Goal: Task Accomplishment & Management: Use online tool/utility

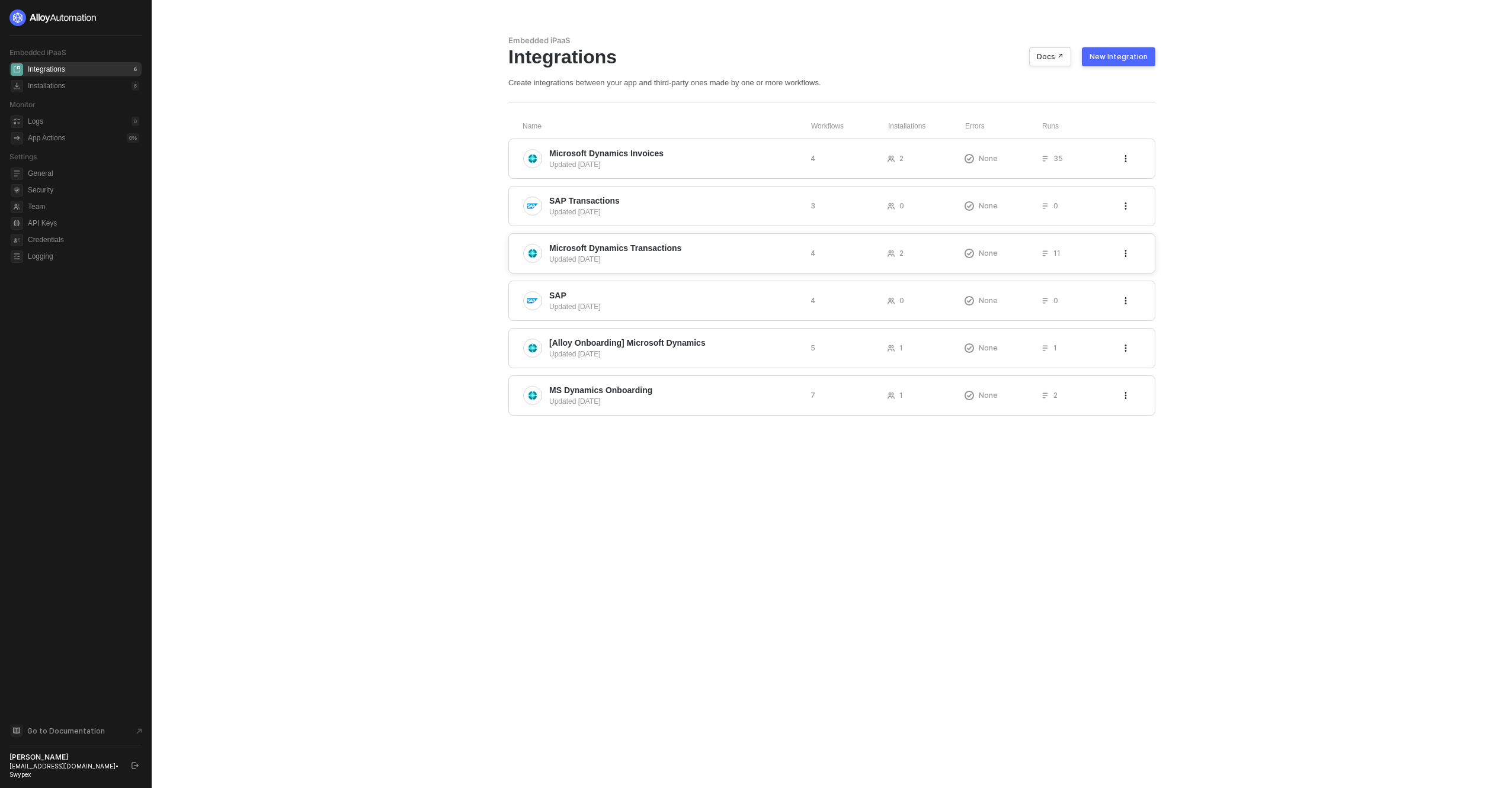
click at [645, 247] on span "Microsoft Dynamics Transactions" at bounding box center [615, 248] width 132 height 12
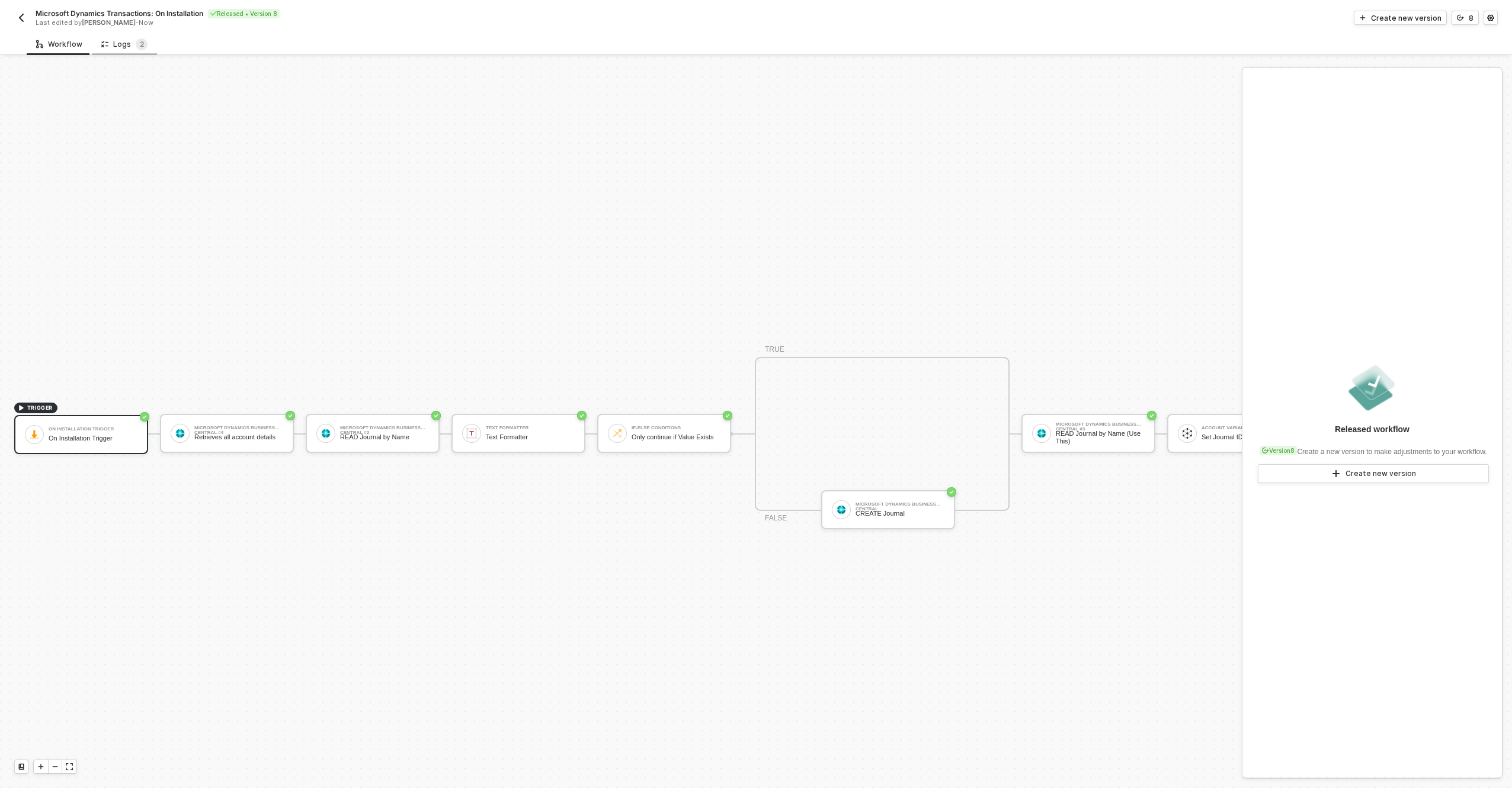
scroll to position [30, 0]
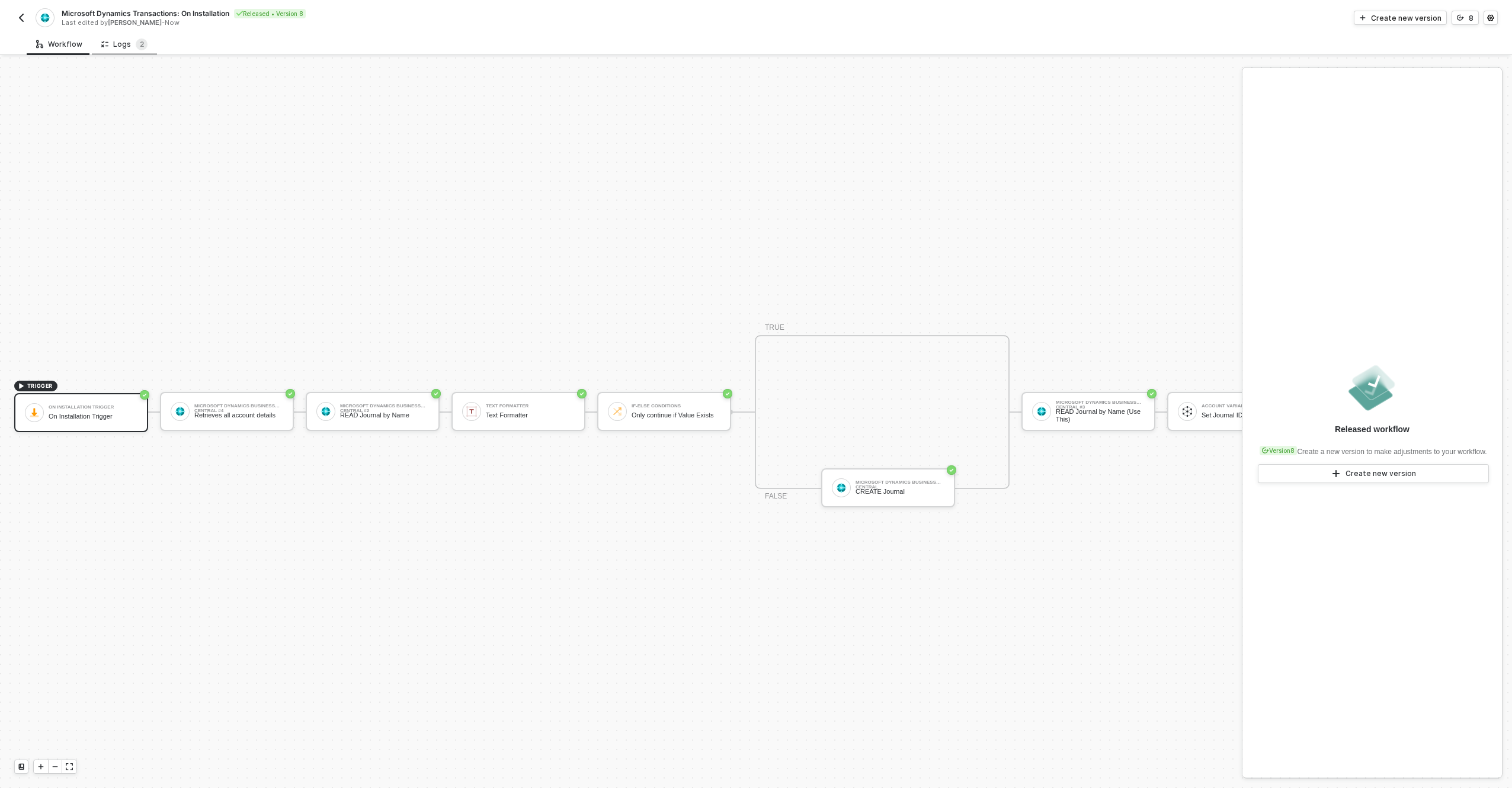
click at [130, 44] on div "Logs 2" at bounding box center [124, 45] width 46 height 12
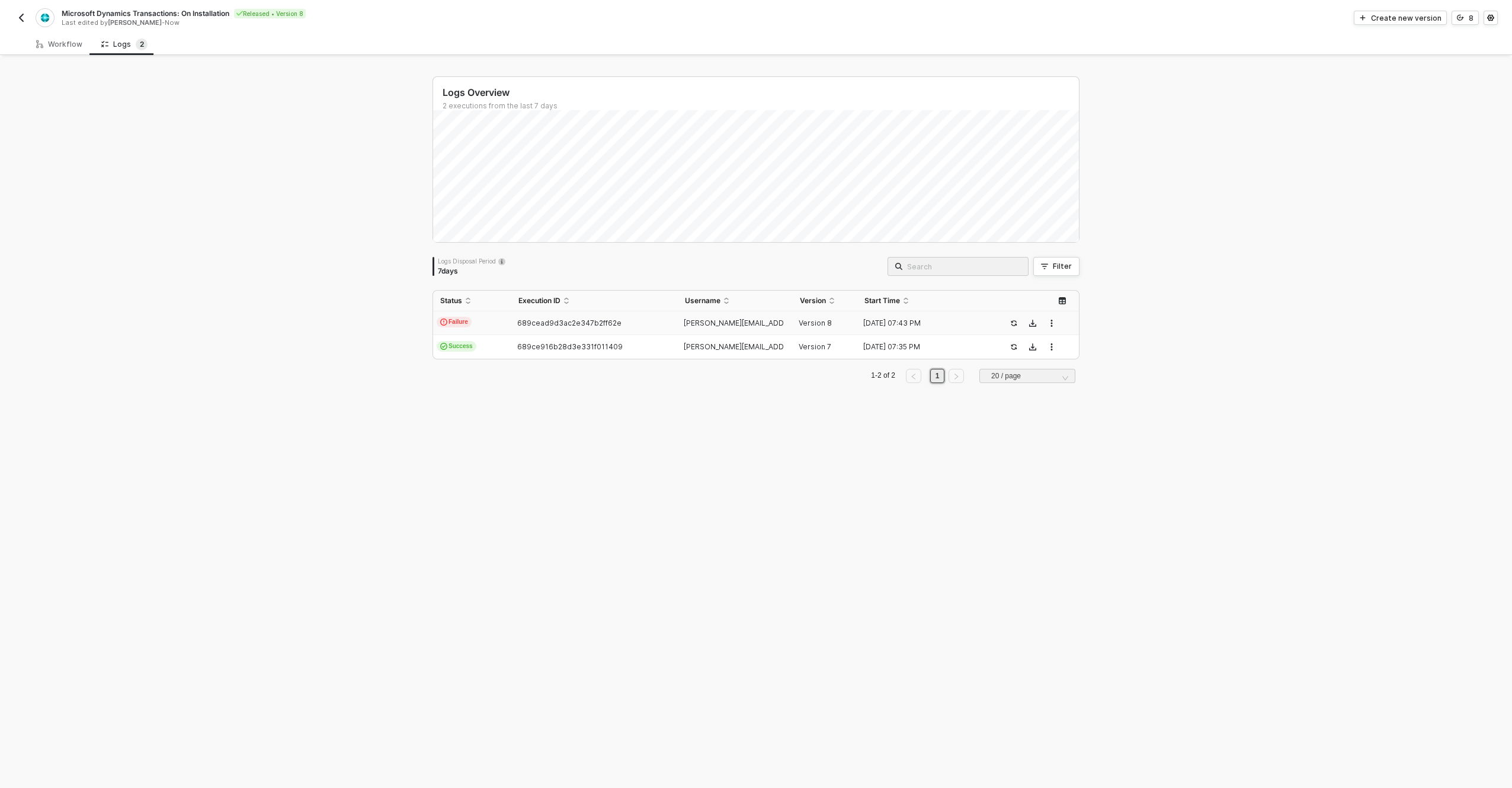
click at [480, 323] on td "Failure" at bounding box center [472, 323] width 78 height 24
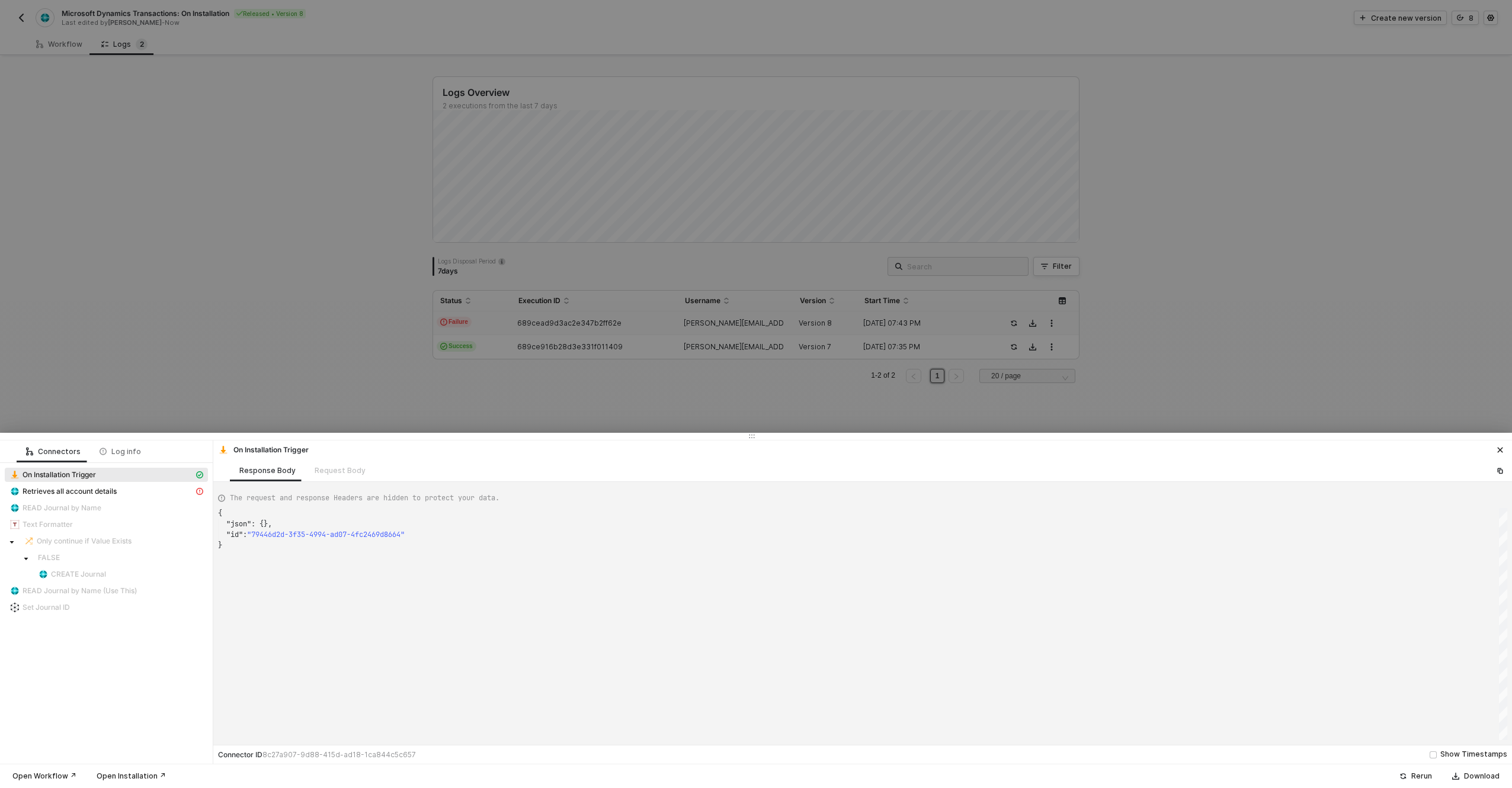
scroll to position [32, 0]
click at [111, 492] on span "Retrieves all account details" at bounding box center [70, 491] width 94 height 9
type textarea "{ "message": "Error: Error : {\"error\":{\"code\":\"BadRequest\",\"message\":\"…"
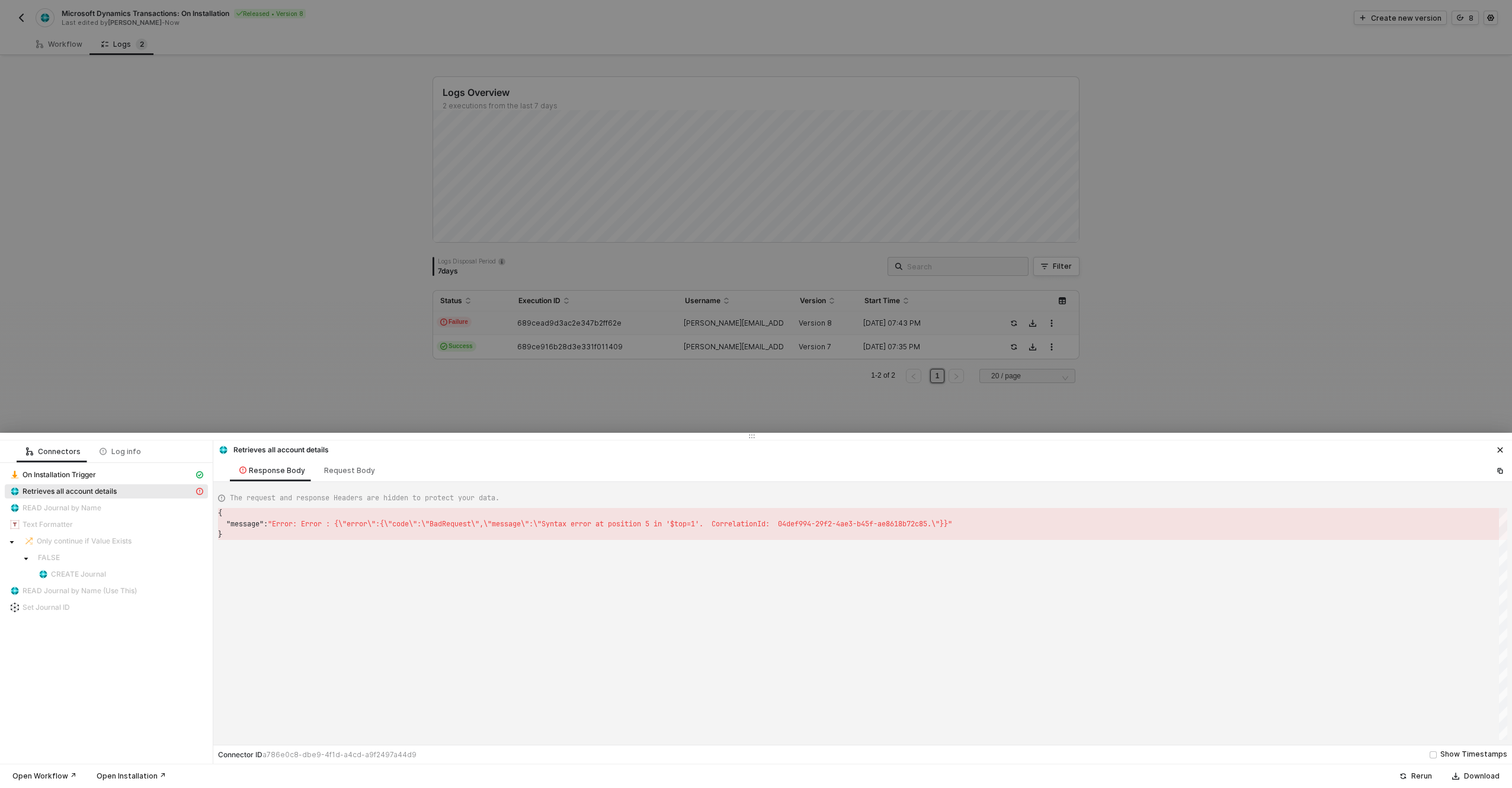
click at [298, 344] on div at bounding box center [756, 394] width 1512 height 788
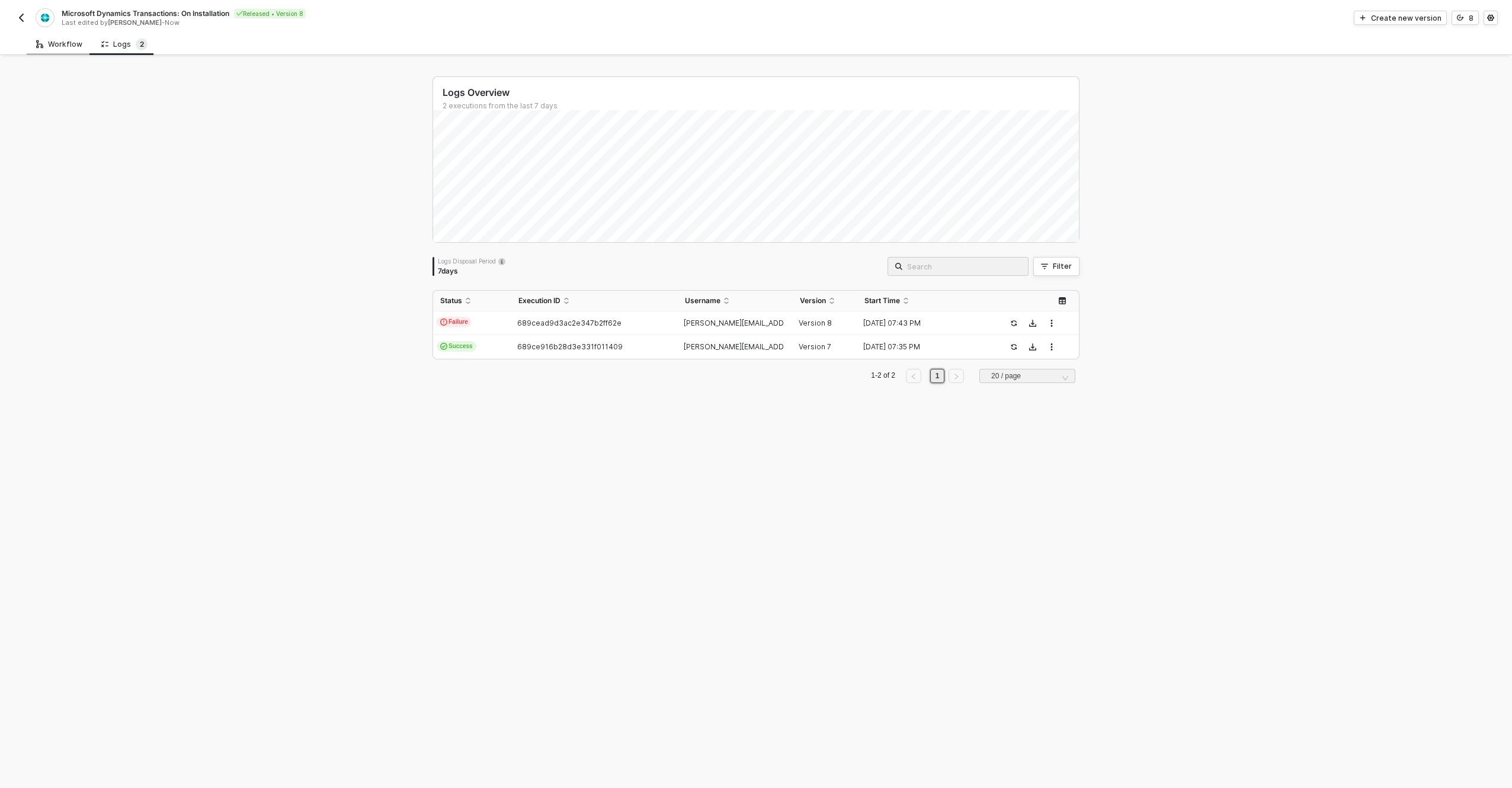
click at [59, 39] on div "Workflow" at bounding box center [59, 44] width 66 height 22
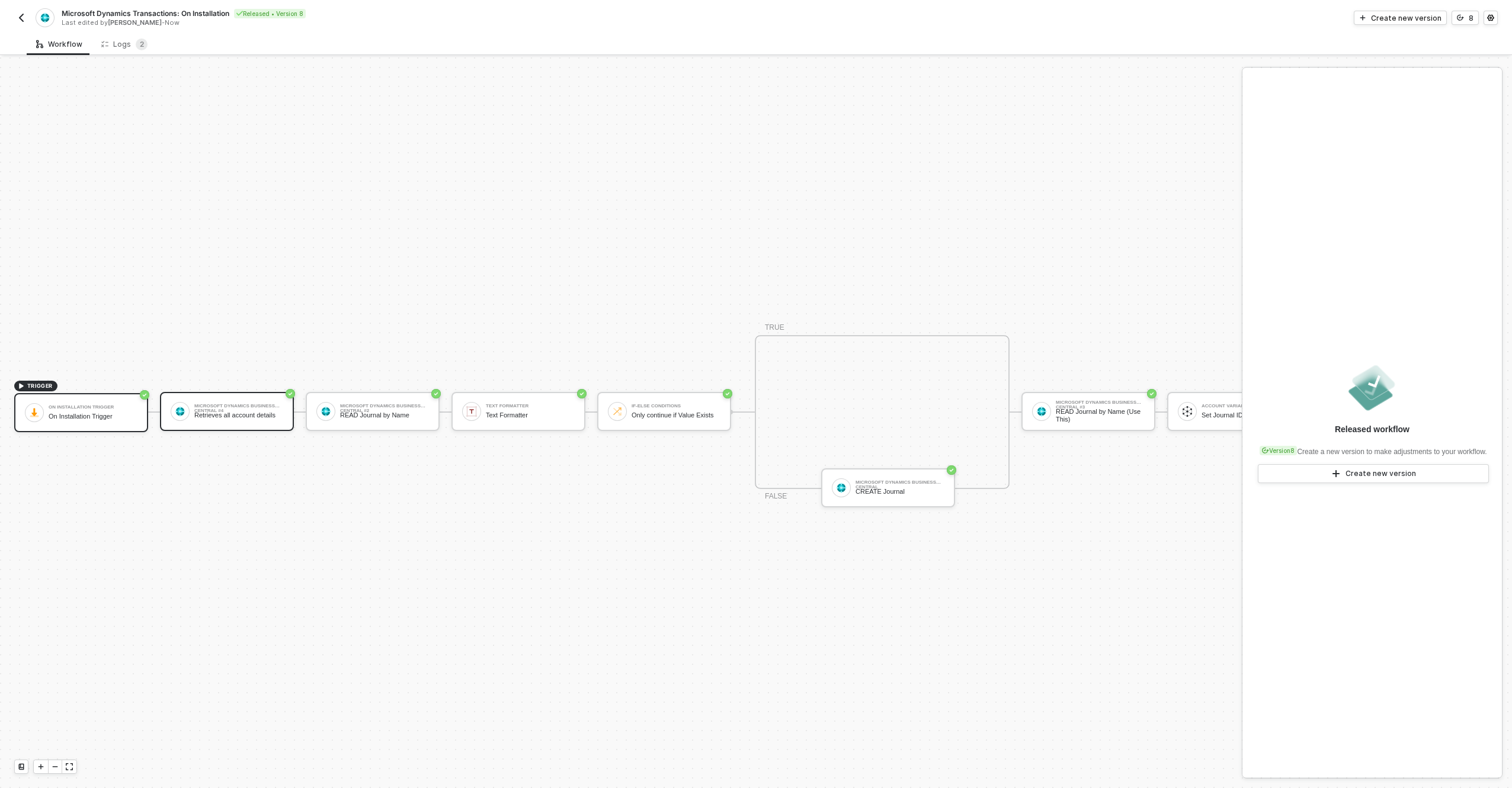
click at [241, 412] on div "Retrieves all account details" at bounding box center [238, 416] width 89 height 8
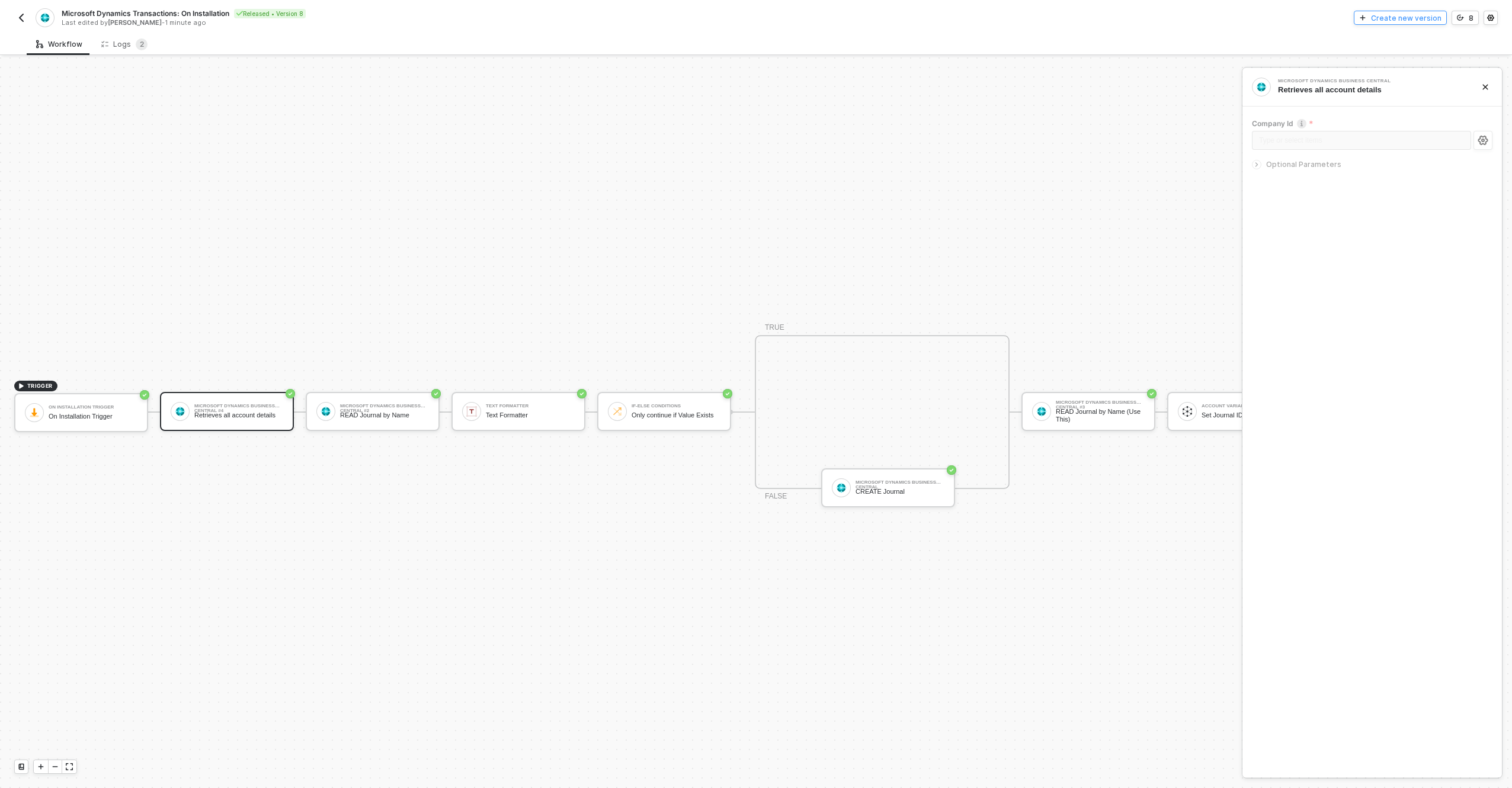
click at [1420, 12] on button "Create new version" at bounding box center [1401, 18] width 93 height 14
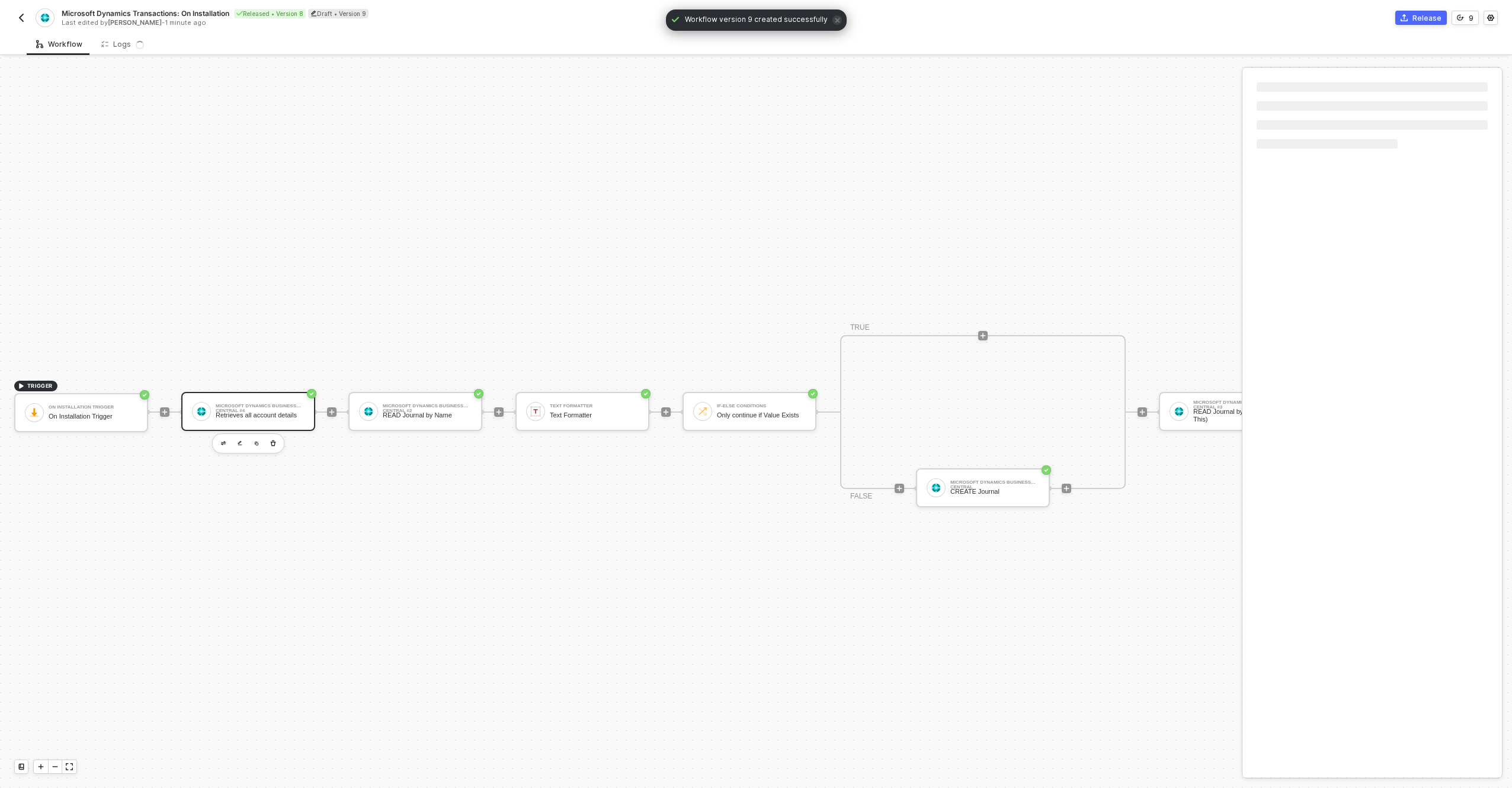
click at [255, 392] on div "Microsoft Dynamics Business Central #4 Retrieves all account details" at bounding box center [248, 411] width 134 height 39
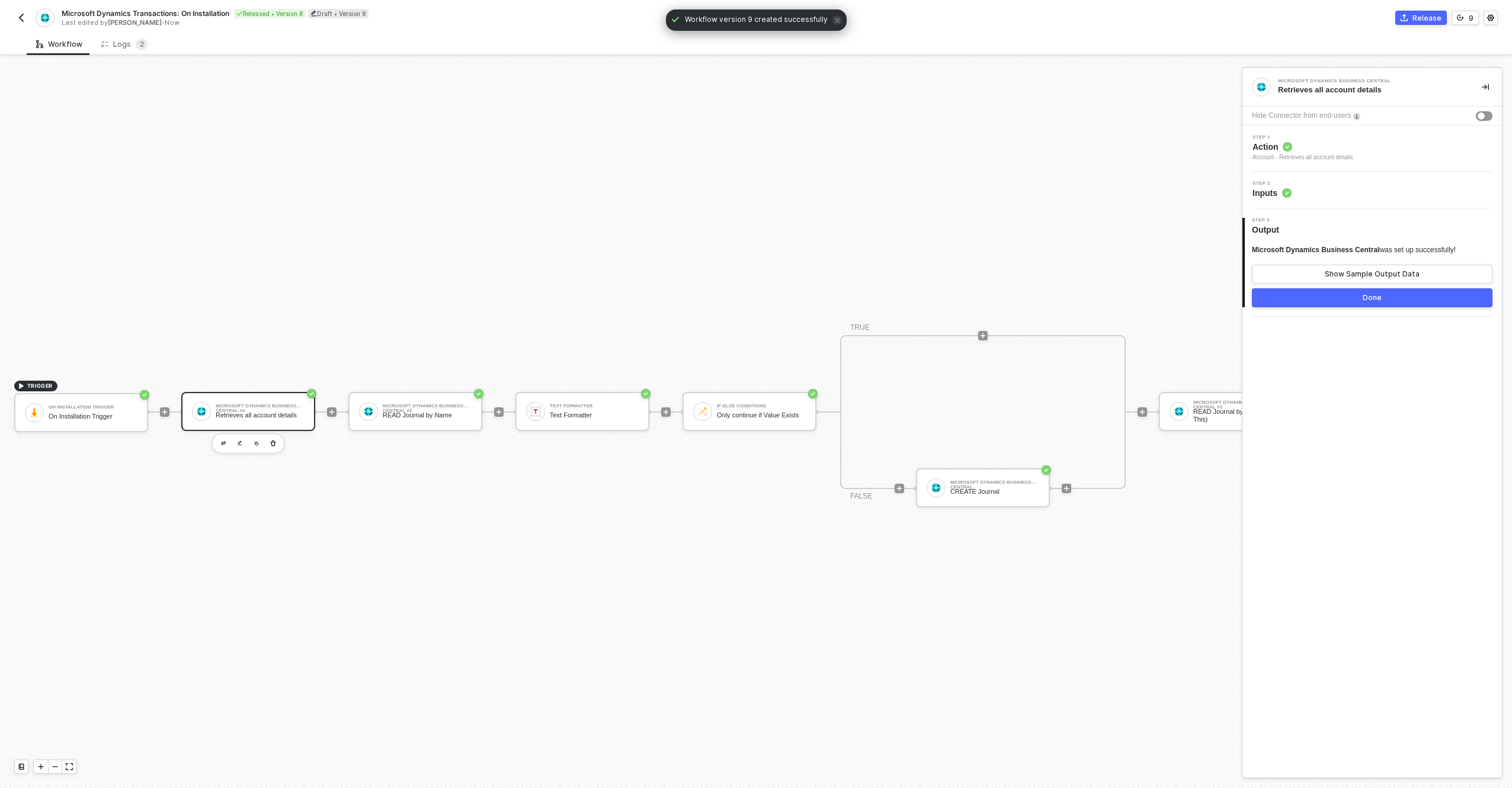
click at [1303, 188] on div "Step 2 Inputs" at bounding box center [1373, 190] width 257 height 18
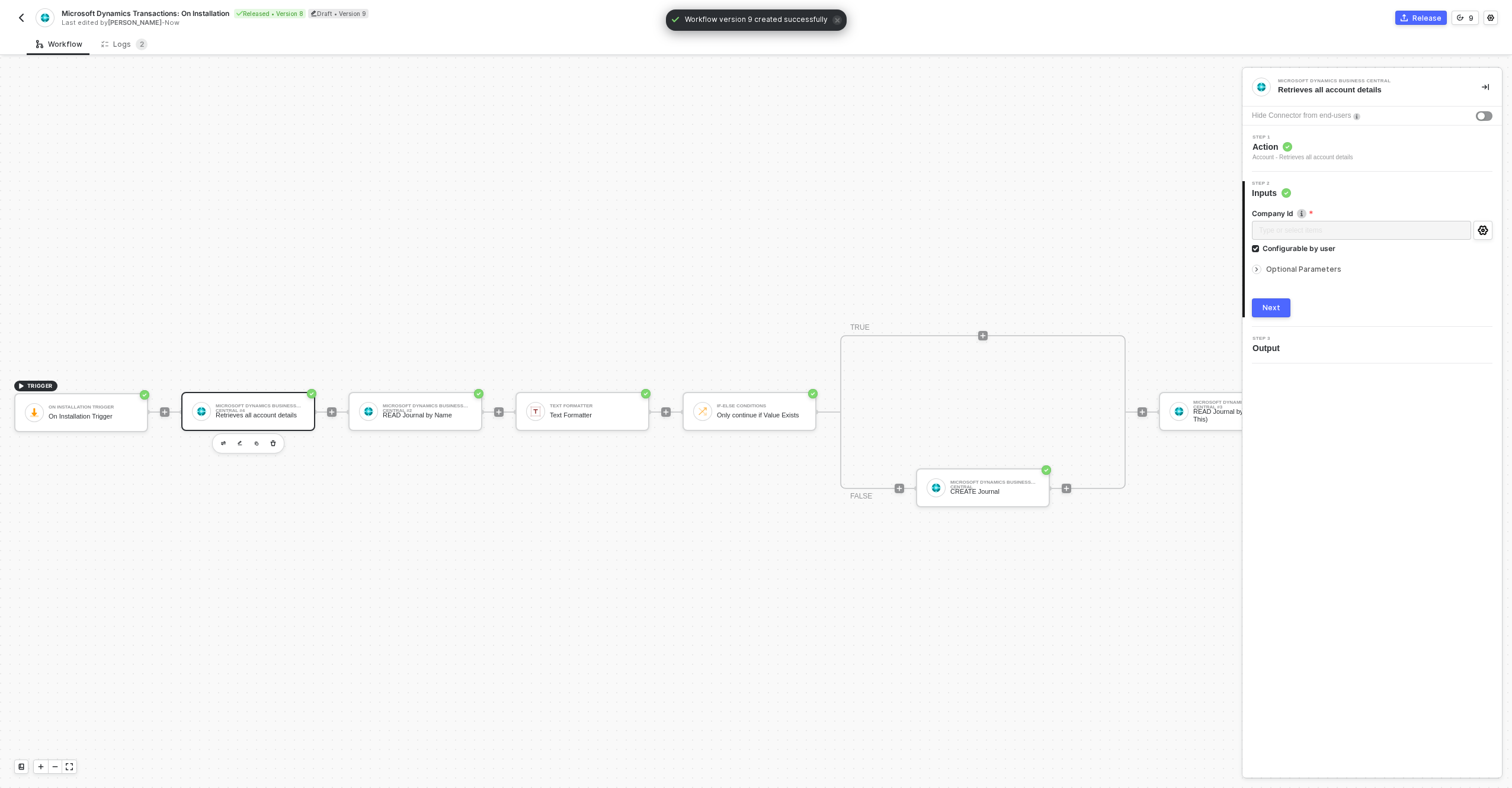
click at [1281, 269] on span "Optional Parameters" at bounding box center [1303, 270] width 75 height 9
click at [1293, 305] on div "$top=1" at bounding box center [1372, 308] width 226 height 11
click at [1277, 375] on div "Next" at bounding box center [1271, 371] width 18 height 9
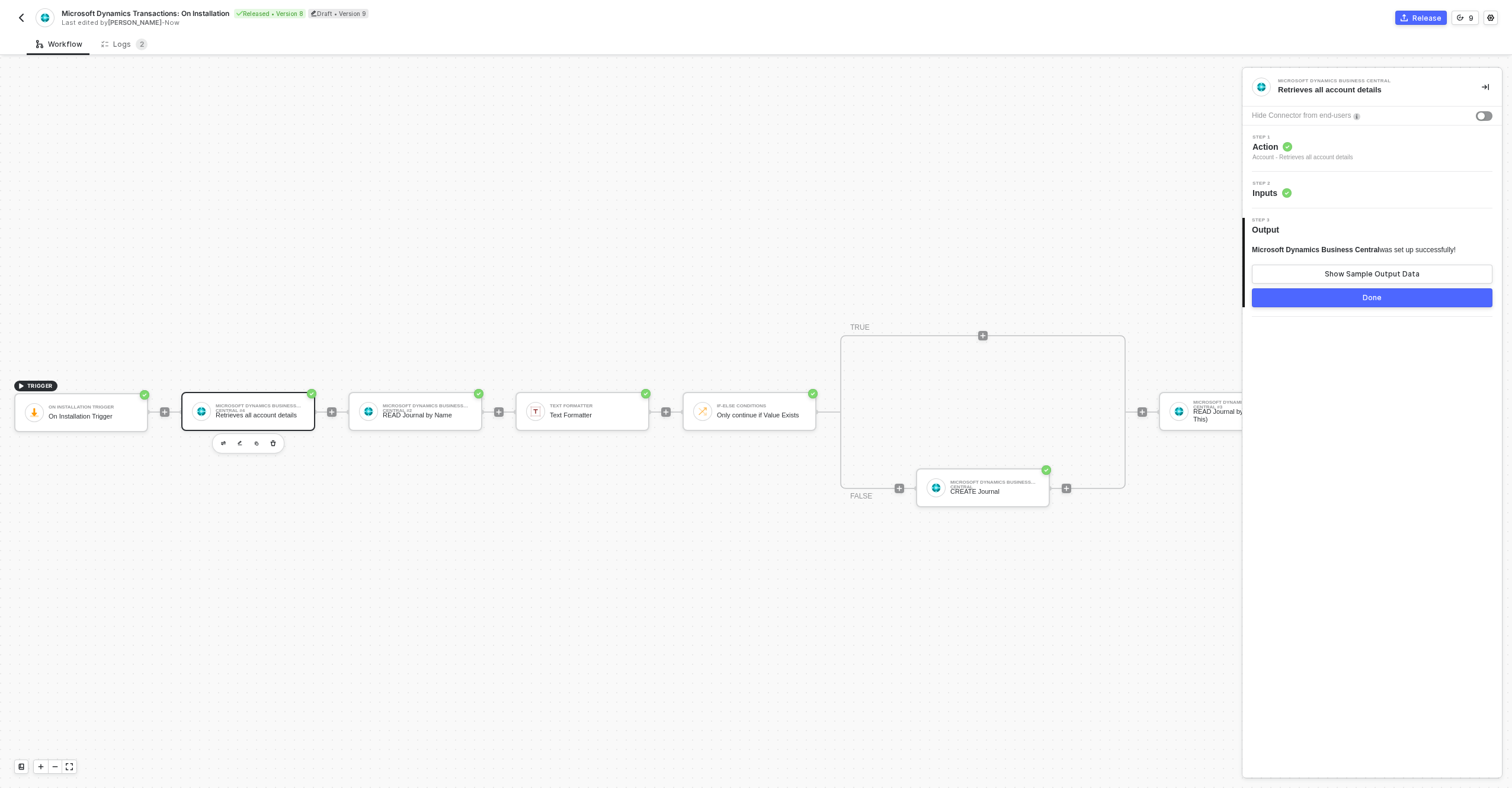
click at [1373, 292] on button "Done" at bounding box center [1373, 298] width 241 height 19
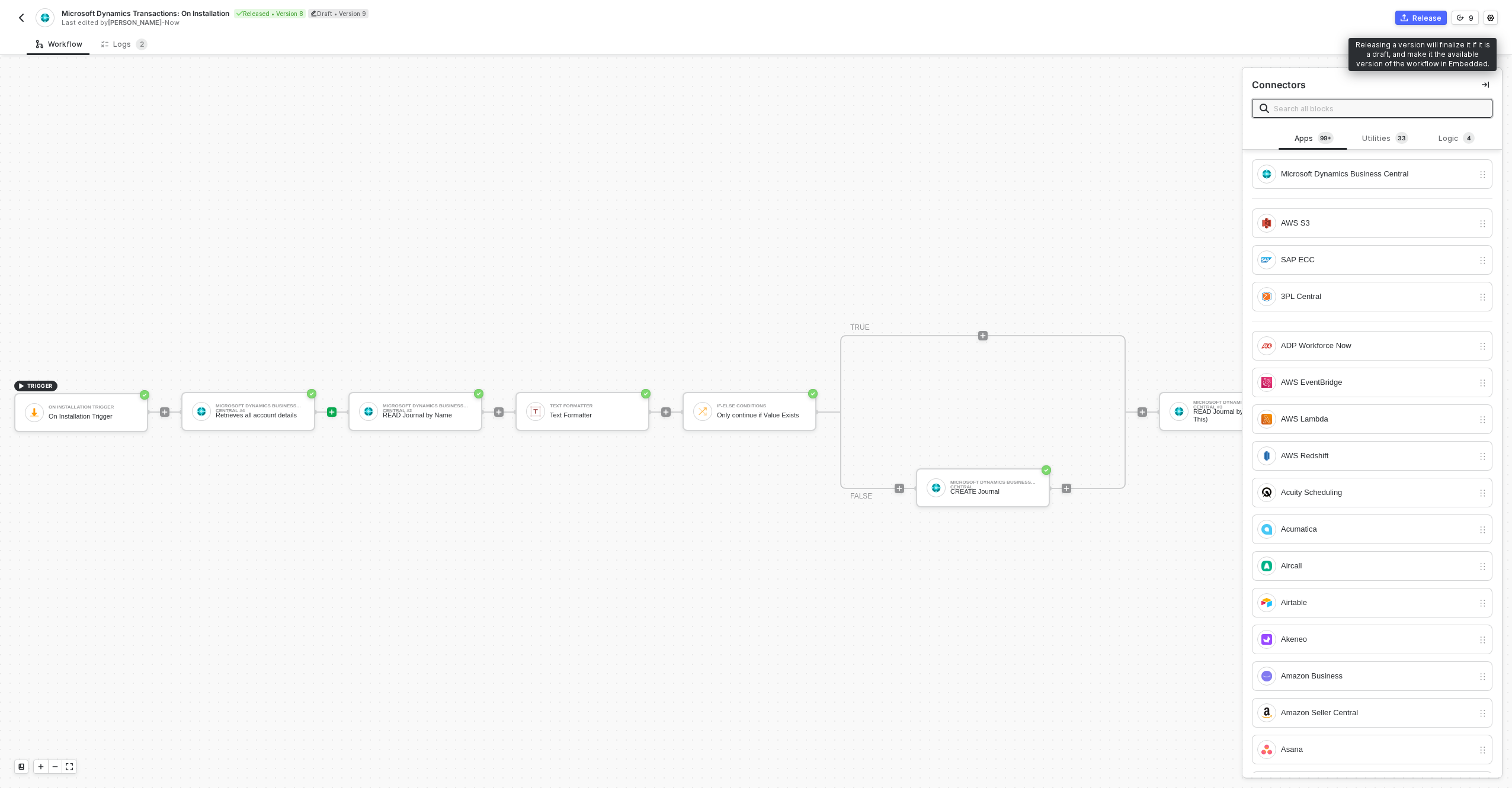
click at [1427, 24] on button "Release" at bounding box center [1421, 18] width 52 height 14
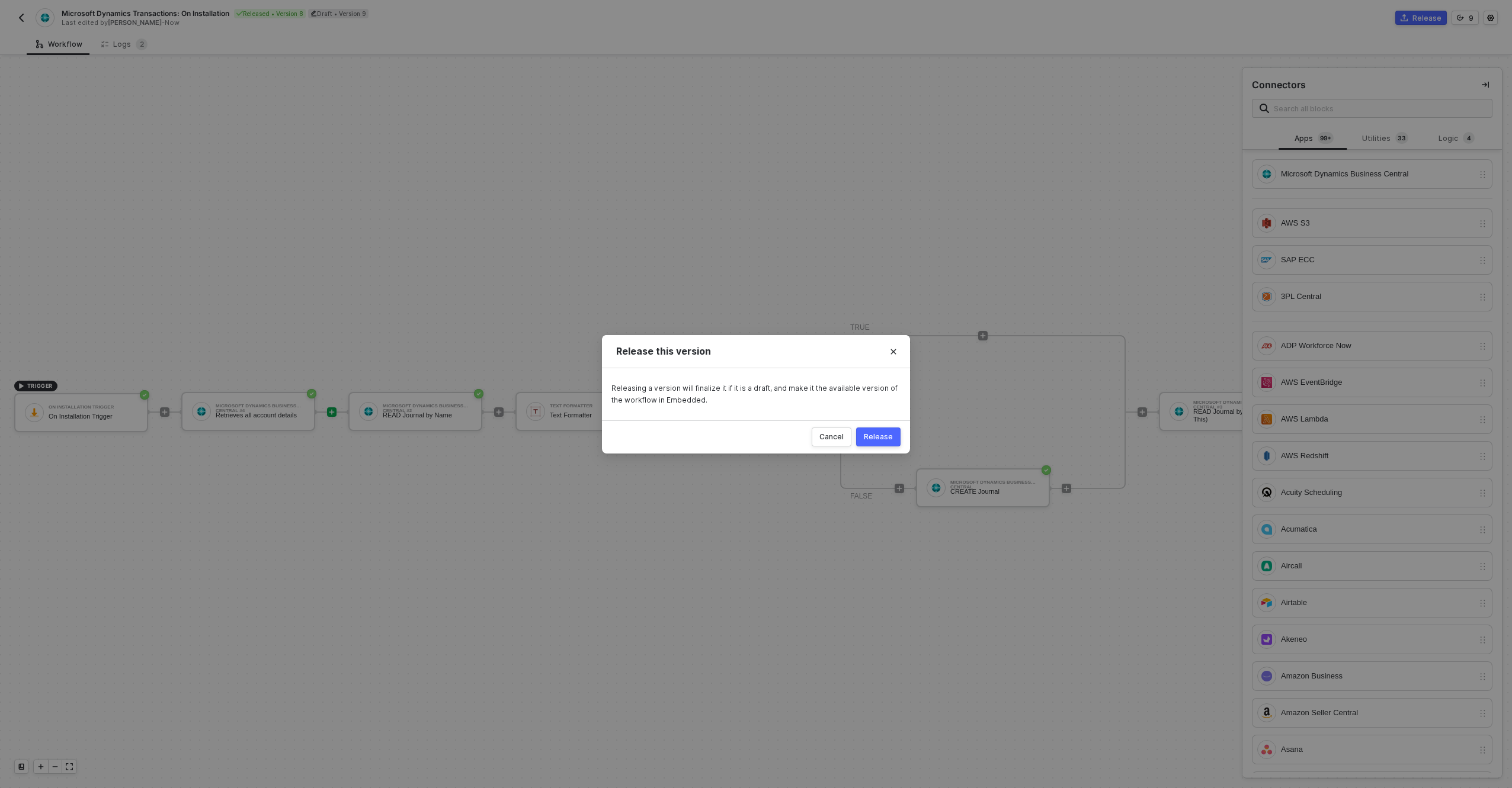
click at [887, 436] on div "Release" at bounding box center [878, 437] width 29 height 9
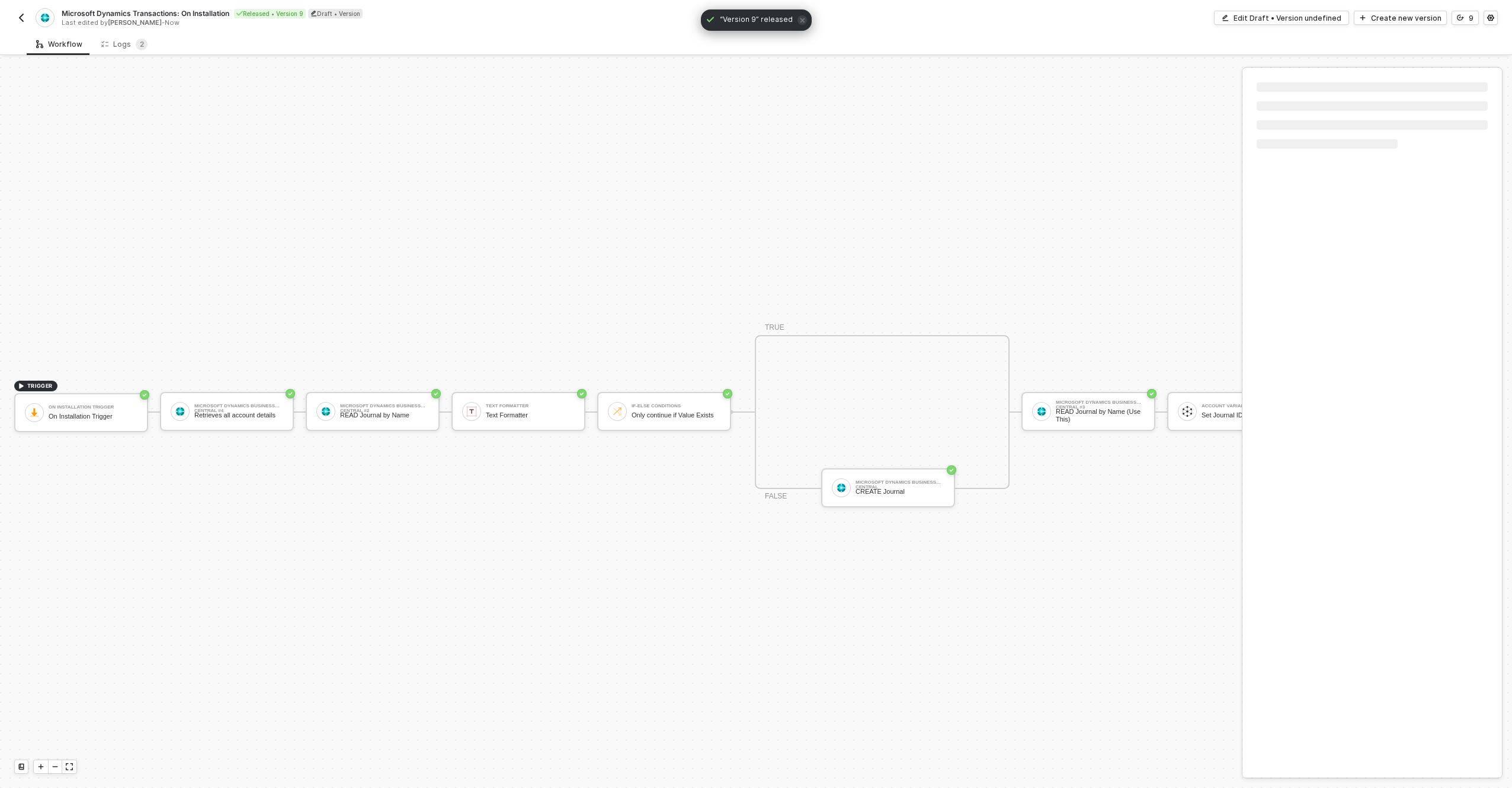
click at [24, 23] on button "button" at bounding box center [21, 18] width 14 height 14
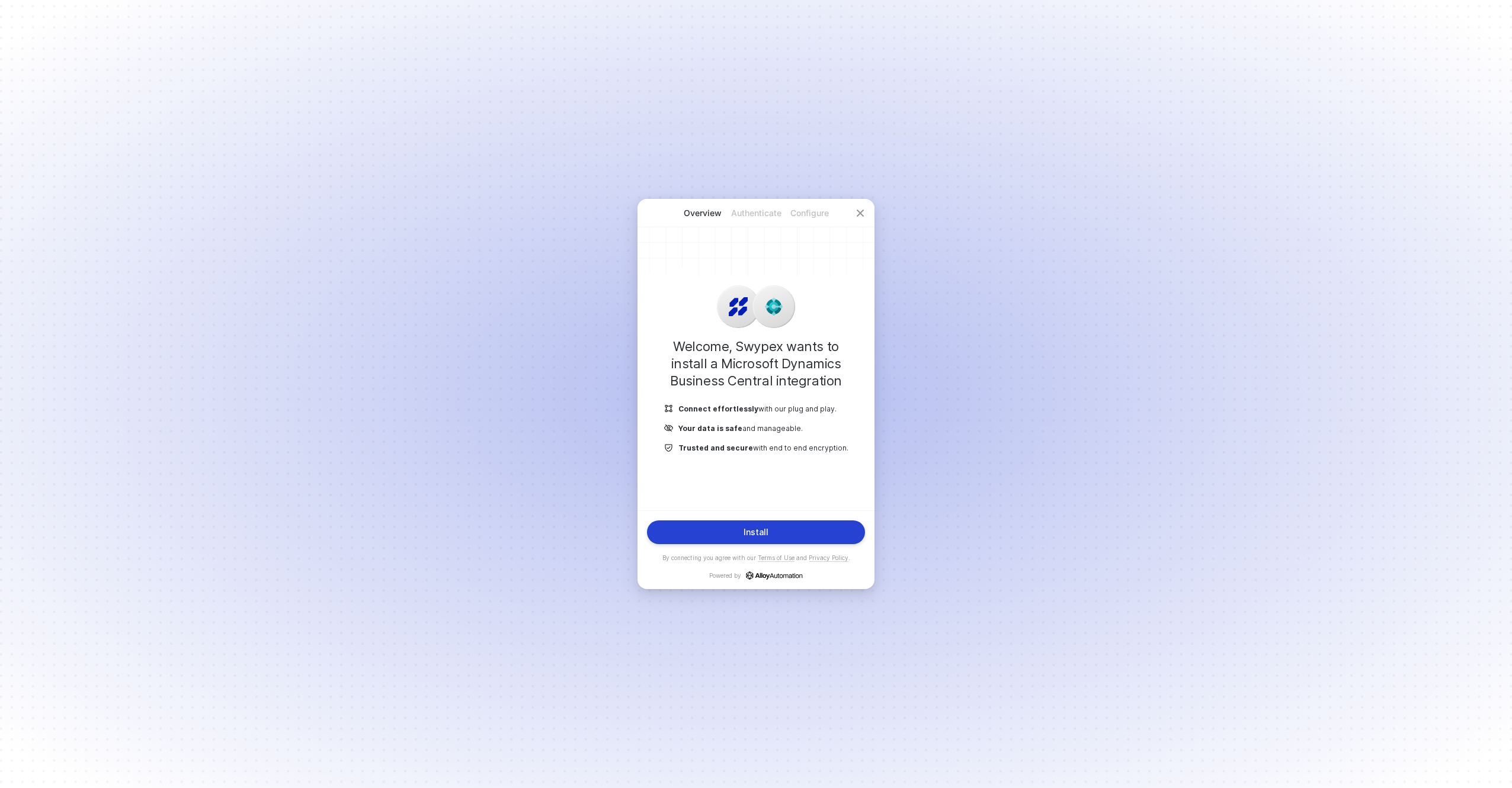
click at [676, 534] on button "Install" at bounding box center [756, 532] width 218 height 24
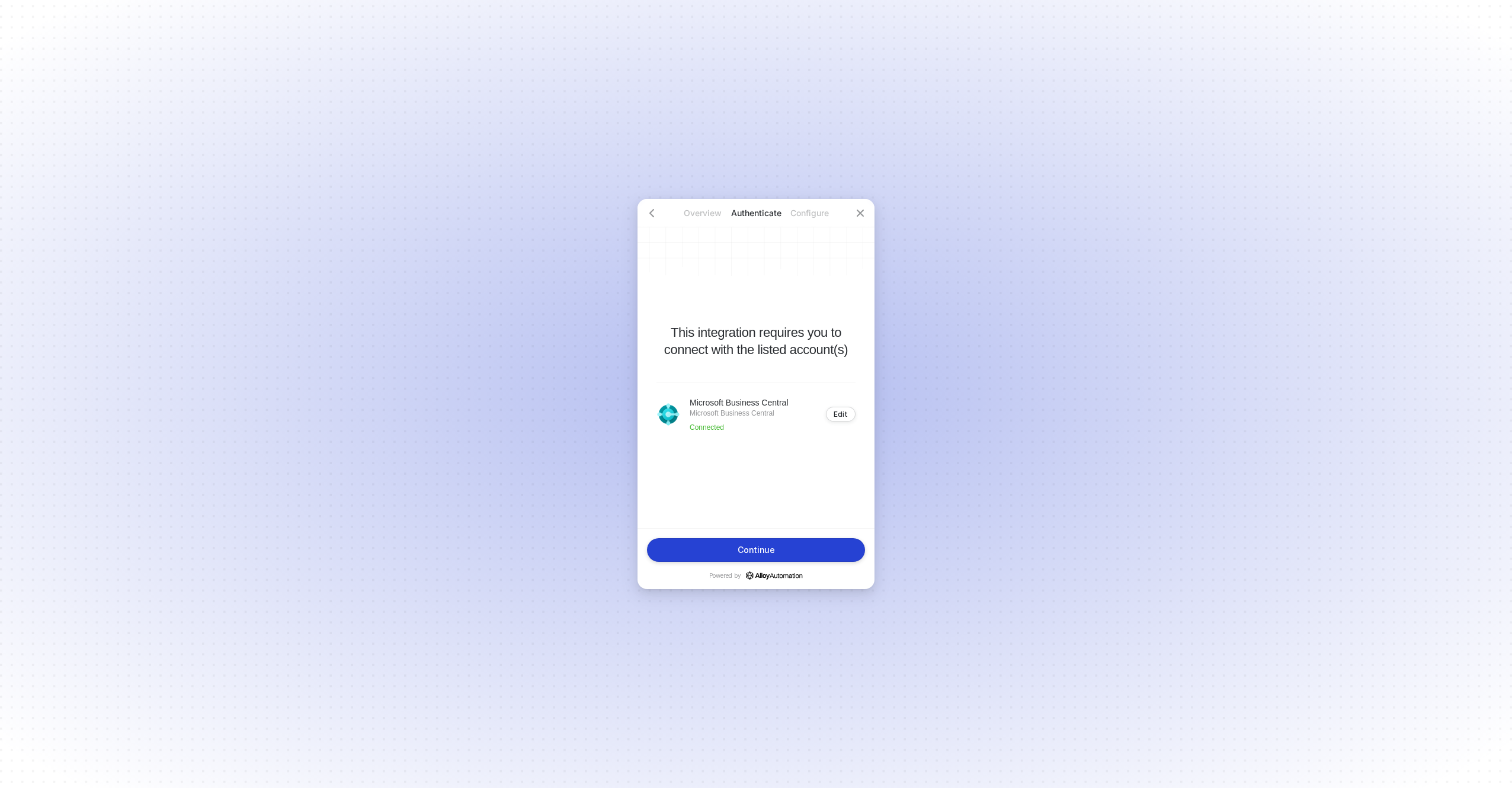
click at [680, 545] on button "Continue" at bounding box center [756, 550] width 218 height 24
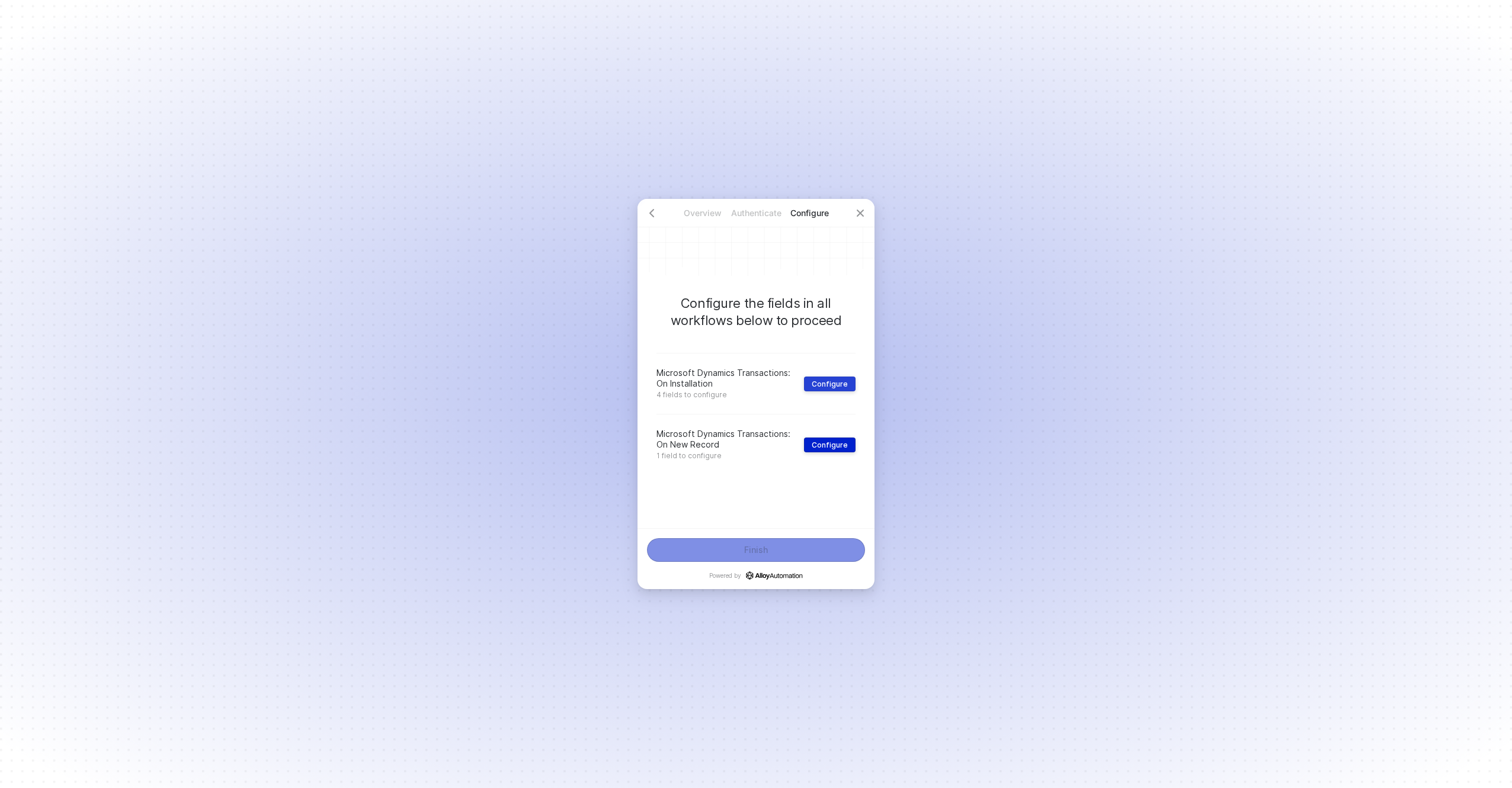
click at [837, 380] on div "Configure" at bounding box center [830, 384] width 36 height 9
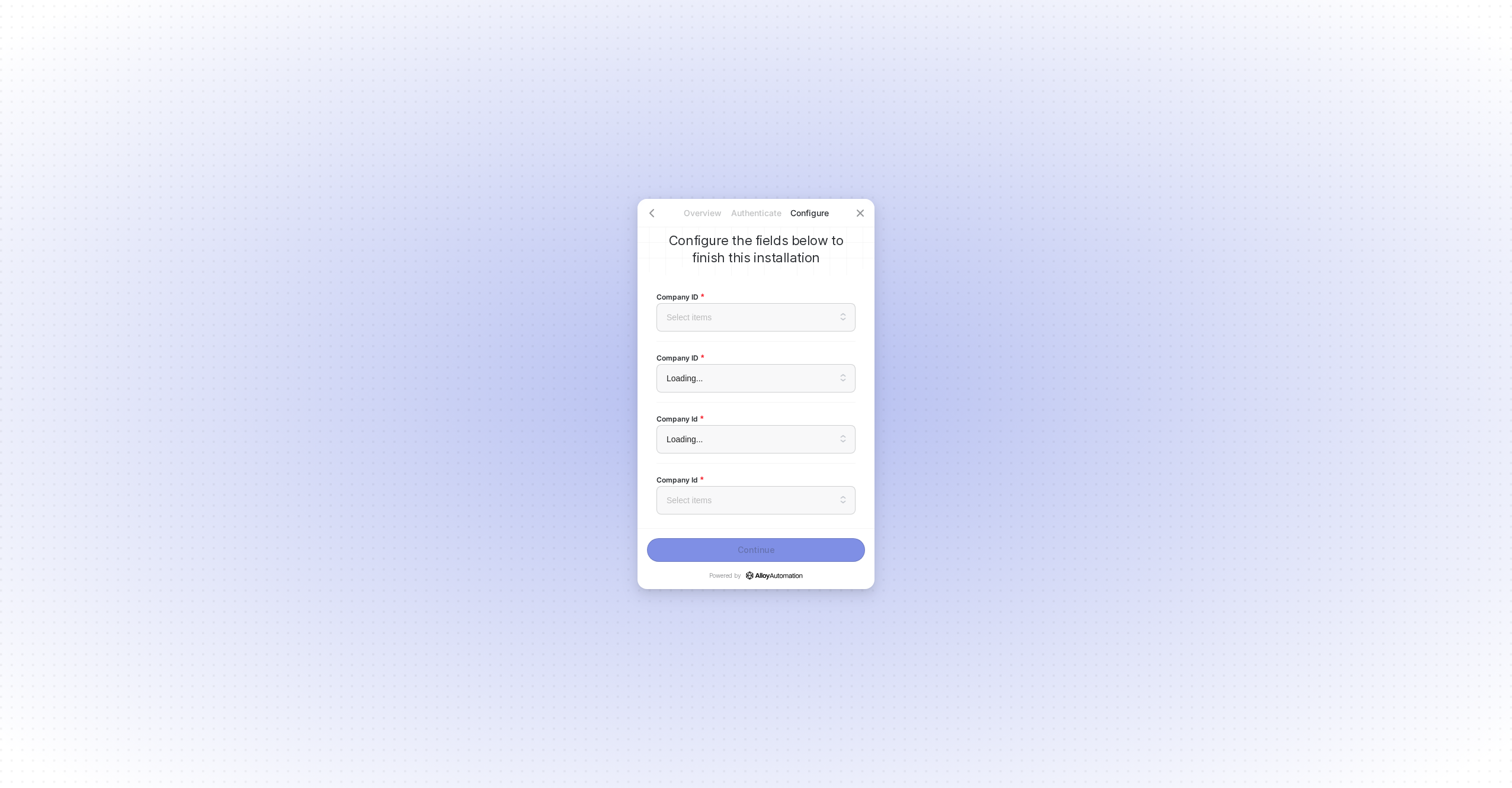
click at [777, 340] on div "Company ID Select items" at bounding box center [756, 311] width 199 height 60
click at [771, 321] on input "search" at bounding box center [756, 317] width 185 height 27
click at [737, 372] on div "CRONUS USA, Inc." at bounding box center [756, 376] width 184 height 13
click at [735, 362] on div "Company ID Select items" at bounding box center [756, 372] width 199 height 41
click at [738, 373] on input "search" at bounding box center [756, 378] width 185 height 27
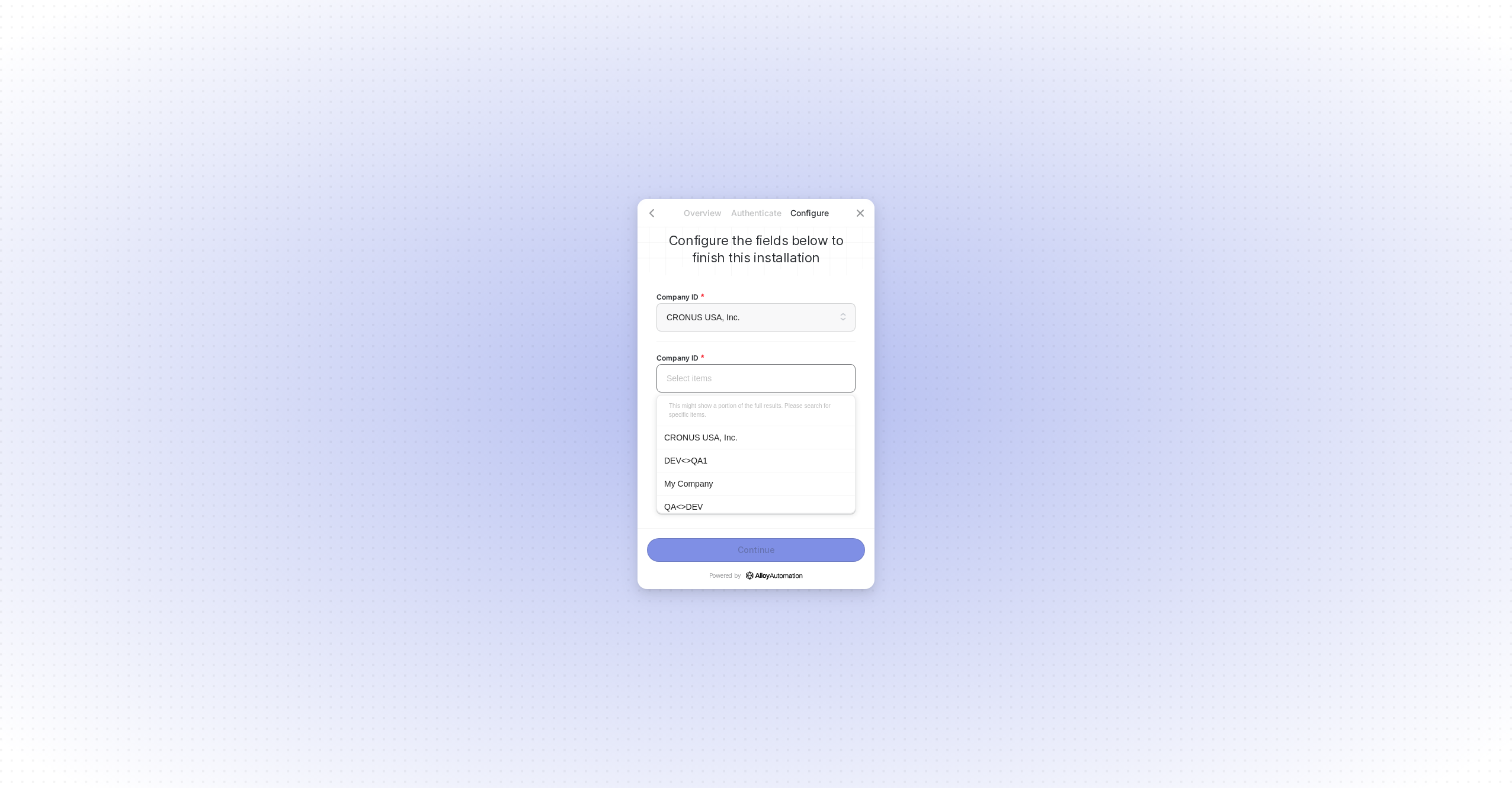
click at [737, 442] on div "CRONUS USA, Inc." at bounding box center [756, 437] width 184 height 13
click at [738, 446] on input "search" at bounding box center [756, 439] width 185 height 27
click at [737, 493] on div "CRONUS USA, Inc." at bounding box center [756, 498] width 198 height 23
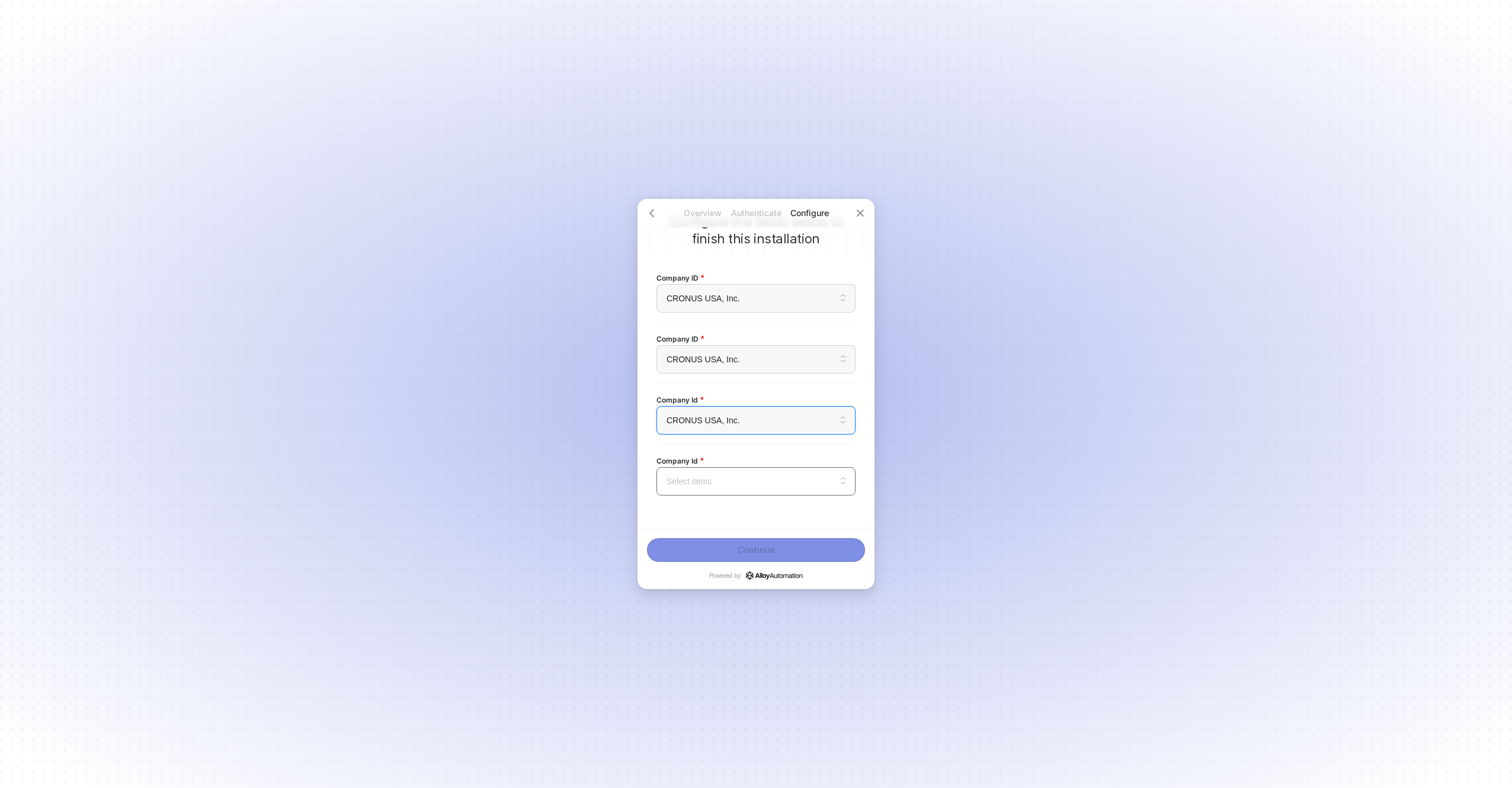
click at [743, 480] on input "search" at bounding box center [756, 482] width 185 height 27
click at [727, 512] on div "This might show a portion of the full results. Please search for specific items." at bounding box center [756, 517] width 198 height 24
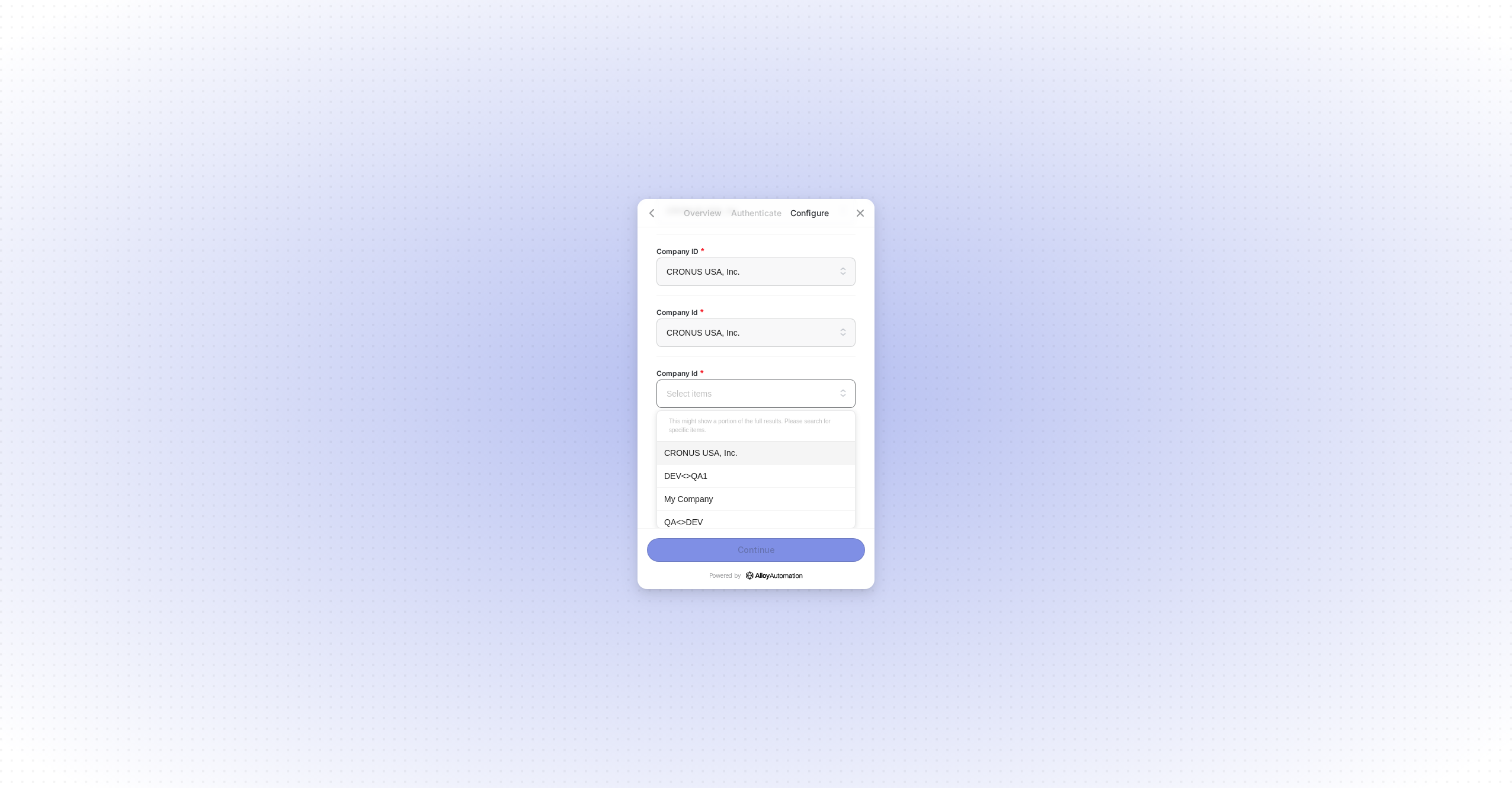
click at [722, 452] on div "CRONUS USA, Inc." at bounding box center [756, 453] width 184 height 13
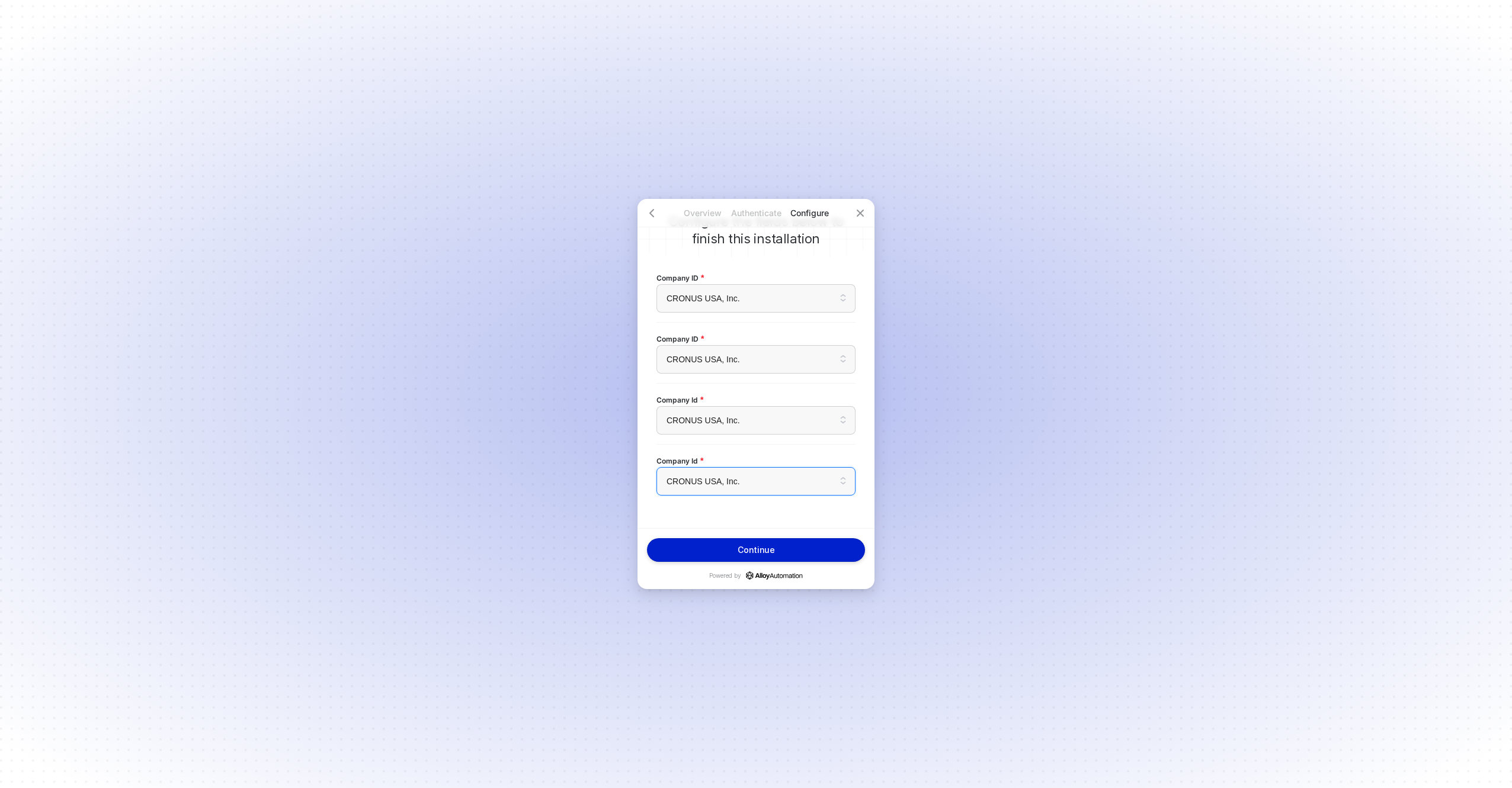
click at [740, 548] on div "Continue" at bounding box center [756, 550] width 37 height 9
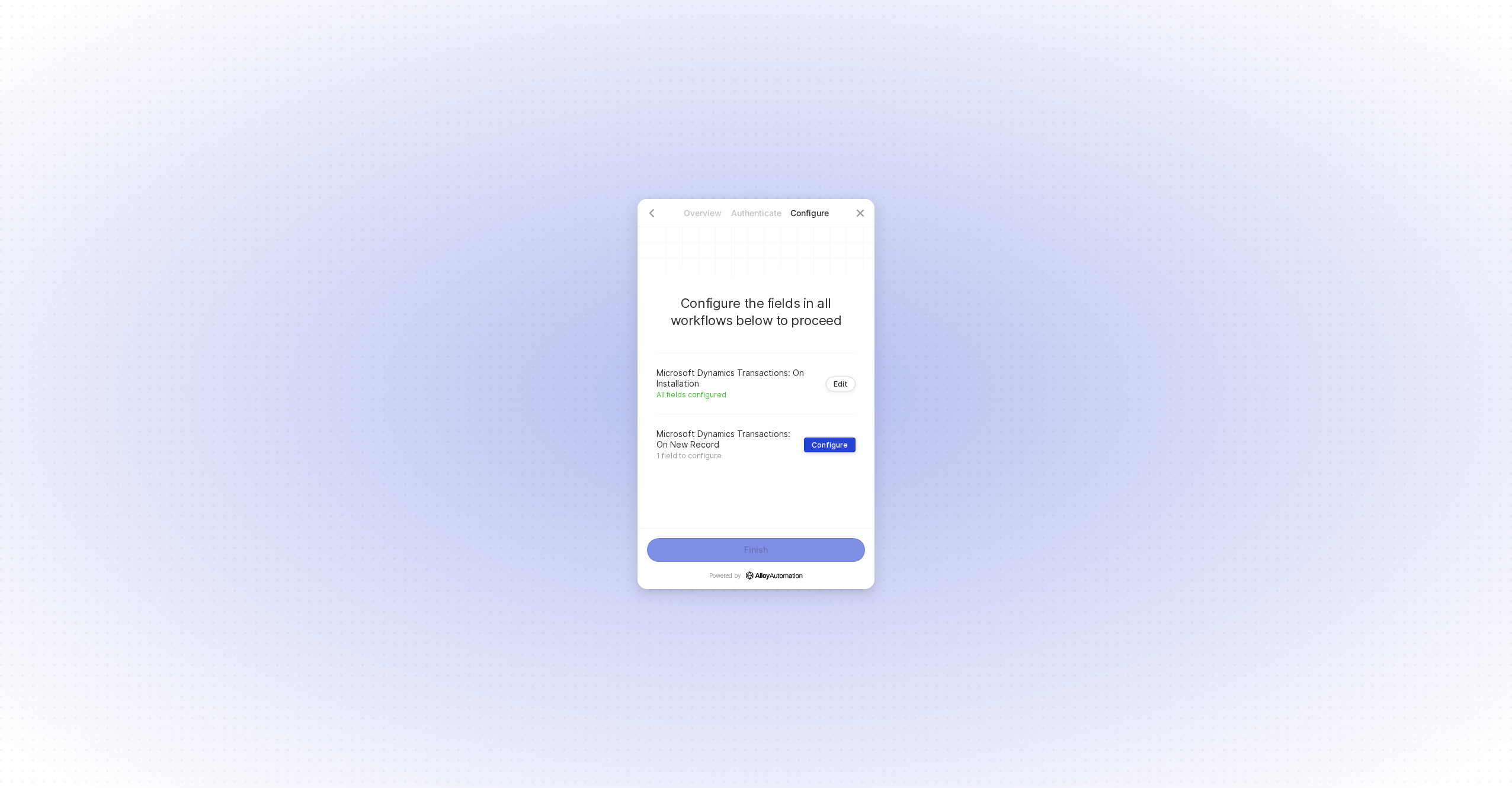
click at [828, 443] on div "Configure" at bounding box center [830, 445] width 36 height 9
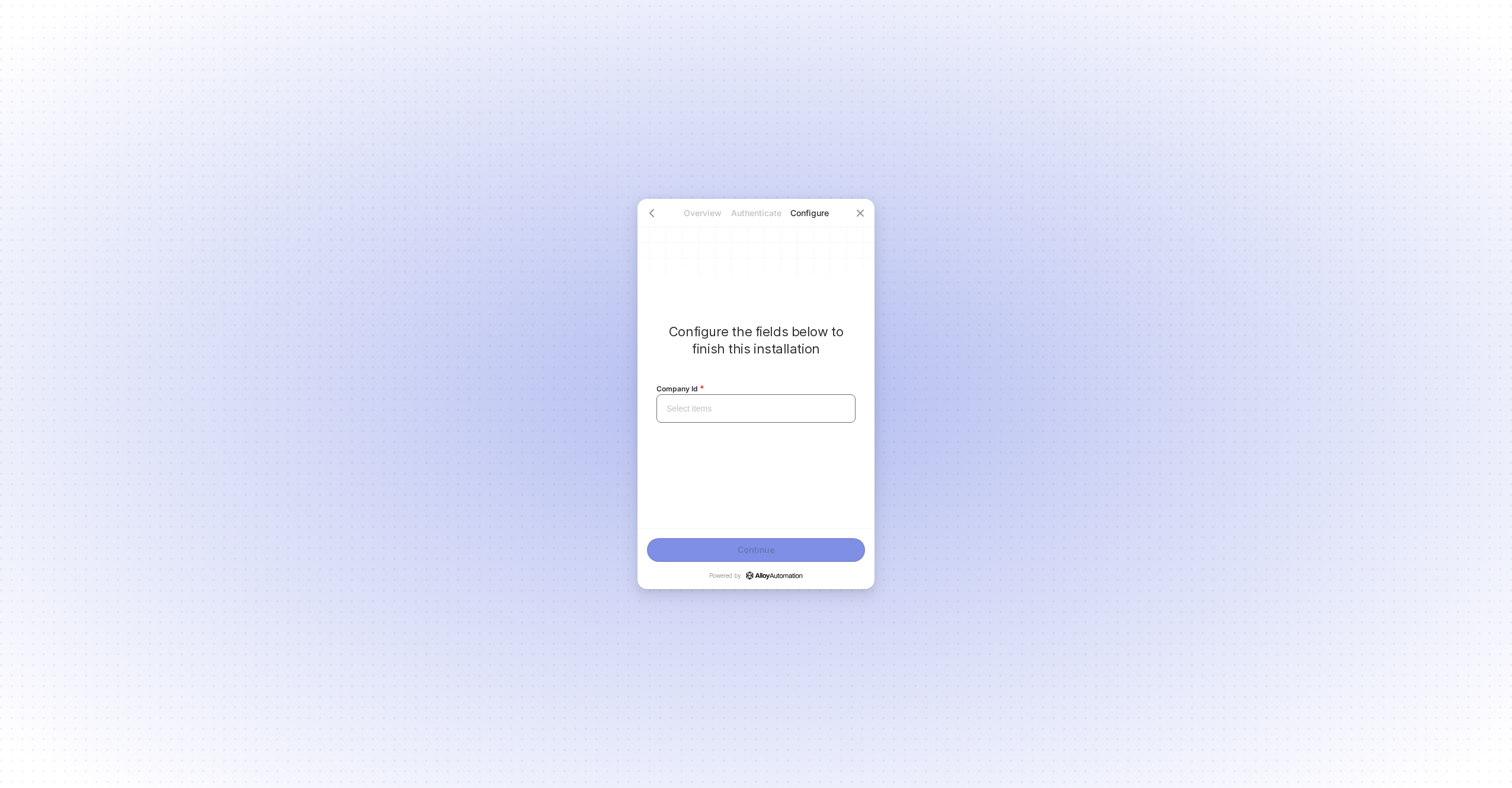
click at [749, 399] on input "search" at bounding box center [756, 409] width 185 height 27
click at [709, 467] on div "CRONUS USA, Inc." at bounding box center [756, 467] width 184 height 13
click at [753, 550] on div "Continue" at bounding box center [756, 550] width 37 height 9
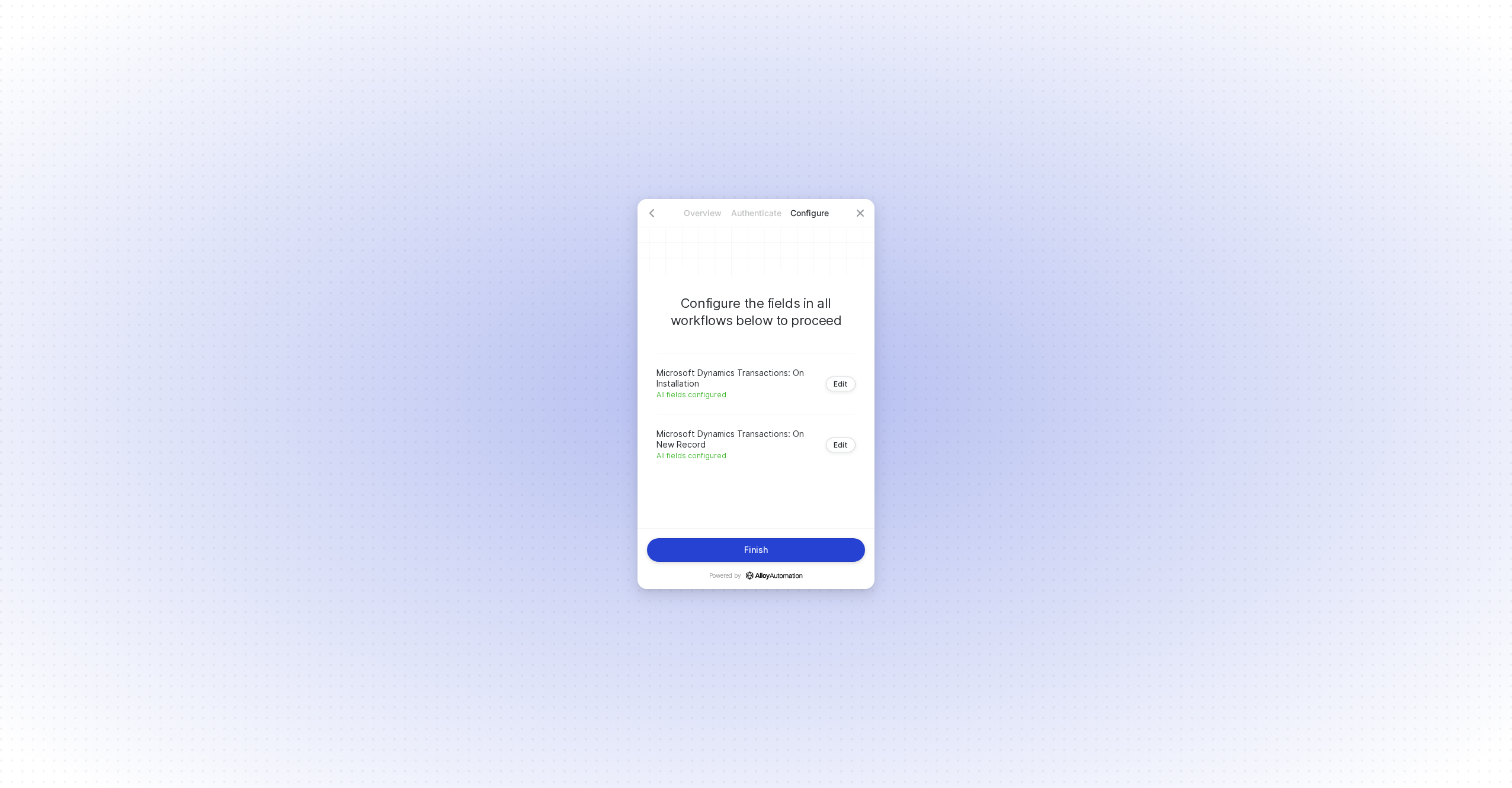
click at [745, 551] on div "Finish" at bounding box center [756, 550] width 24 height 9
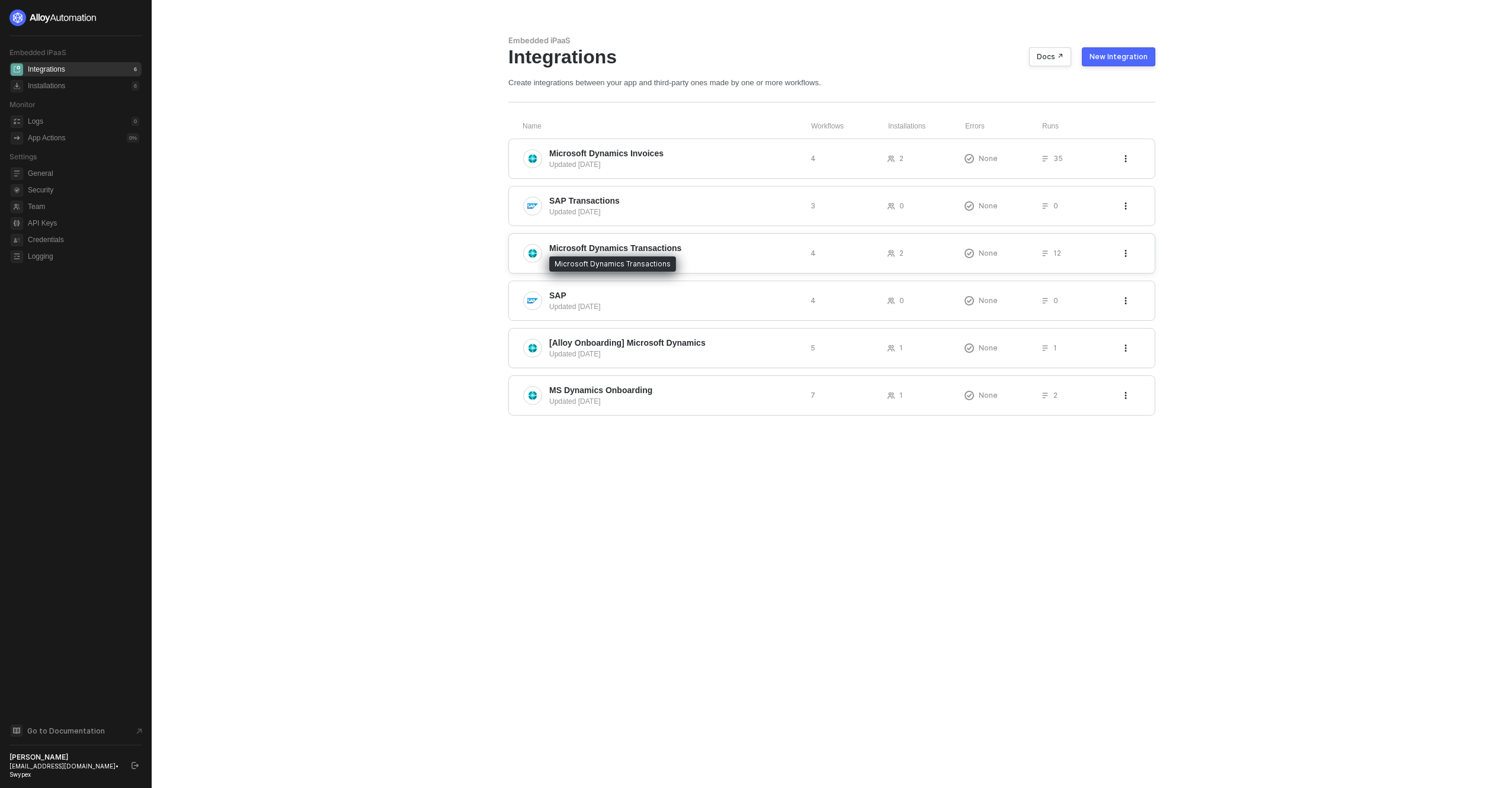
click at [646, 252] on span "Microsoft Dynamics Transactions" at bounding box center [615, 248] width 132 height 12
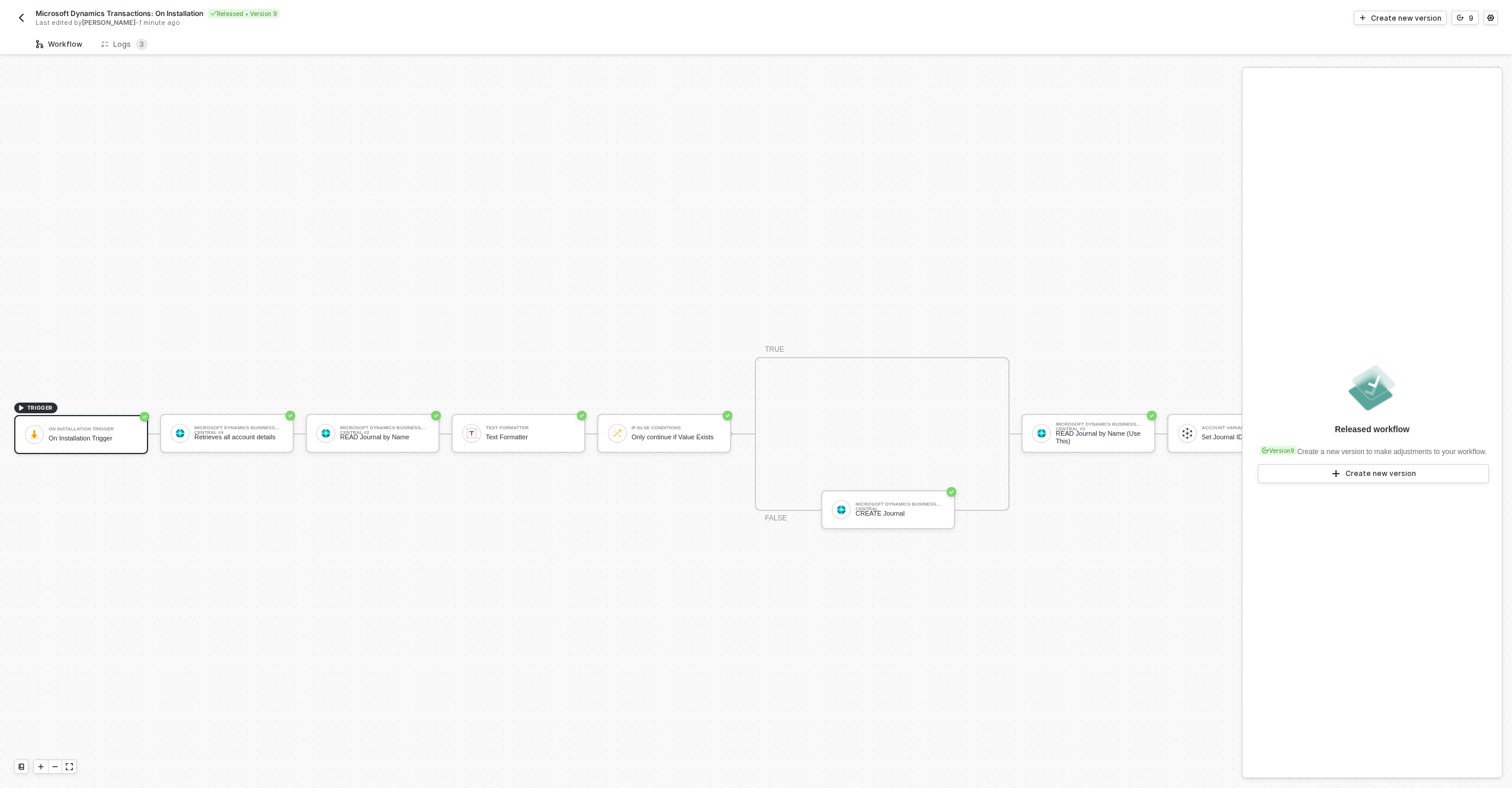
scroll to position [30, 0]
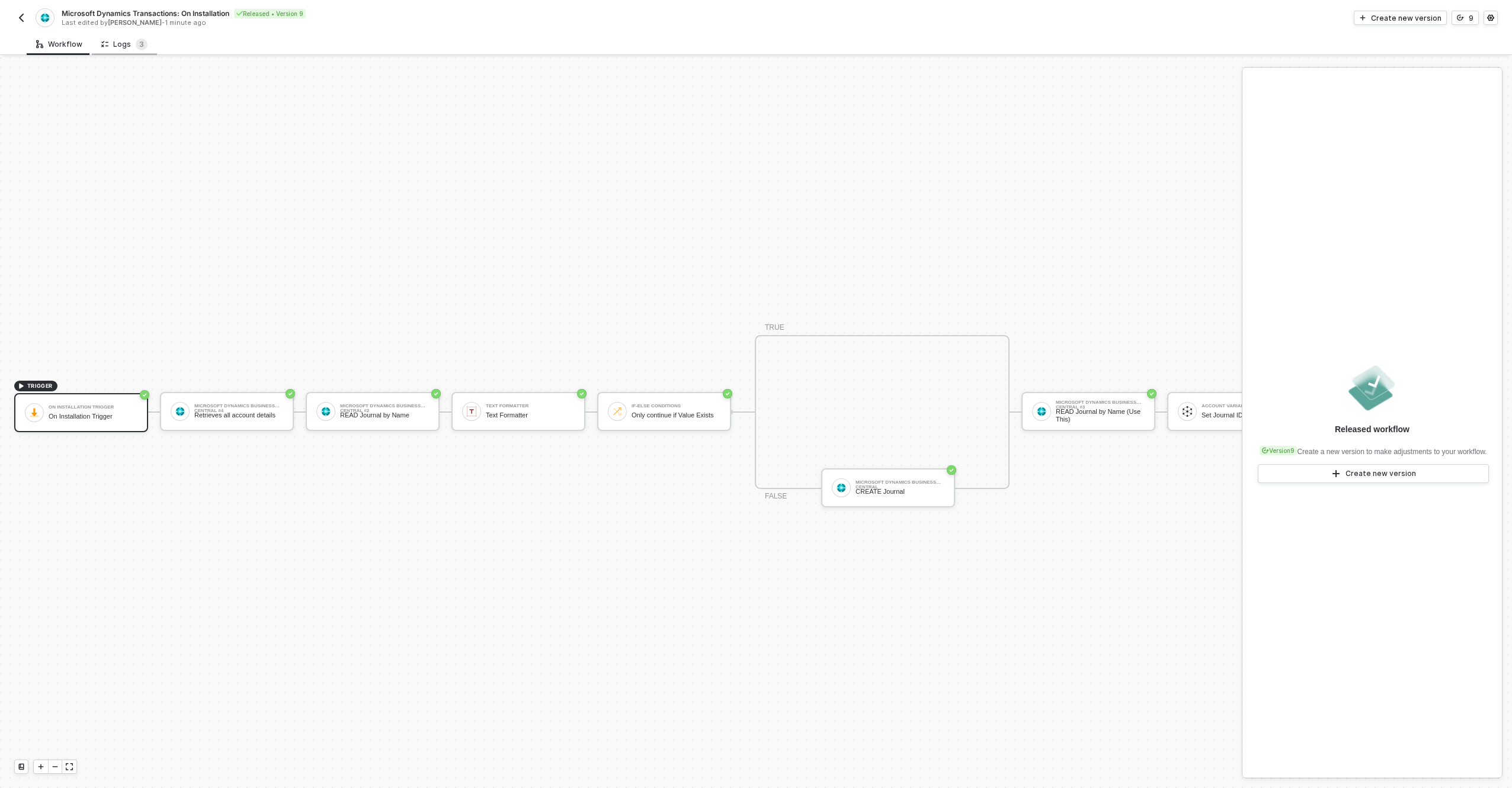
click at [124, 44] on div "Logs 3" at bounding box center [124, 45] width 46 height 12
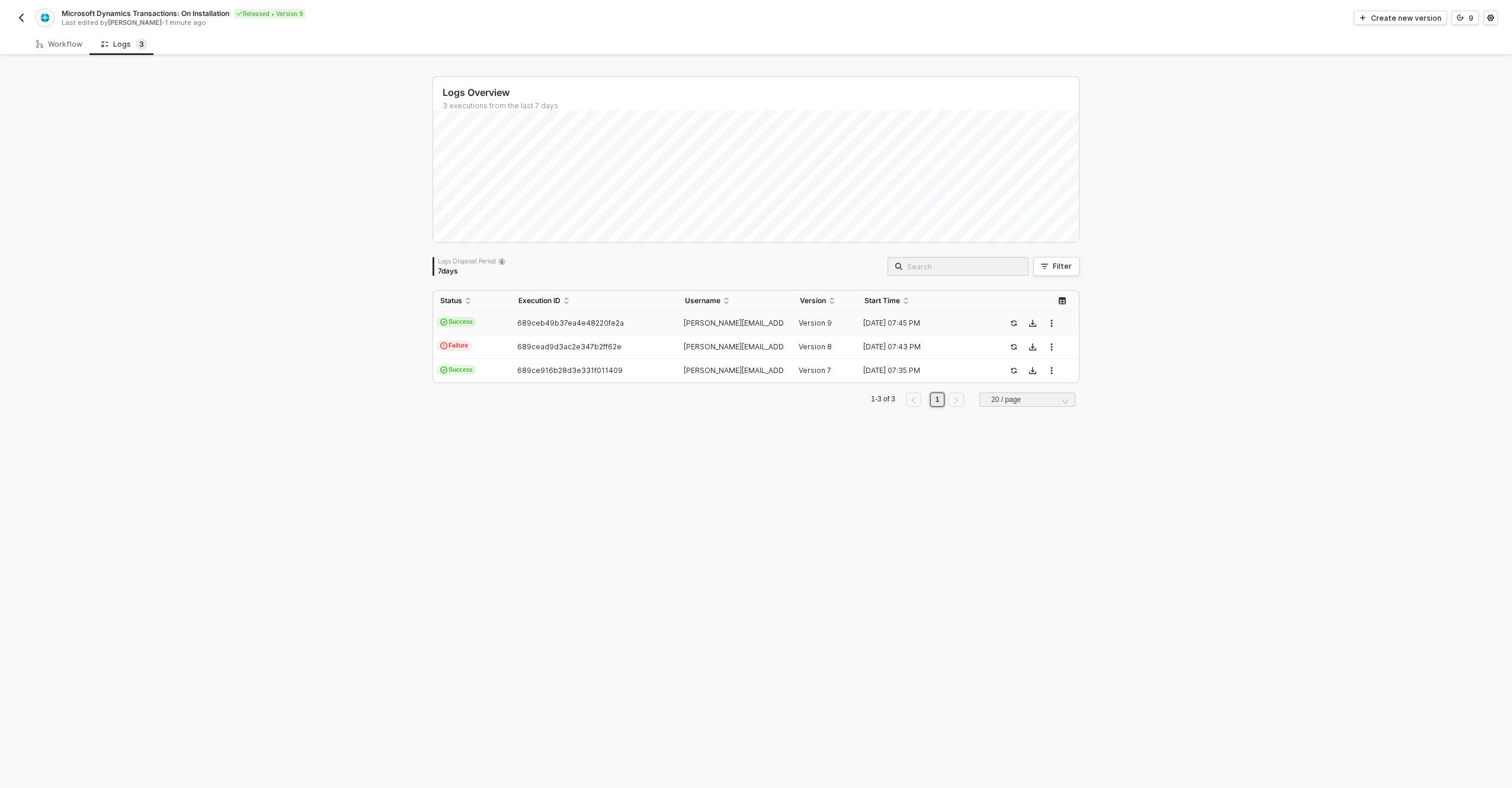
click at [487, 326] on td "Success" at bounding box center [472, 323] width 78 height 24
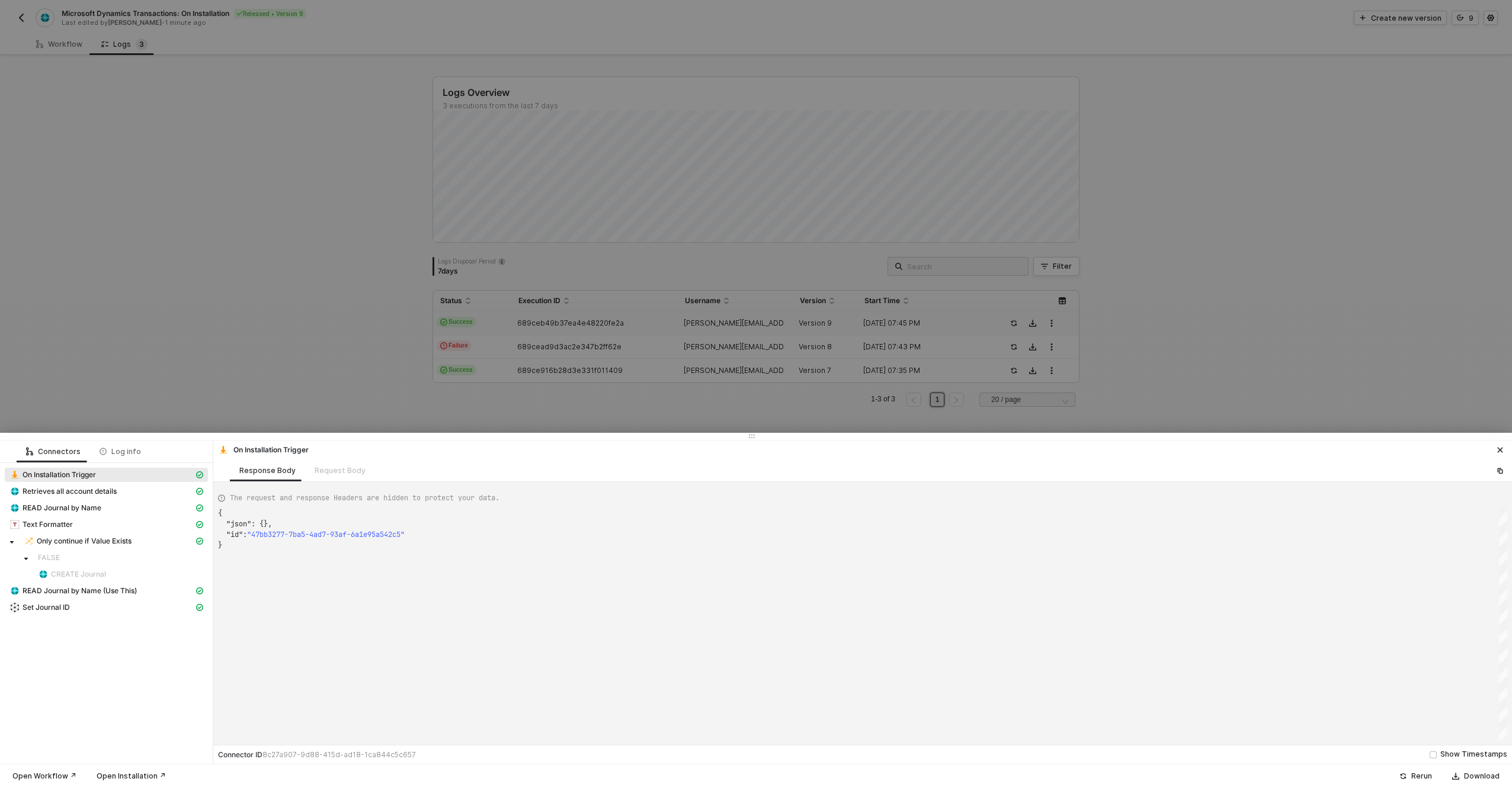
scroll to position [32, 0]
click at [62, 492] on span "Retrieves all account details" at bounding box center [70, 491] width 94 height 9
type textarea "{ "json": { "account": [ { "id": "1e02a939-5ce6-ee11-a201-6045bdc89dad", "numbe…"
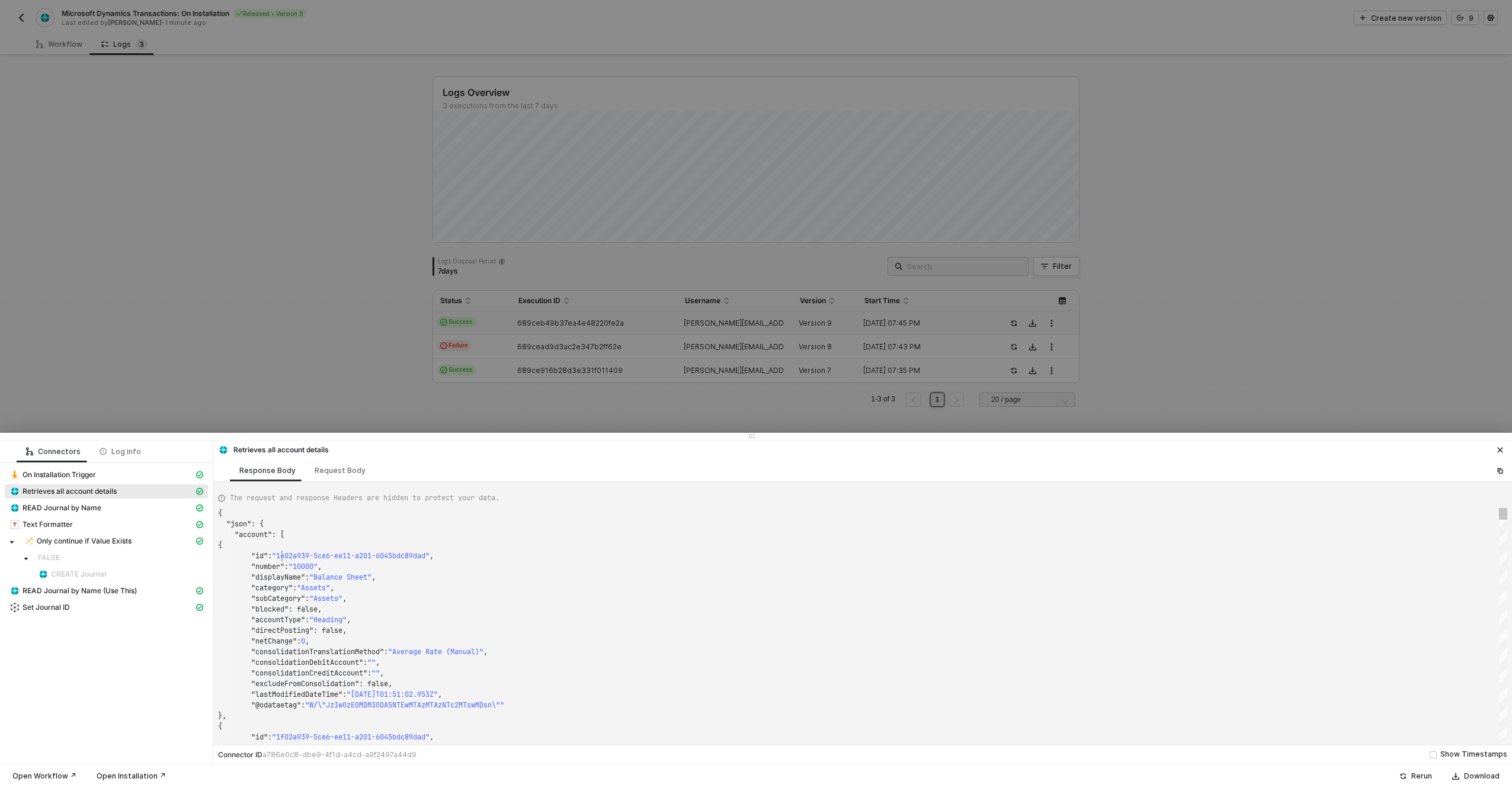
scroll to position [43, 64]
click at [284, 557] on span ""1e02a939-5ce6-ee11-a201-6045bdc89dad"" at bounding box center [350, 556] width 158 height 9
click at [229, 388] on div at bounding box center [756, 394] width 1512 height 788
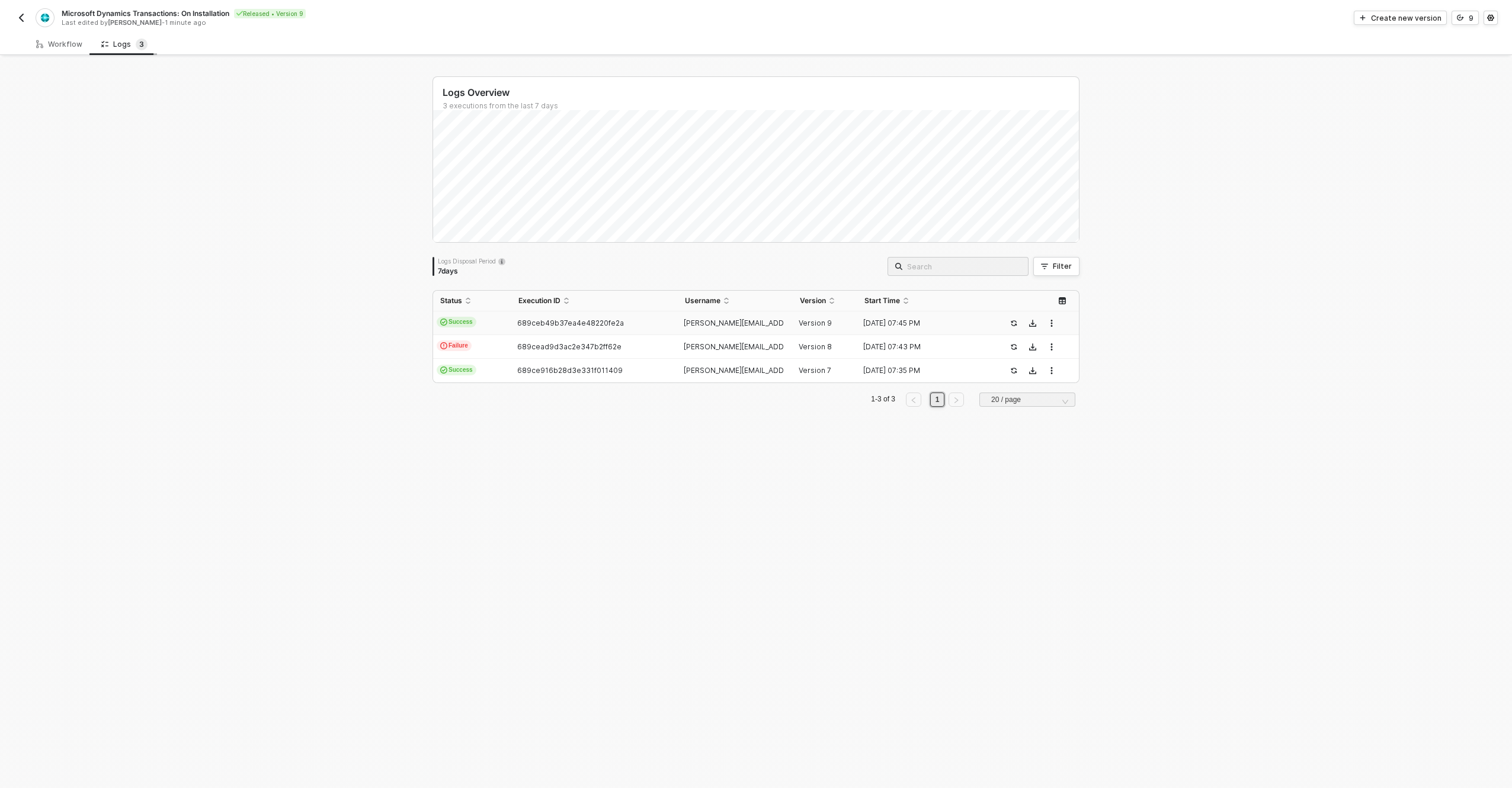
click at [113, 49] on div "Logs 3" at bounding box center [124, 45] width 46 height 12
click at [46, 42] on div "Workflow" at bounding box center [59, 44] width 46 height 9
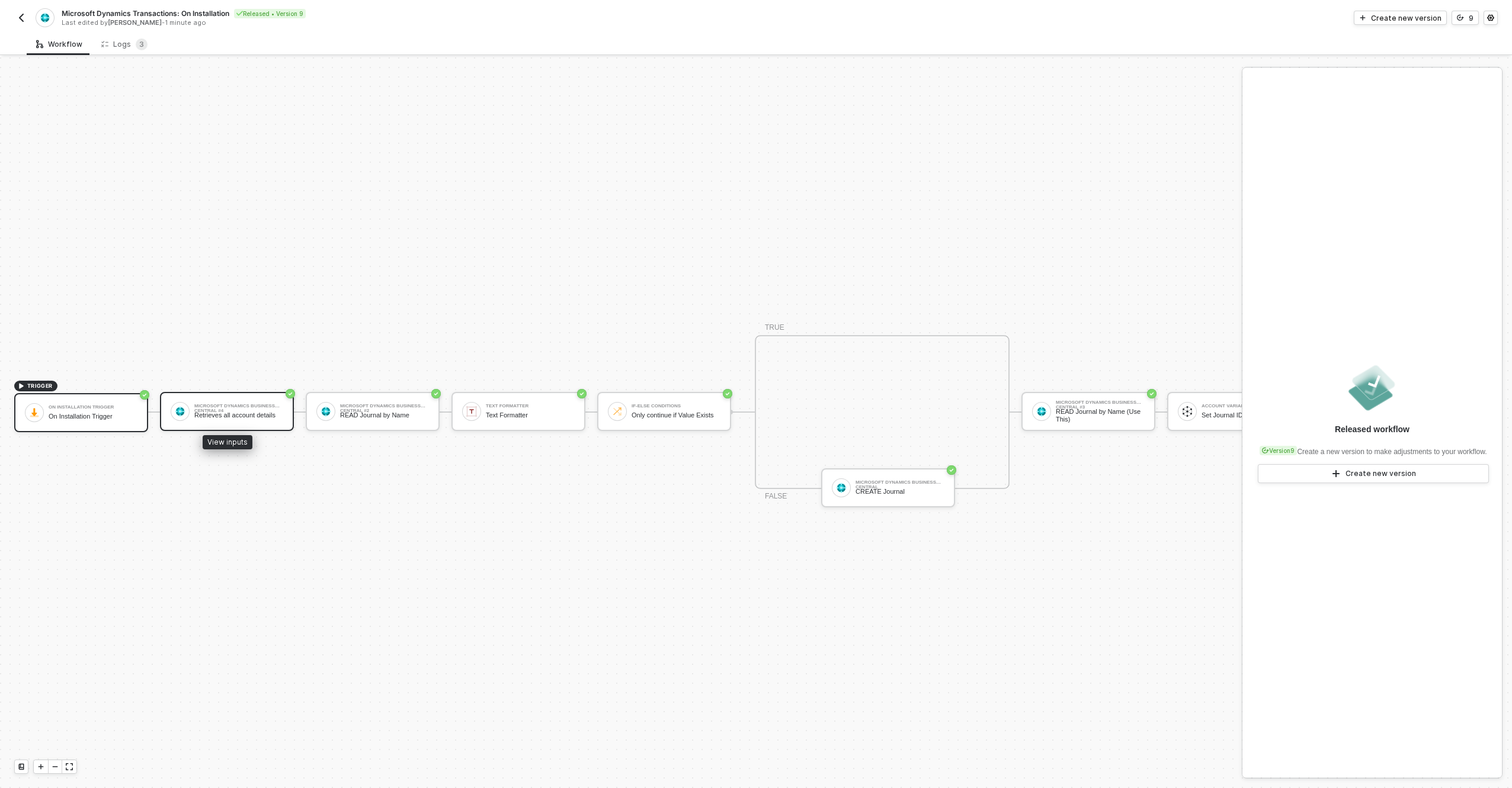
click at [229, 412] on div "Retrieves all account details" at bounding box center [238, 416] width 89 height 8
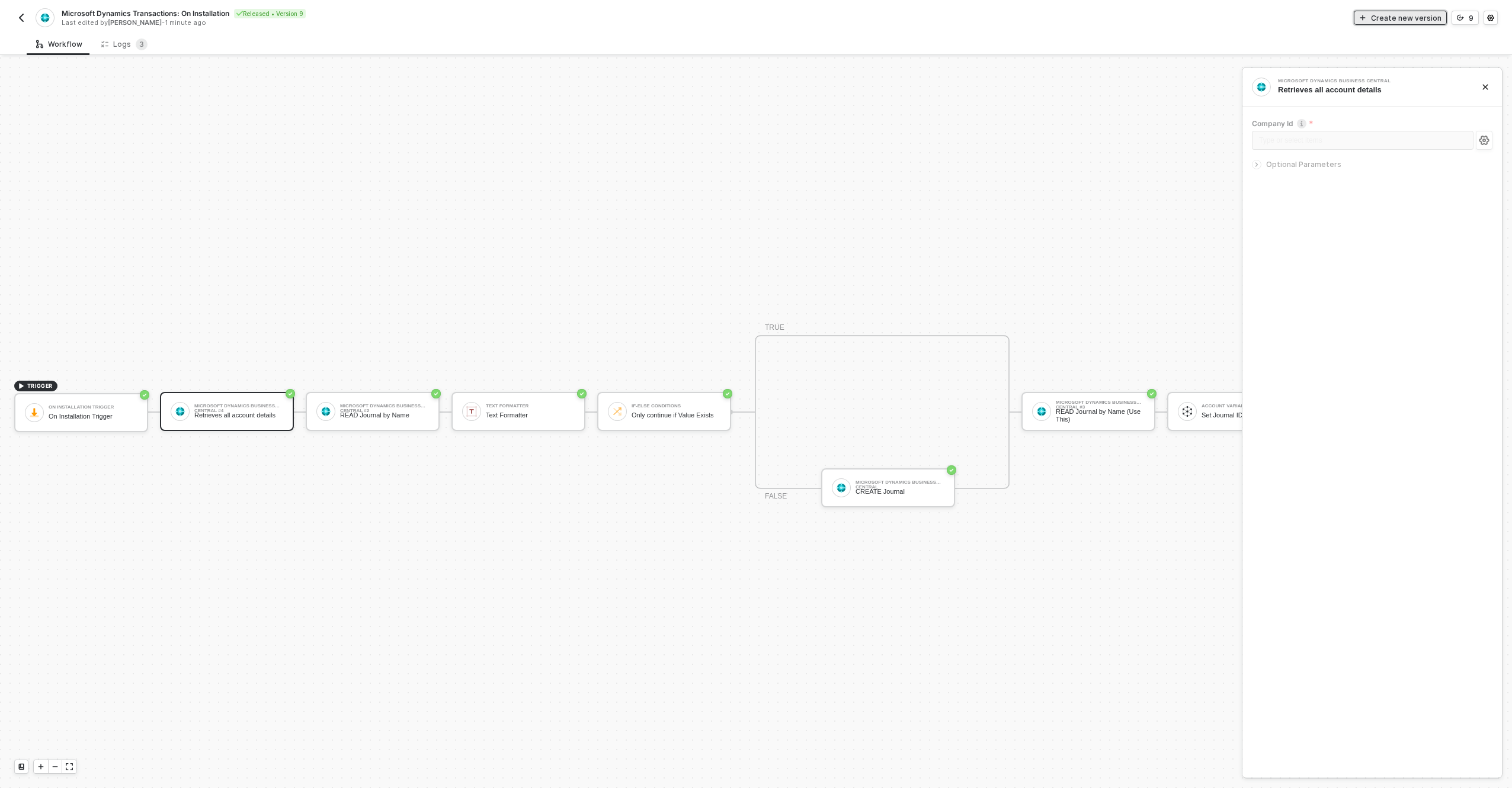
click at [1408, 15] on div "Create new version" at bounding box center [1406, 18] width 71 height 10
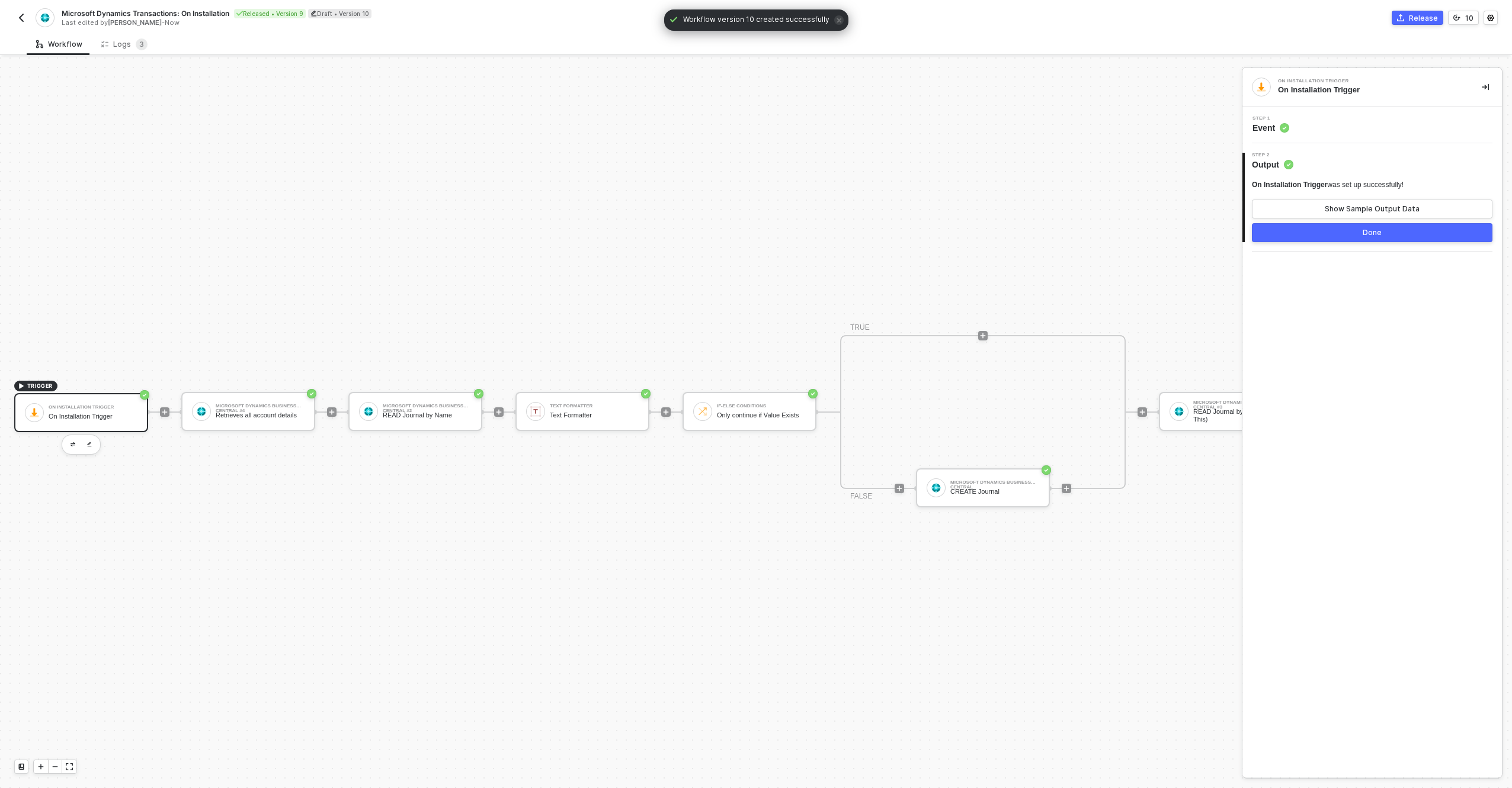
click at [1325, 130] on div "Step 1 Event" at bounding box center [1373, 124] width 257 height 18
click at [772, 211] on div "TRIGGER On Installation Trigger On Installation Trigger Microsoft Dynamics Busi…" at bounding box center [740, 412] width 1482 height 753
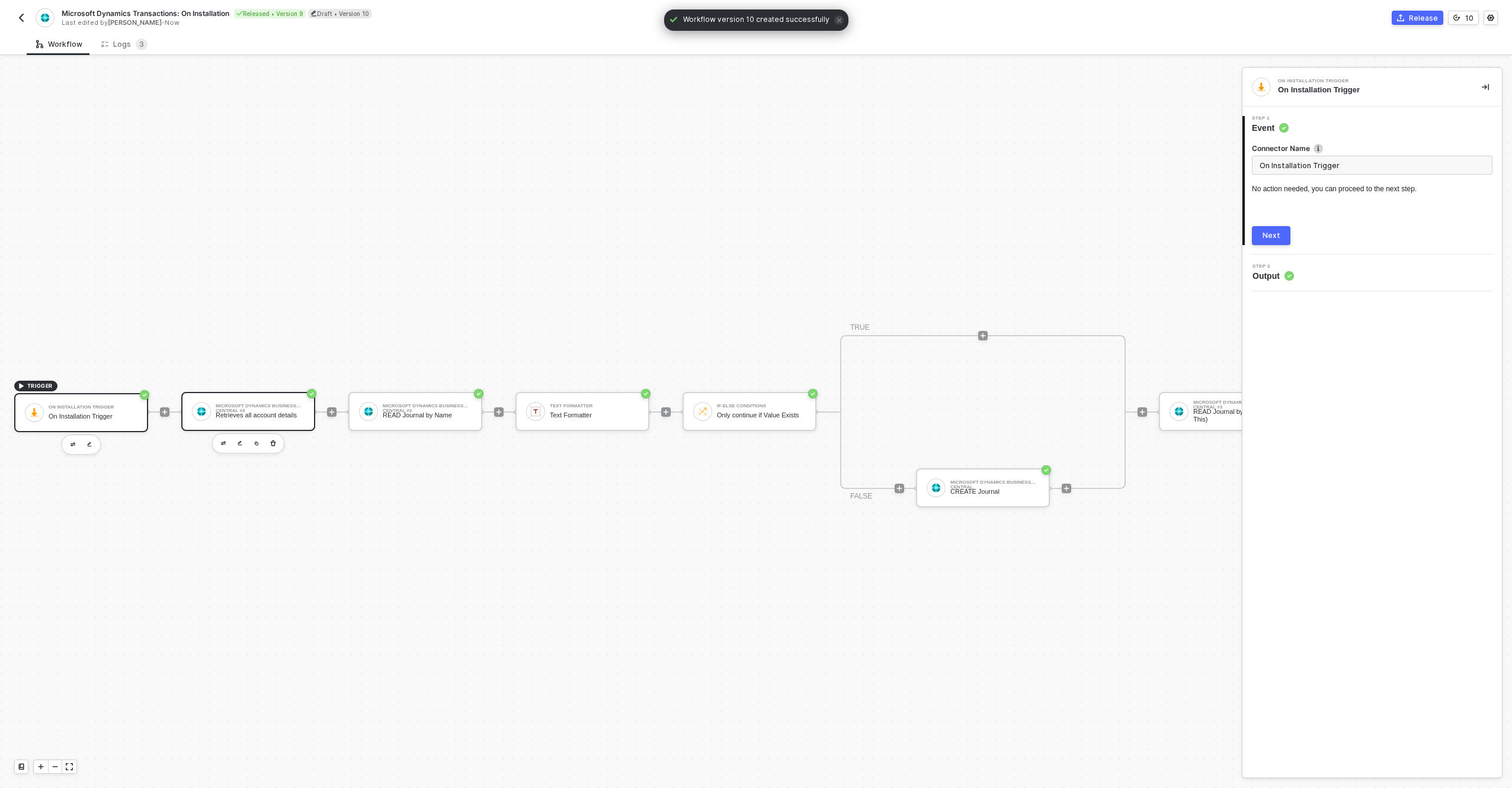
click at [245, 412] on div "Retrieves all account details" at bounding box center [260, 416] width 89 height 8
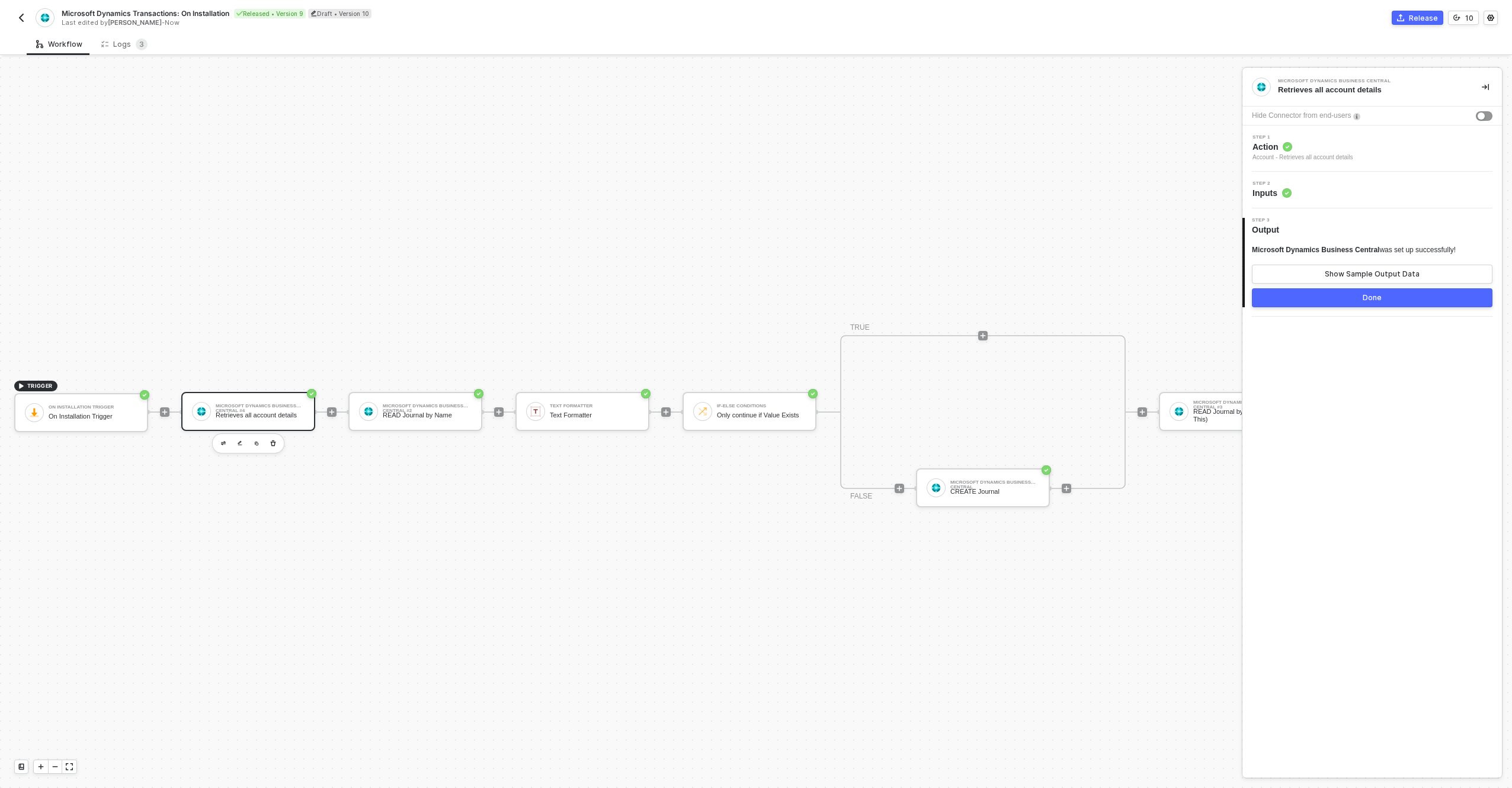
click at [1328, 190] on div "Step 2 Inputs" at bounding box center [1373, 190] width 257 height 18
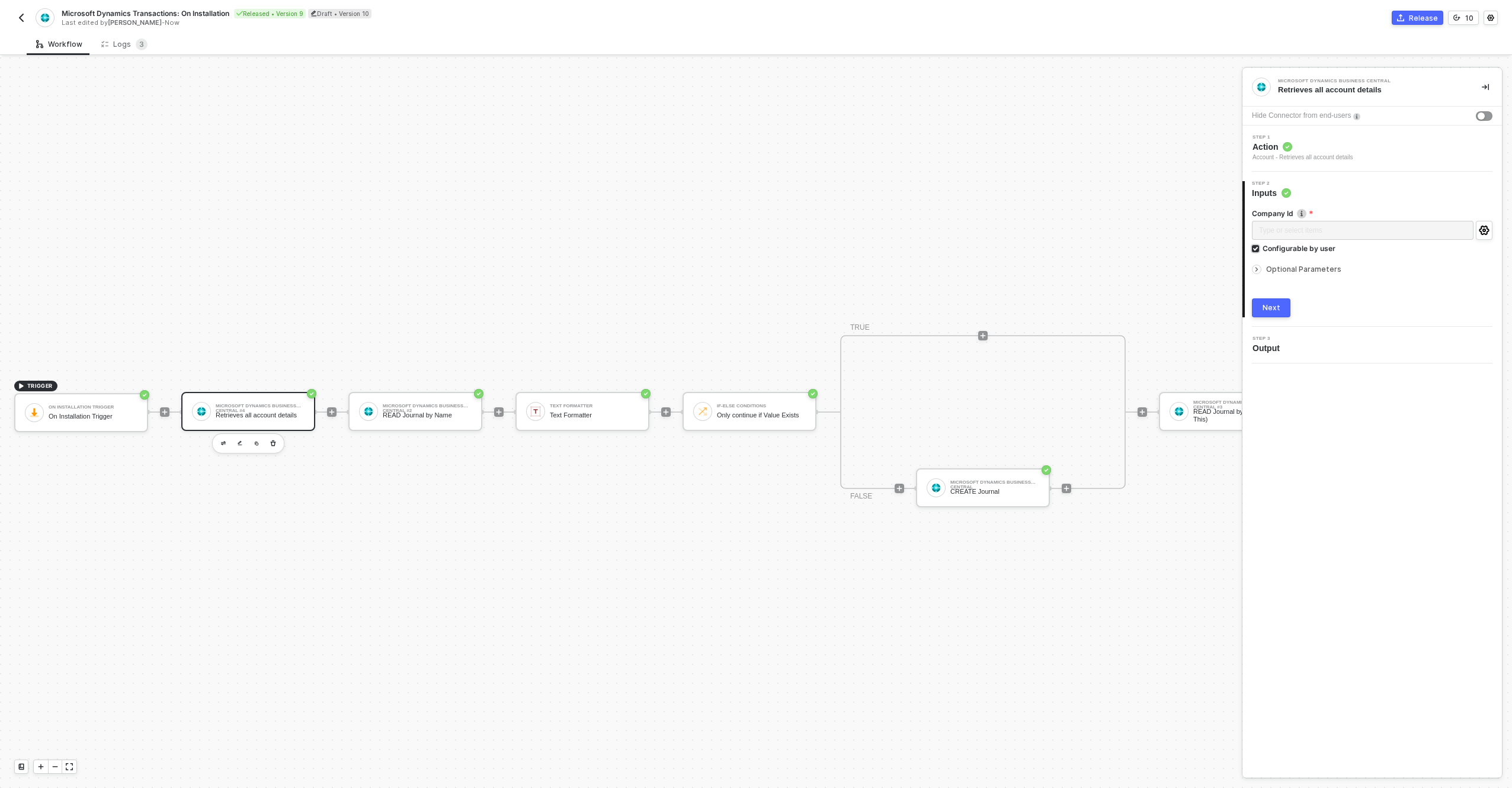
click at [1304, 247] on div "Configurable by user" at bounding box center [1299, 248] width 73 height 10
click at [1261, 247] on input "Configurable by user" at bounding box center [1256, 249] width 8 height 8
checkbox input "false"
click at [1302, 218] on label "Company Id" at bounding box center [1373, 213] width 241 height 10
click at [1305, 228] on div "Type or select items ﻿" at bounding box center [1367, 231] width 215 height 11
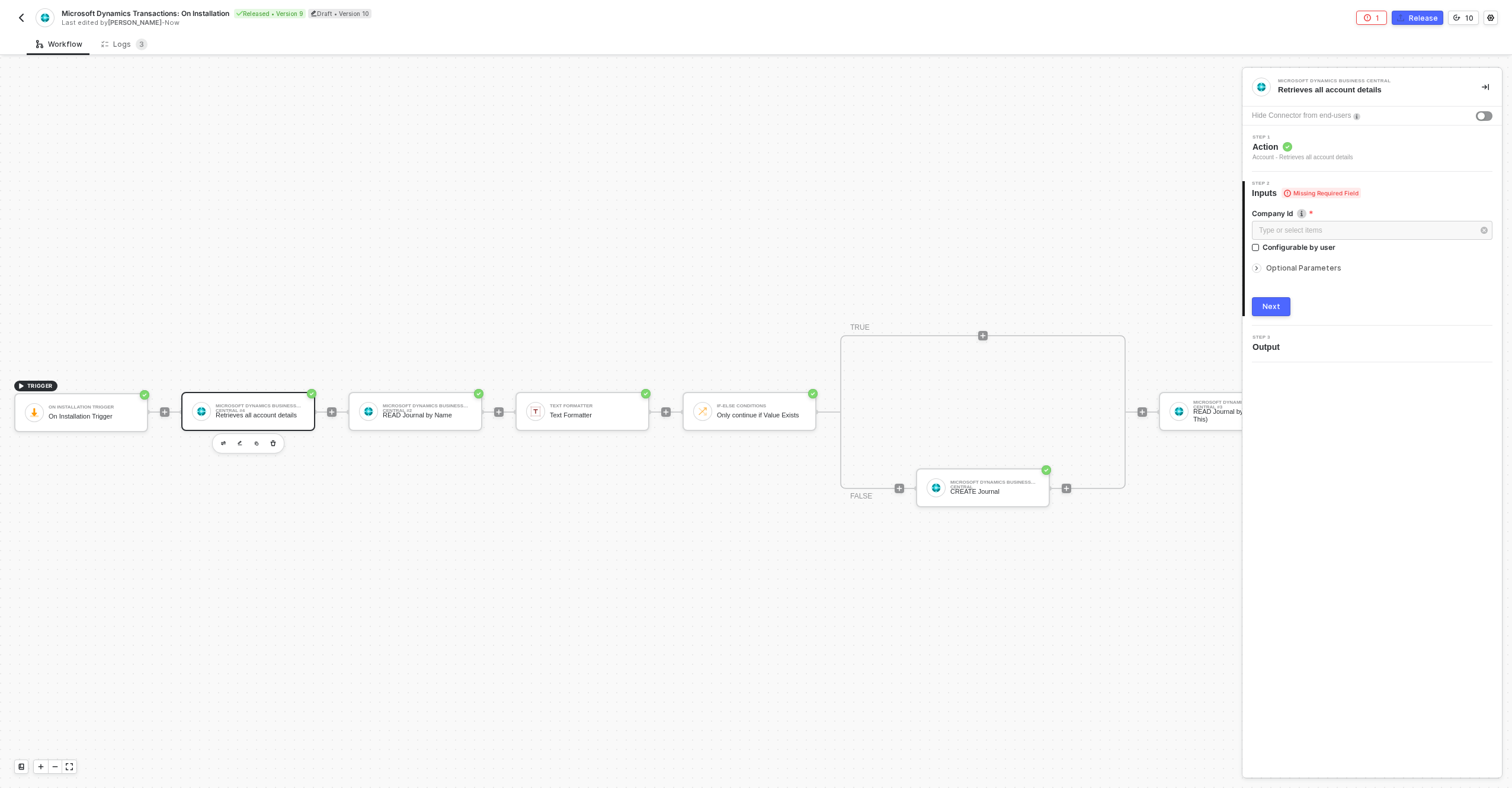
click at [1388, 284] on div "Company Id Specify the company id Type or select items ﻿ Configurable by user O…" at bounding box center [1373, 257] width 241 height 117
click at [1273, 241] on div "Type or select items ﻿" at bounding box center [1373, 231] width 241 height 21
click at [1312, 147] on span "Action" at bounding box center [1303, 147] width 101 height 12
click at [1320, 191] on input "Retrieves all account details" at bounding box center [1371, 193] width 223 height 13
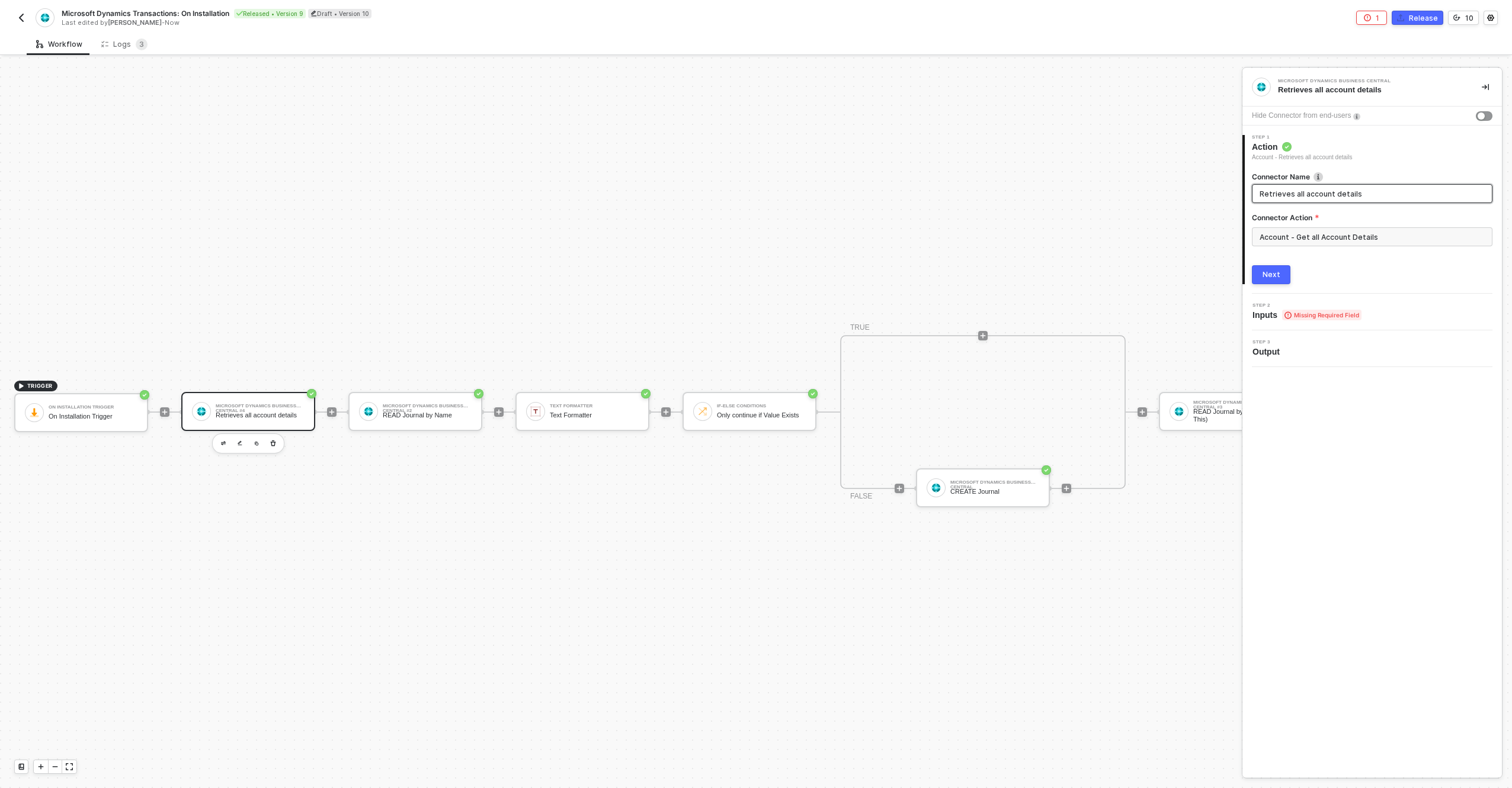
click at [1320, 191] on input "Retrieves all account details" at bounding box center [1371, 193] width 223 height 13
type input "READ All Accounts"
drag, startPoint x: 1275, startPoint y: 276, endPoint x: 1280, endPoint y: 268, distance: 9.4
click at [1275, 275] on div "Next" at bounding box center [1271, 275] width 18 height 9
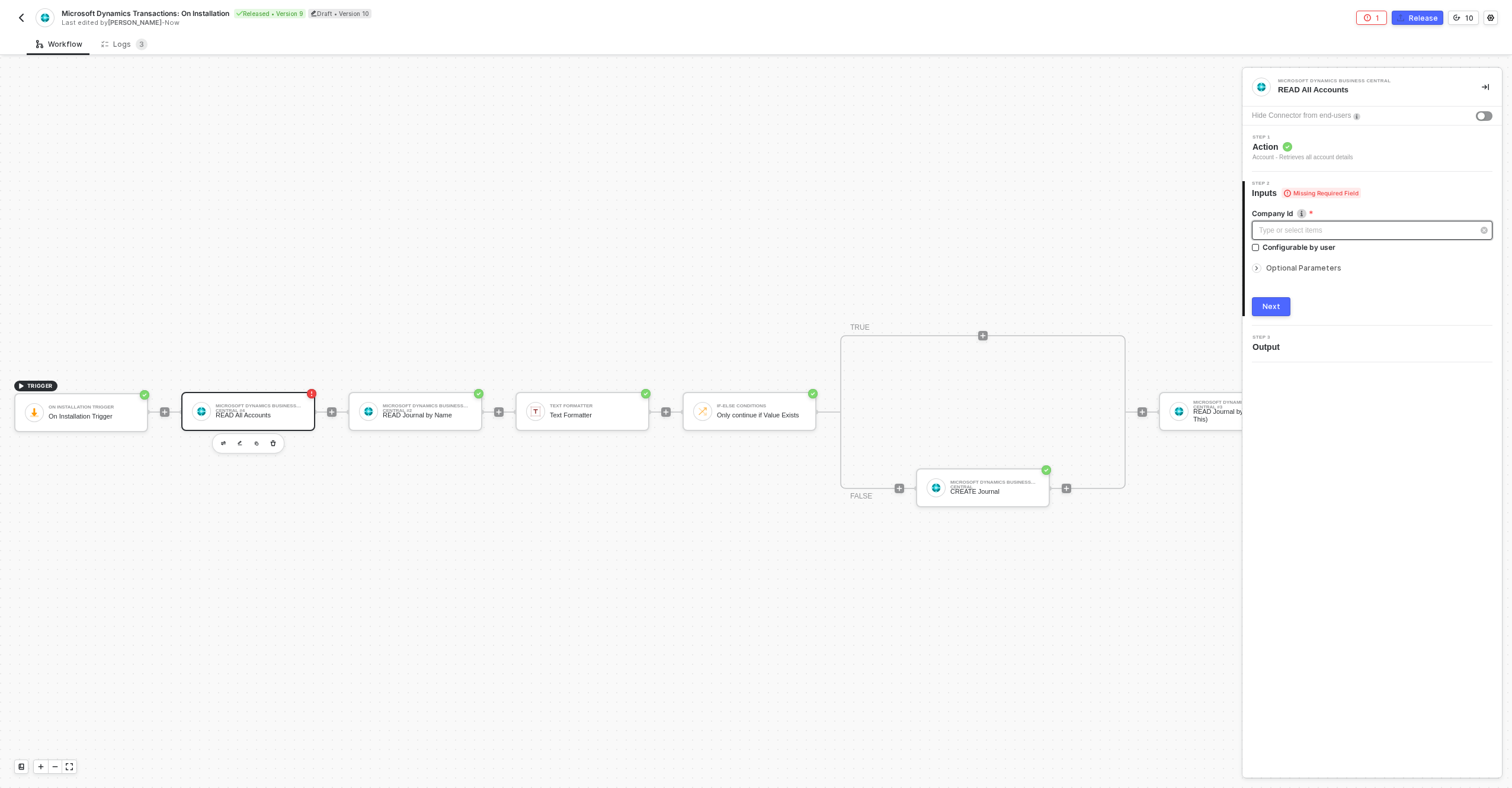
click at [1301, 231] on div "Type or select items ﻿" at bounding box center [1367, 231] width 215 height 11
click at [1301, 248] on div "Configurable by user" at bounding box center [1299, 247] width 73 height 10
click at [1261, 248] on input "Configurable by user" at bounding box center [1256, 248] width 8 height 8
checkbox input "true"
click at [1485, 227] on icon "icon-settings" at bounding box center [1484, 230] width 10 height 9
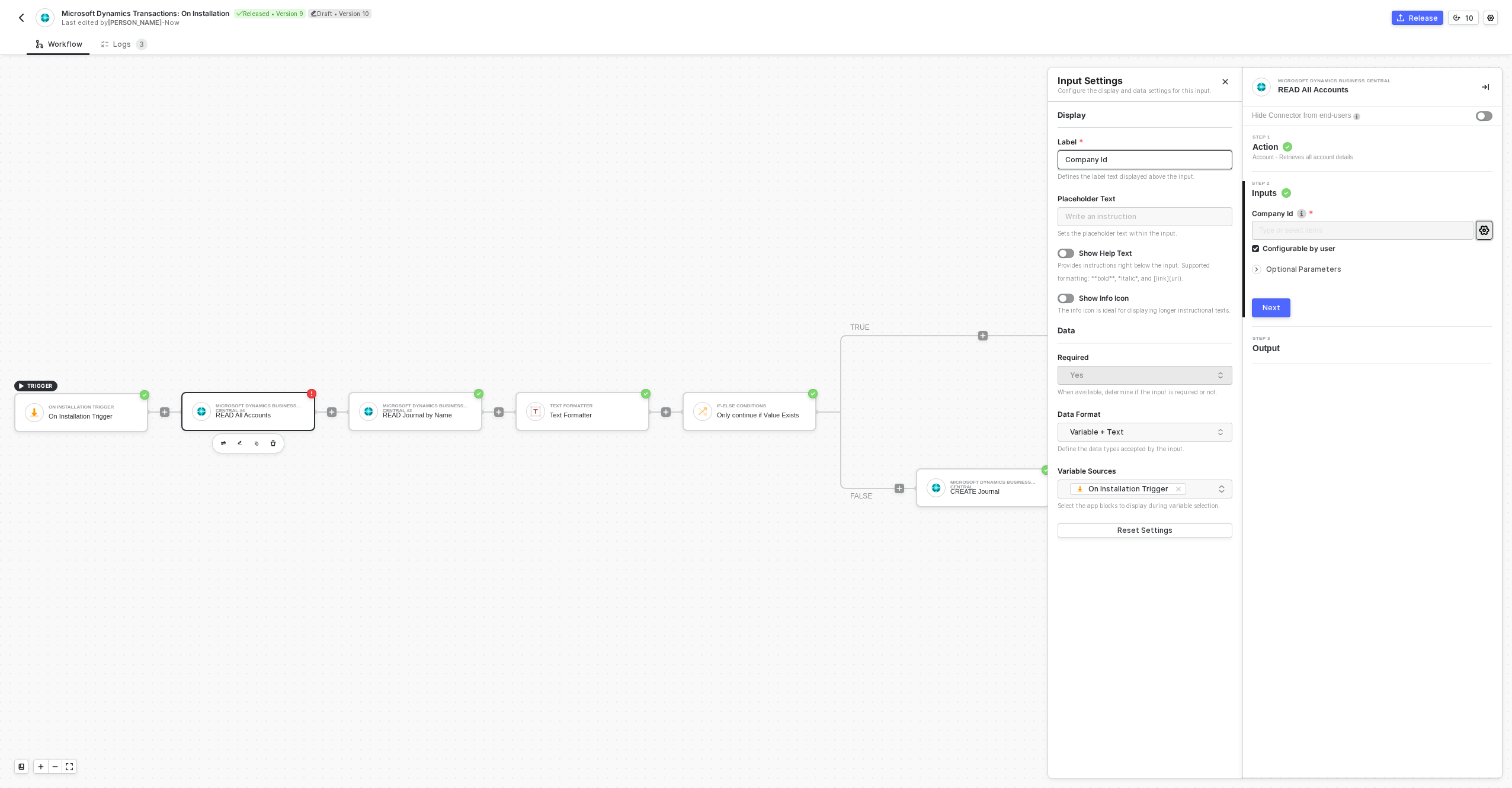
click at [1108, 166] on input "Company Id" at bounding box center [1145, 160] width 174 height 19
type input "Company ID"
click at [1102, 259] on div "Show Help Text Provides instructions right below the input. Supported formattin…" at bounding box center [1145, 266] width 174 height 36
click at [1070, 255] on button "button" at bounding box center [1066, 254] width 17 height 9
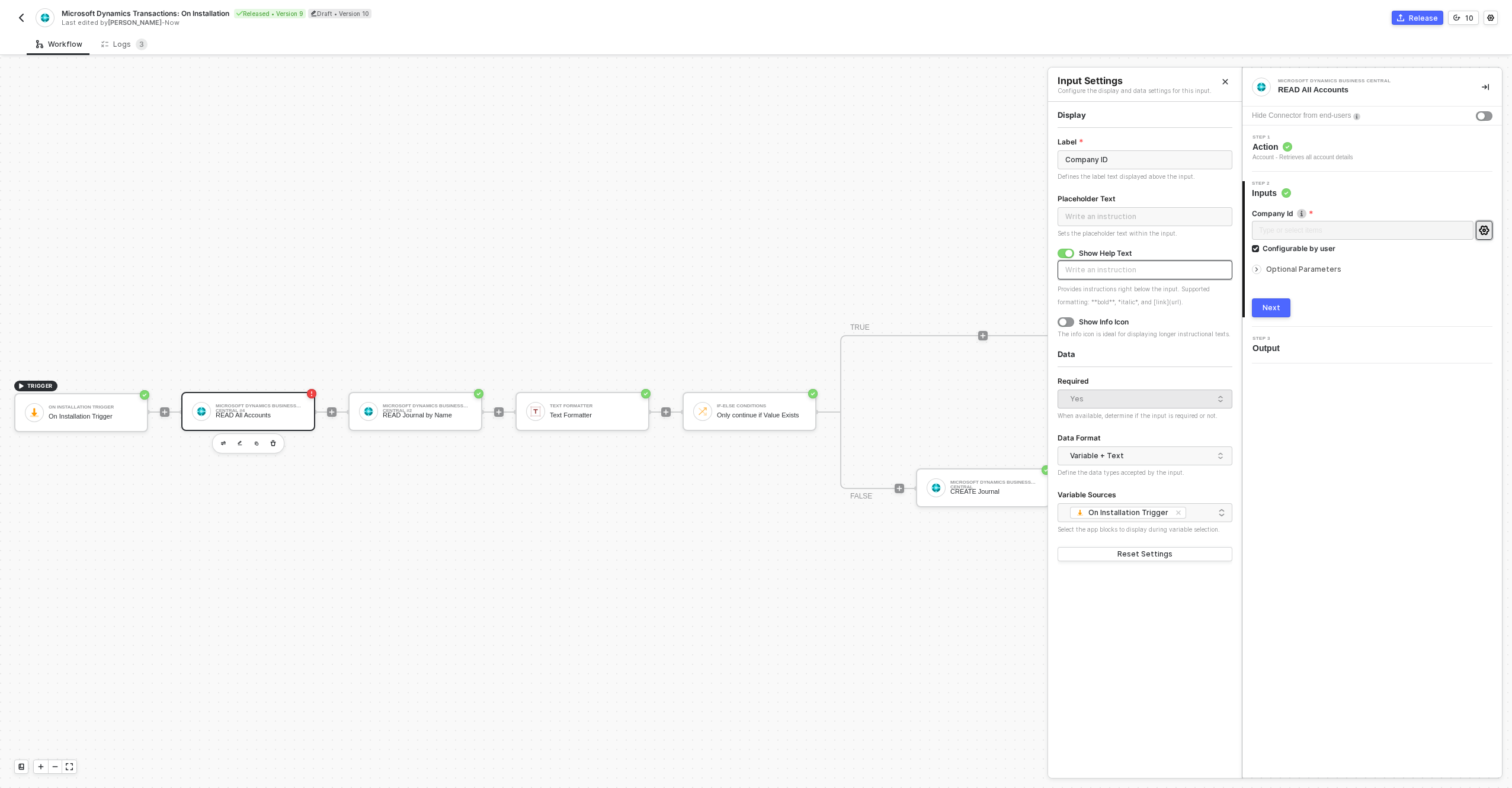
click at [1104, 279] on input "text" at bounding box center [1145, 270] width 174 height 19
type input "Choose the Company in Business Central where you want to post new invoices"
click at [1109, 465] on input "search" at bounding box center [1145, 456] width 161 height 19
click at [1113, 516] on div "Just Text" at bounding box center [1145, 517] width 156 height 11
click at [1274, 308] on div "Next" at bounding box center [1271, 308] width 18 height 9
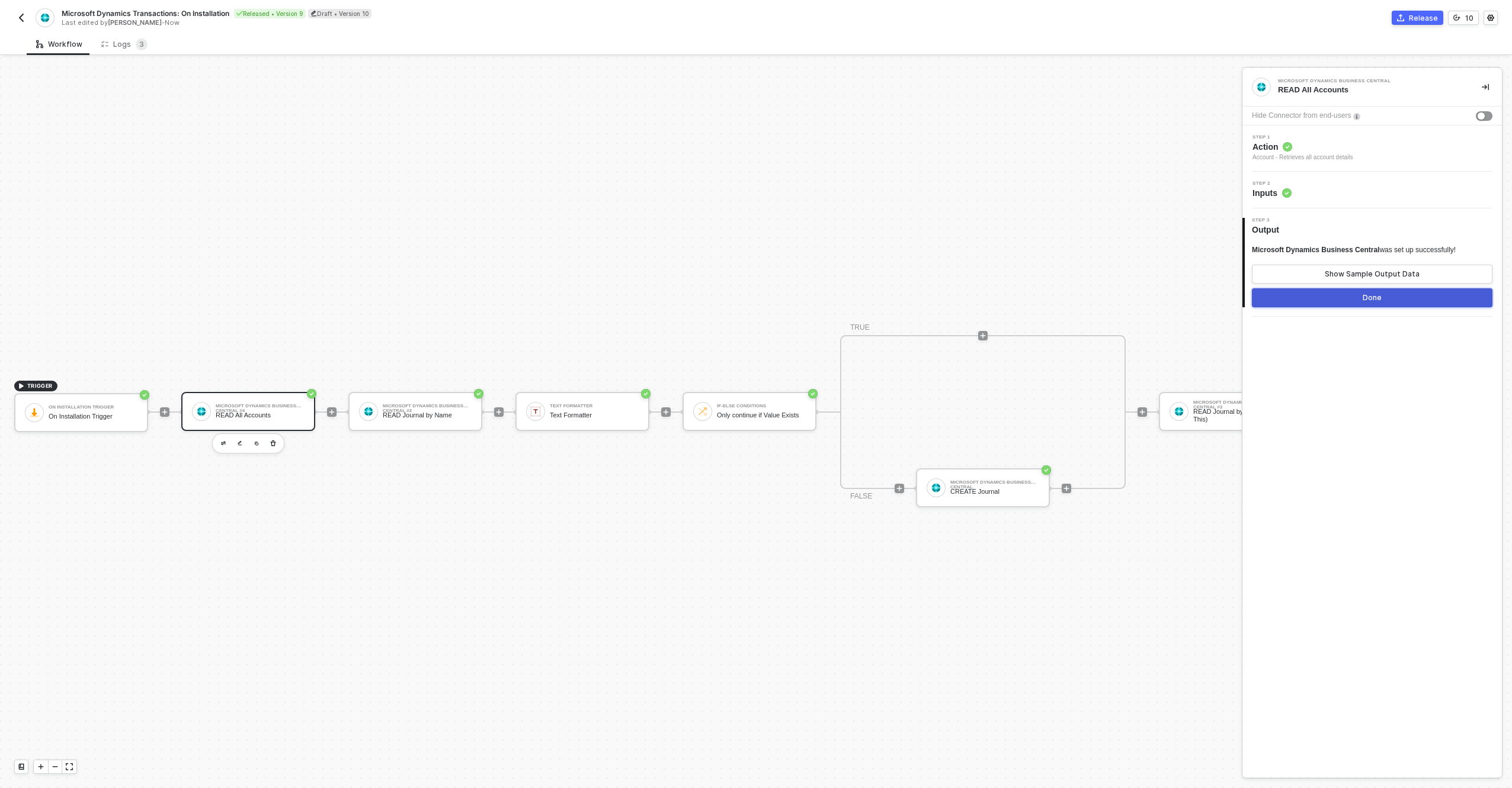
click at [1325, 301] on button "Done" at bounding box center [1373, 298] width 241 height 19
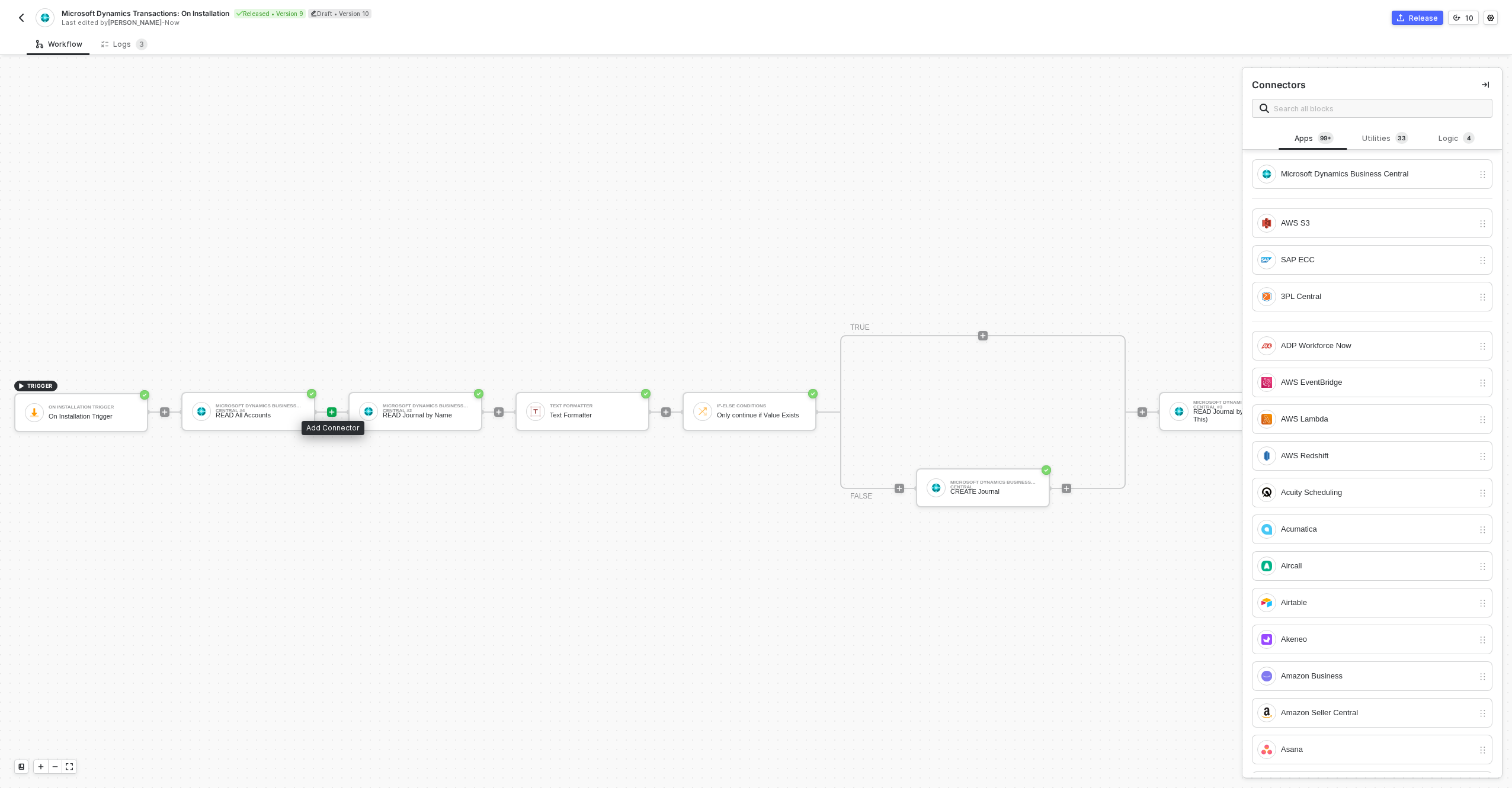
click at [333, 409] on icon "icon-play" at bounding box center [331, 412] width 7 height 7
click at [1395, 100] on span at bounding box center [1373, 108] width 241 height 19
click at [1383, 170] on div "Microsoft Dynamics Business Central" at bounding box center [1377, 174] width 193 height 13
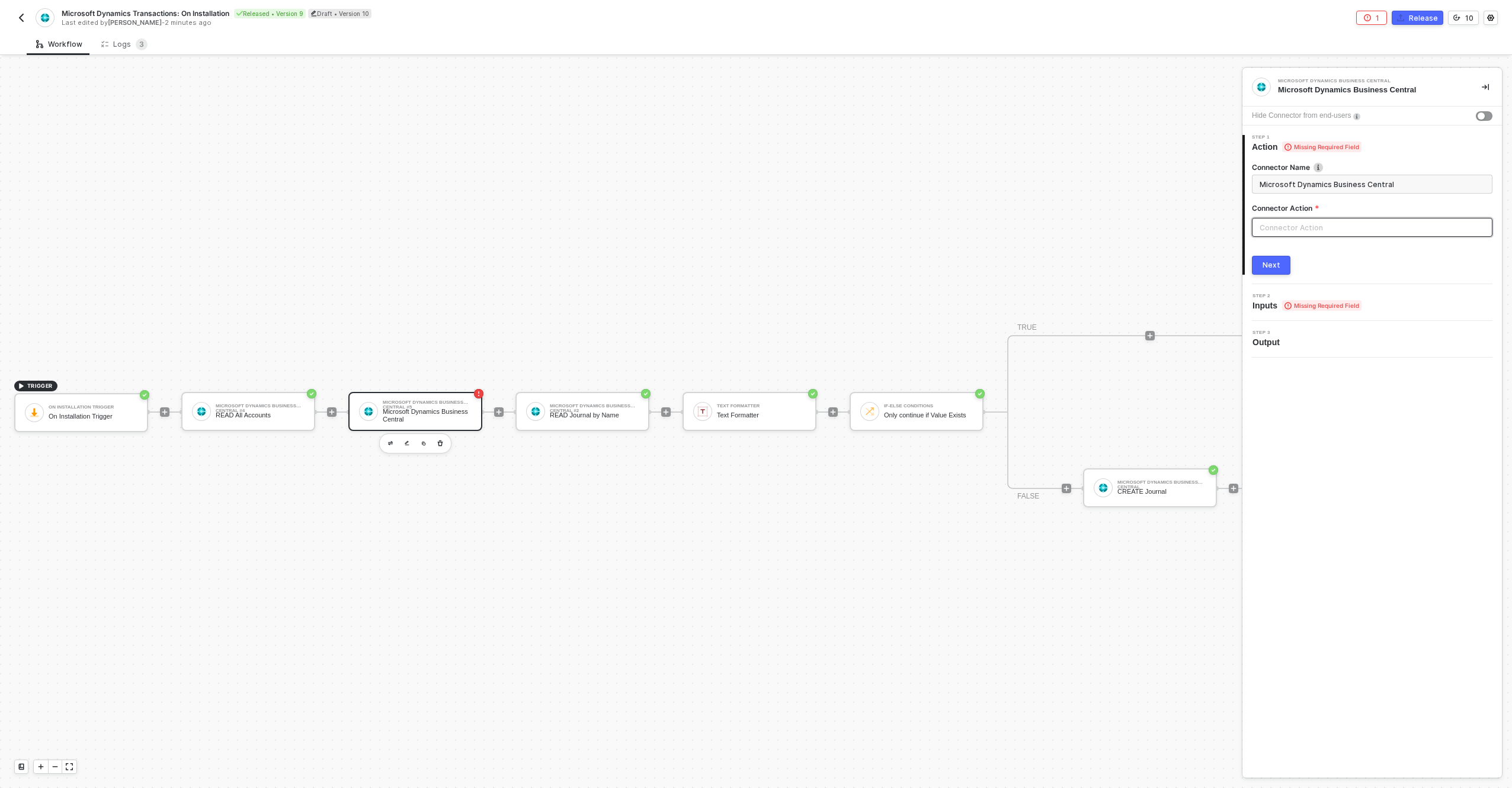
click at [1342, 234] on input "text" at bounding box center [1373, 227] width 241 height 19
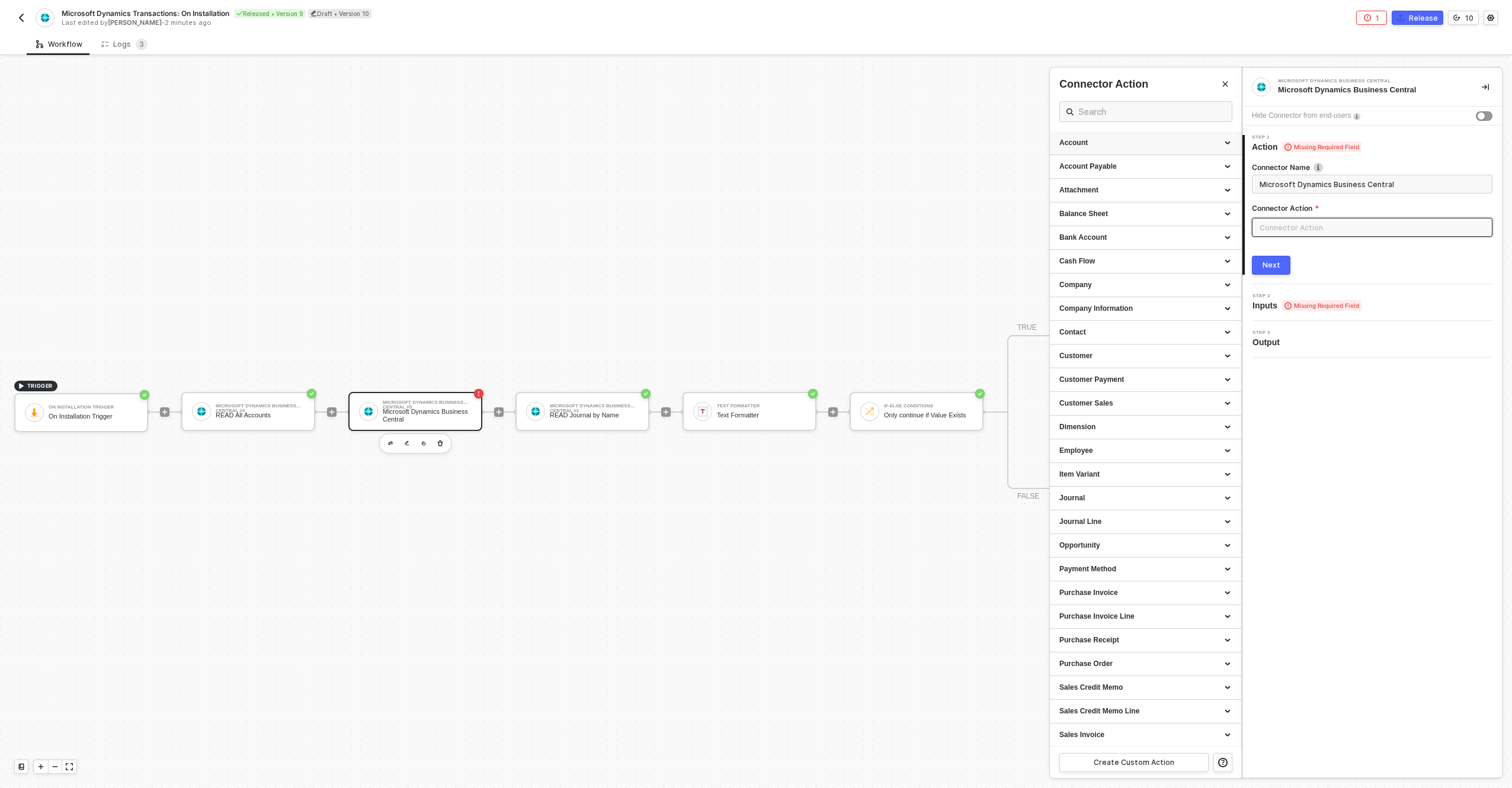
click at [1126, 148] on div "Account" at bounding box center [1146, 142] width 172 height 10
click at [1107, 199] on div "Get an Account Details" at bounding box center [1146, 195] width 172 height 10
type input "Retrieves an account details"
type input "Account - Get an Account Details"
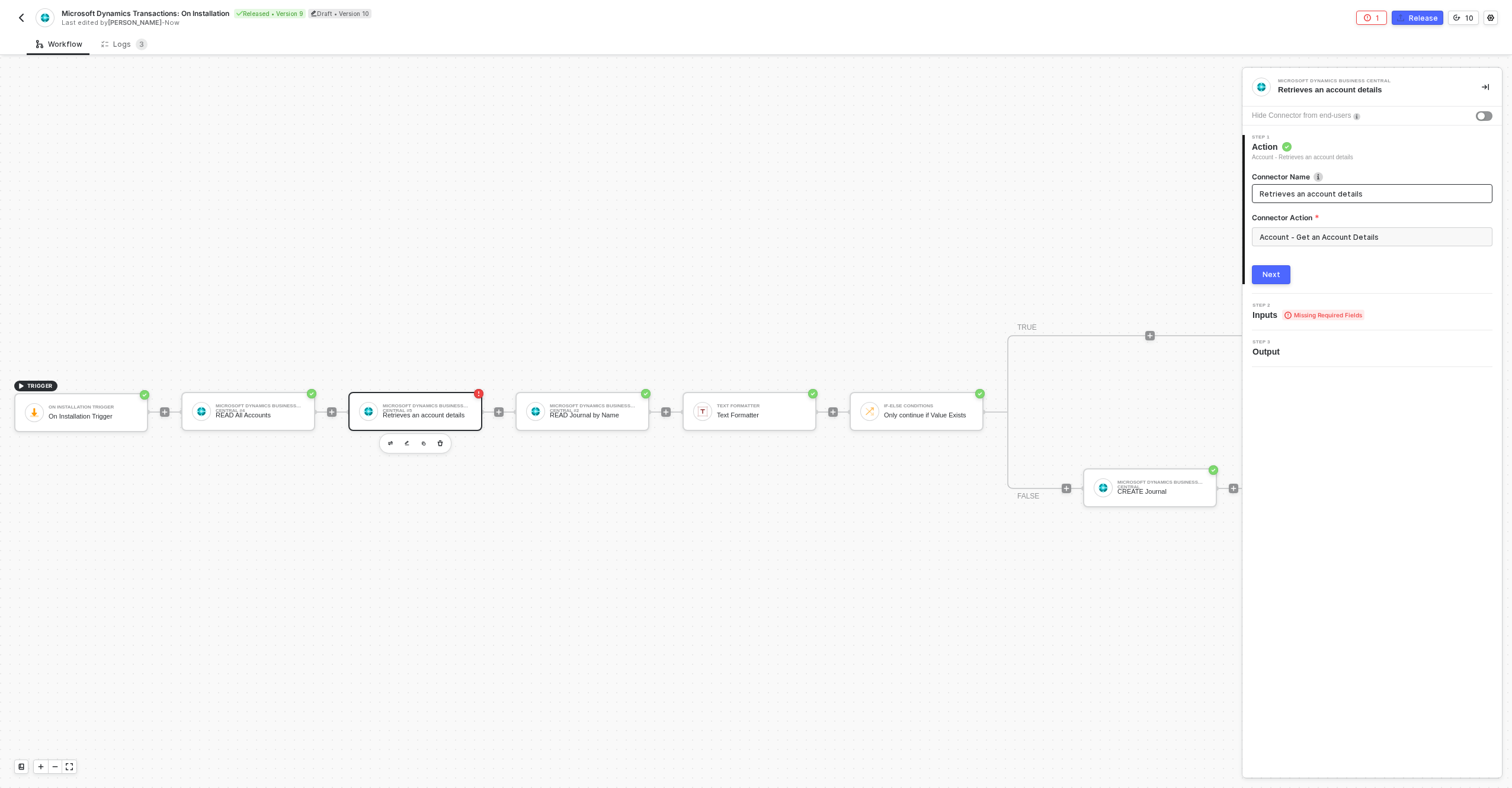
click at [1299, 201] on span "Retrieves an account details" at bounding box center [1373, 193] width 241 height 19
click at [1299, 200] on span "Retrieves an account details" at bounding box center [1373, 193] width 241 height 19
click at [1298, 195] on input "Retrieves an account details" at bounding box center [1371, 193] width 223 height 13
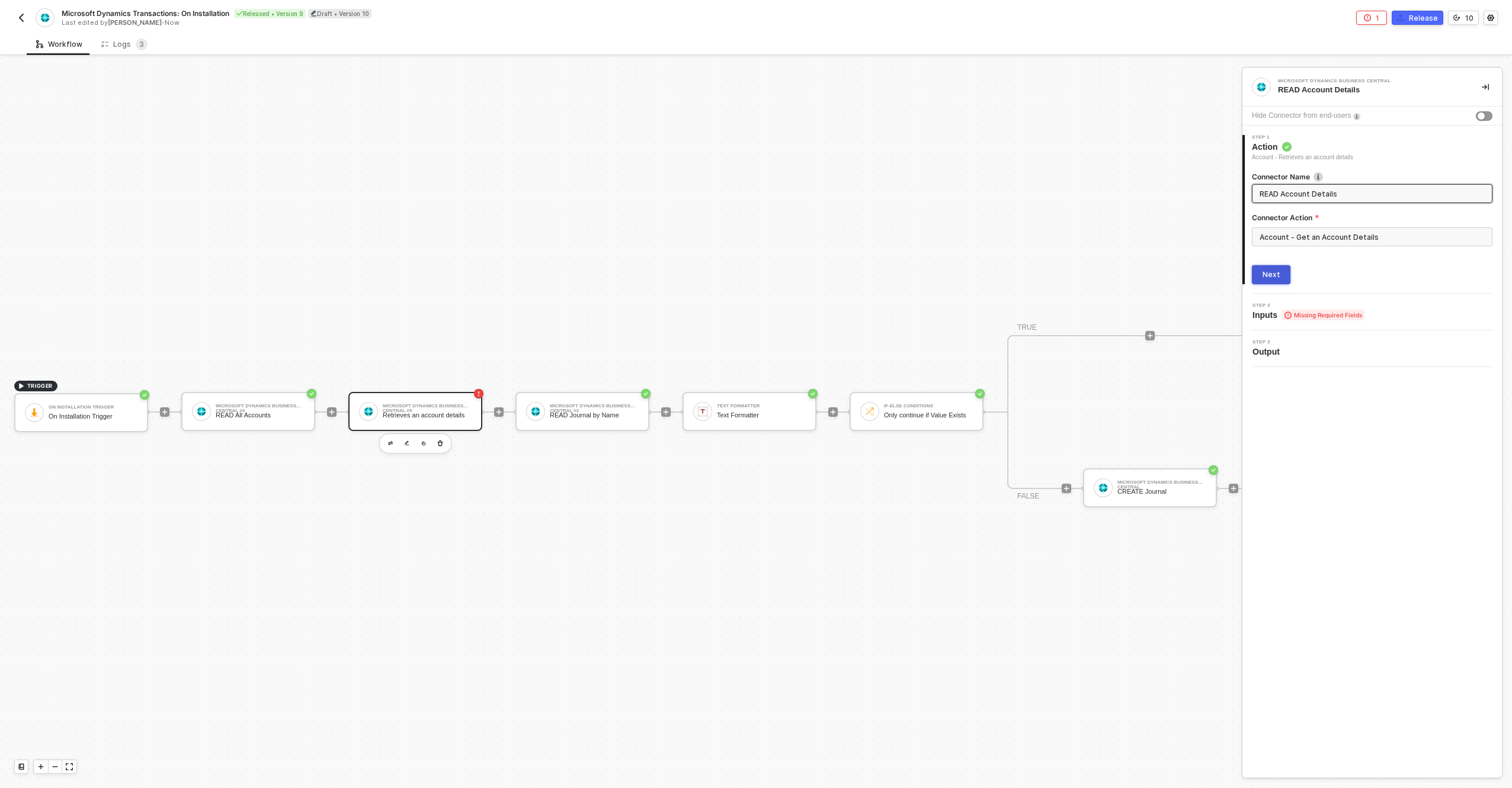
type input "READ Account Details"
click at [1267, 279] on div "Next" at bounding box center [1271, 275] width 18 height 9
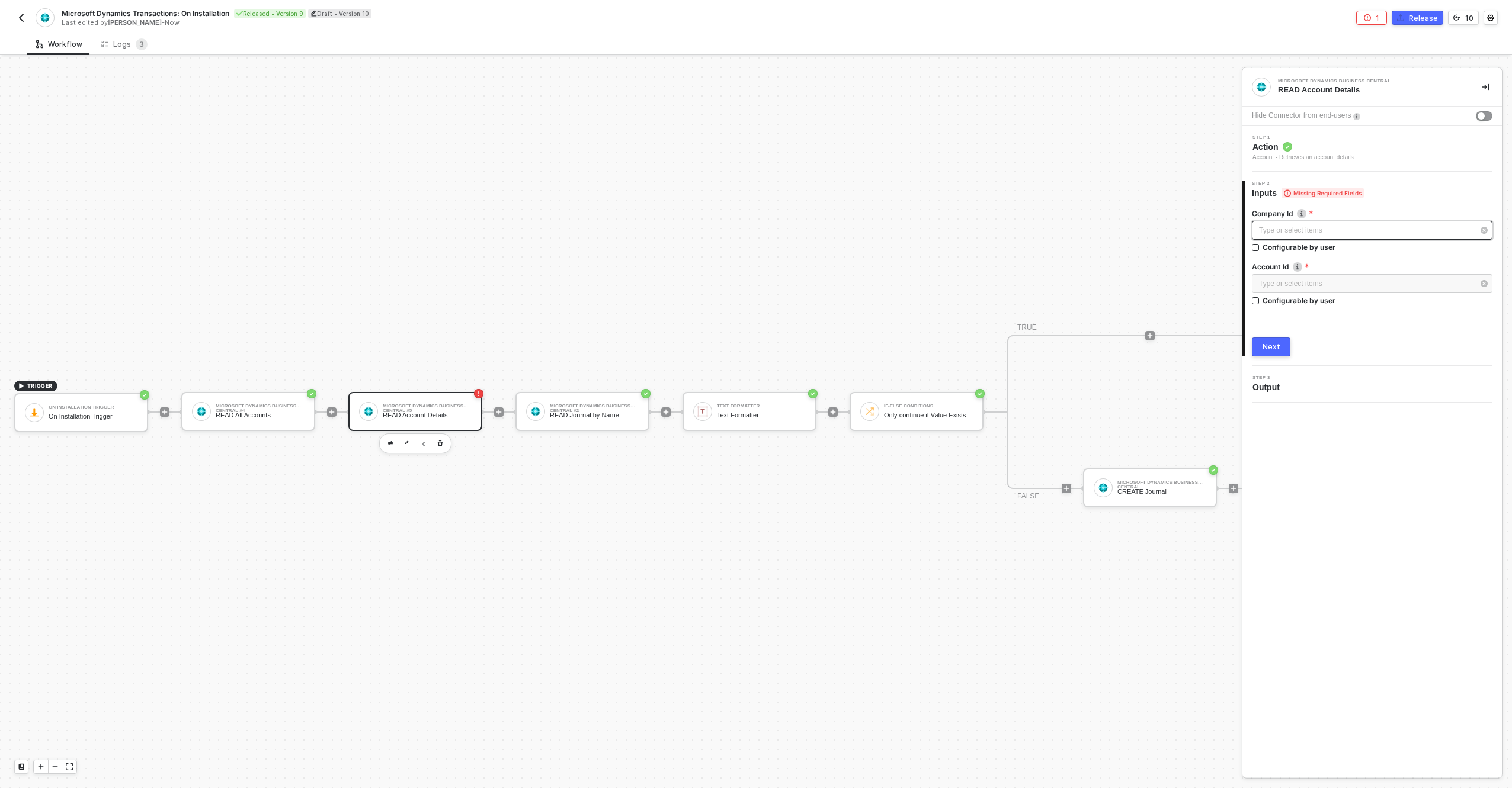
click at [1290, 226] on div "Type or select items ﻿" at bounding box center [1367, 231] width 215 height 11
click at [254, 412] on div "READ All Accounts" at bounding box center [260, 416] width 89 height 8
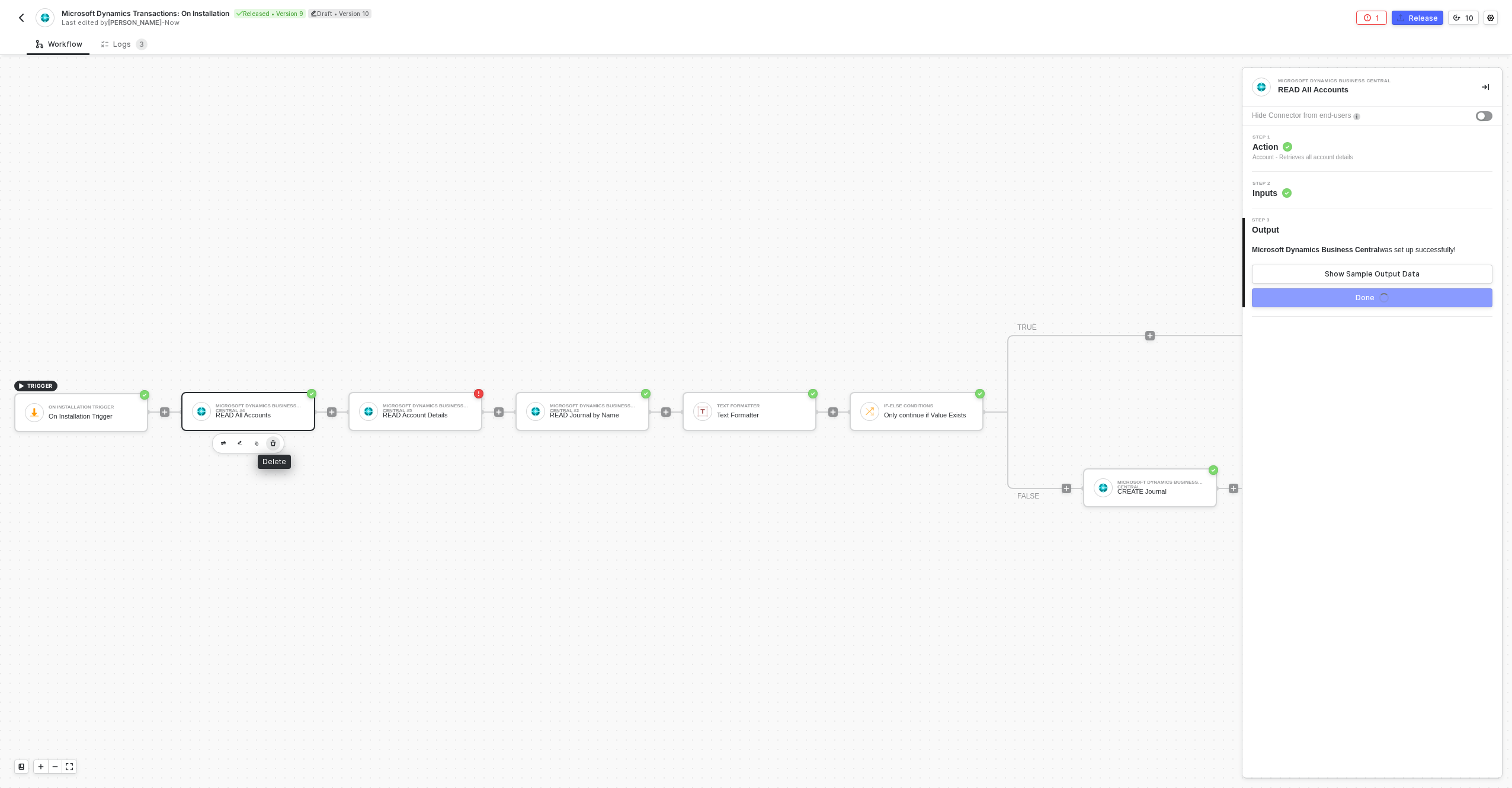
click at [273, 439] on icon "button" at bounding box center [273, 443] width 7 height 9
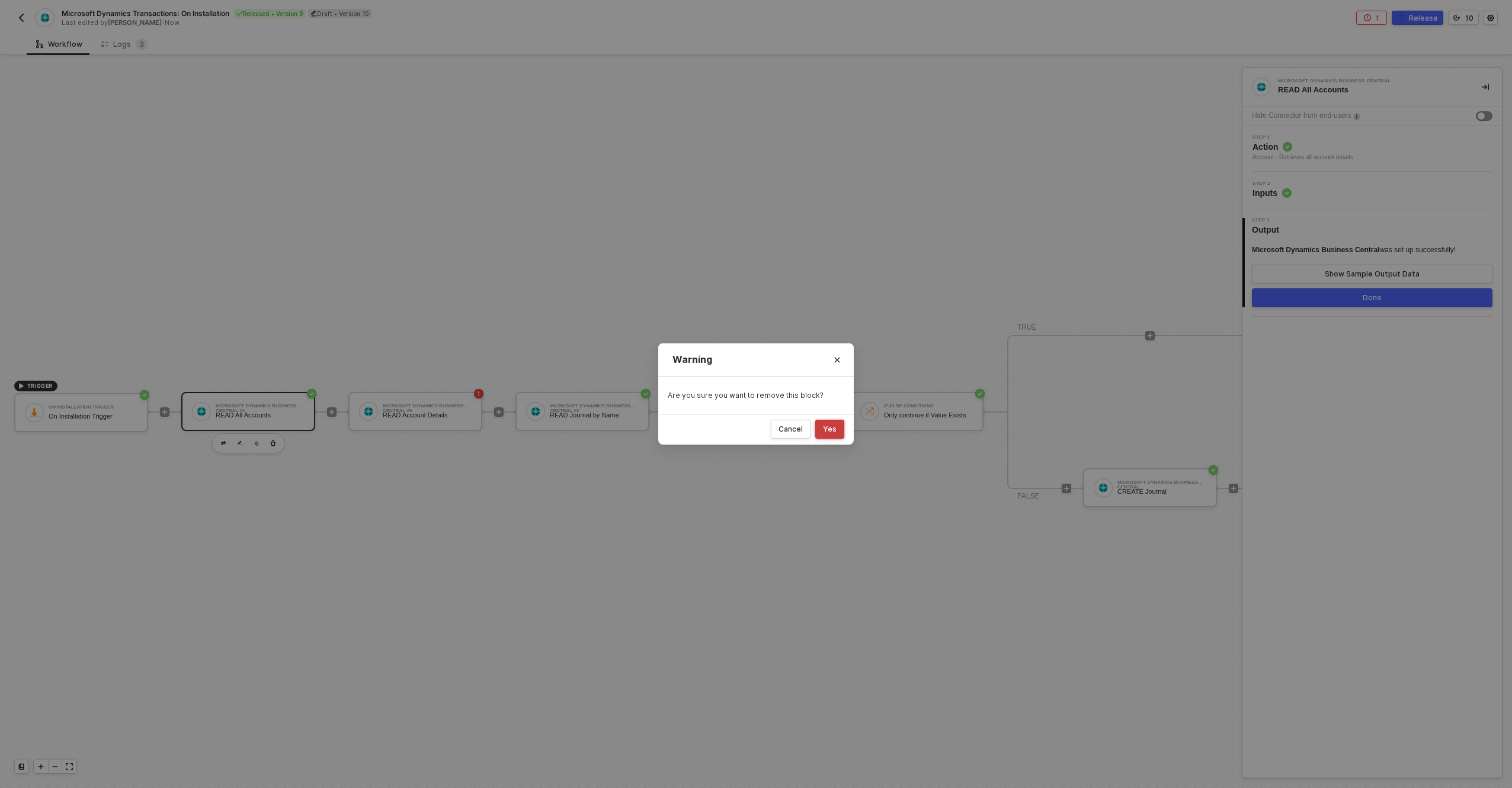
click at [830, 432] on div "Yes" at bounding box center [830, 429] width 14 height 9
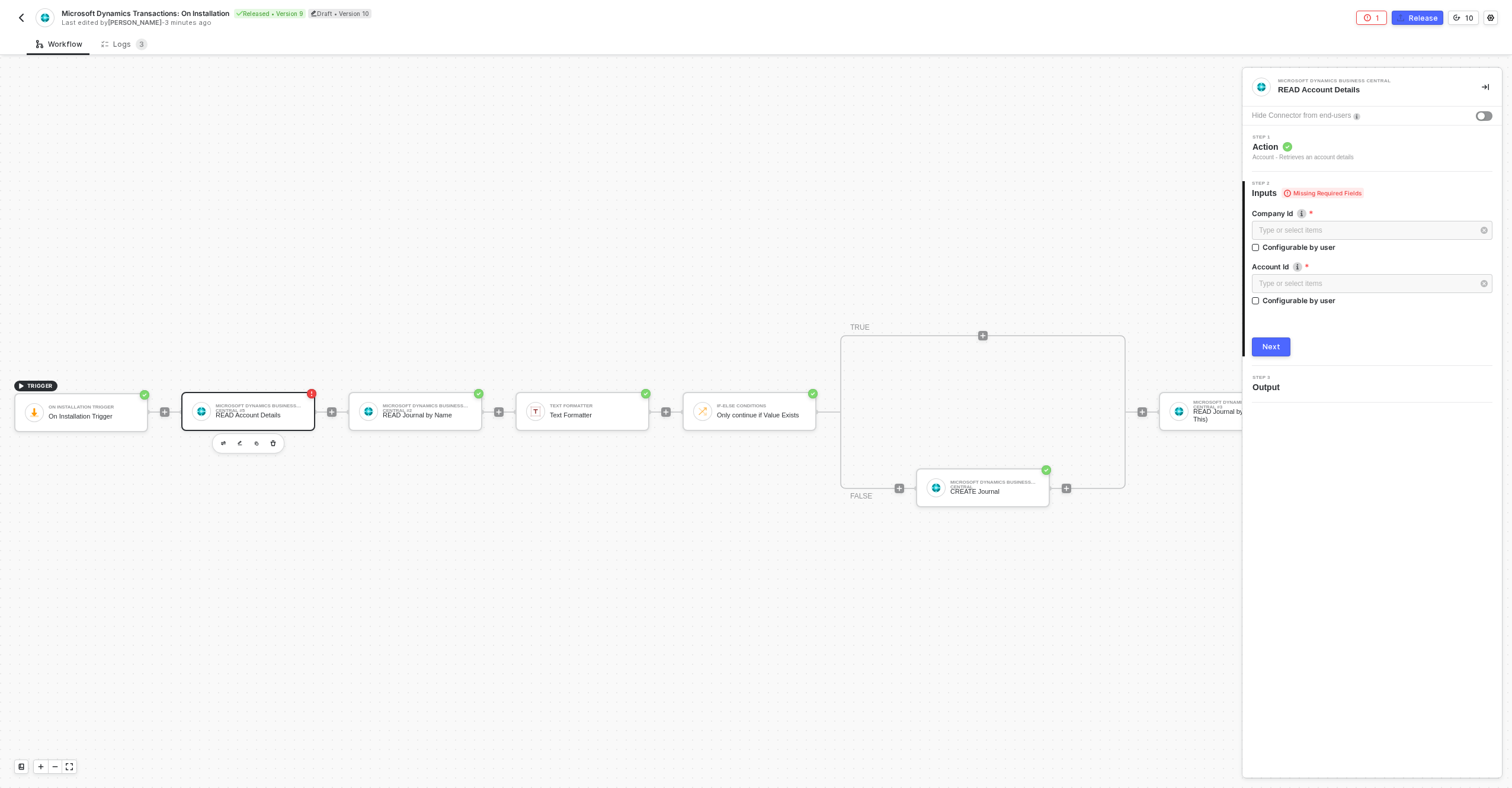
click at [228, 404] on div "Microsoft Dynamics Business Central #5" at bounding box center [260, 407] width 89 height 5
click at [1274, 247] on div "Configurable by user" at bounding box center [1299, 247] width 73 height 10
click at [1261, 247] on input "Configurable by user" at bounding box center [1256, 248] width 8 height 8
checkbox input "true"
click at [1479, 228] on icon "icon-settings" at bounding box center [1485, 230] width 11 height 9
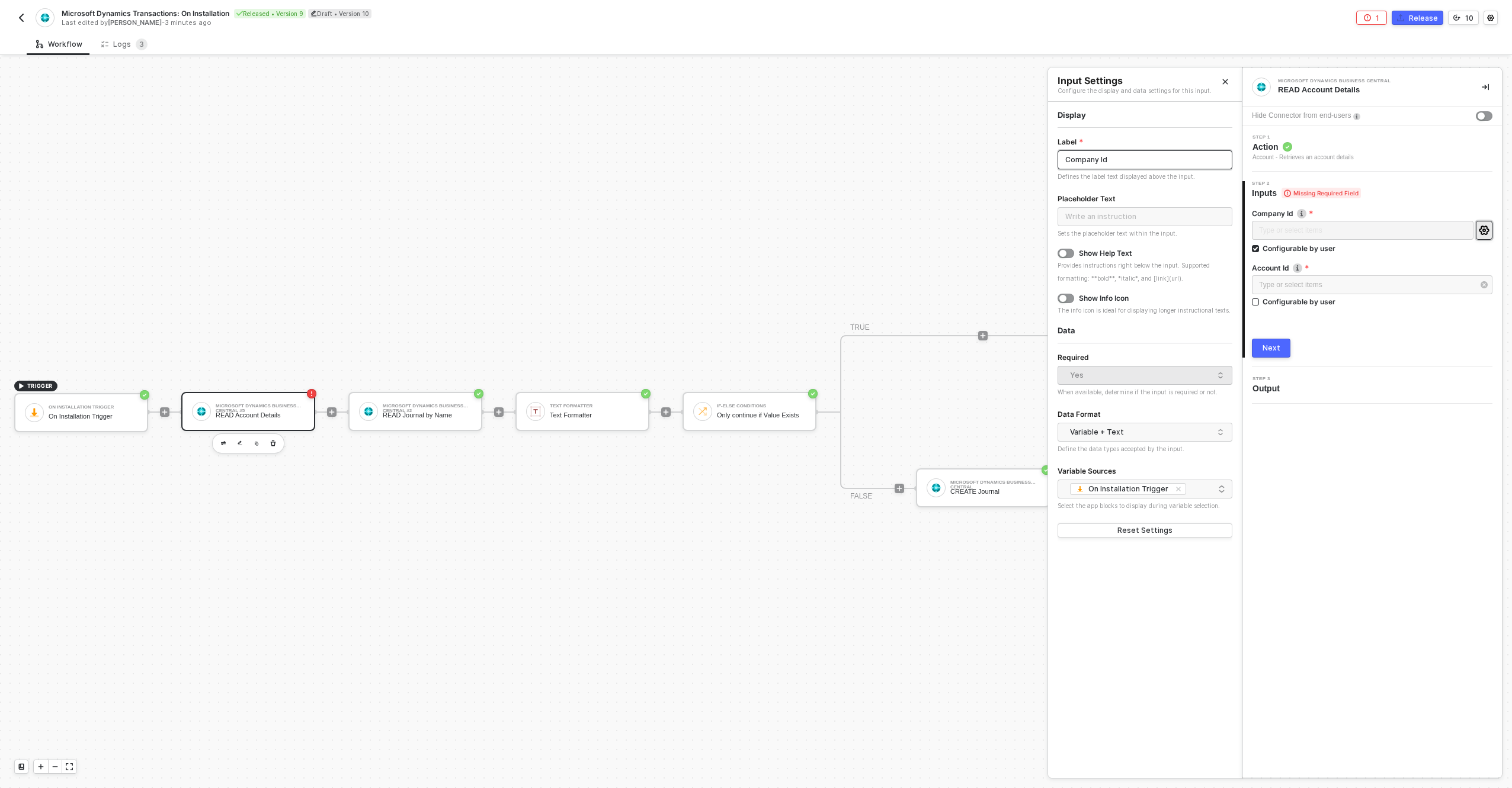
click at [1127, 158] on input "Company Id" at bounding box center [1145, 160] width 174 height 19
type input "Company ID"
click at [1125, 222] on input "text" at bounding box center [1145, 216] width 174 height 19
click at [1111, 256] on div "Show Help Text" at bounding box center [1105, 254] width 53 height 9
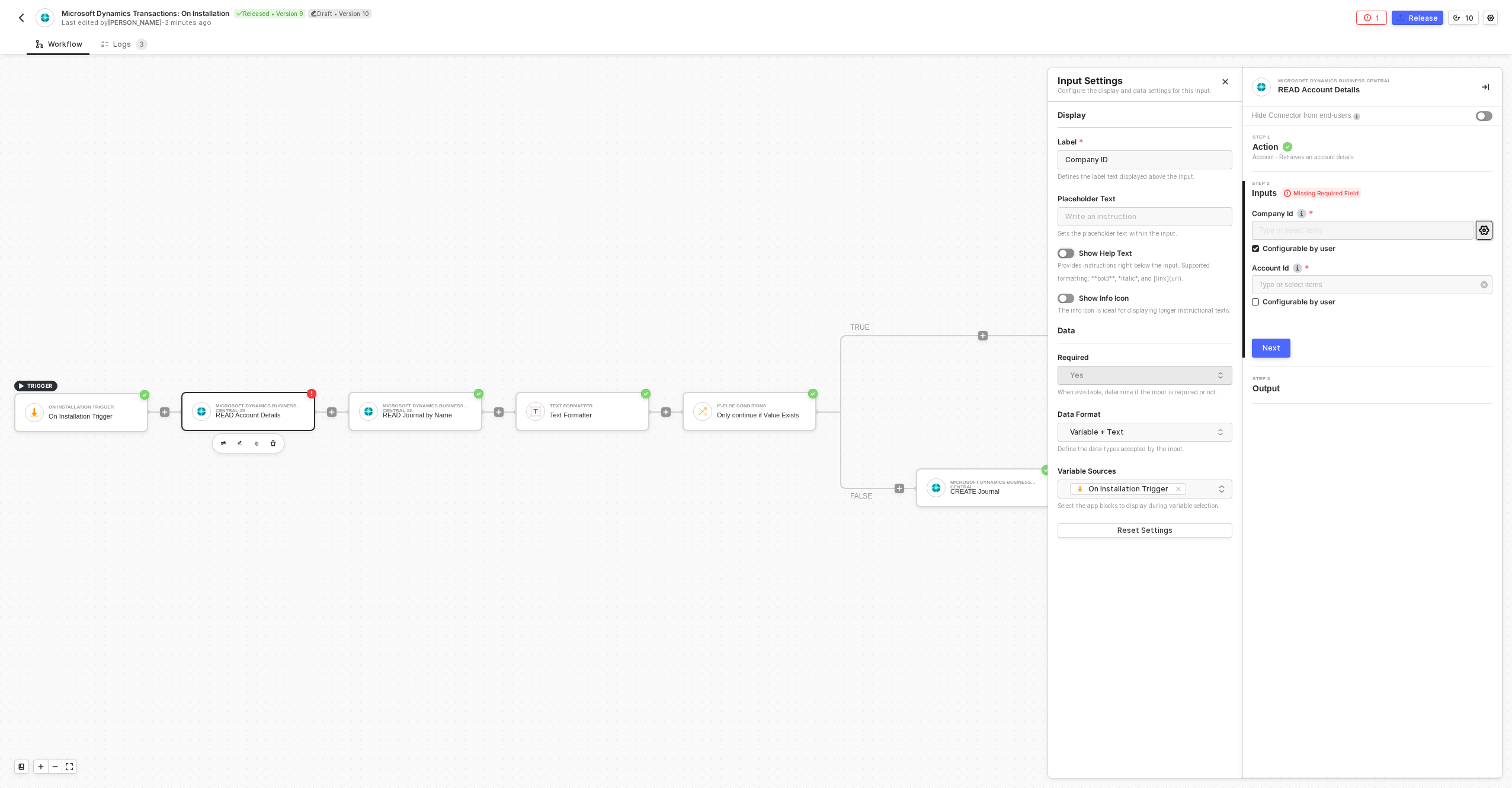
click at [1071, 256] on button "button" at bounding box center [1066, 254] width 17 height 9
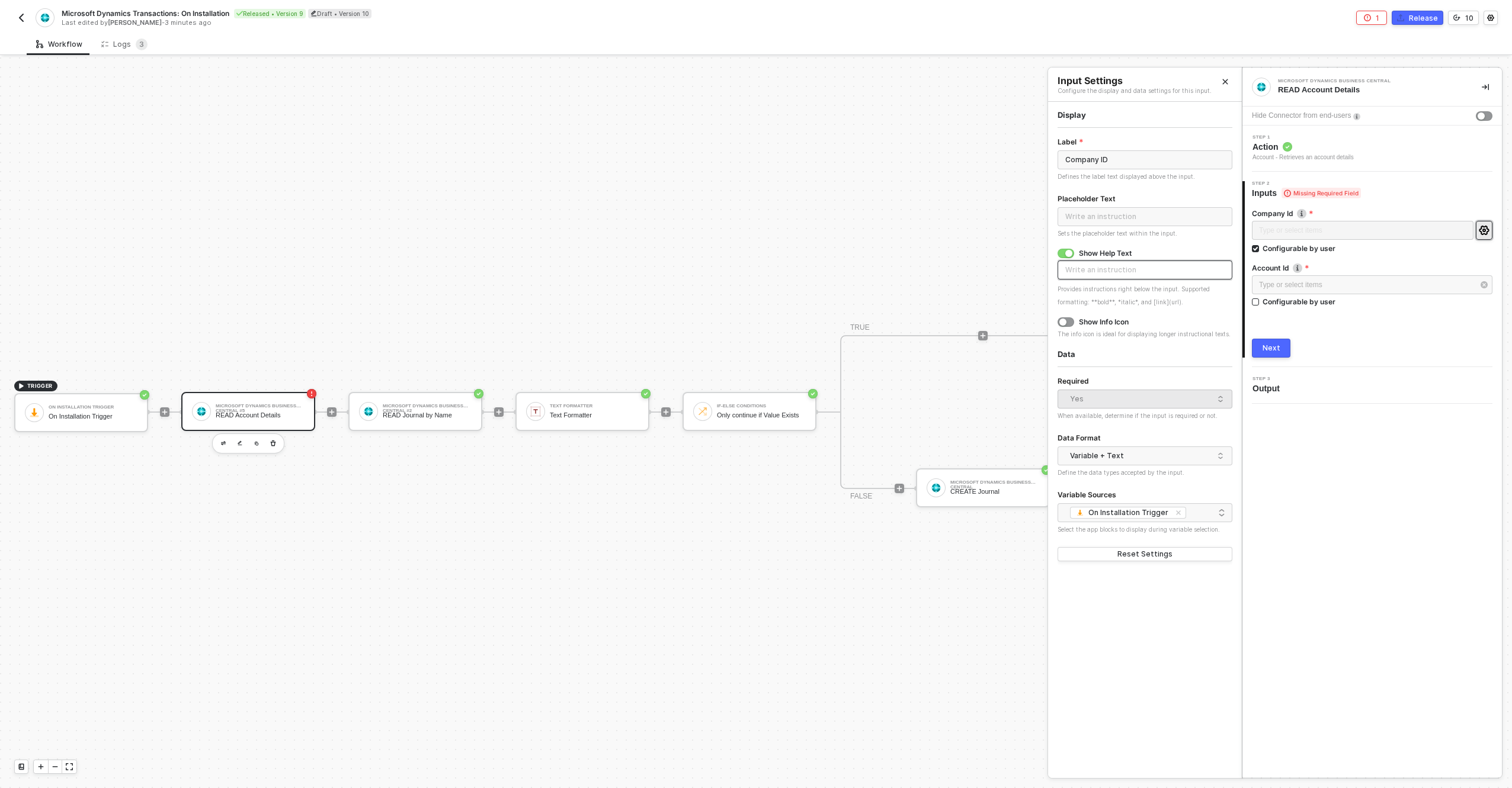
click at [1102, 279] on input "text" at bounding box center [1145, 270] width 174 height 19
type input "Choose the Company in Business Central where you want to post new invoices"
click at [1293, 307] on div "Type or select items ﻿ Configurable by user" at bounding box center [1373, 293] width 241 height 36
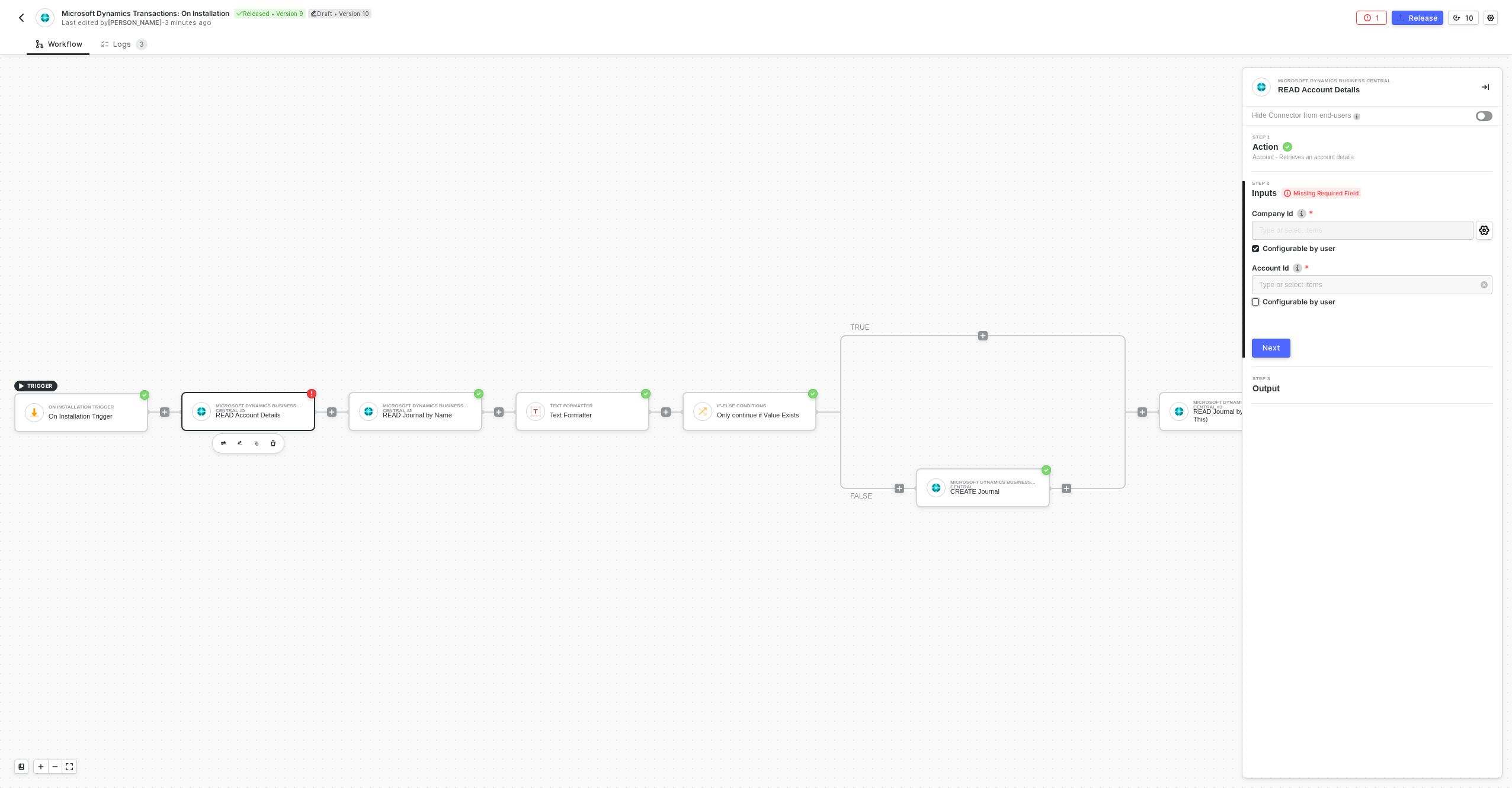
click at [1293, 254] on div "Configurable by user" at bounding box center [1299, 248] width 73 height 10
click at [1261, 303] on input "Configurable by user" at bounding box center [1256, 302] width 8 height 8
checkbox input "true"
click at [1483, 282] on icon "icon-settings" at bounding box center [1484, 285] width 10 height 9
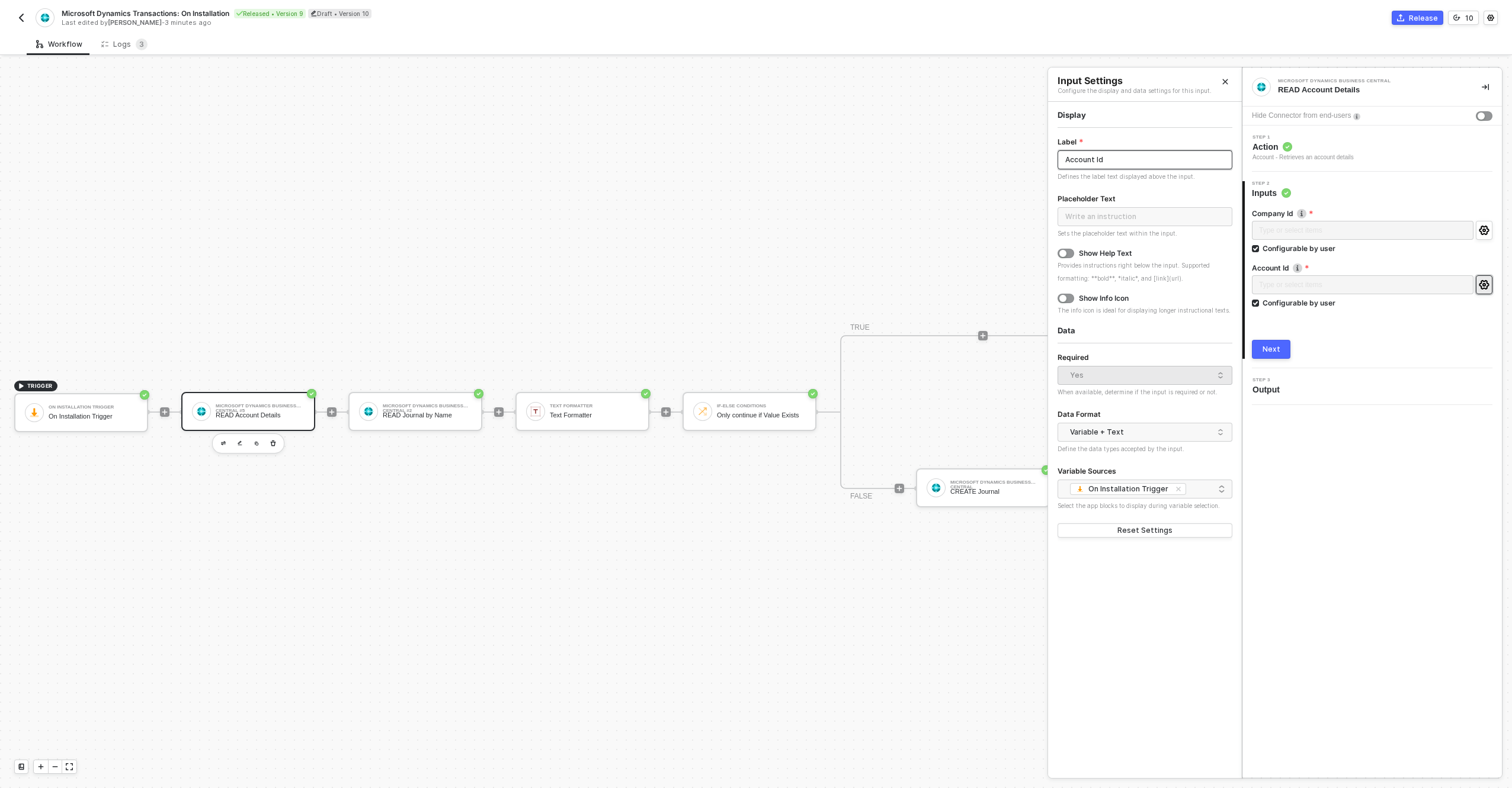
click at [1155, 161] on input "Account Id" at bounding box center [1145, 160] width 174 height 19
type input "Account"
click at [1481, 230] on icon "icon-settings" at bounding box center [1485, 230] width 11 height 9
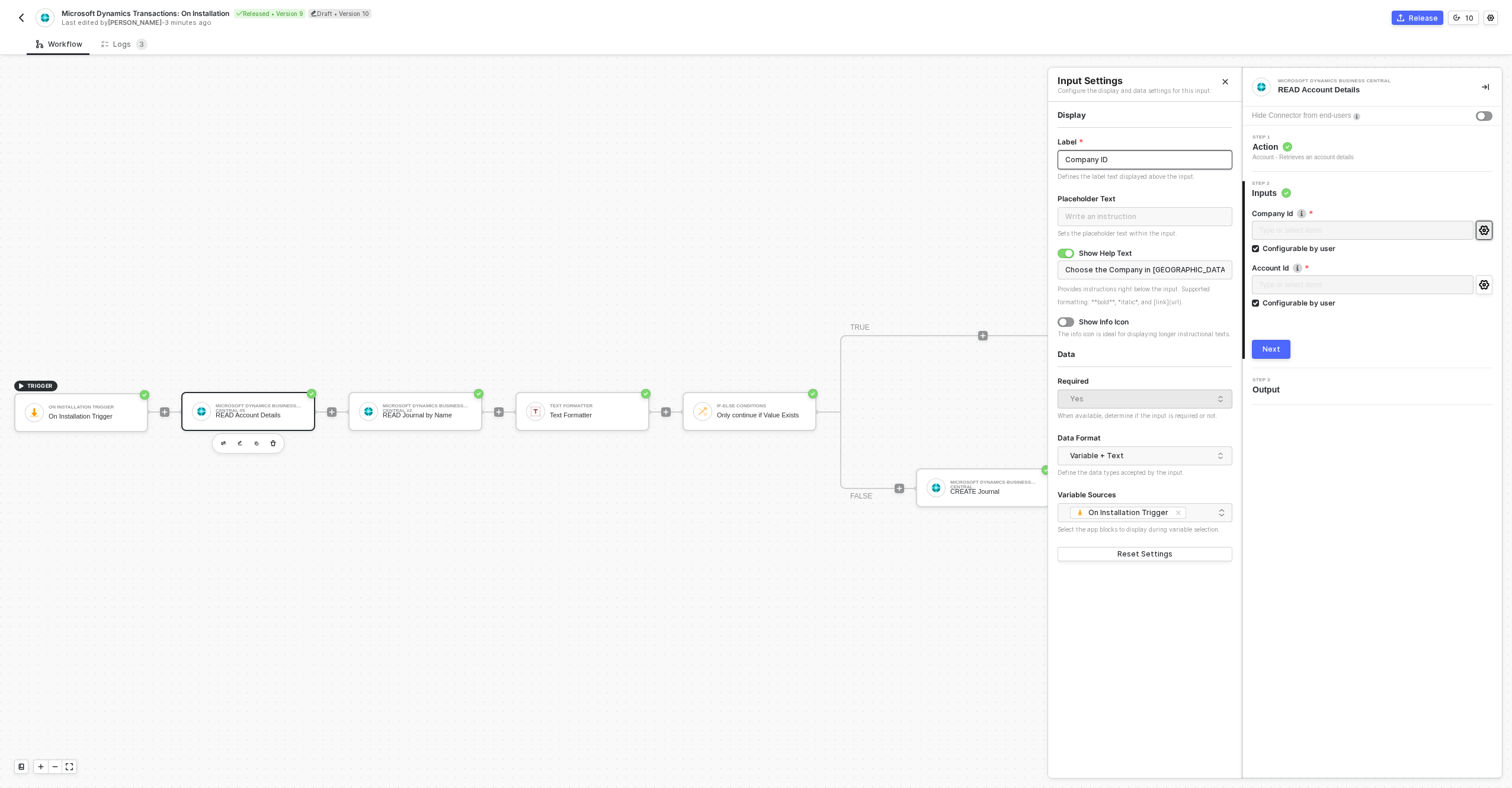
click at [1149, 155] on input "Company ID" at bounding box center [1145, 160] width 174 height 19
click at [1149, 167] on input "Company ID" at bounding box center [1145, 160] width 174 height 19
type input "Company"
click at [1336, 450] on div "Microsoft Dynamics Business Central READ Account Details Hide Connector from en…" at bounding box center [1372, 423] width 260 height 710
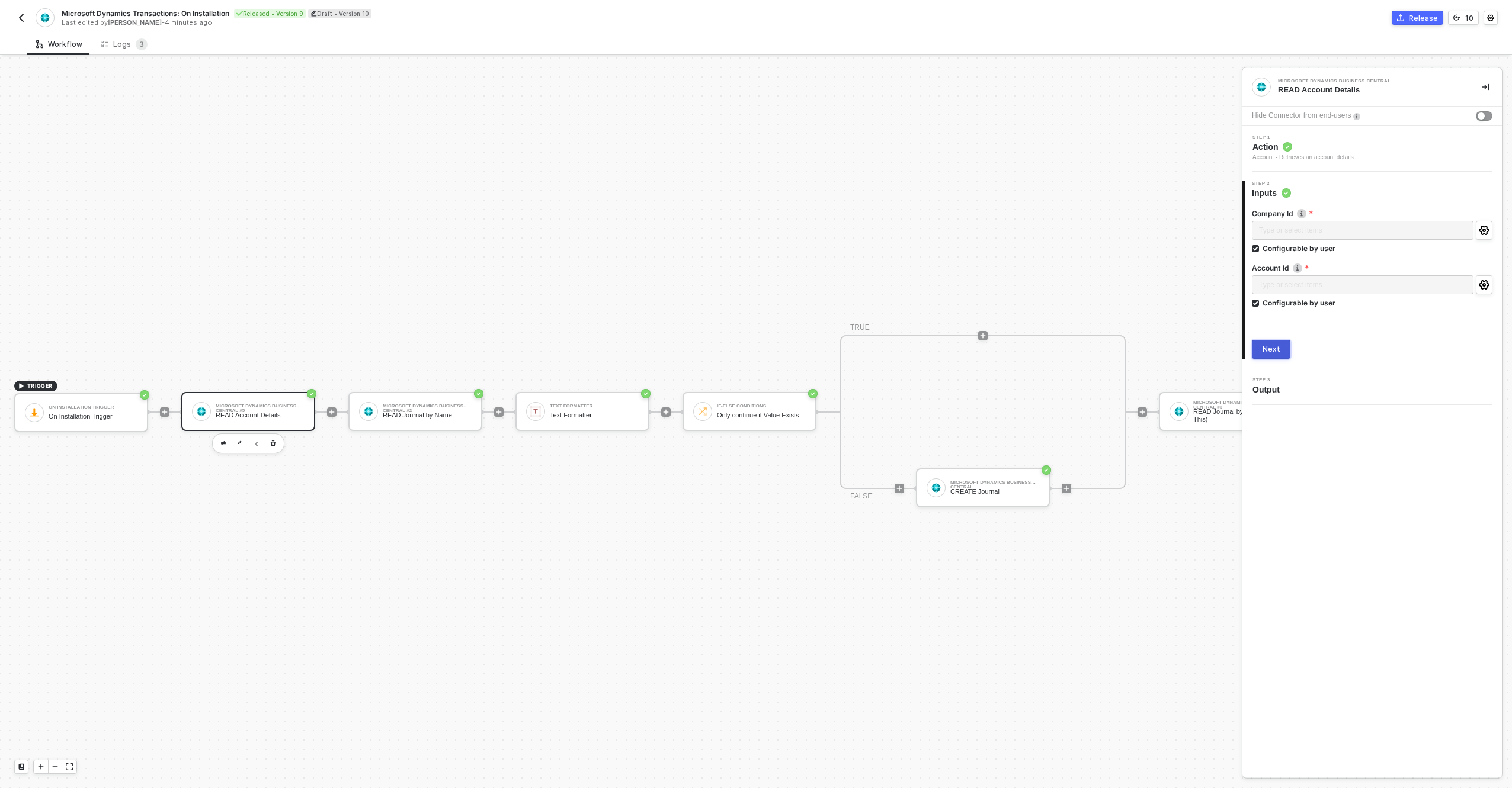
click at [1280, 346] on button "Next" at bounding box center [1271, 349] width 39 height 19
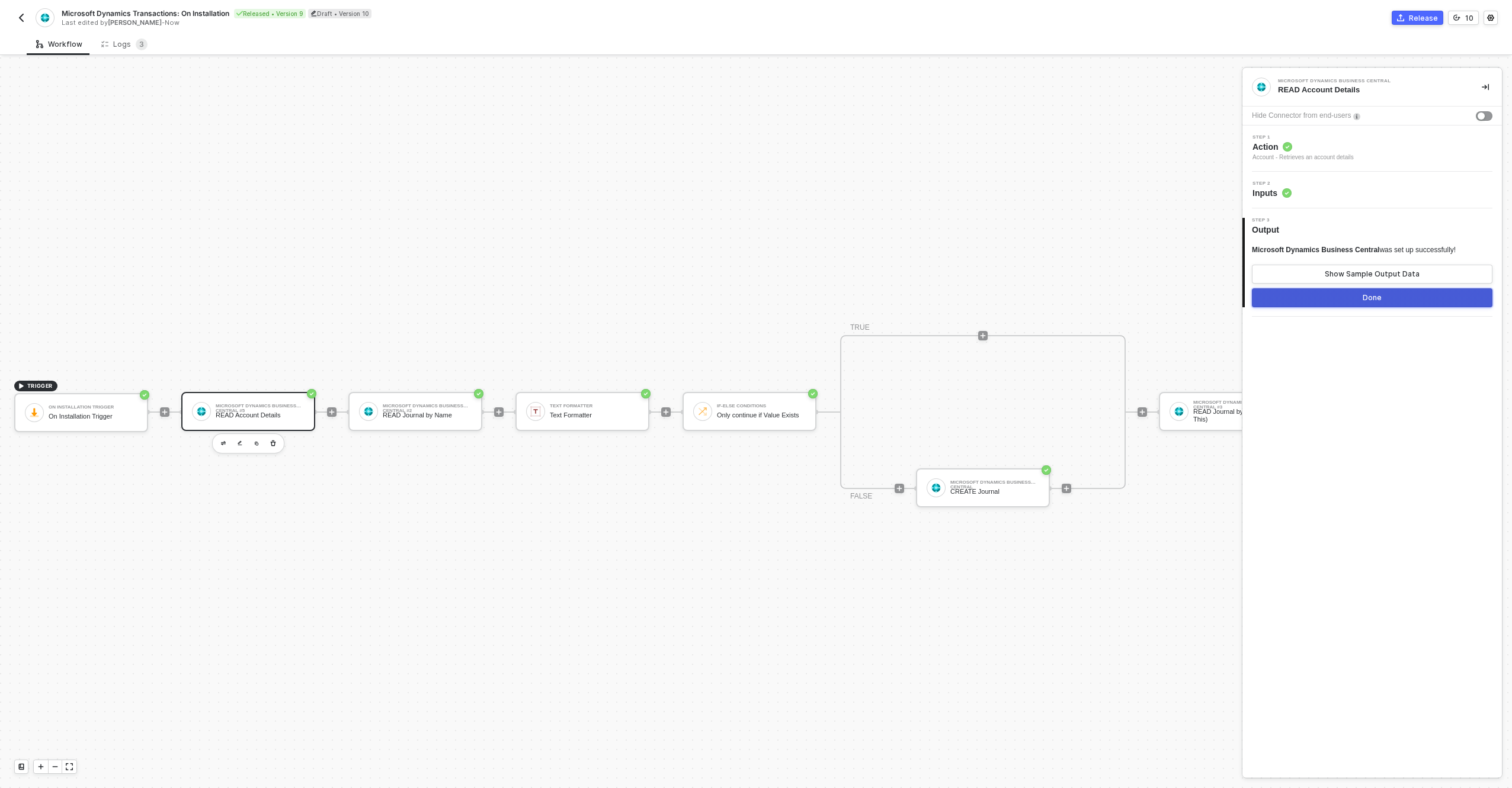
click at [1394, 296] on button "Done" at bounding box center [1373, 298] width 241 height 19
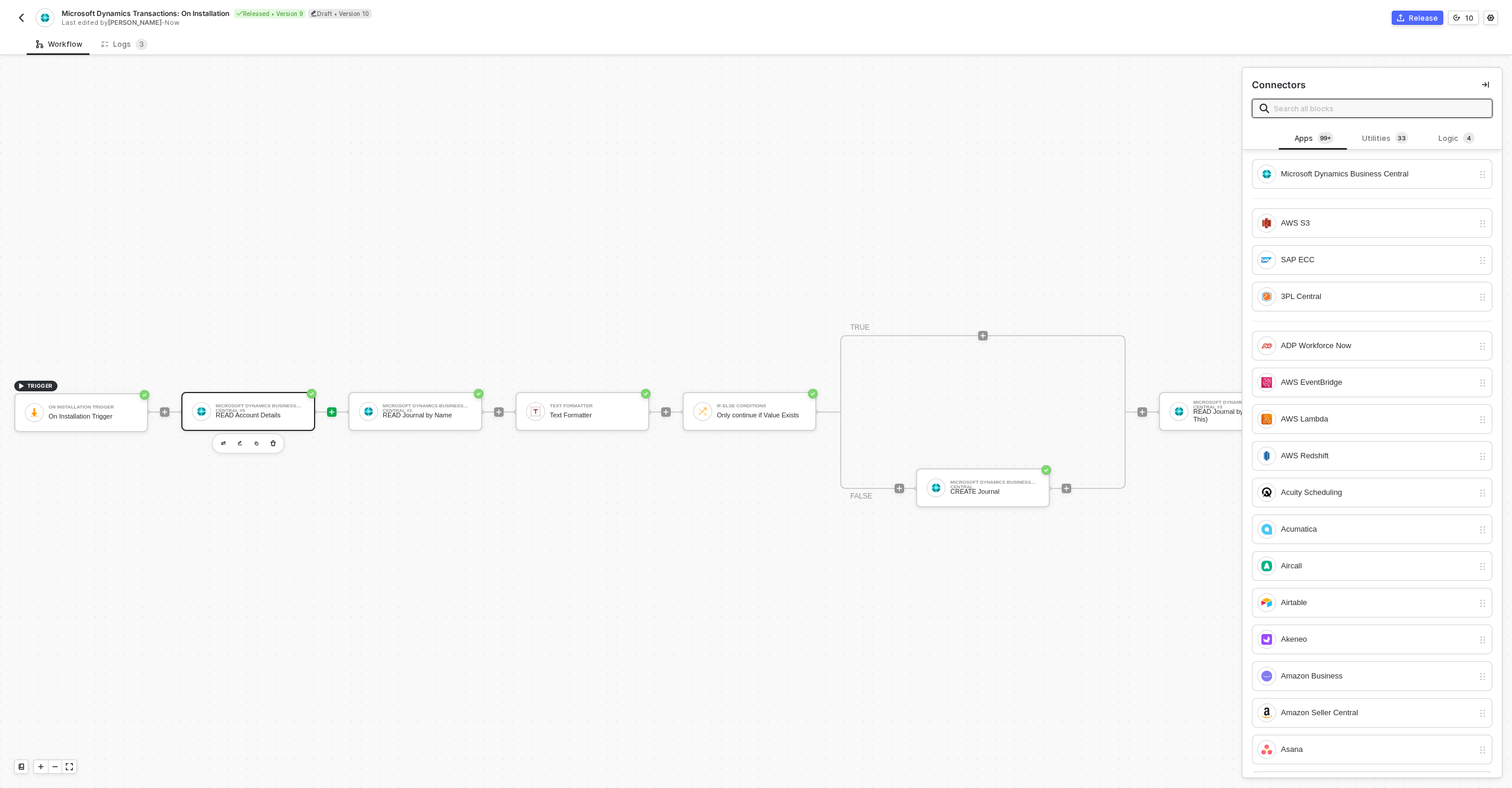
click at [264, 404] on div "Microsoft Dynamics Business Central #5" at bounding box center [260, 407] width 89 height 5
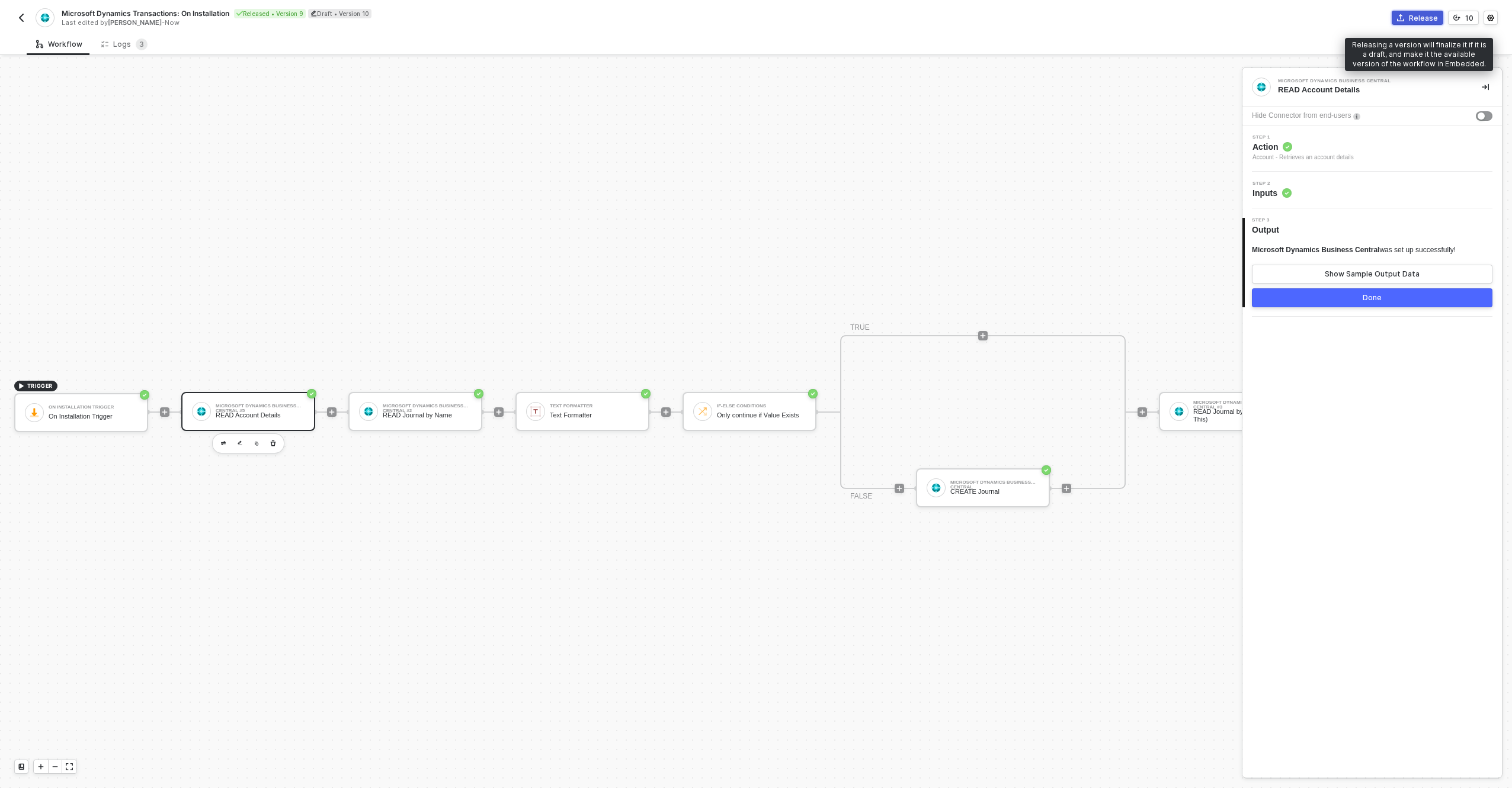
click at [1424, 16] on div "Release" at bounding box center [1424, 18] width 29 height 10
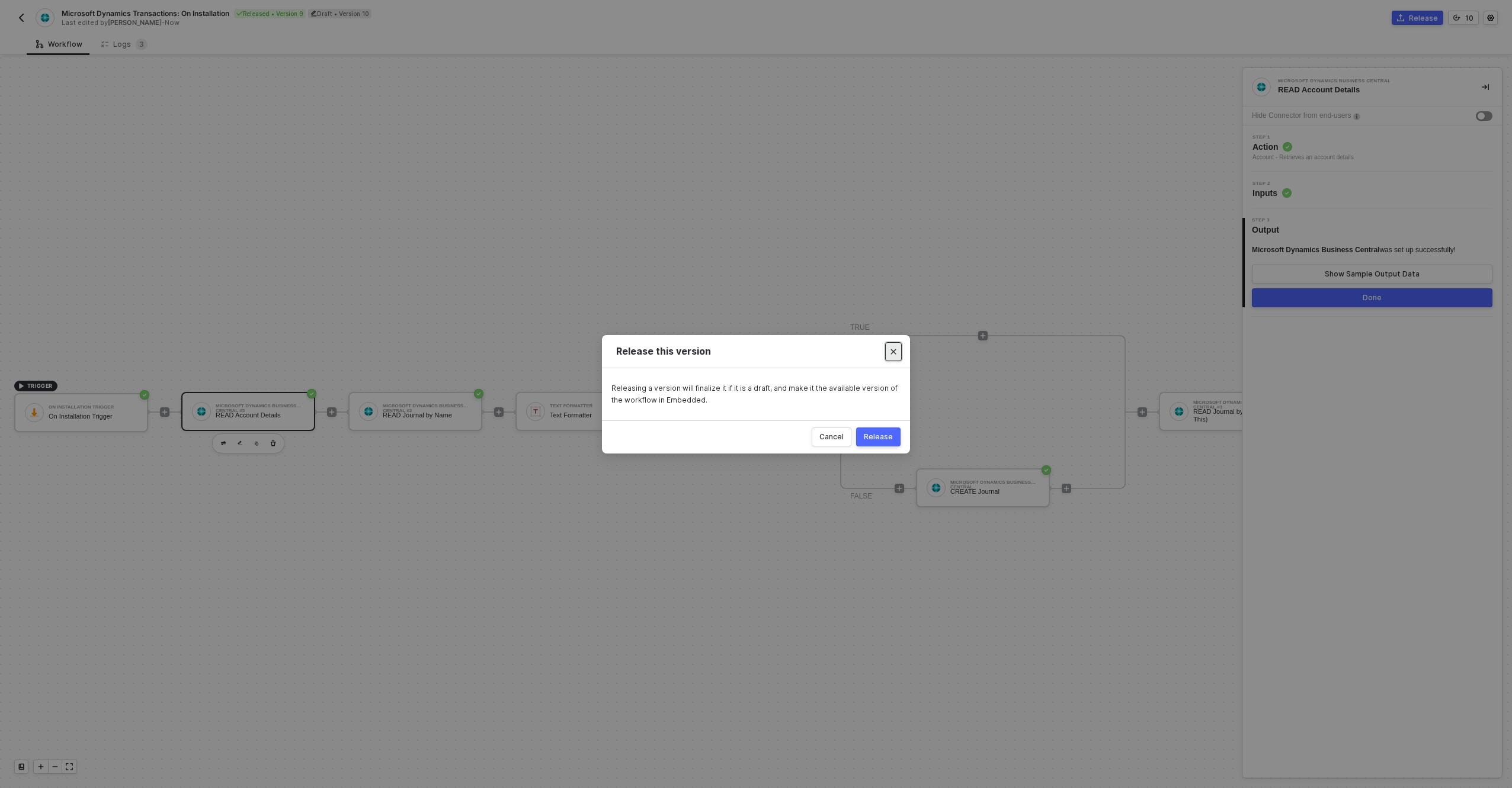
click at [893, 348] on icon "Close" at bounding box center [893, 351] width 7 height 7
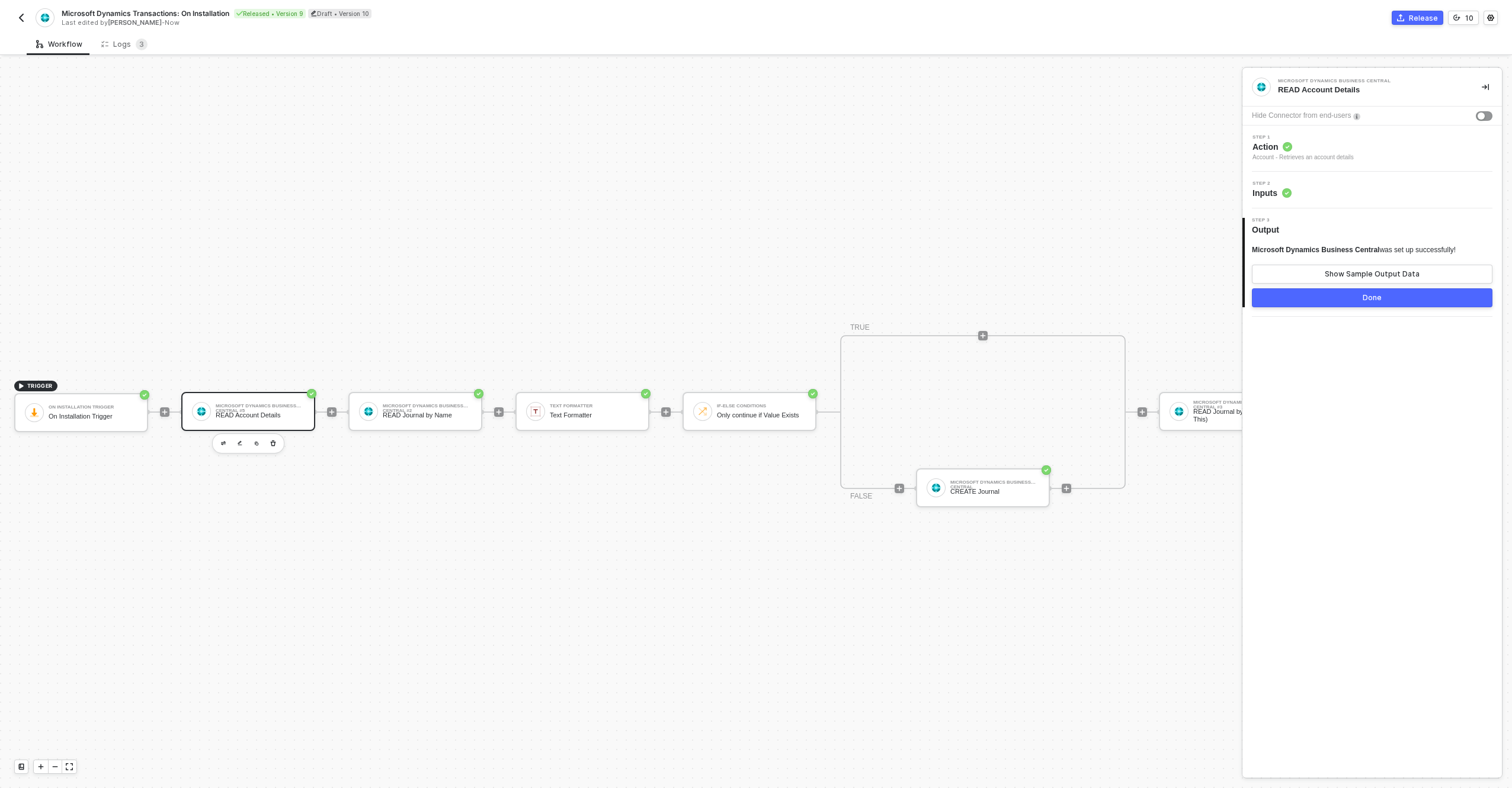
click at [245, 410] on div "Microsoft Dynamics Business Central #5 READ Account Details" at bounding box center [260, 412] width 89 height 23
click at [1375, 272] on div "Show Sample Output Data" at bounding box center [1373, 274] width 94 height 9
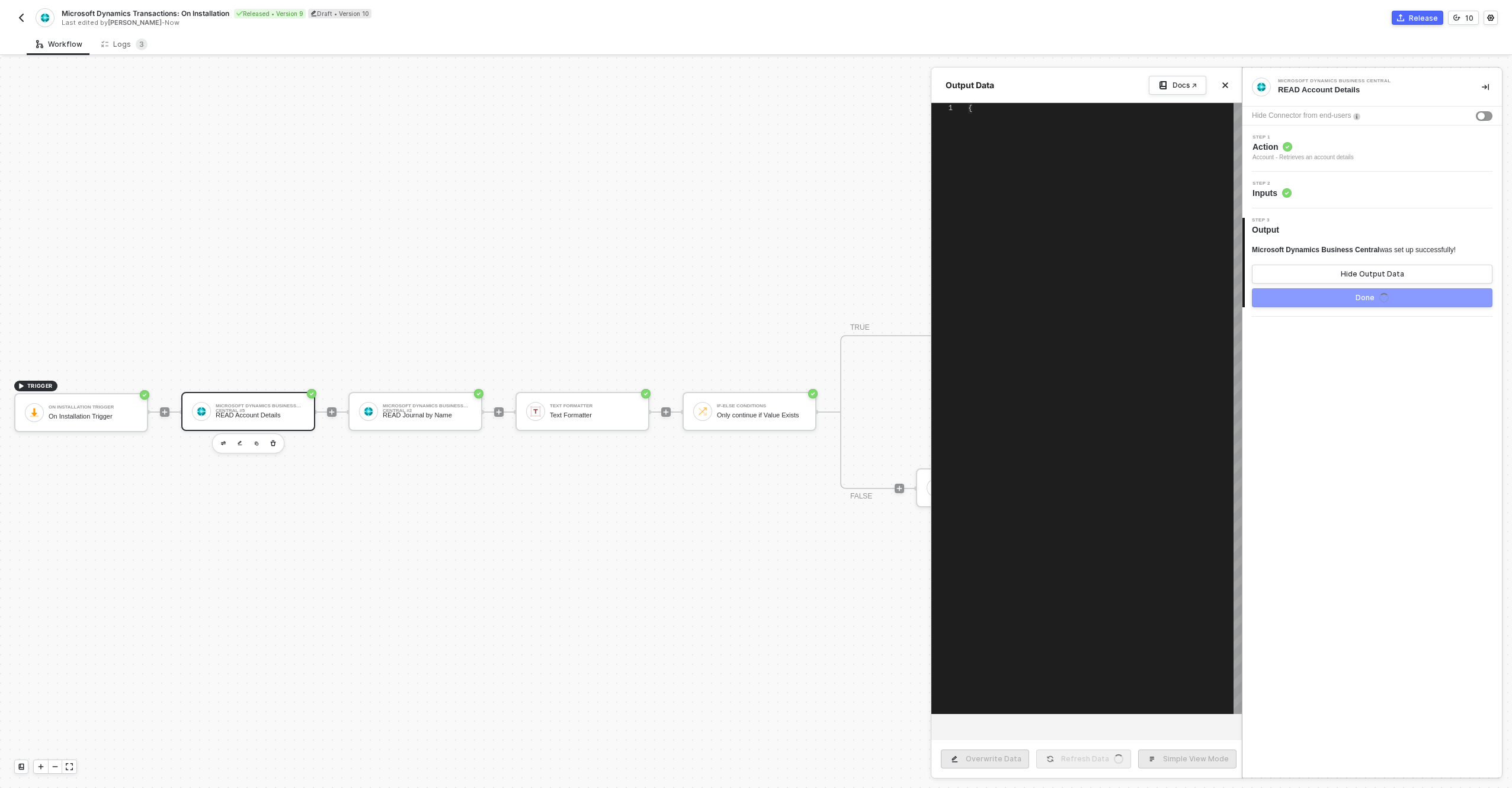
scroll to position [107, 0]
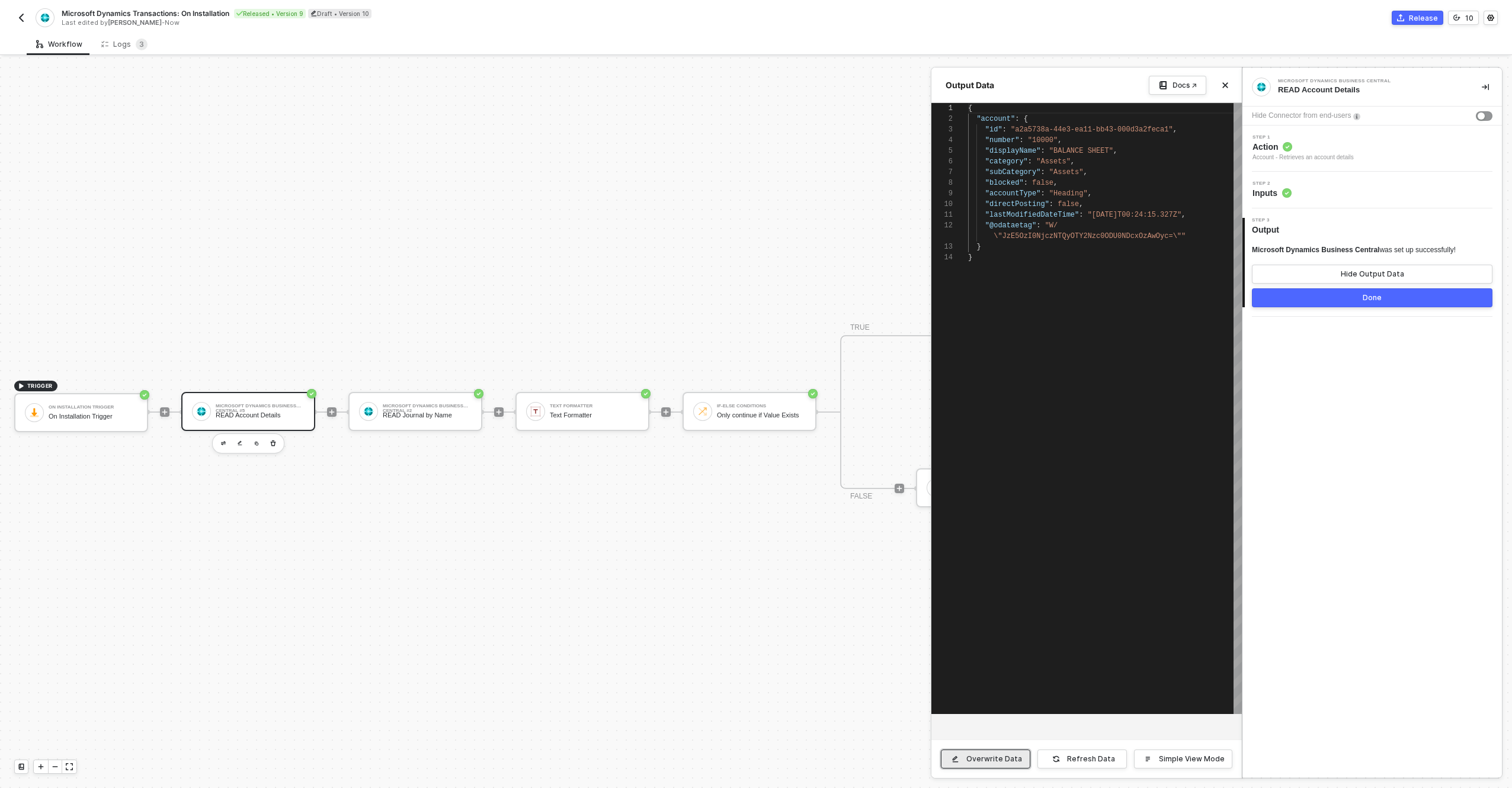
click at [996, 762] on div "Overwrite Data" at bounding box center [994, 759] width 56 height 9
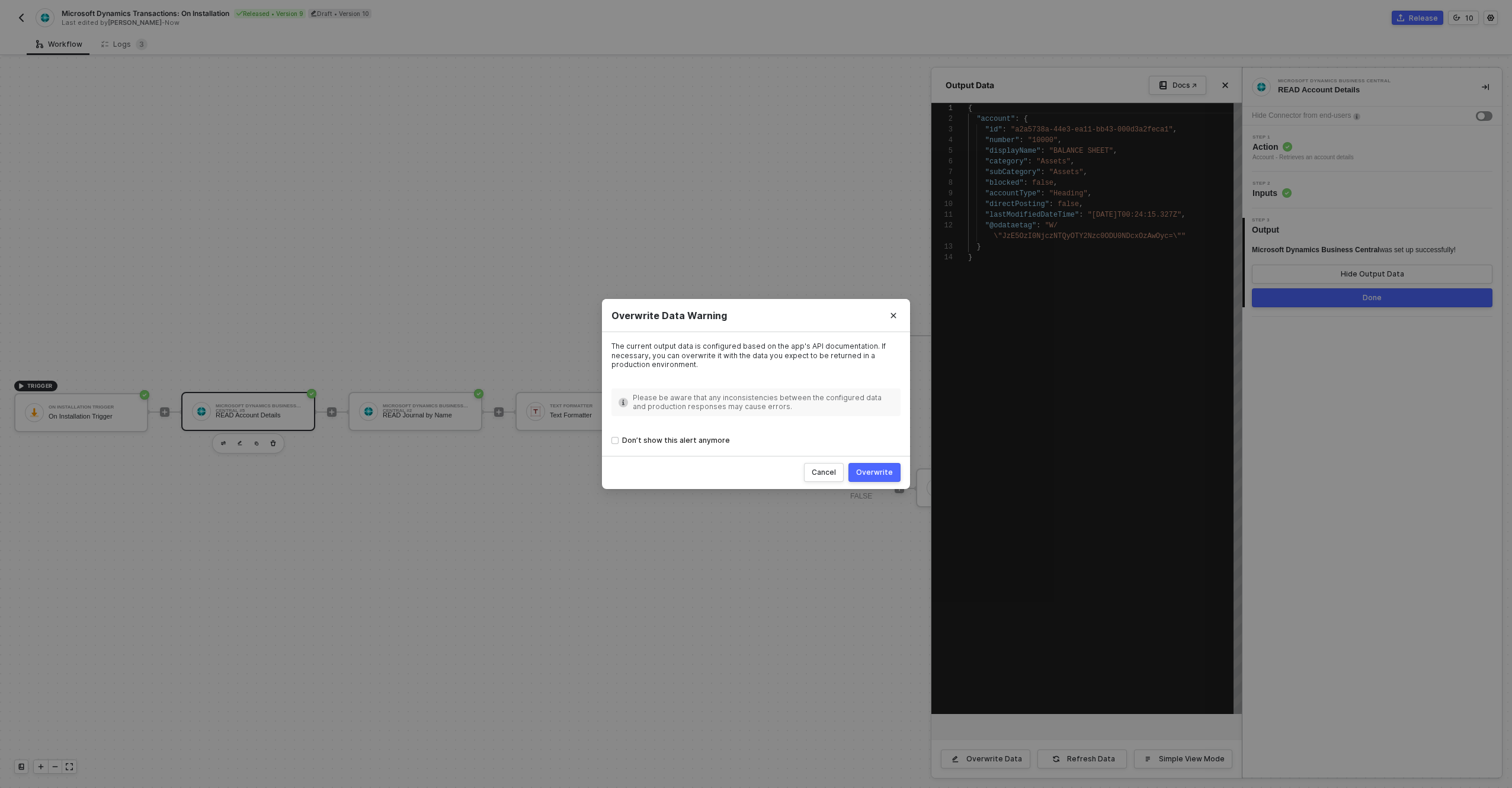
drag, startPoint x: 884, startPoint y: 471, endPoint x: 1026, endPoint y: 357, distance: 182.1
click at [884, 471] on div "Overwrite" at bounding box center [874, 473] width 37 height 9
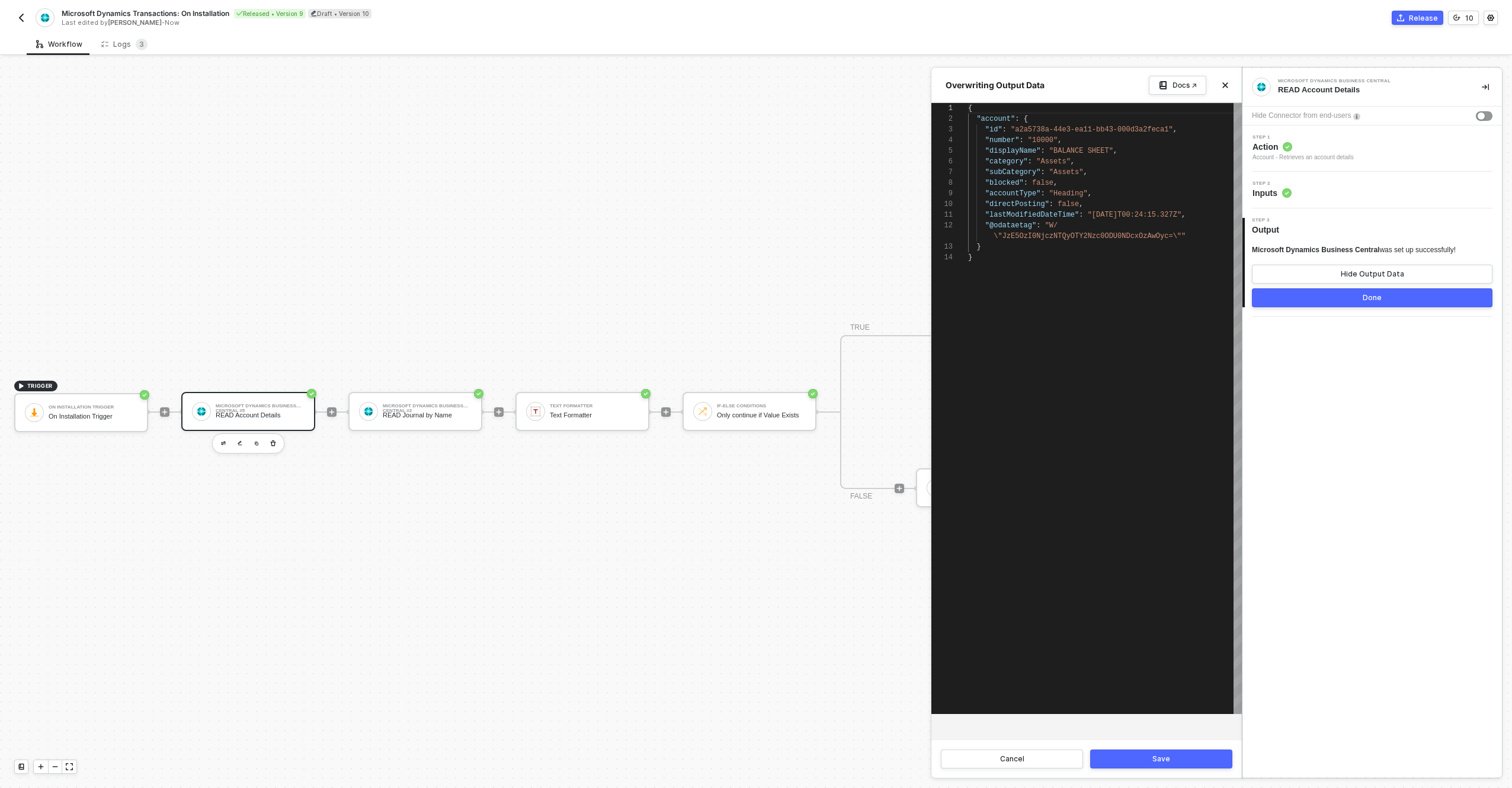
click at [1044, 343] on div "{ "account" : { "id" : "a2a5738a-44e3-ea11-bb43-000d3a2feca1" , "number" : "100…" at bounding box center [1104, 408] width 273 height 611
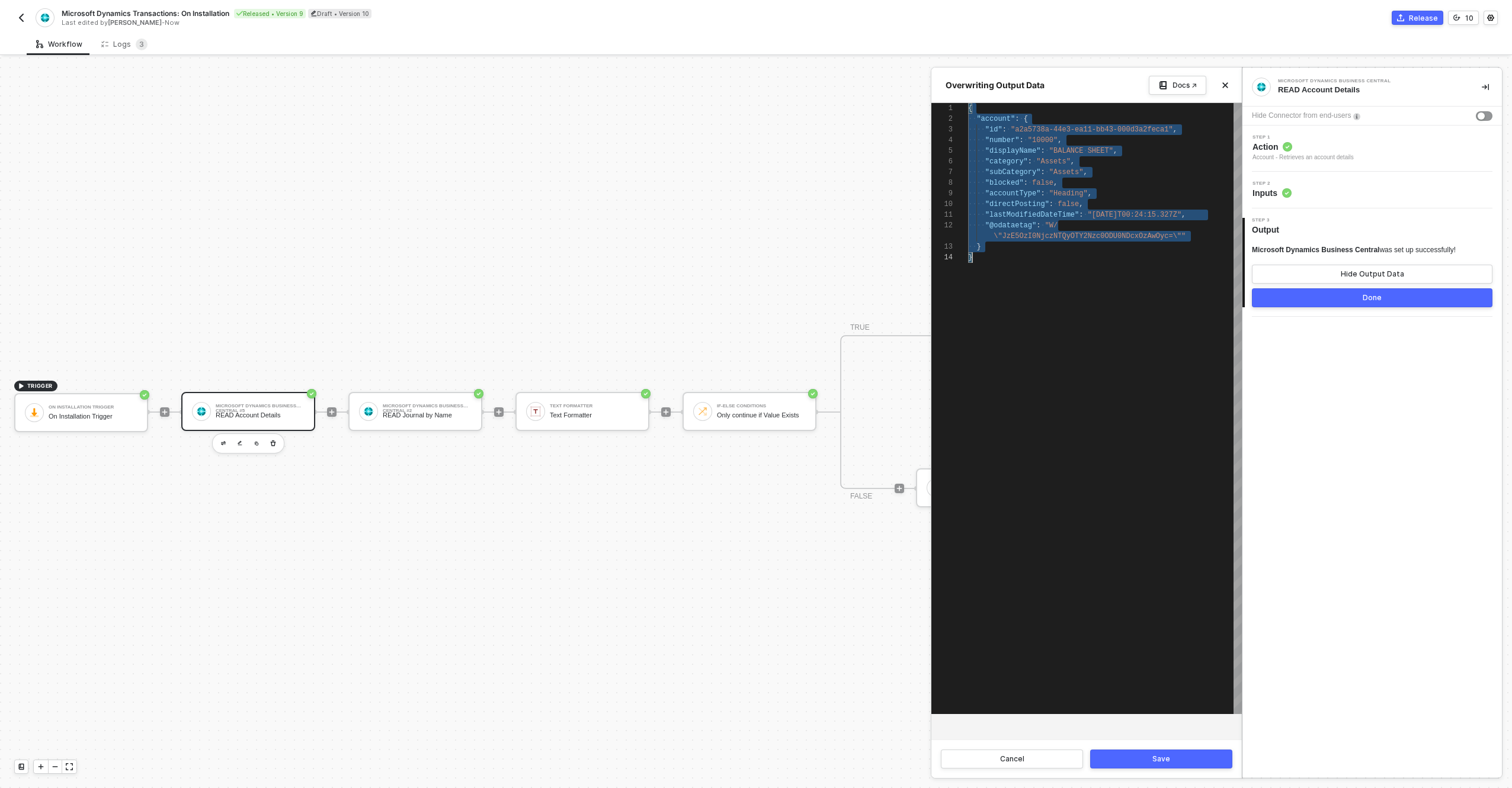
scroll to position [0, 4]
paste textarea "(d0d0d64f-5be6-ee11-a201-6045bdc89dad)/accounts/$entity", "@odataetag": "W/\"Jz…"
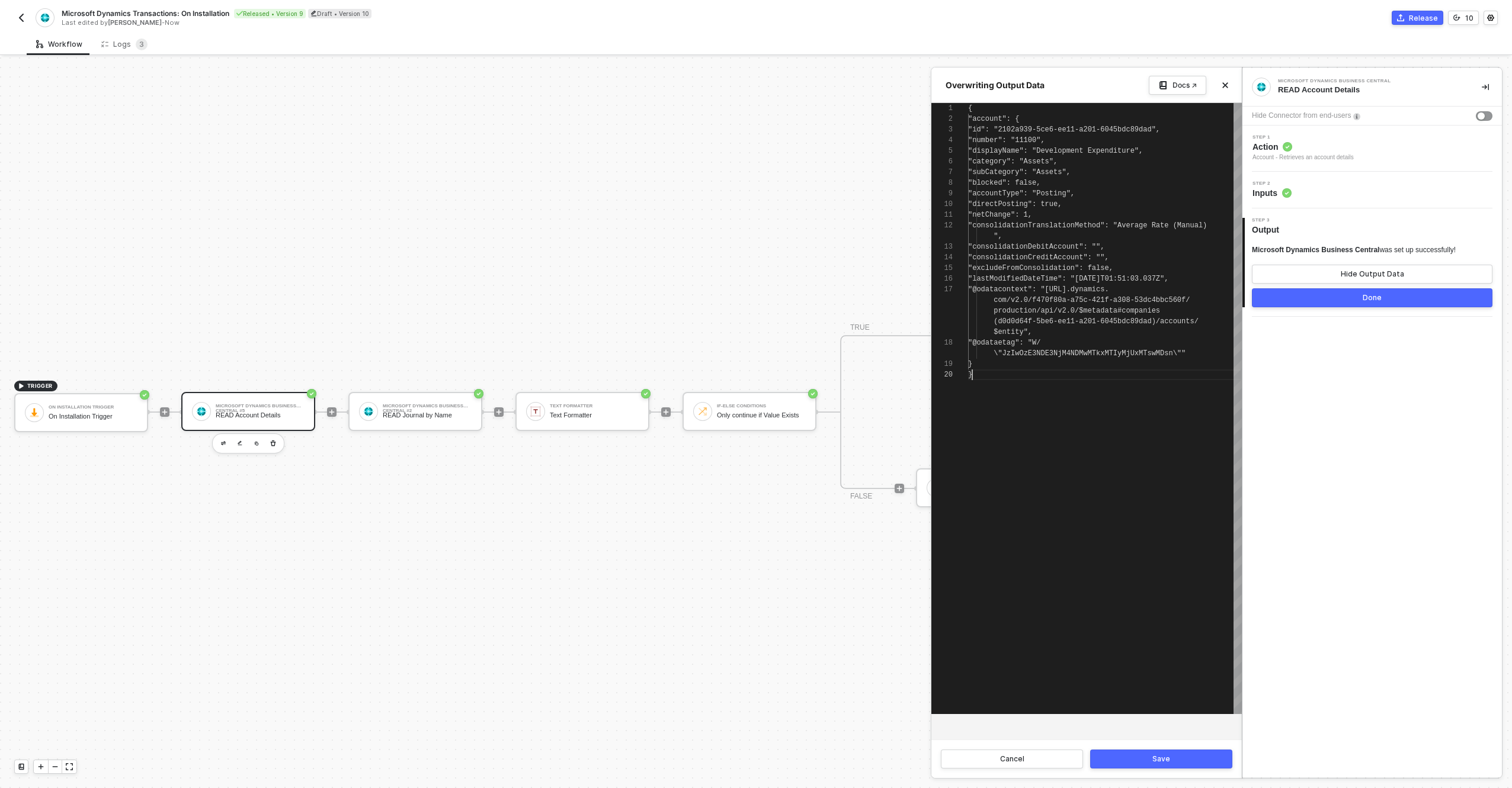
scroll to position [32, 4]
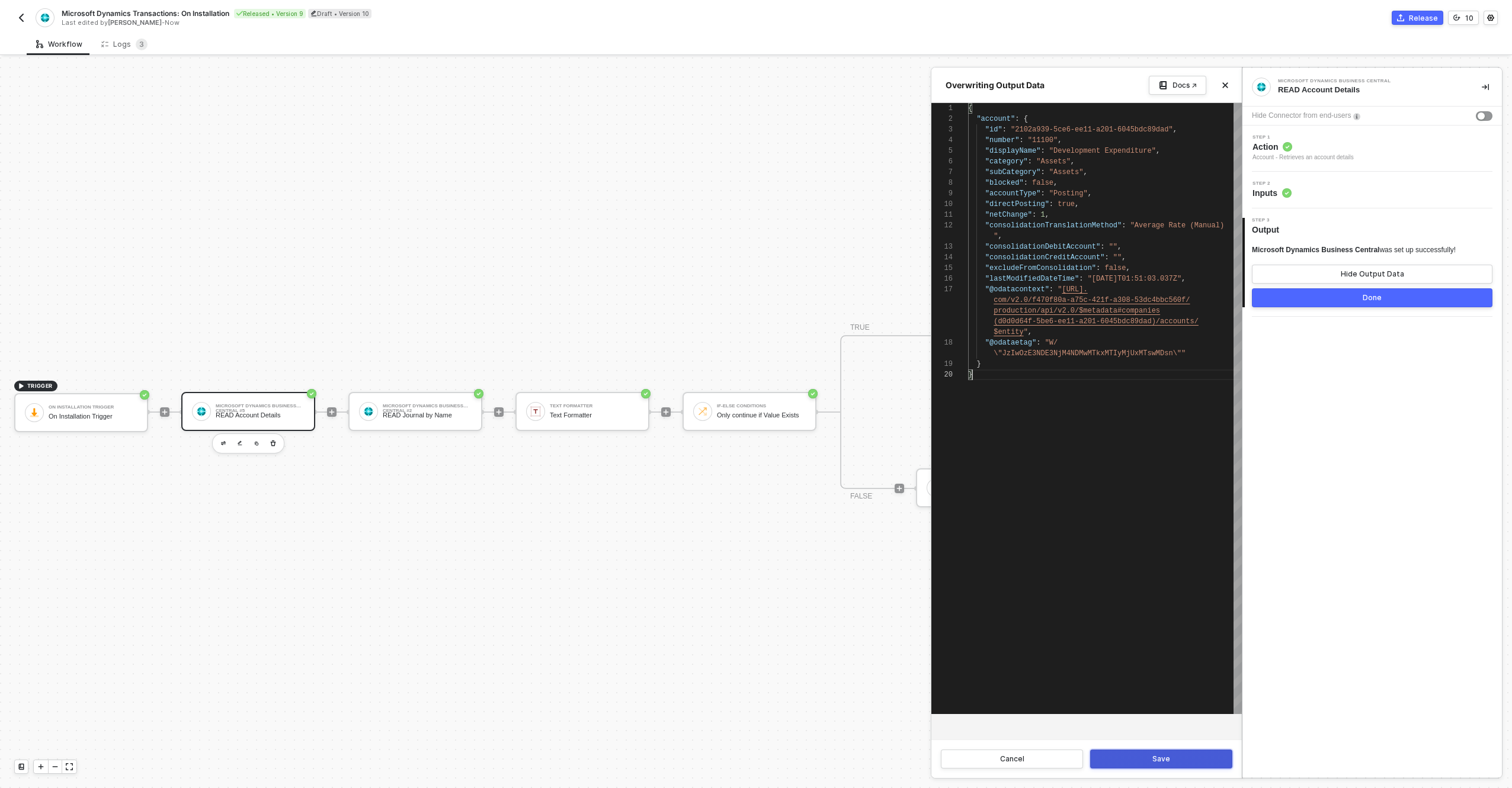
click at [1185, 759] on button "Save" at bounding box center [1161, 759] width 142 height 19
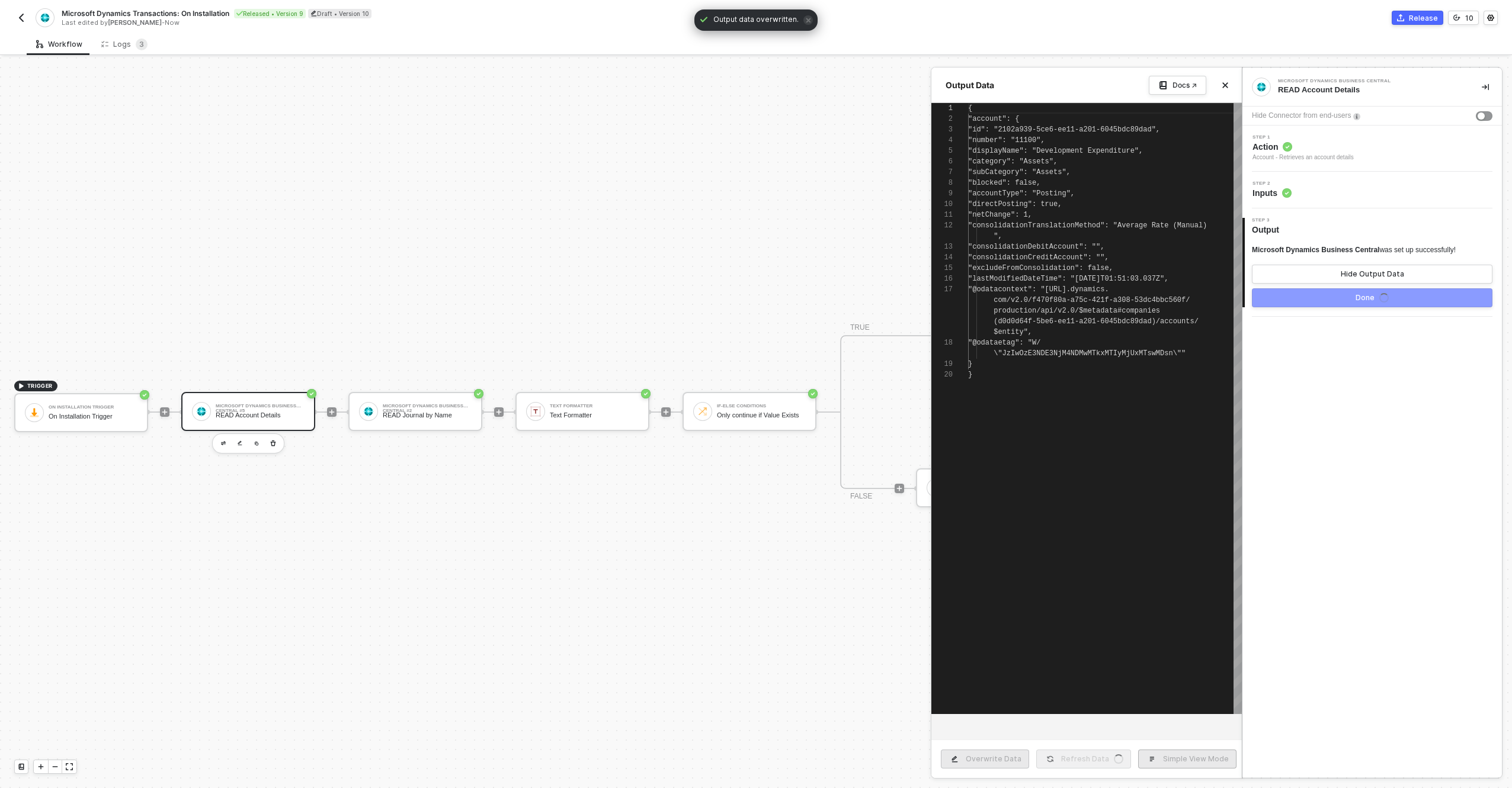
type textarea "{ "account": { "id": "2102a939-5ce6-ee11-a201-6045bdc89dad", "number": "11100",…"
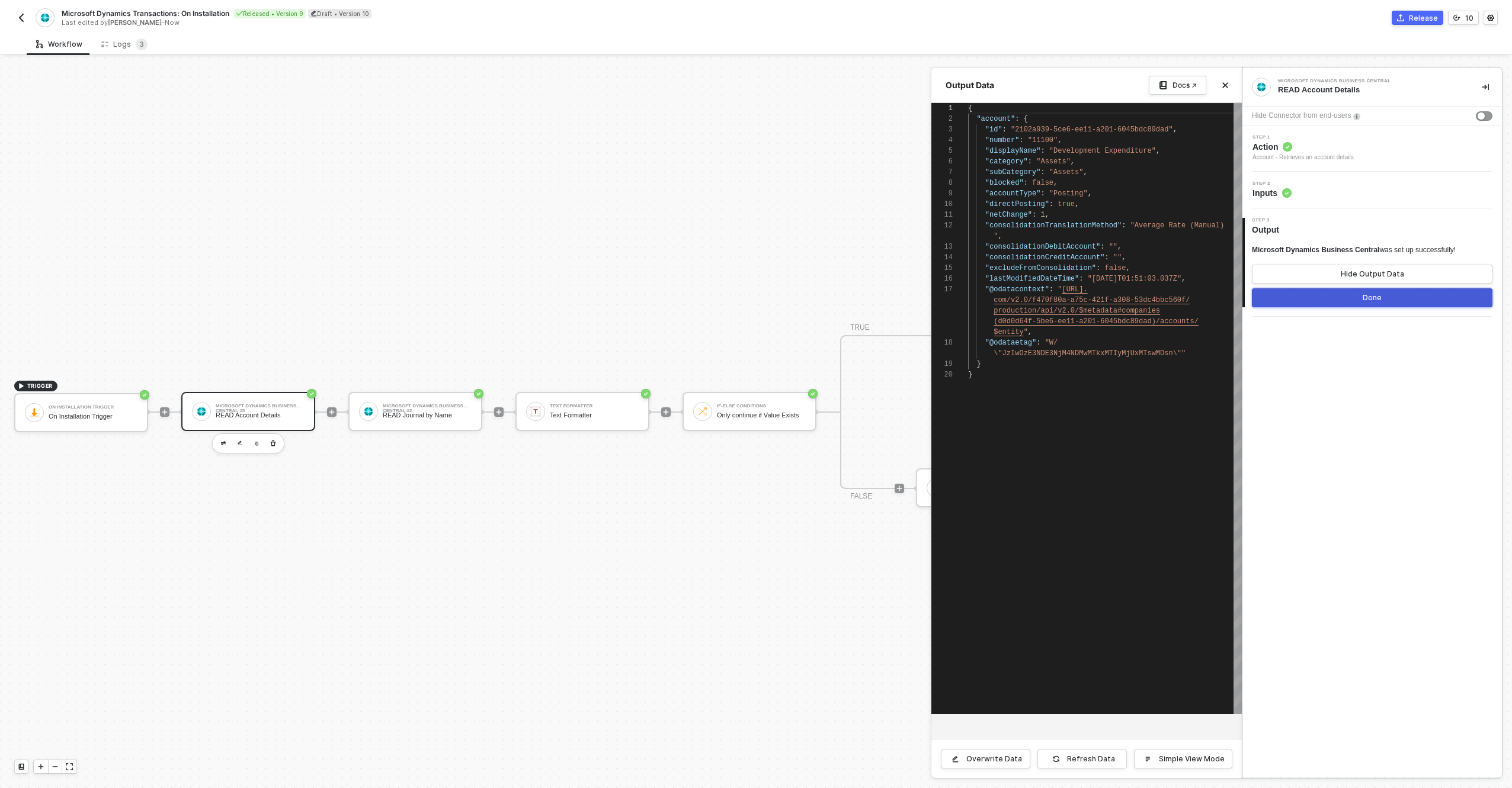
click at [1307, 295] on button "Done" at bounding box center [1373, 298] width 241 height 19
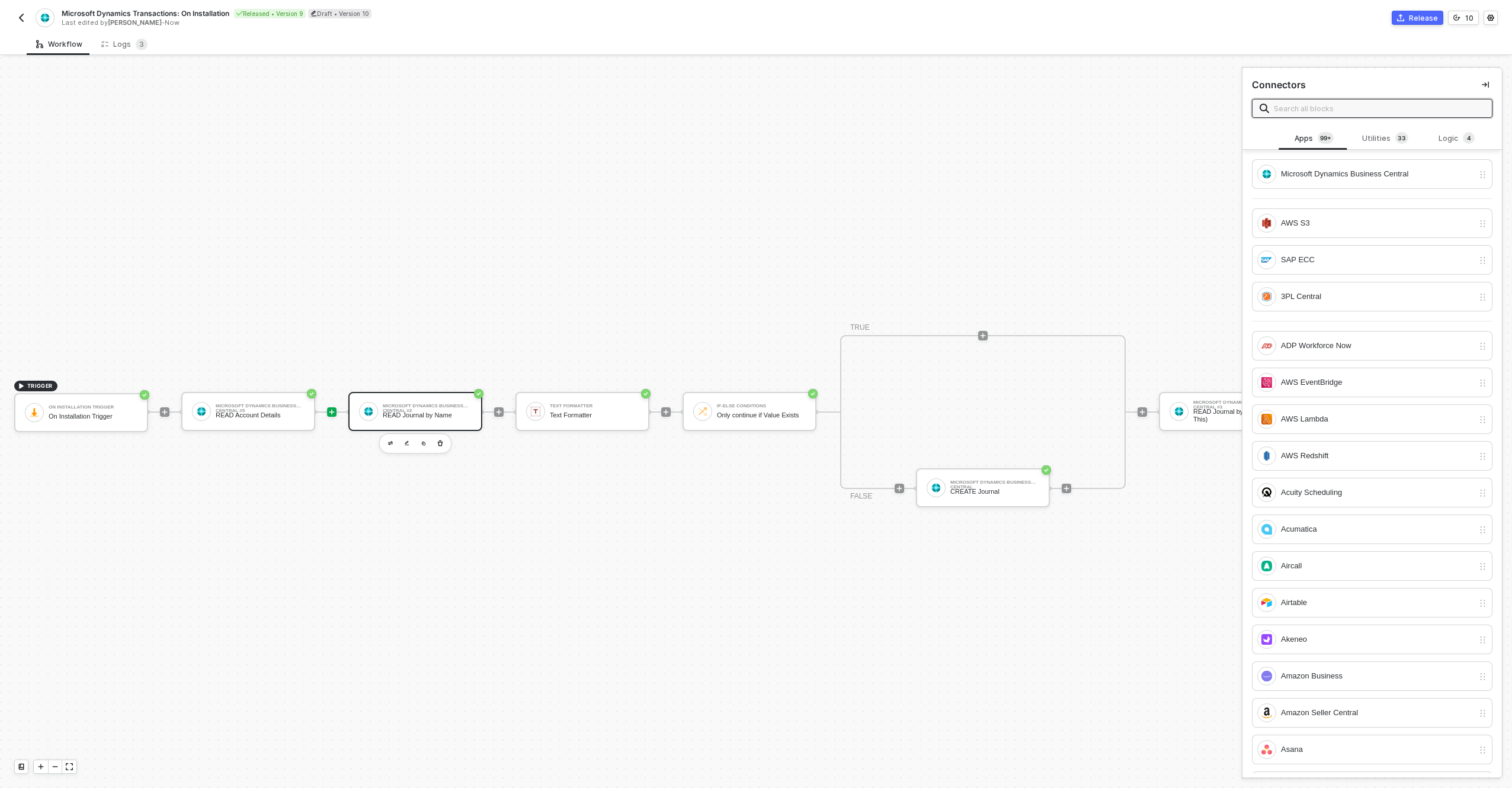
click at [419, 404] on div "Microsoft Dynamics Business Central #2" at bounding box center [427, 407] width 89 height 5
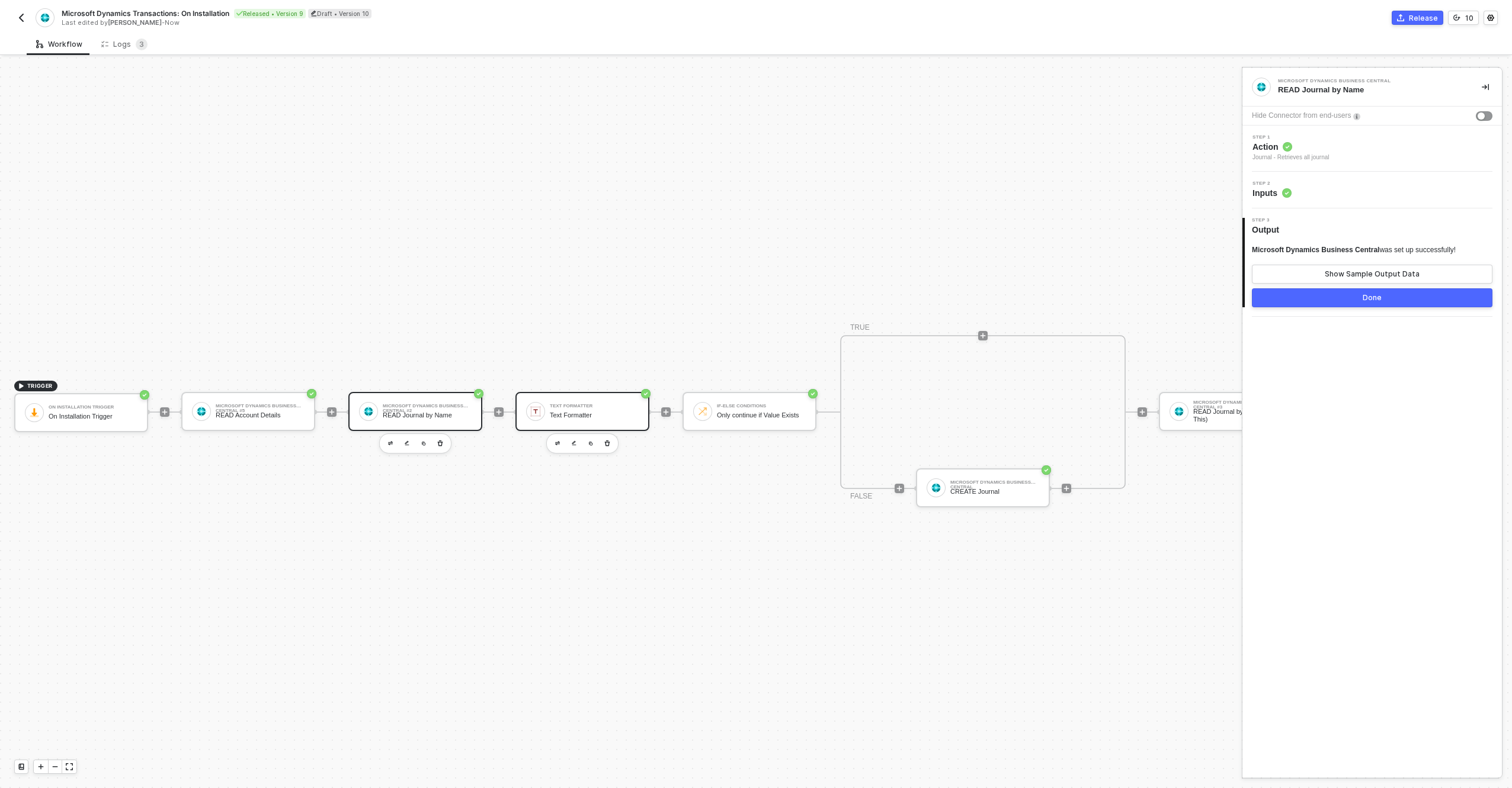
click at [615, 400] on div "Text Formatter Text Formatter" at bounding box center [594, 412] width 89 height 23
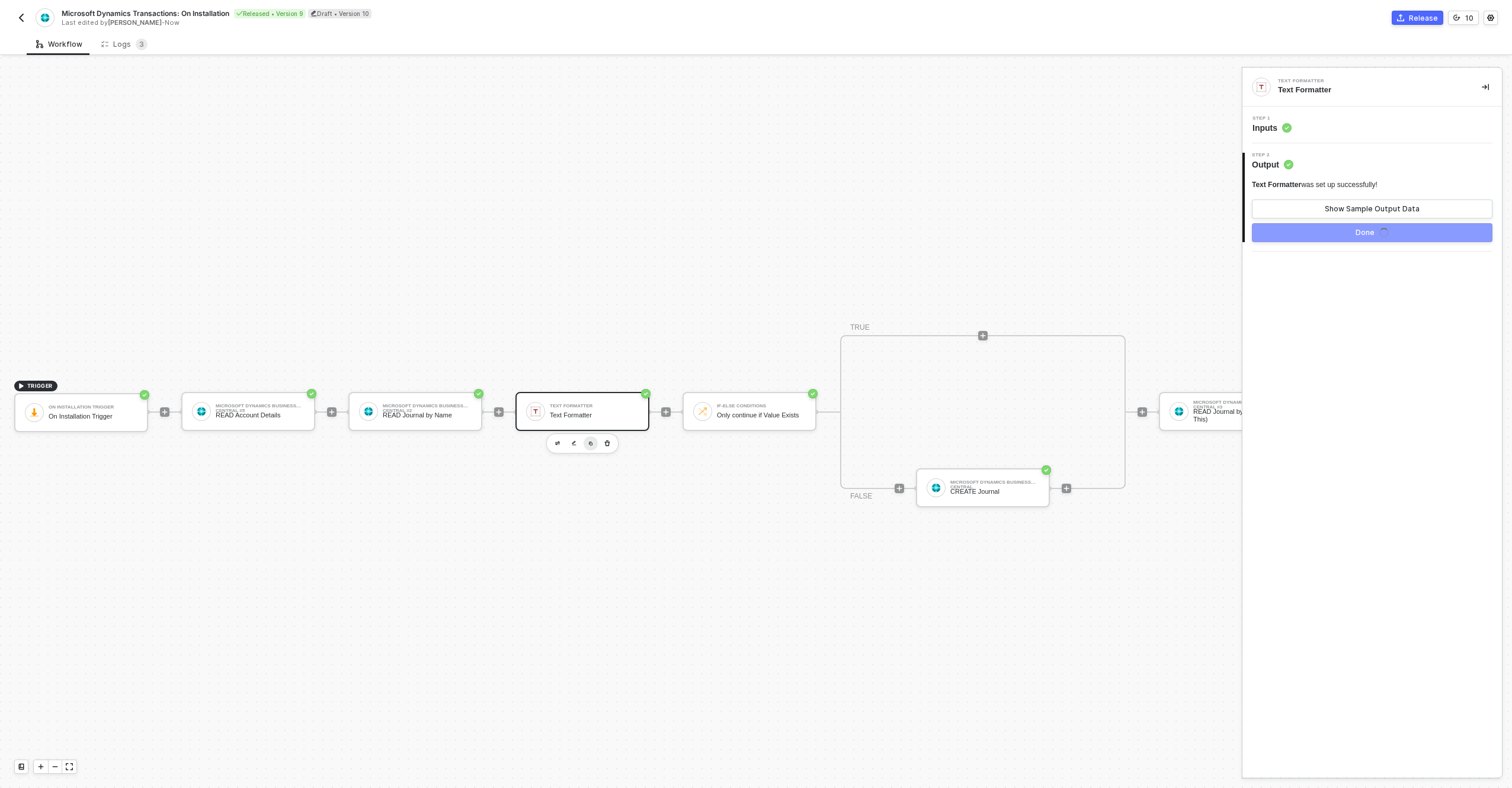
click at [590, 442] on img "button" at bounding box center [591, 444] width 5 height 5
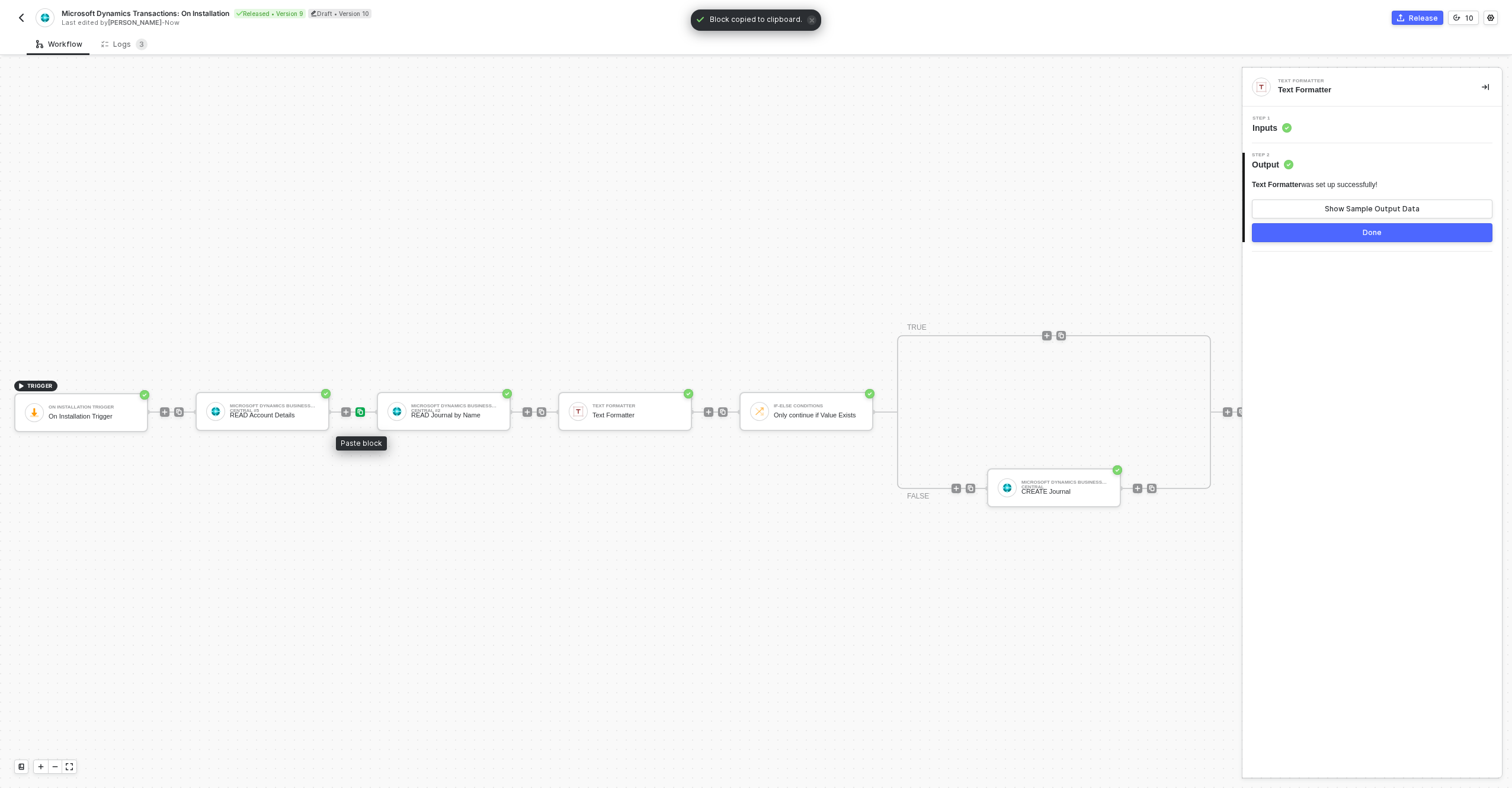
click at [359, 409] on img at bounding box center [360, 412] width 7 height 7
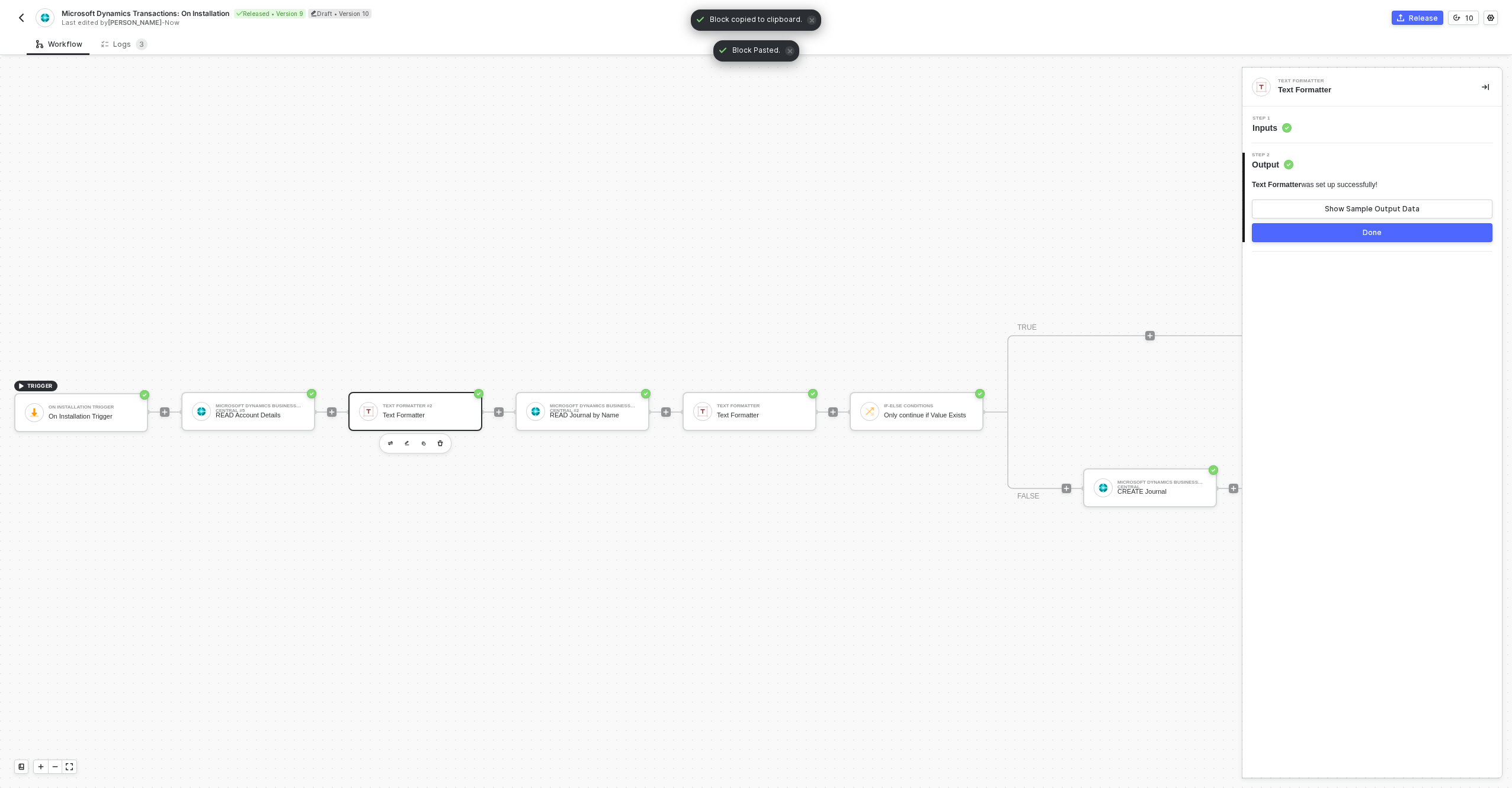
click at [433, 412] on div "Text Formatter" at bounding box center [427, 416] width 89 height 8
click at [1405, 123] on div "Step 1 Inputs" at bounding box center [1373, 124] width 257 height 18
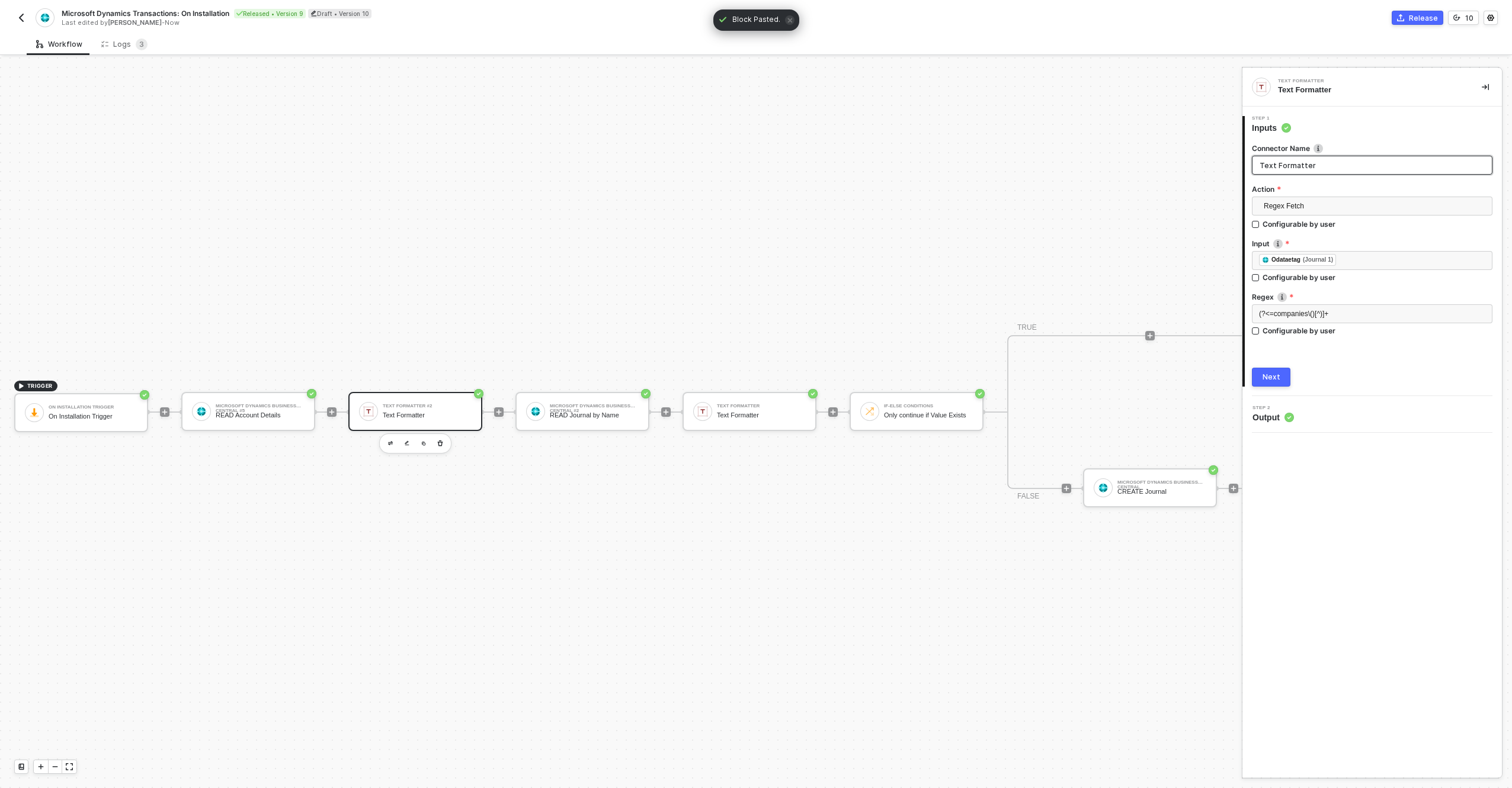
click at [1333, 163] on input "Text Formatter" at bounding box center [1373, 165] width 241 height 19
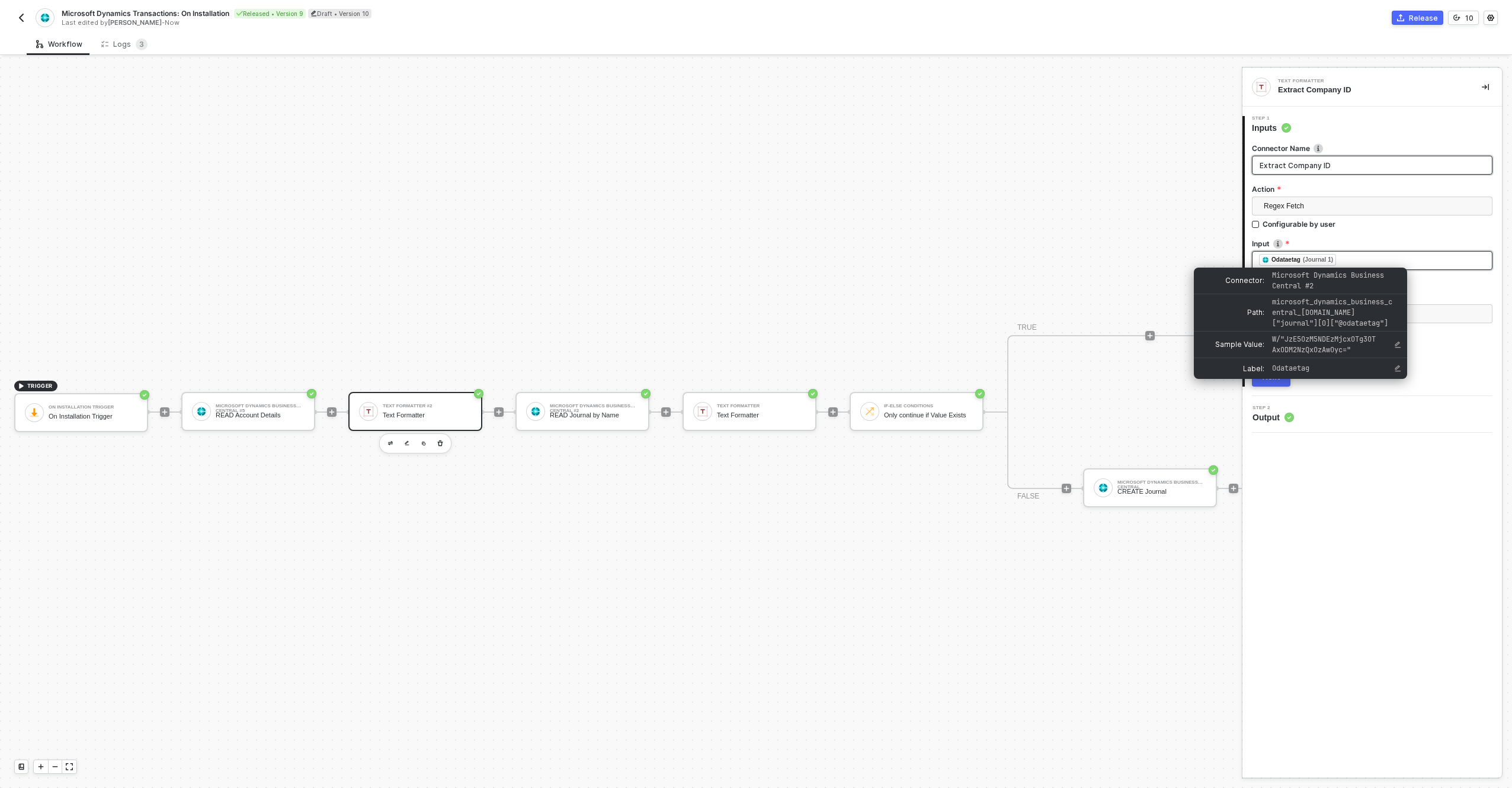
type input "Extract Company ID"
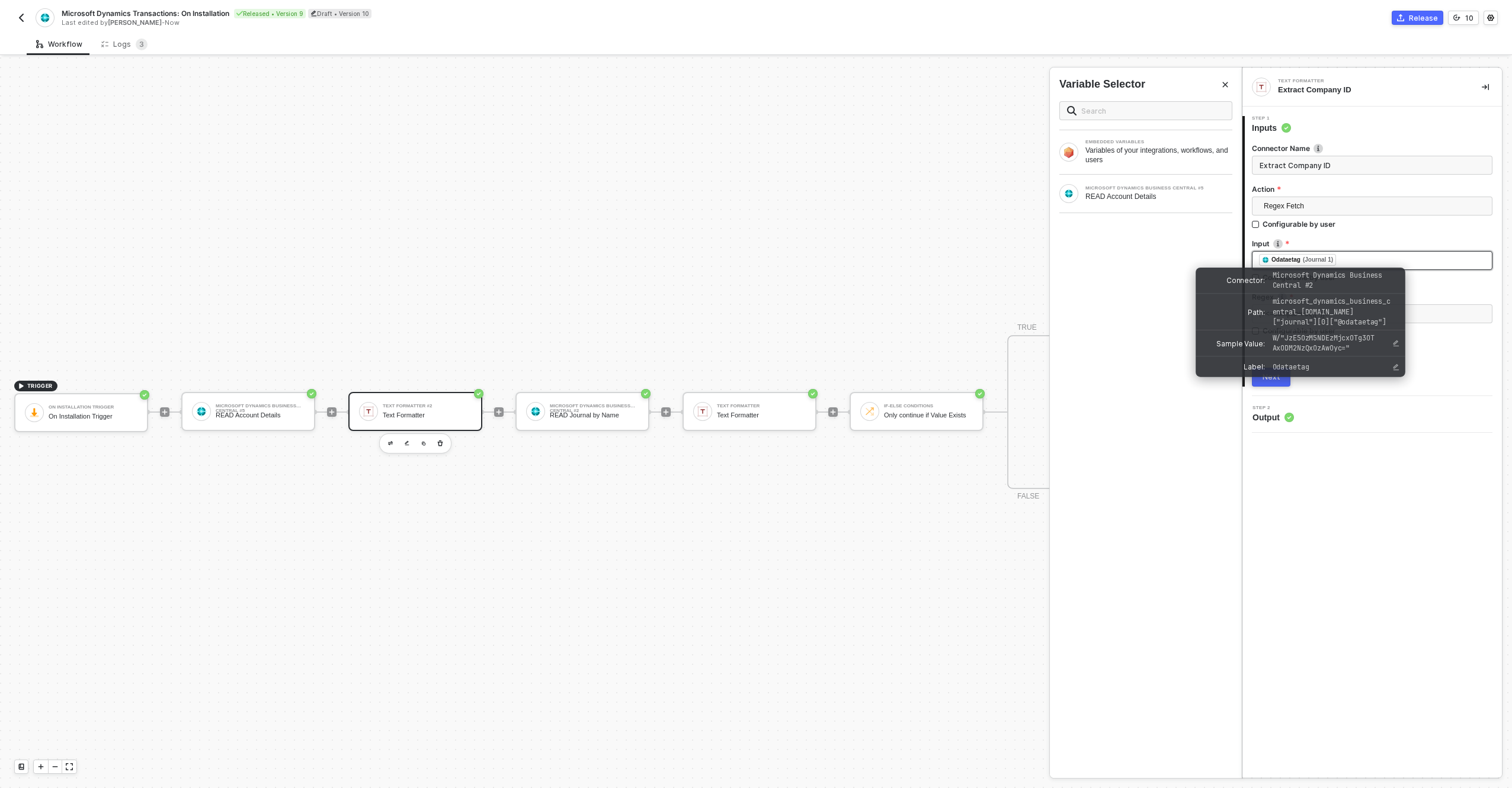
click at [1348, 263] on div "﻿ ﻿ Odataetag (Journal 1) ﻿" at bounding box center [1372, 260] width 226 height 13
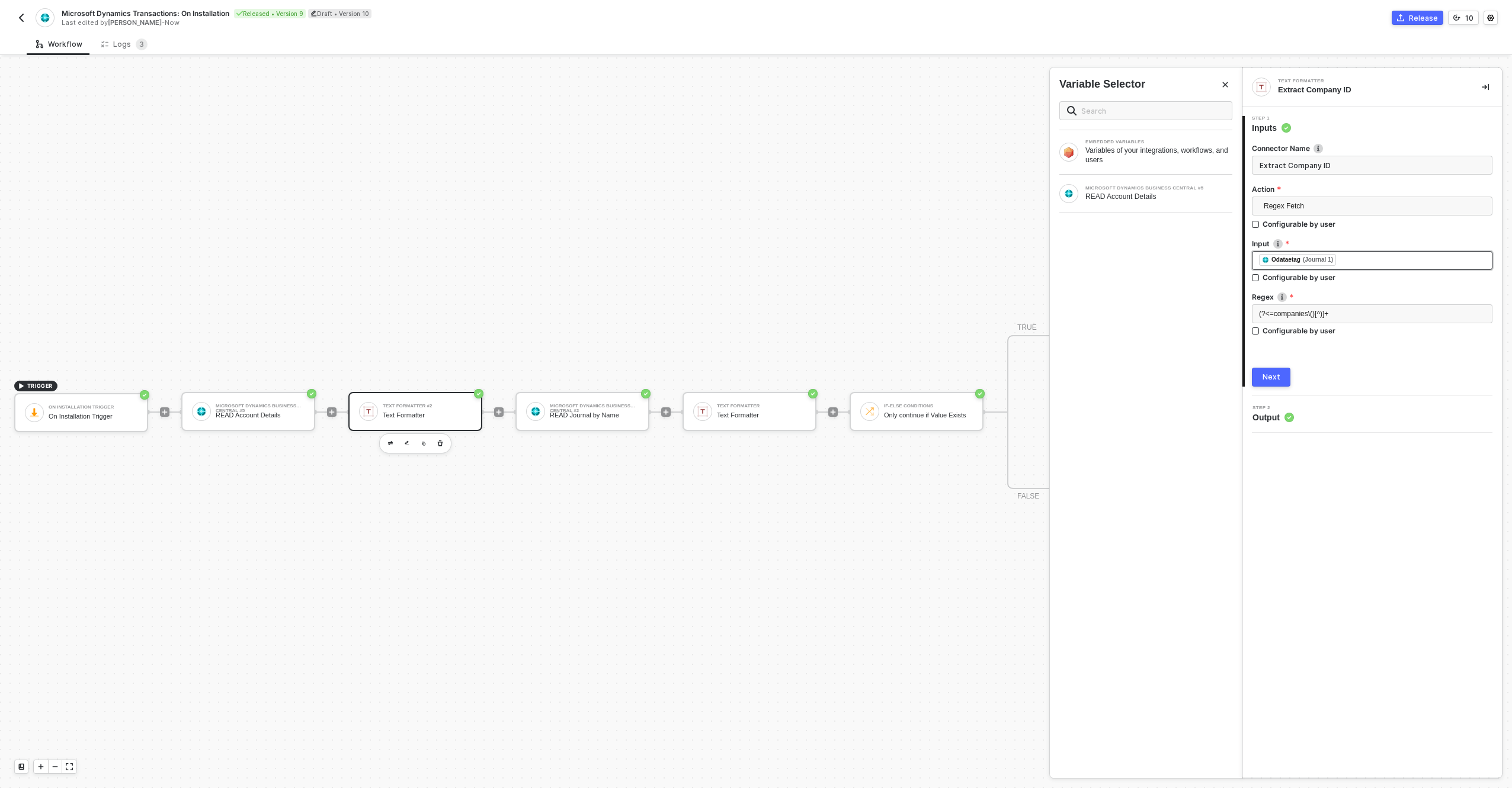
click at [1348, 263] on div "﻿ ﻿ Odataetag (Journal 1) ﻿" at bounding box center [1372, 260] width 226 height 13
click at [1165, 189] on div "MICROSOFT DYNAMICS BUSINESS CENTRAL #5" at bounding box center [1159, 188] width 147 height 5
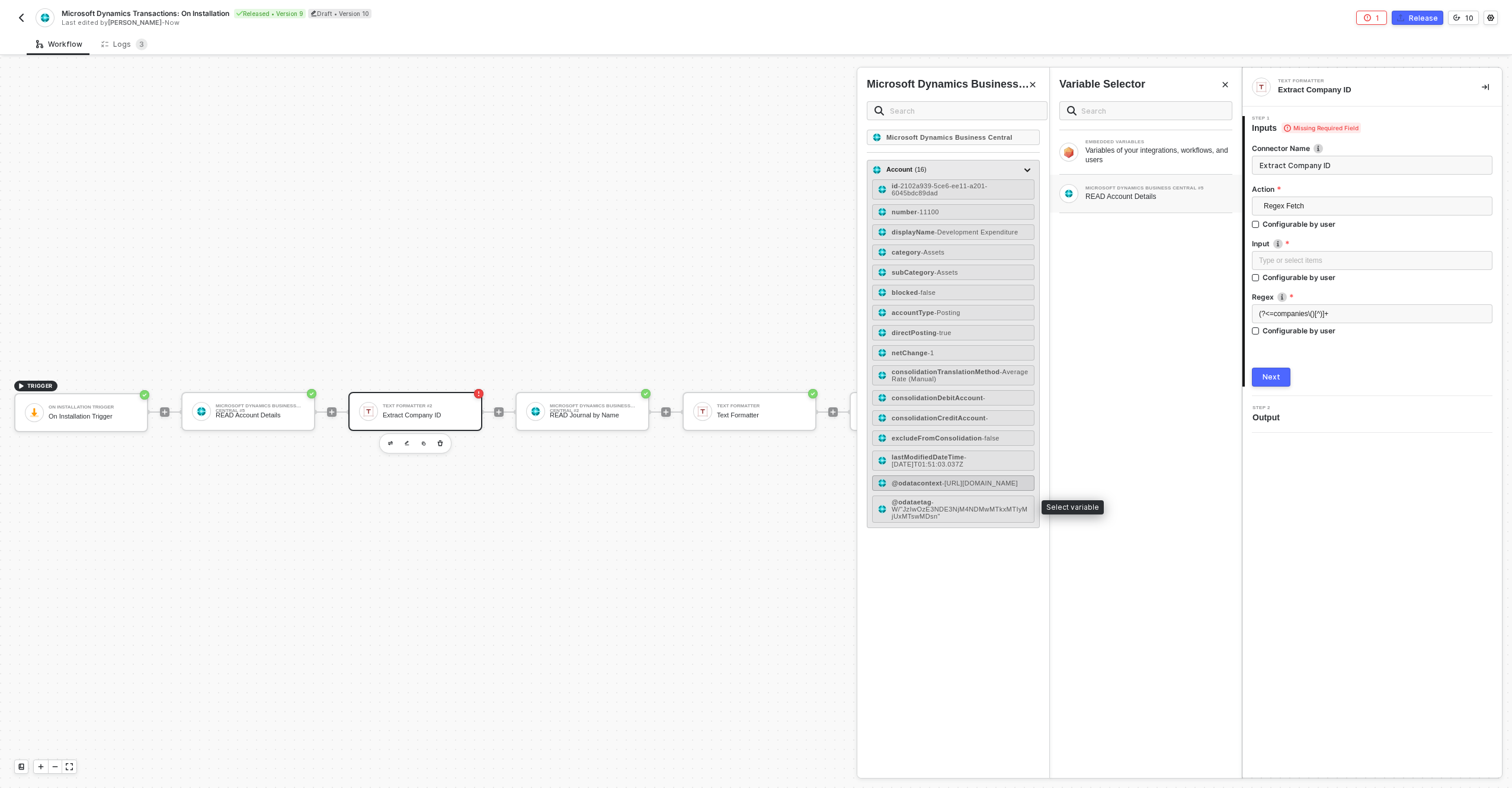
click at [961, 487] on span "- https://api.businesscentral.dynamics.com/v2.0/f470f80a-a75c-421f-a308-53dc4bb…" at bounding box center [980, 483] width 76 height 7
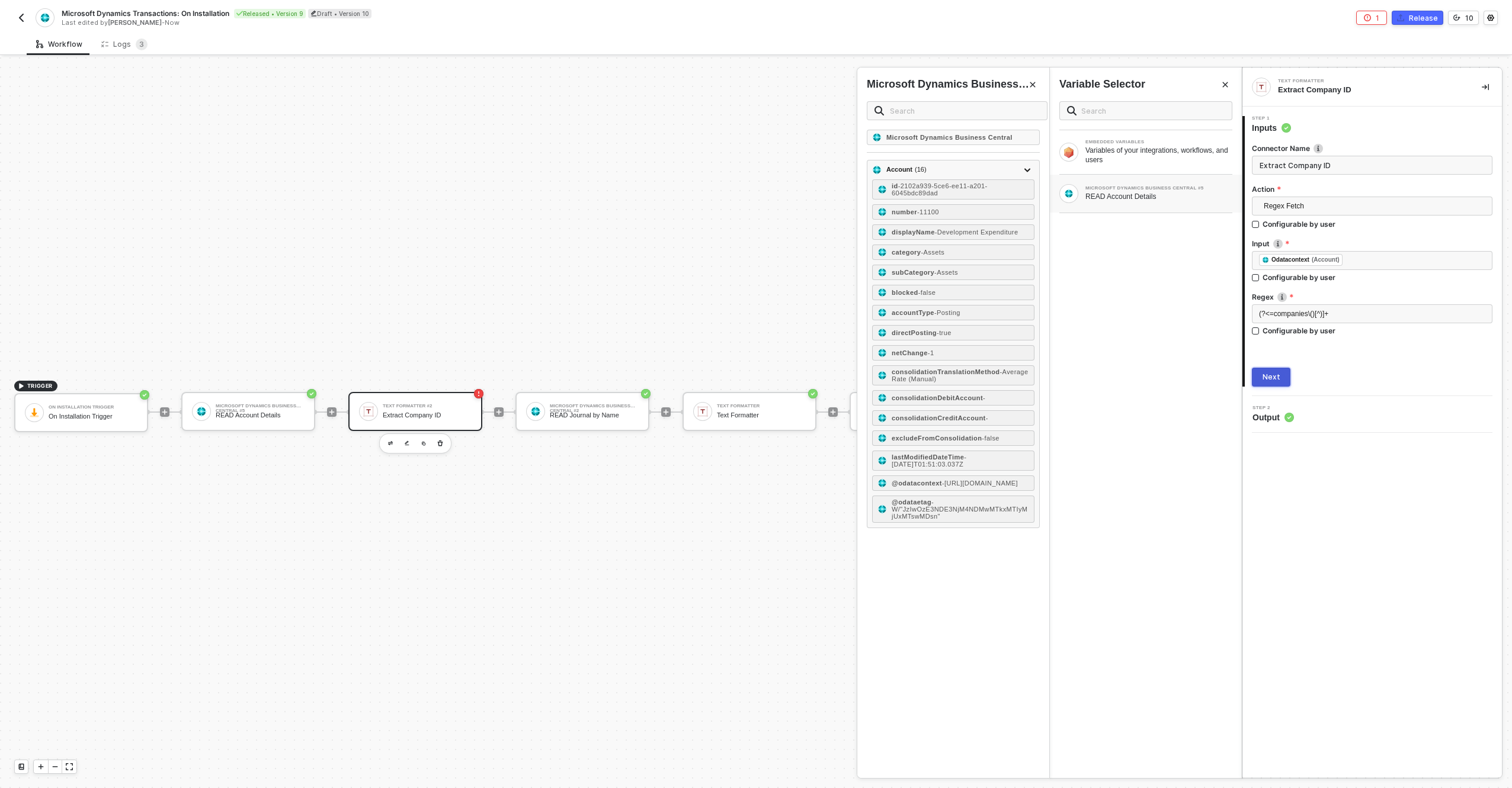
click at [1268, 372] on button "Next" at bounding box center [1271, 377] width 39 height 19
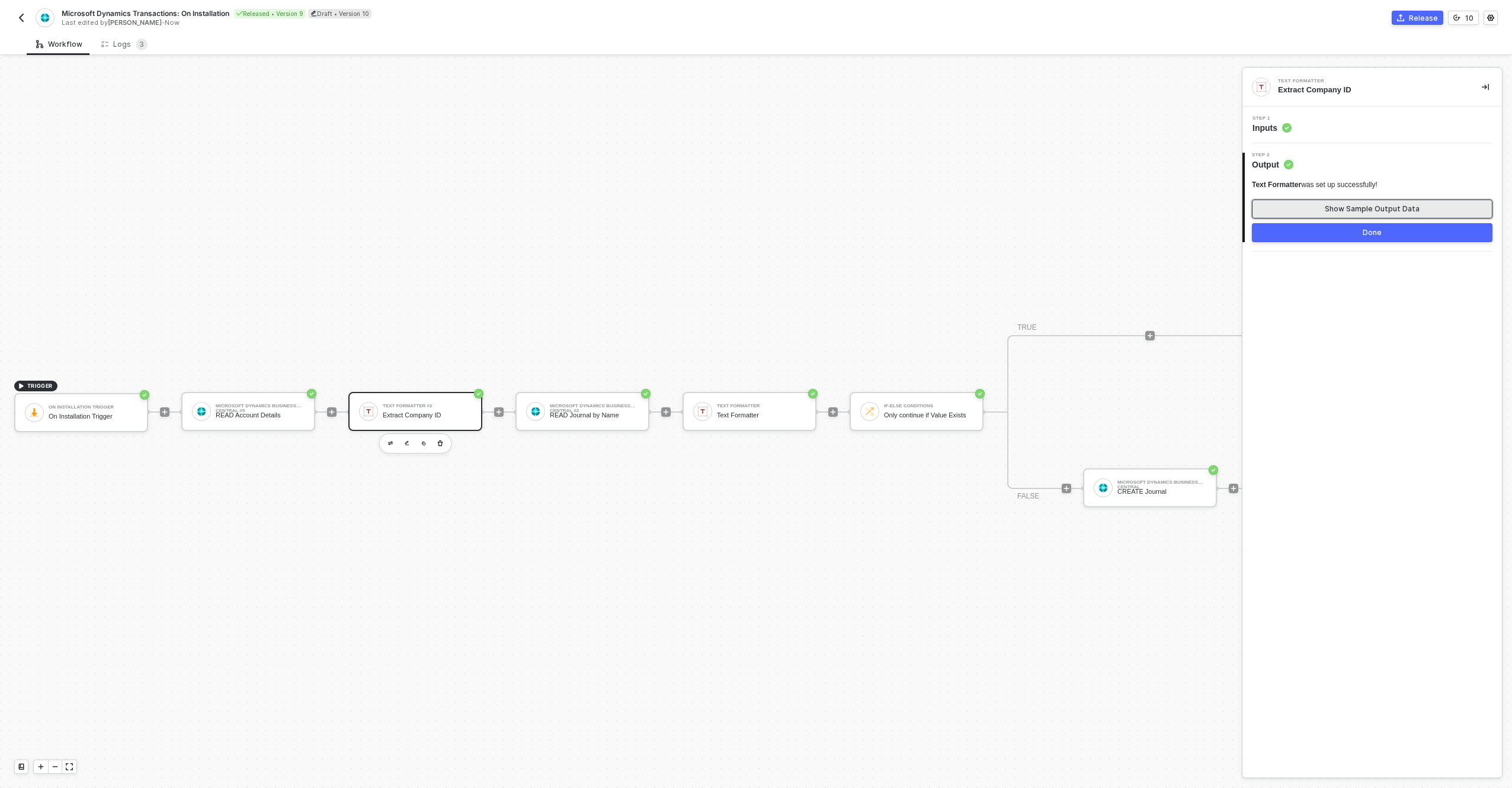
click at [1358, 207] on div "Show Sample Output Data" at bounding box center [1373, 209] width 94 height 9
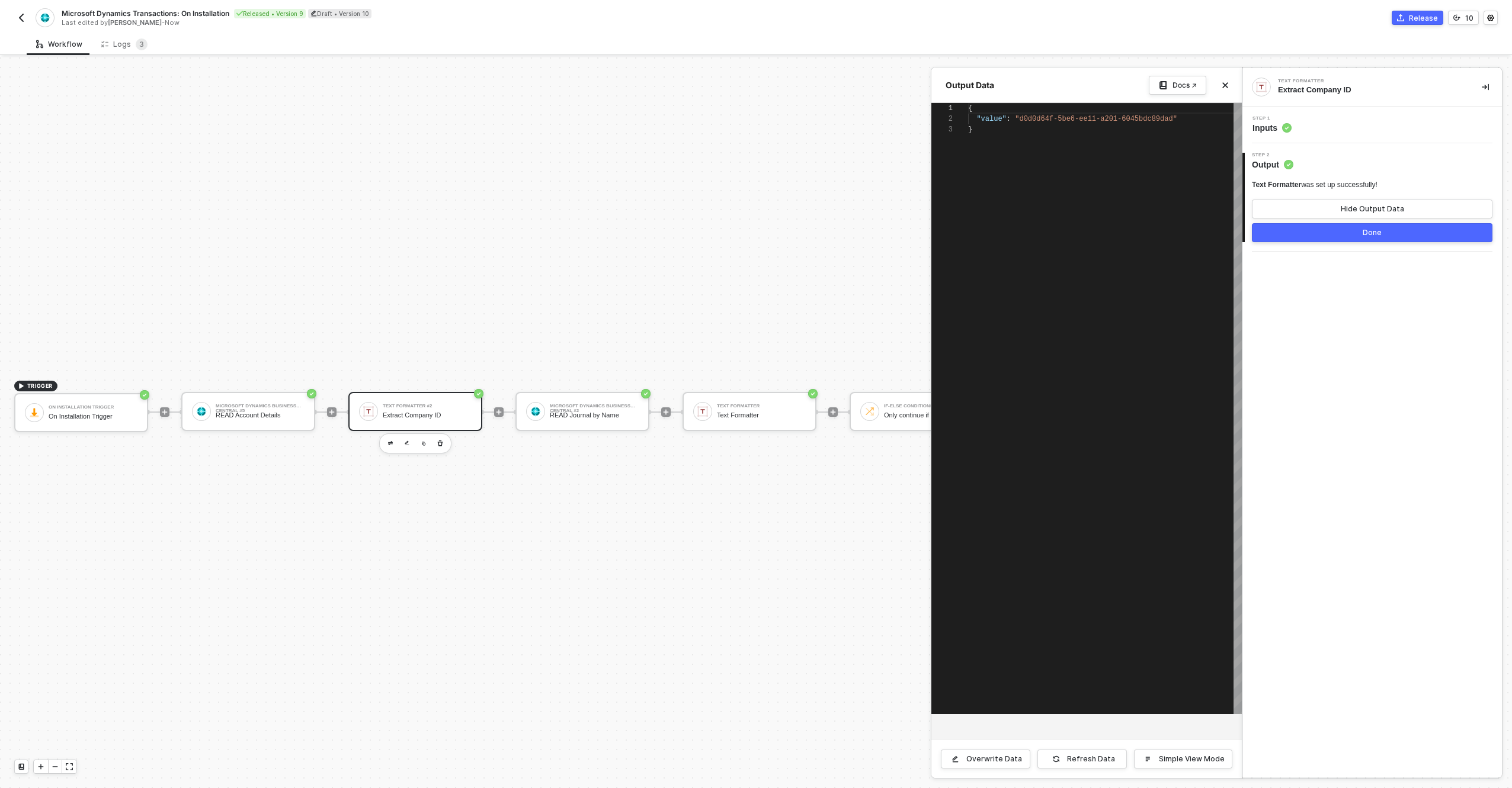
scroll to position [21, 0]
click at [1358, 207] on div "Hide Output Data" at bounding box center [1373, 209] width 63 height 9
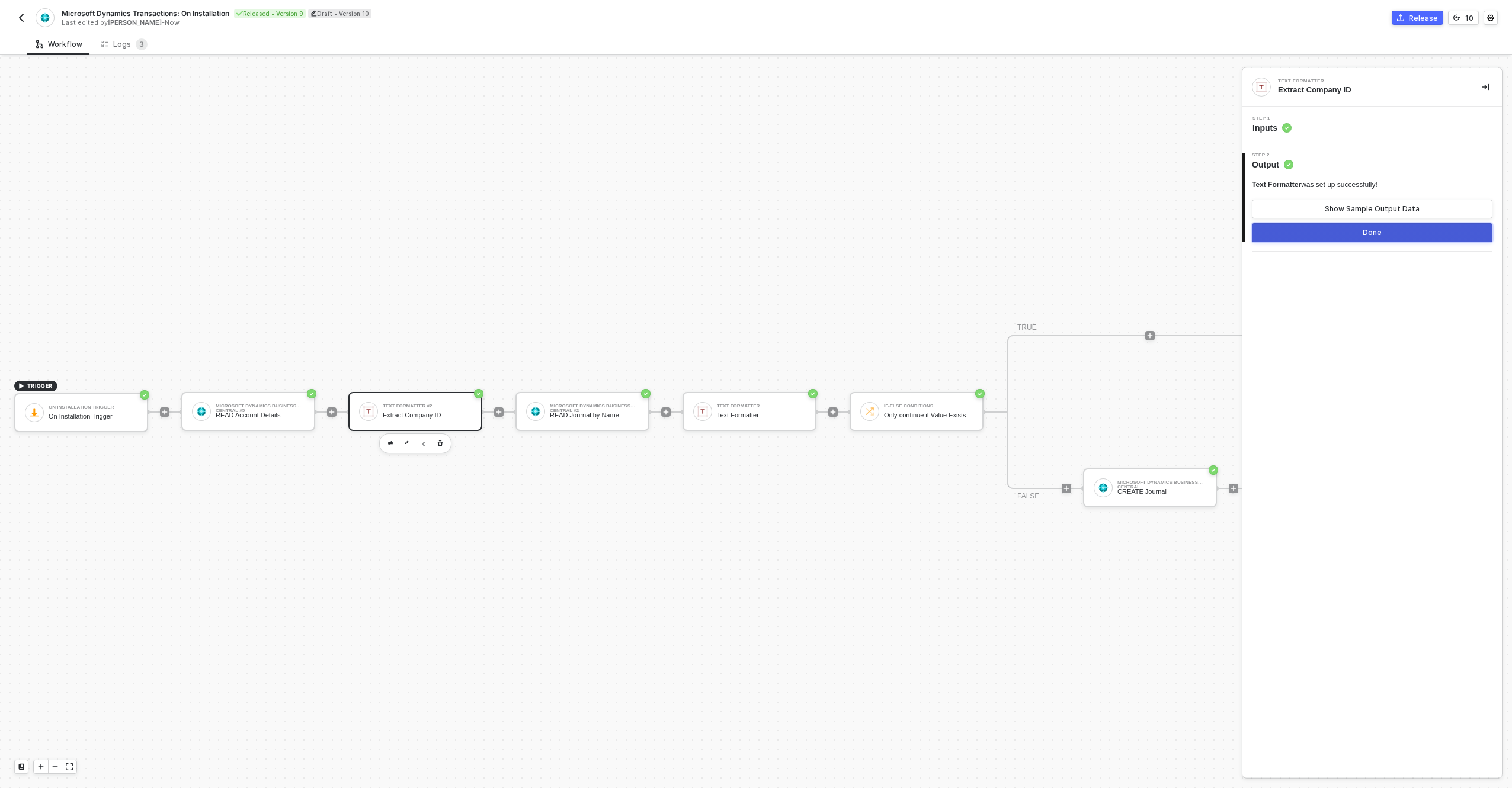
click at [1353, 238] on button "Done" at bounding box center [1373, 232] width 241 height 19
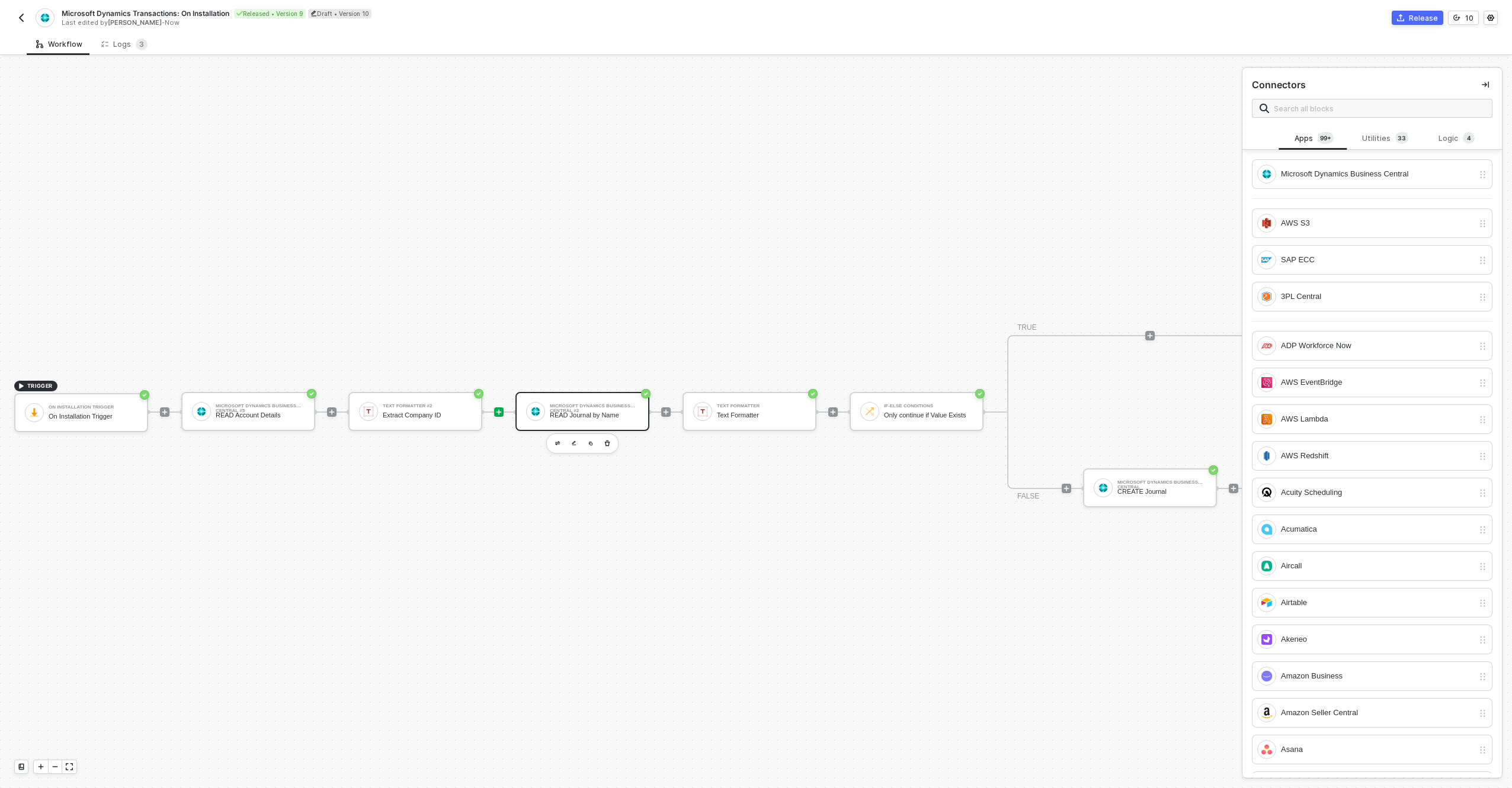
click at [578, 404] on div "Microsoft Dynamics Business Central #2" at bounding box center [594, 407] width 89 height 5
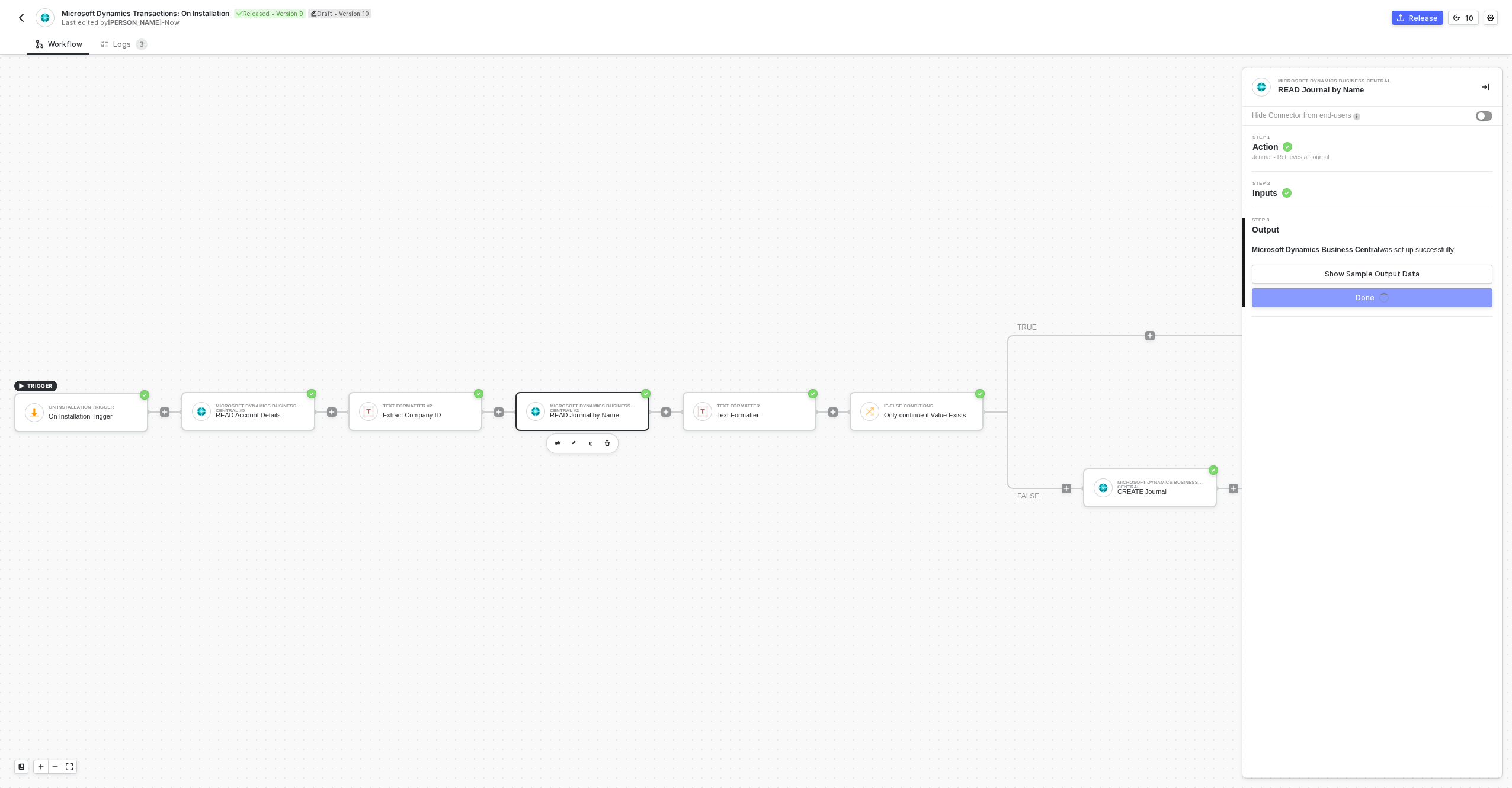
click at [1360, 183] on div "Step 2 Inputs" at bounding box center [1373, 190] width 257 height 18
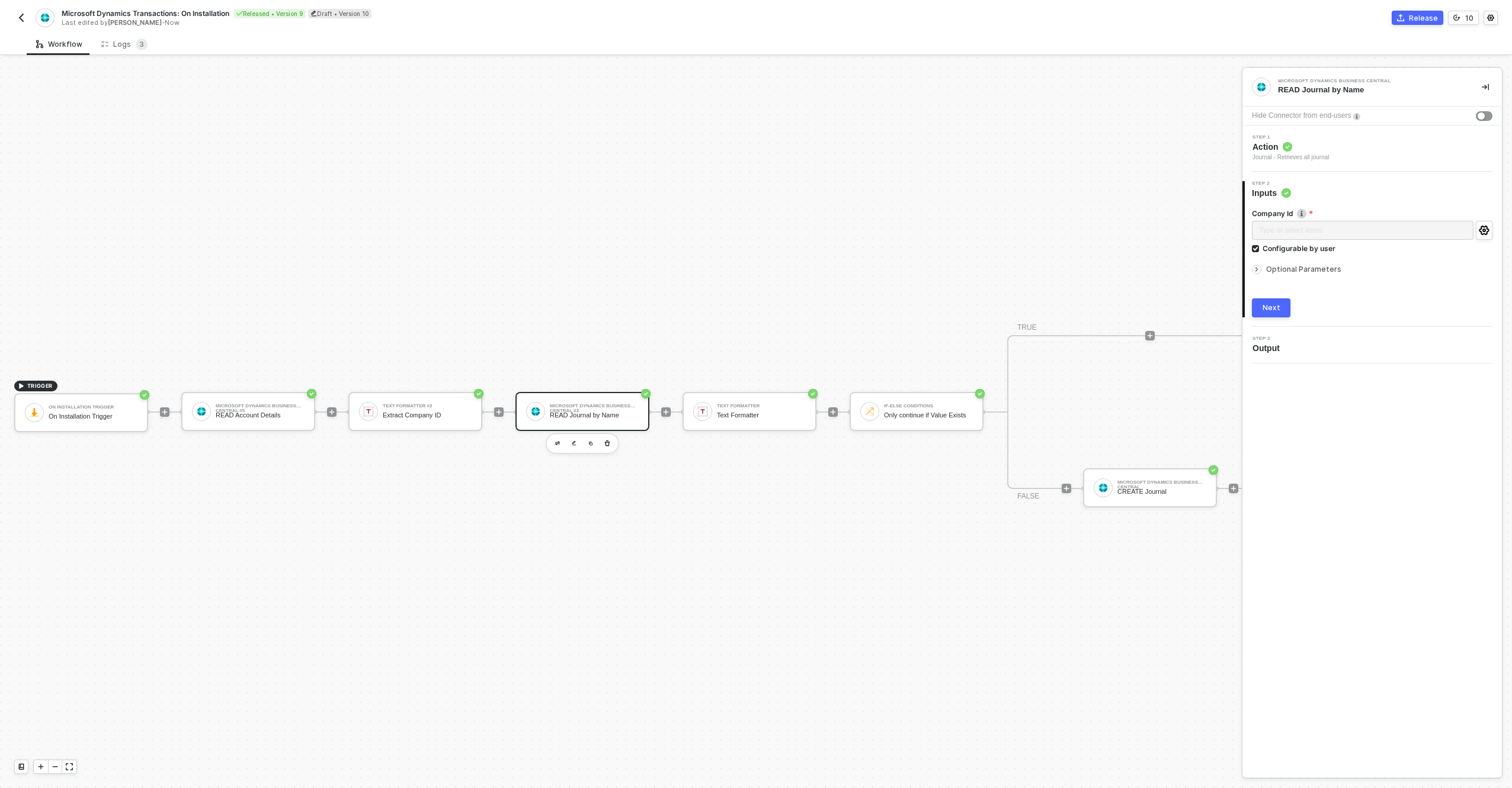
click at [1274, 254] on div "Type or select items ﻿ Configurable by user" at bounding box center [1373, 239] width 241 height 37
click at [1277, 250] on div "Configurable by user" at bounding box center [1299, 248] width 73 height 10
click at [1261, 250] on input "Configurable by user" at bounding box center [1256, 249] width 8 height 8
checkbox input "false"
click at [1279, 236] on div "Type or select items ﻿" at bounding box center [1367, 231] width 215 height 11
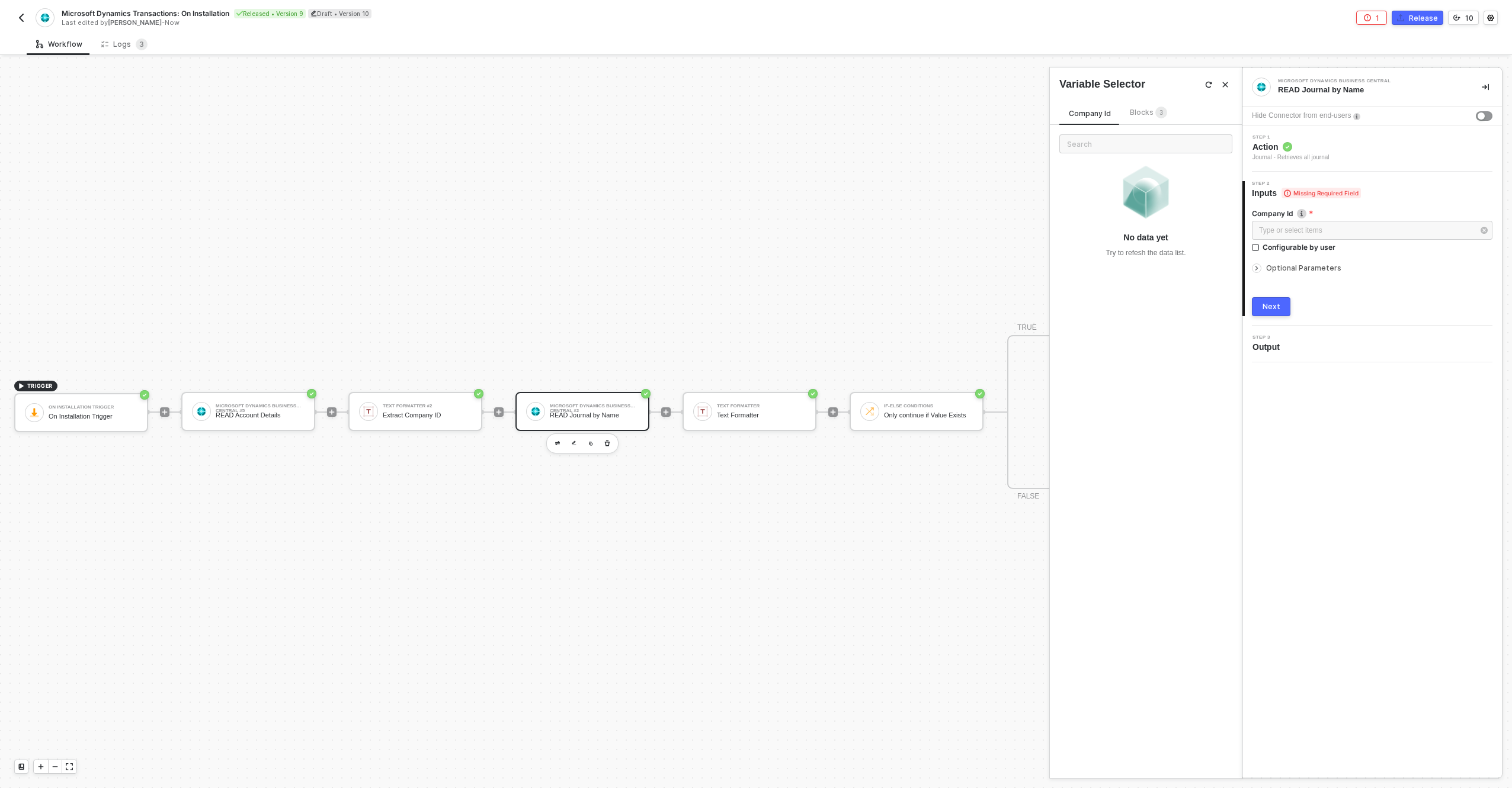
click at [1149, 118] on div "Blocks 3" at bounding box center [1149, 113] width 37 height 13
click at [1098, 241] on div "TEXT FORMATTER #2 Extract Company ID" at bounding box center [1146, 227] width 192 height 38
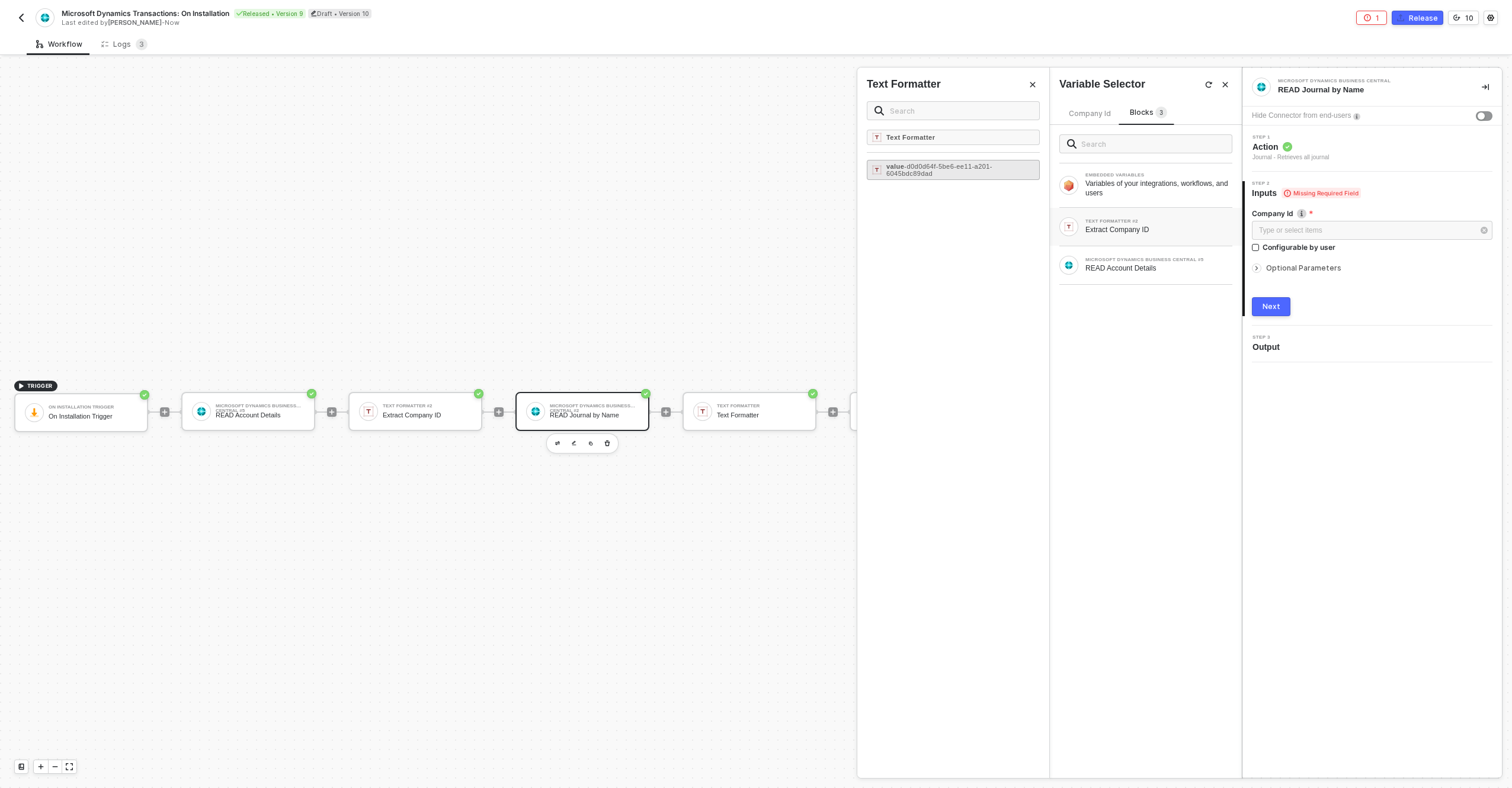
click at [956, 173] on div "value - d0d0d64f-5be6-ee11-a201-6045bdc89dad" at bounding box center [961, 170] width 148 height 14
click at [1285, 306] on button "Next" at bounding box center [1271, 307] width 39 height 19
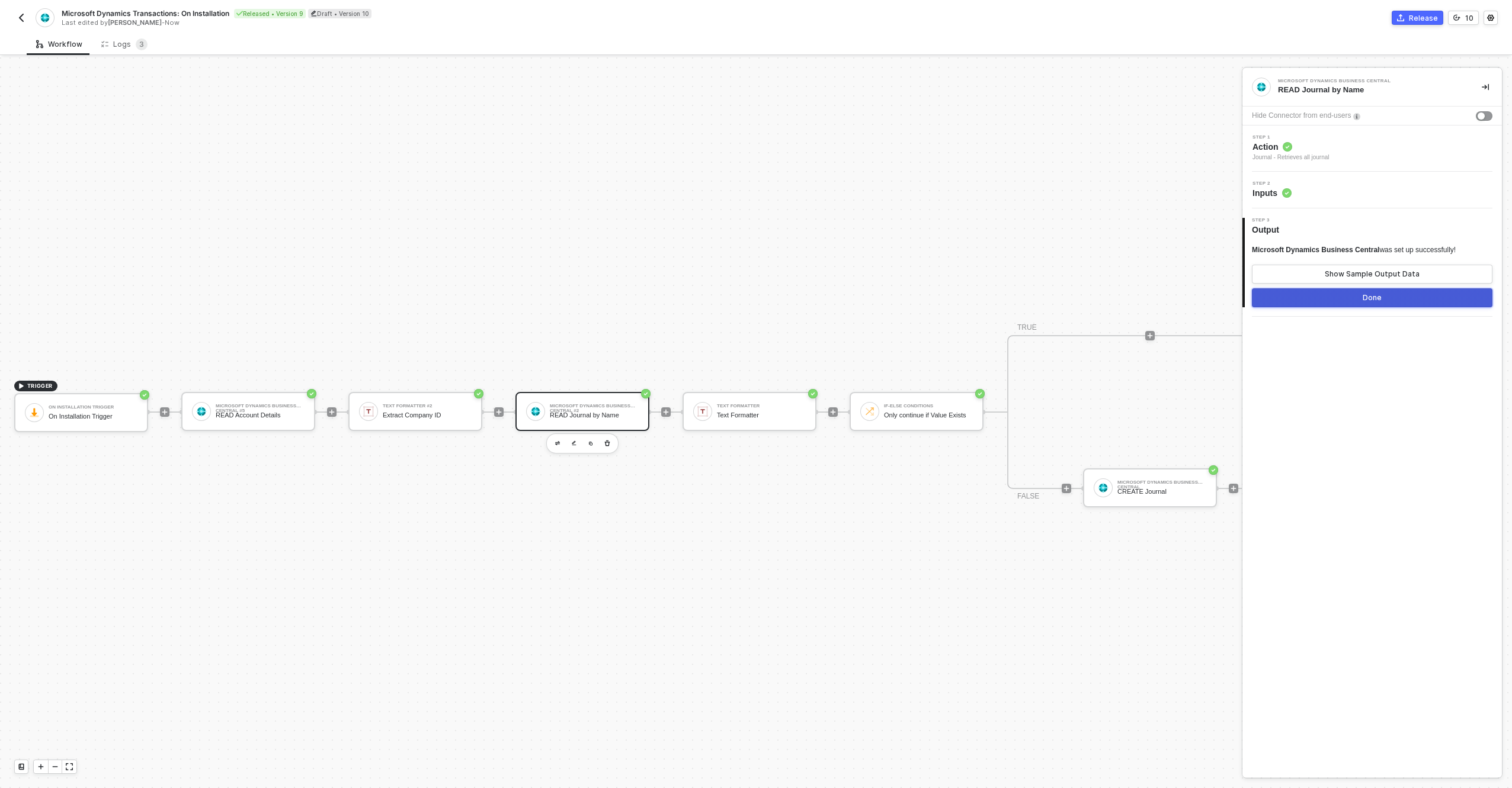
click at [1331, 298] on button "Done" at bounding box center [1373, 298] width 241 height 19
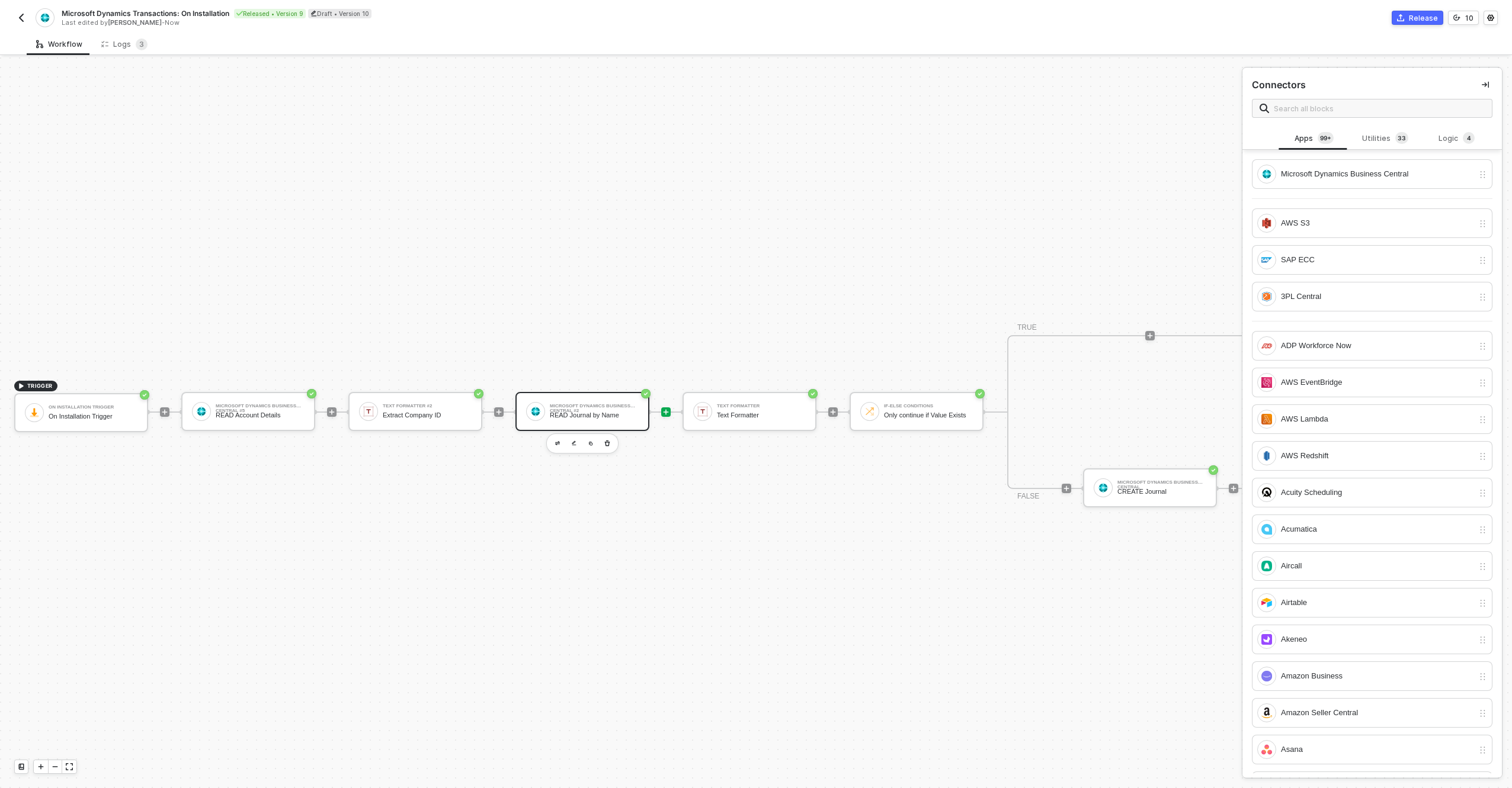
click at [596, 417] on div "Microsoft Dynamics Business Central #2 READ Journal by Name" at bounding box center [583, 411] width 134 height 39
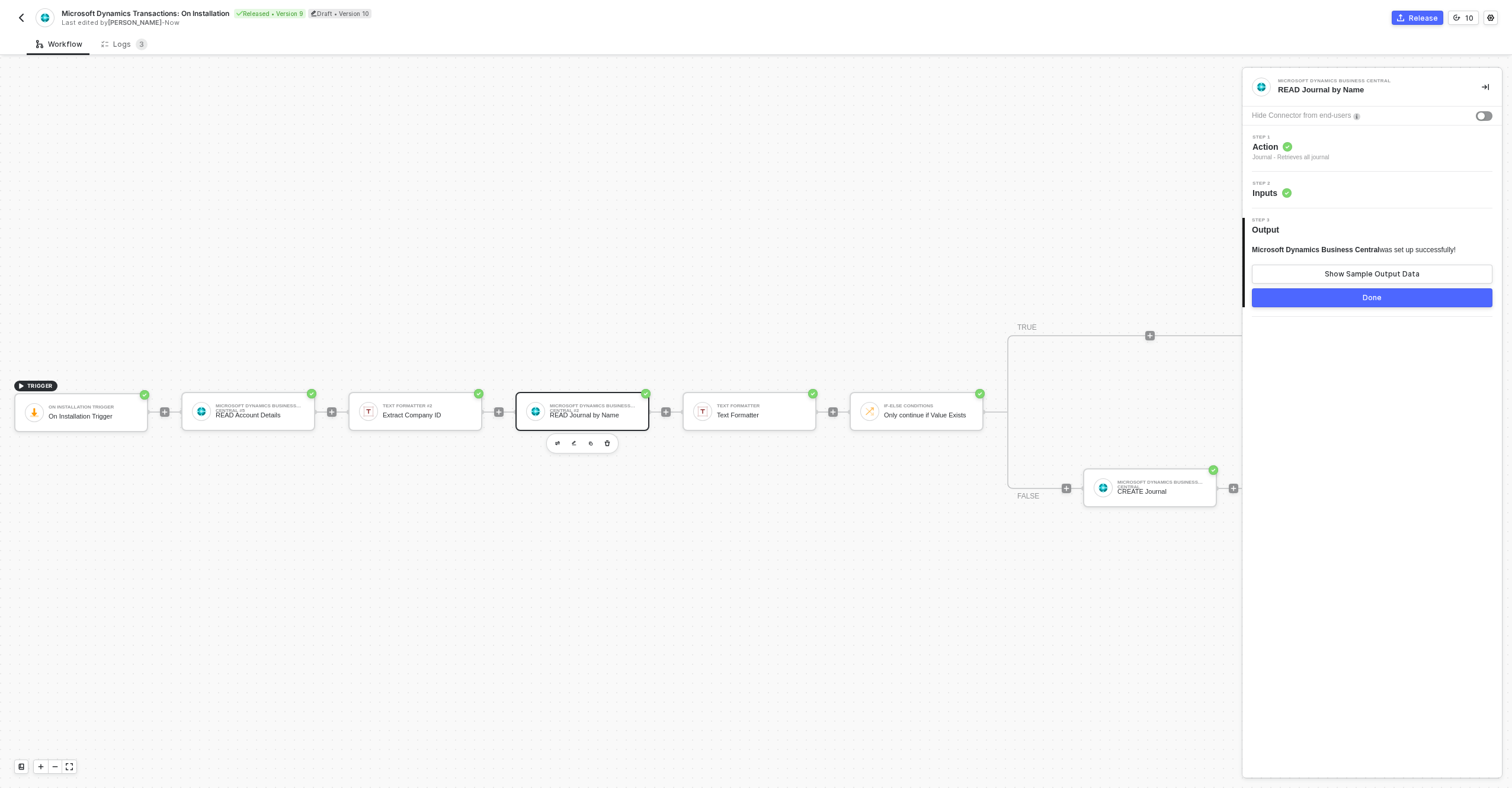
click at [1319, 182] on div "Step 2 Inputs" at bounding box center [1373, 190] width 257 height 18
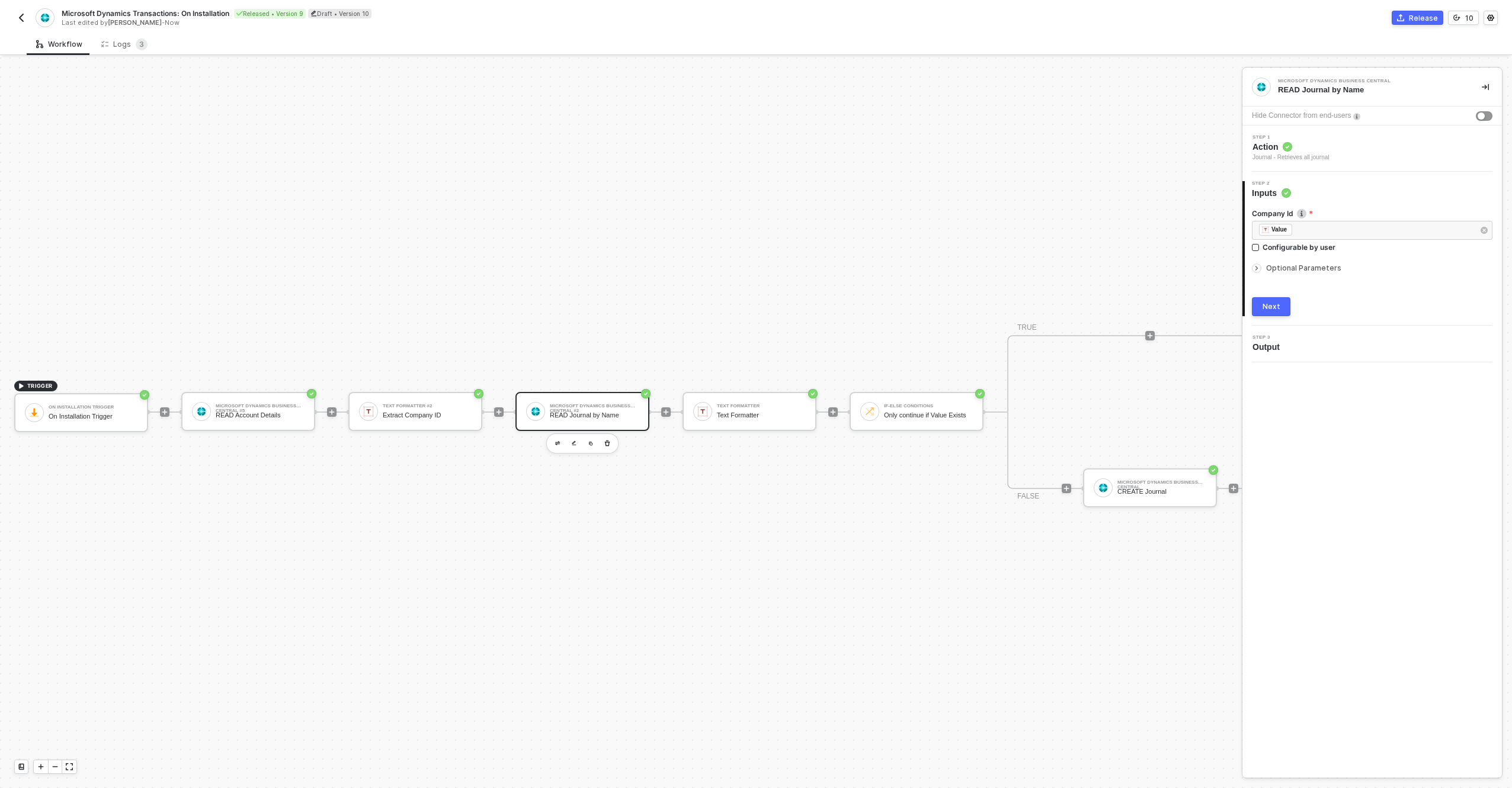
click at [1274, 295] on div "Company Id ﻿ ﻿ Value ﻿ Configurable by user Optional Parameters Next" at bounding box center [1373, 257] width 241 height 117
click at [1274, 299] on button "Next" at bounding box center [1271, 307] width 39 height 19
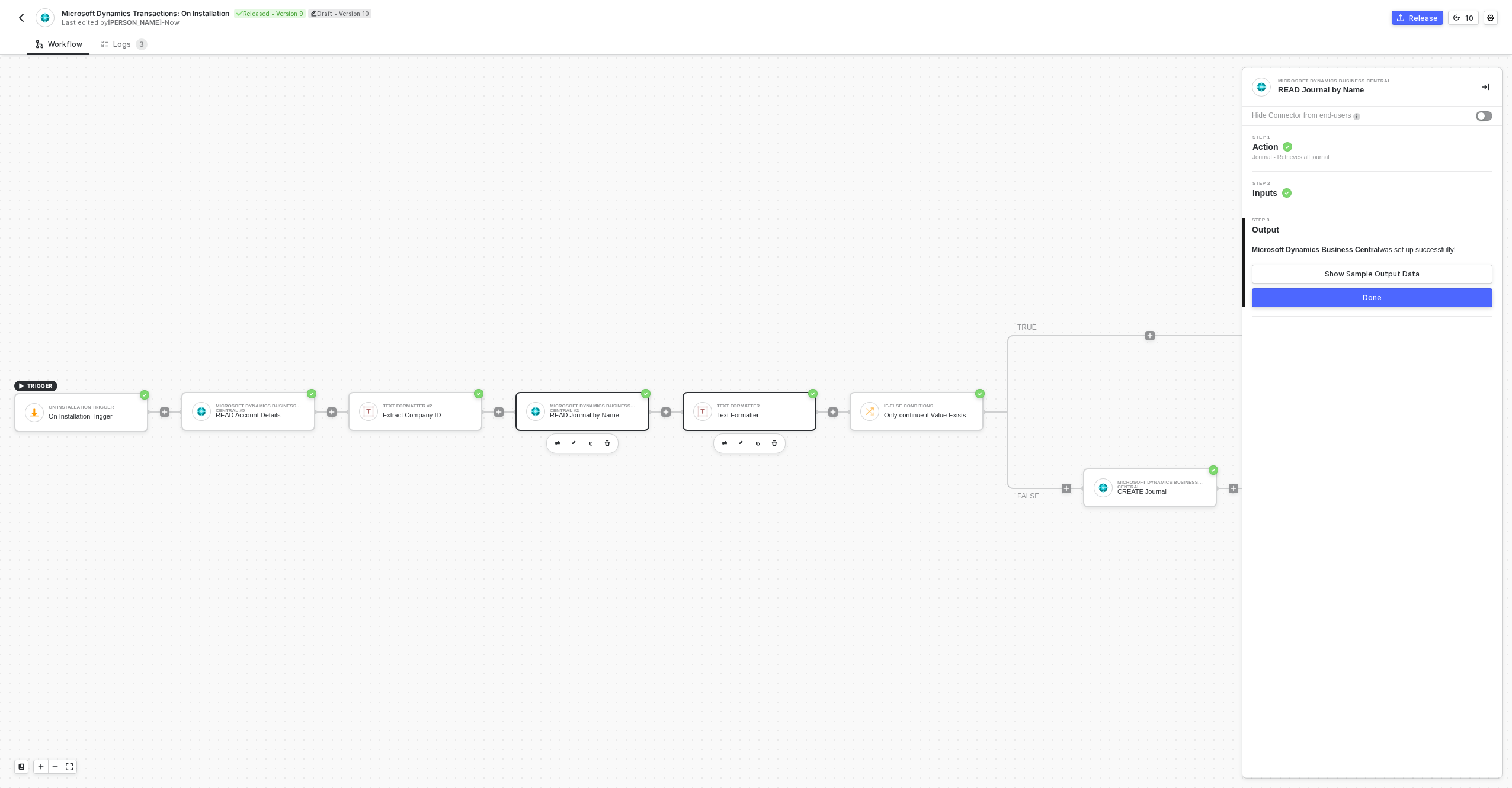
click at [711, 405] on div at bounding box center [702, 411] width 19 height 19
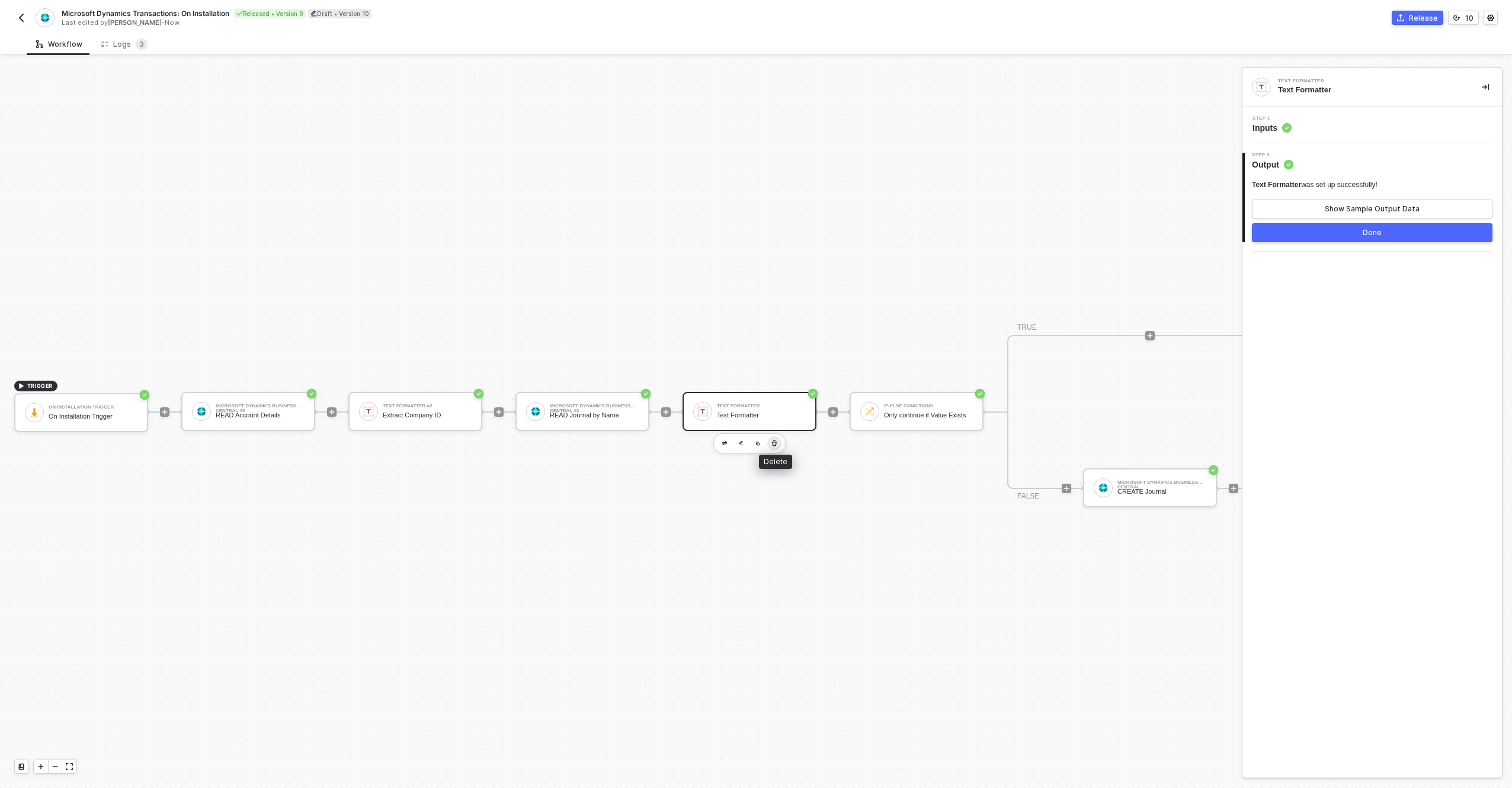
click at [773, 439] on icon "button" at bounding box center [774, 443] width 7 height 9
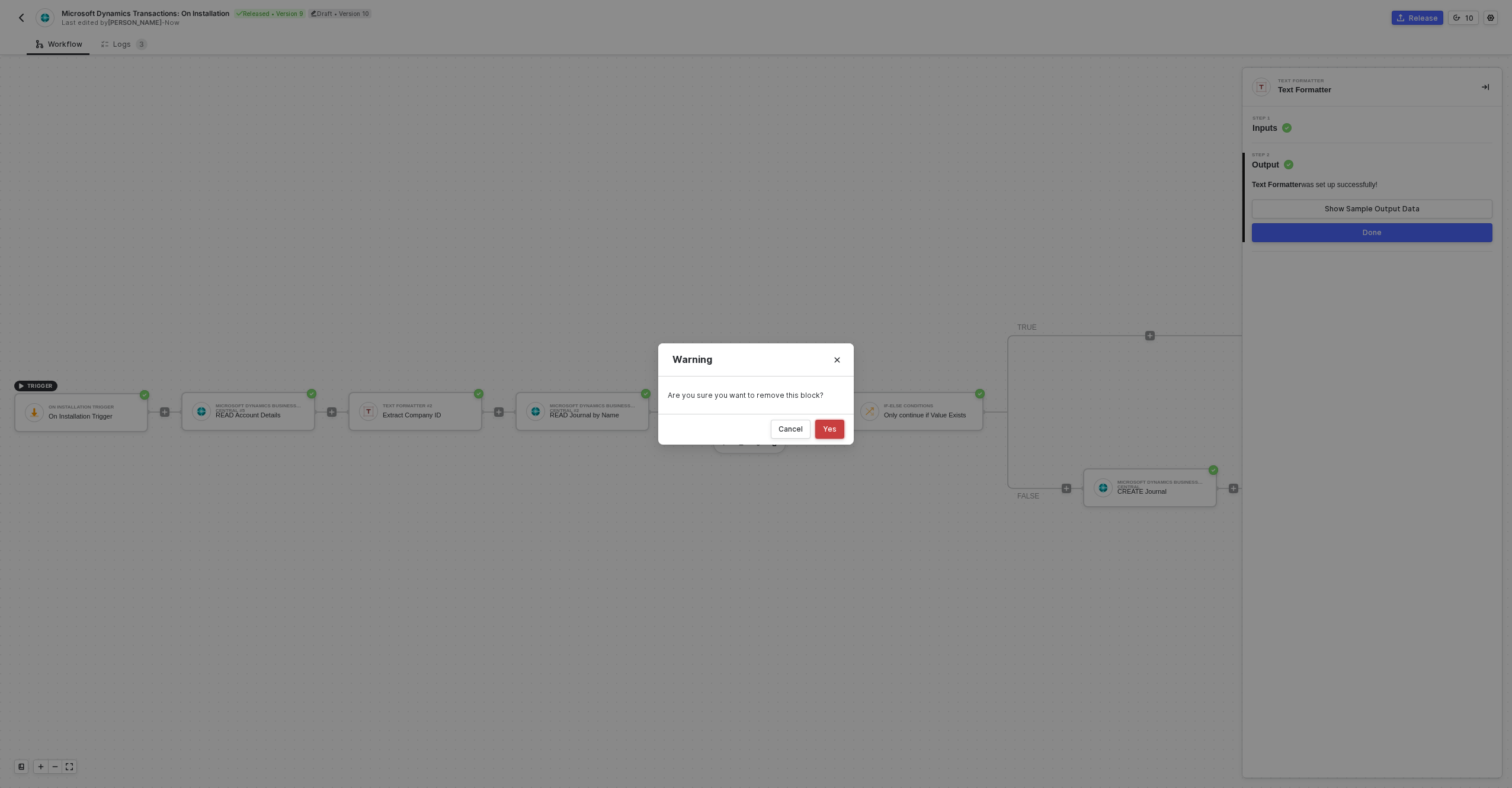
click at [832, 434] on button "Yes" at bounding box center [830, 429] width 29 height 19
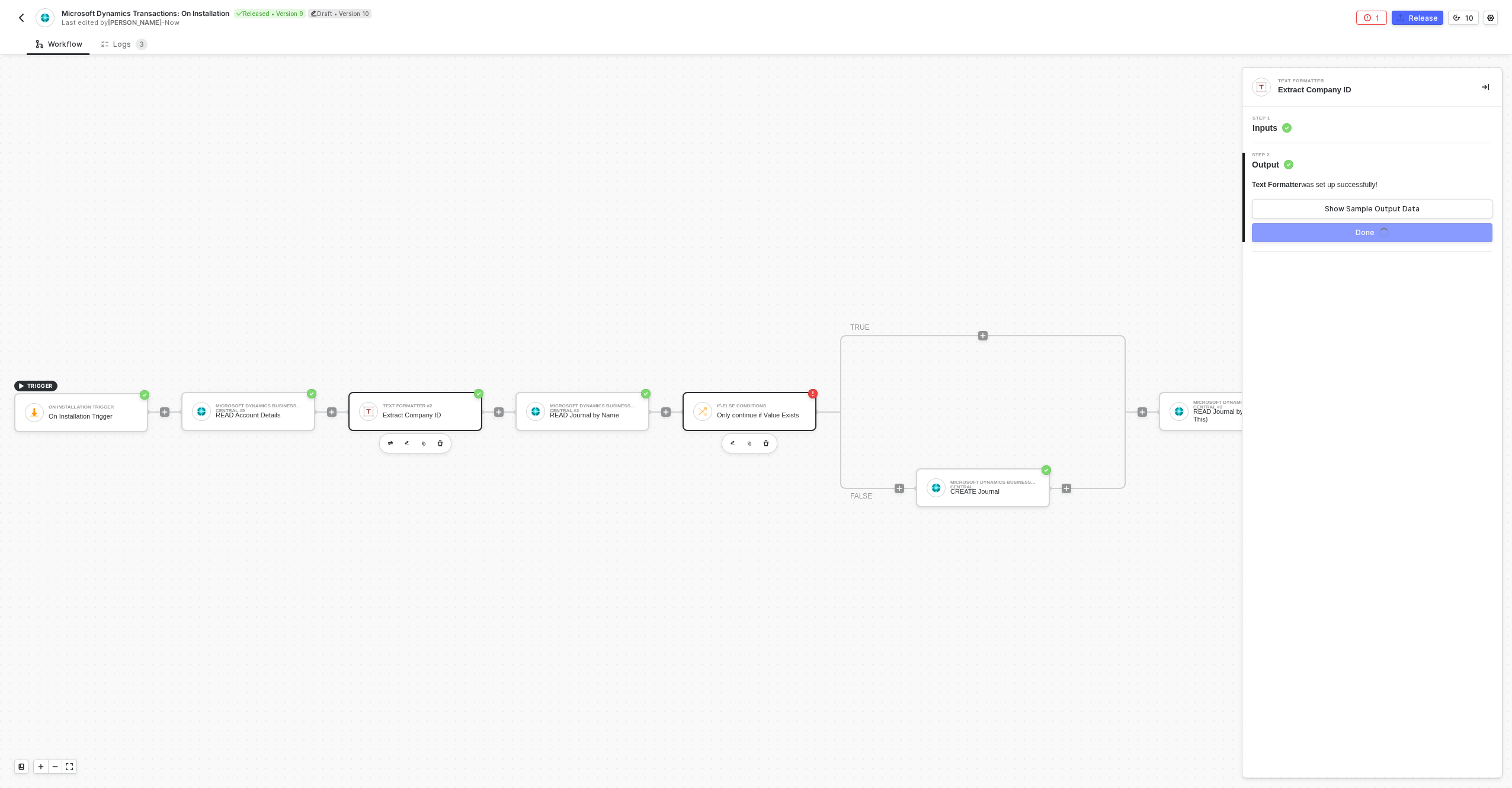
click at [769, 412] on div "Only continue if Value Exists" at bounding box center [761, 416] width 89 height 8
click at [442, 412] on div "Extract Company ID" at bounding box center [427, 416] width 89 height 8
click at [229, 404] on div "Microsoft Dynamics Business Central #5" at bounding box center [260, 407] width 89 height 5
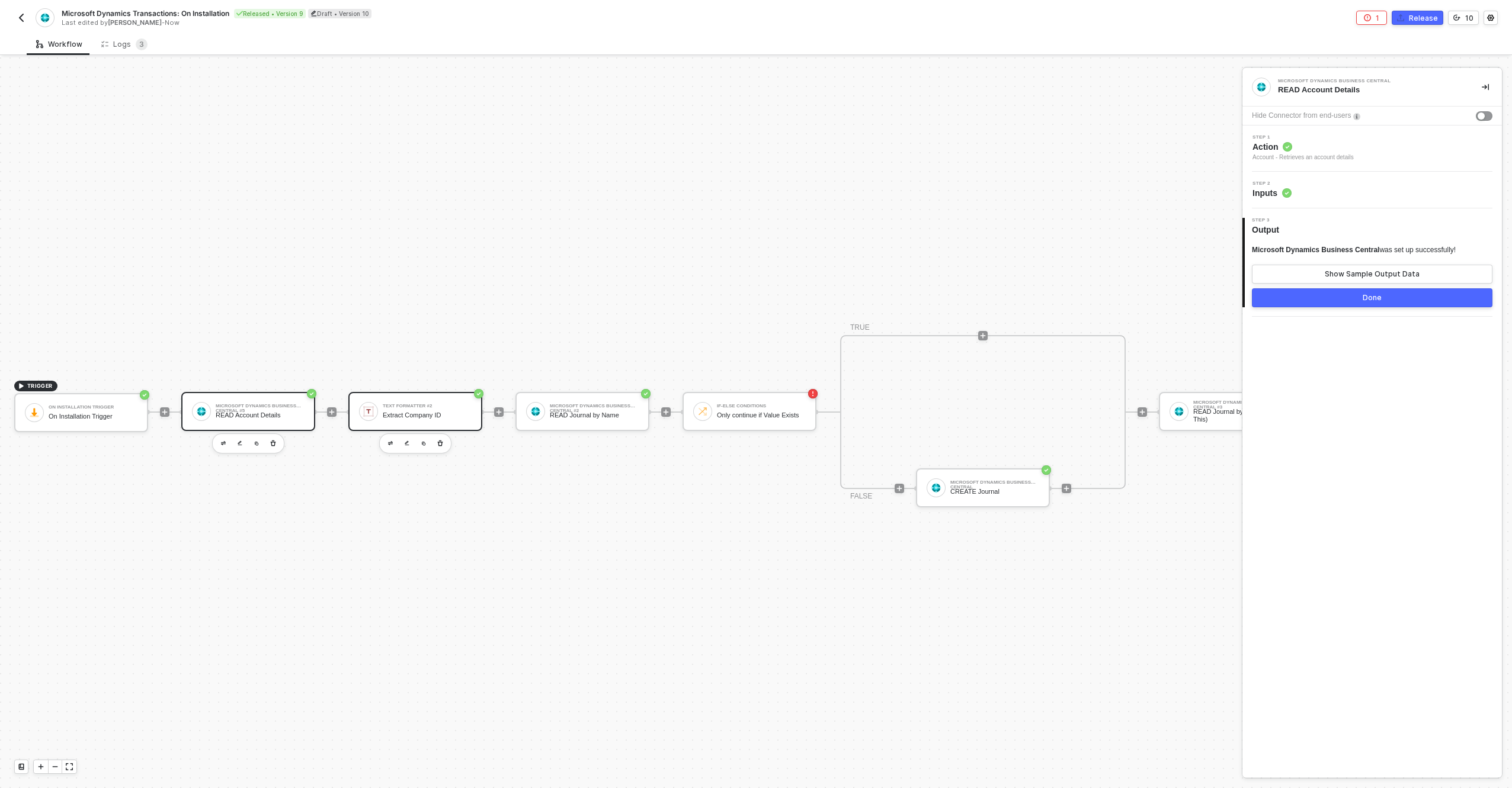
click at [391, 412] on div "Extract Company ID" at bounding box center [427, 416] width 89 height 8
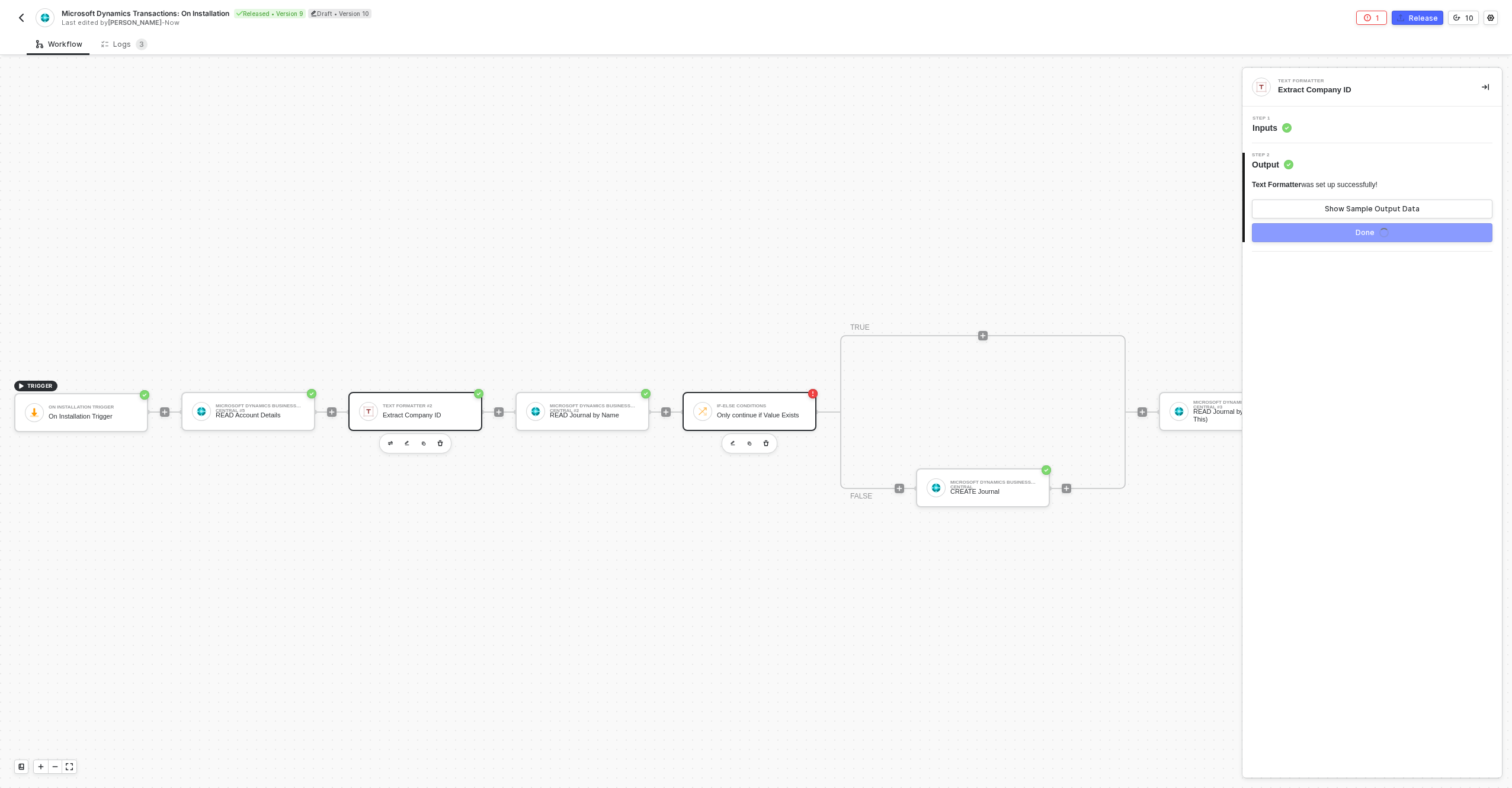
click at [750, 412] on div "Only continue if Value Exists" at bounding box center [761, 416] width 89 height 8
click at [1410, 124] on div "Step 1 Inputs Missing Required Field" at bounding box center [1373, 124] width 257 height 18
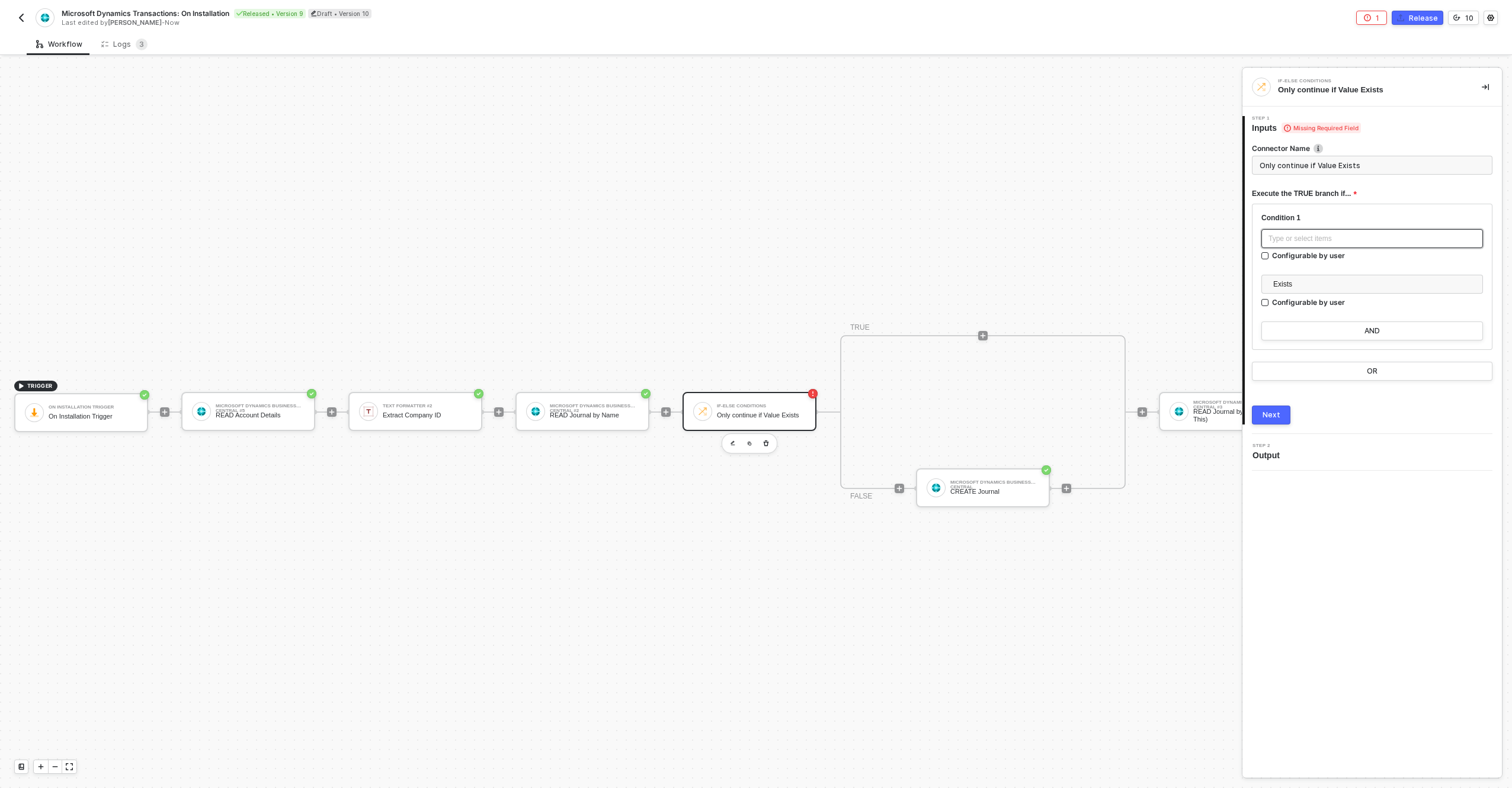
click at [1334, 234] on div "Type or select items ﻿" at bounding box center [1373, 239] width 207 height 11
click at [1329, 278] on span "Exists" at bounding box center [1375, 284] width 203 height 18
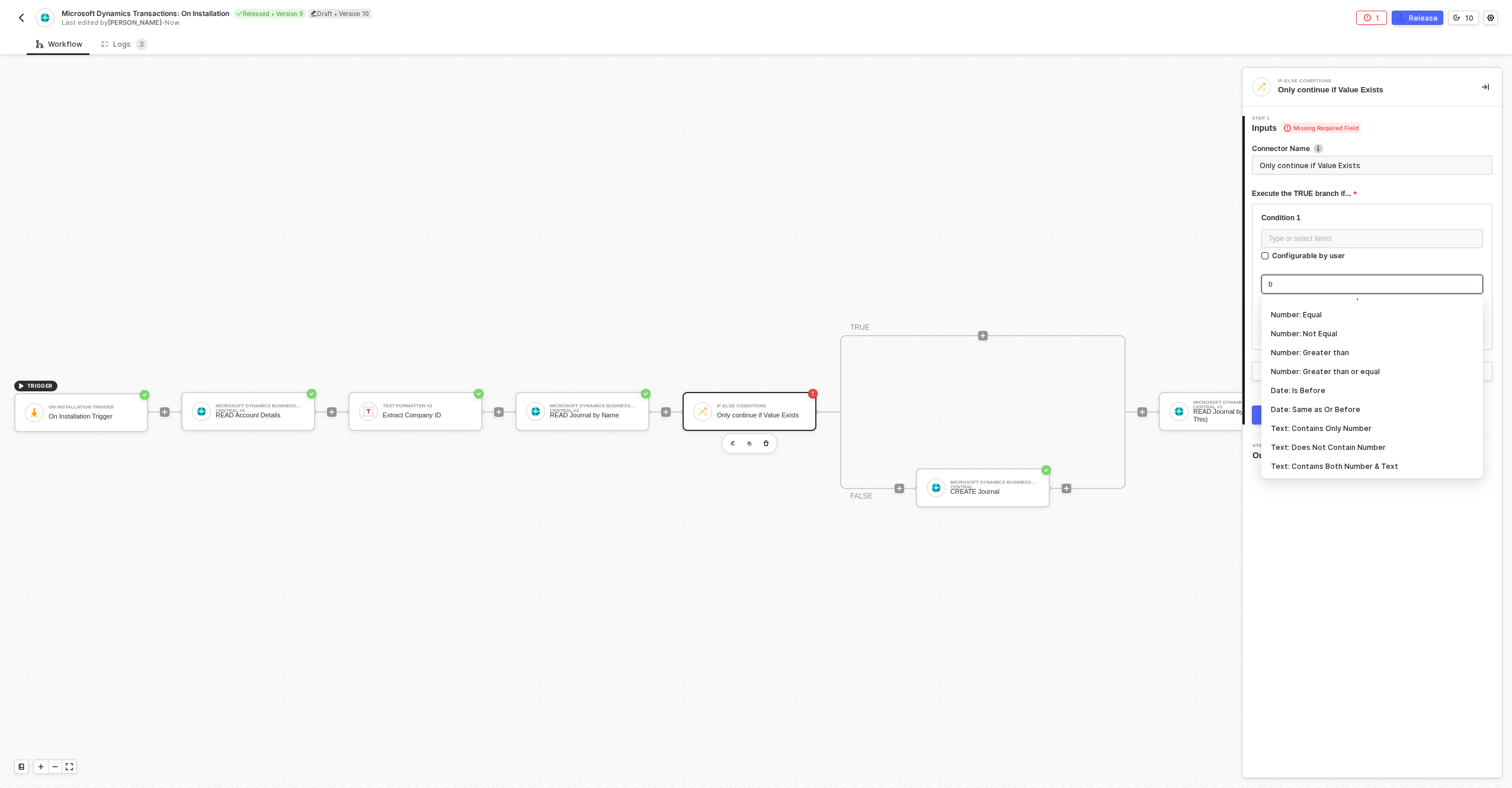
scroll to position [30, 0]
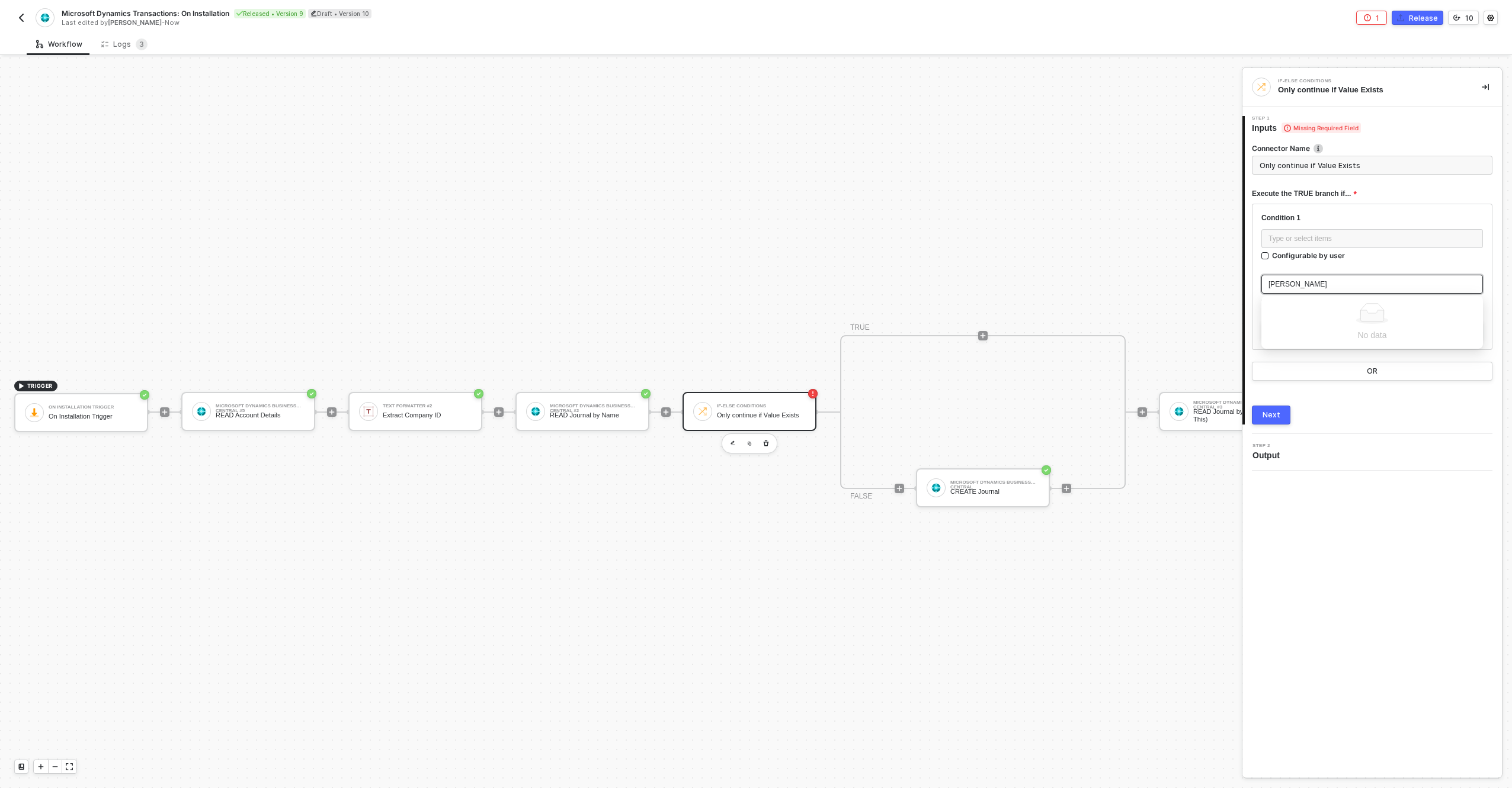
type input "blank"
type input "s"
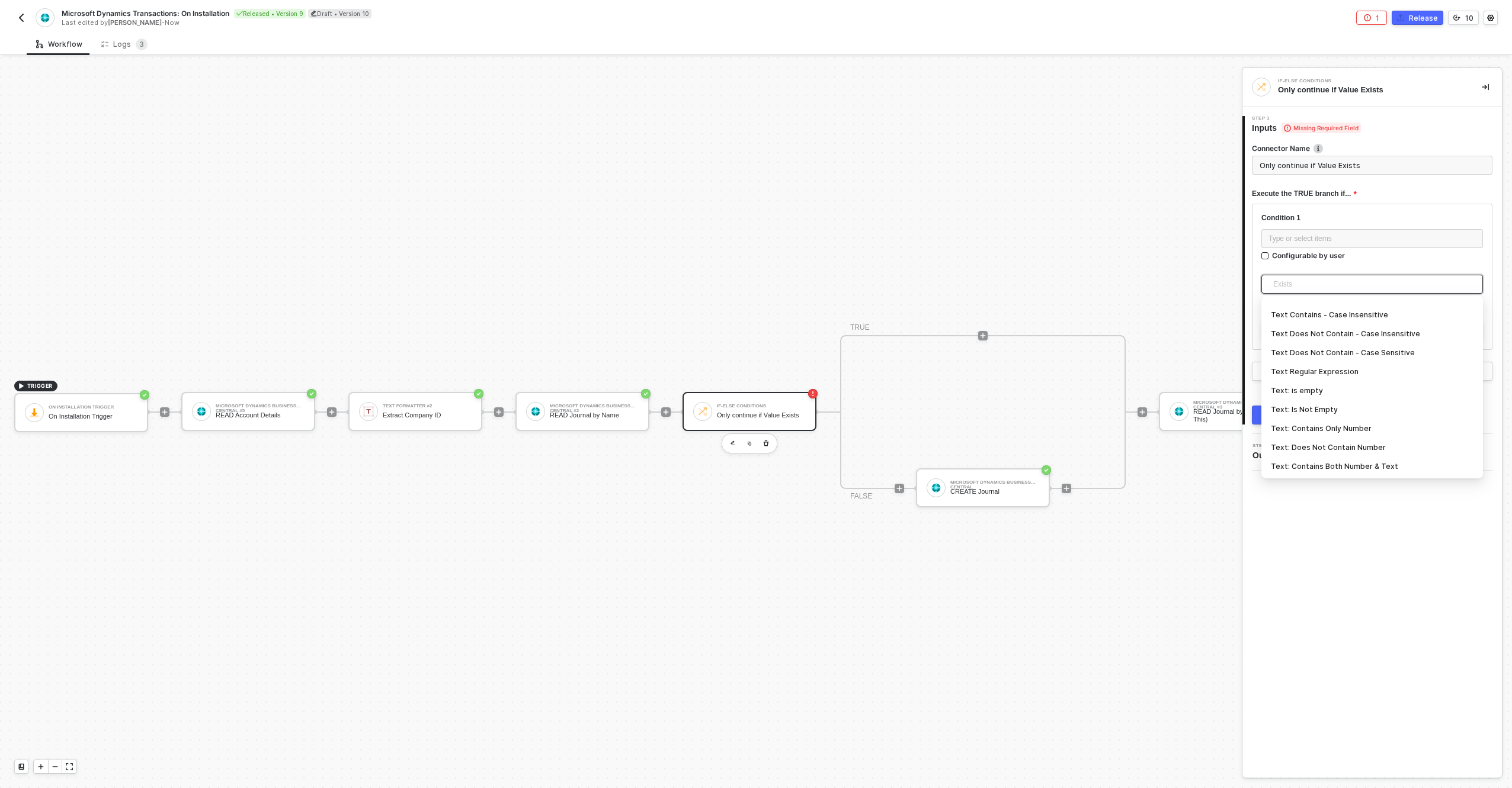
scroll to position [353, 0]
click at [1364, 337] on div "Text: Is Not Empty" at bounding box center [1373, 333] width 203 height 13
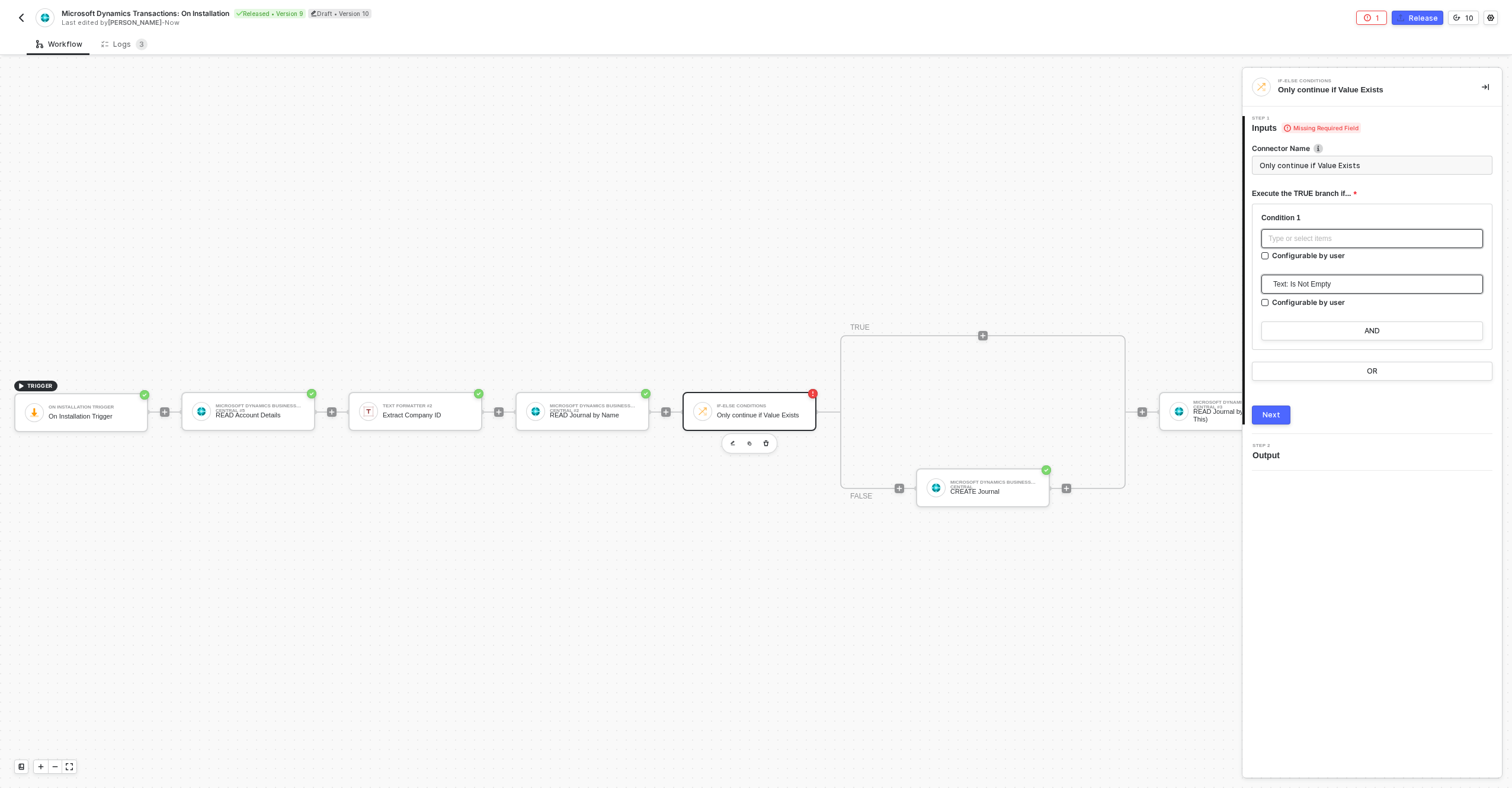
click at [1328, 236] on div "Type or select items ﻿" at bounding box center [1373, 239] width 207 height 11
click at [1136, 183] on div "TEXT FORMATTER #2 Extract Company ID" at bounding box center [1146, 193] width 192 height 38
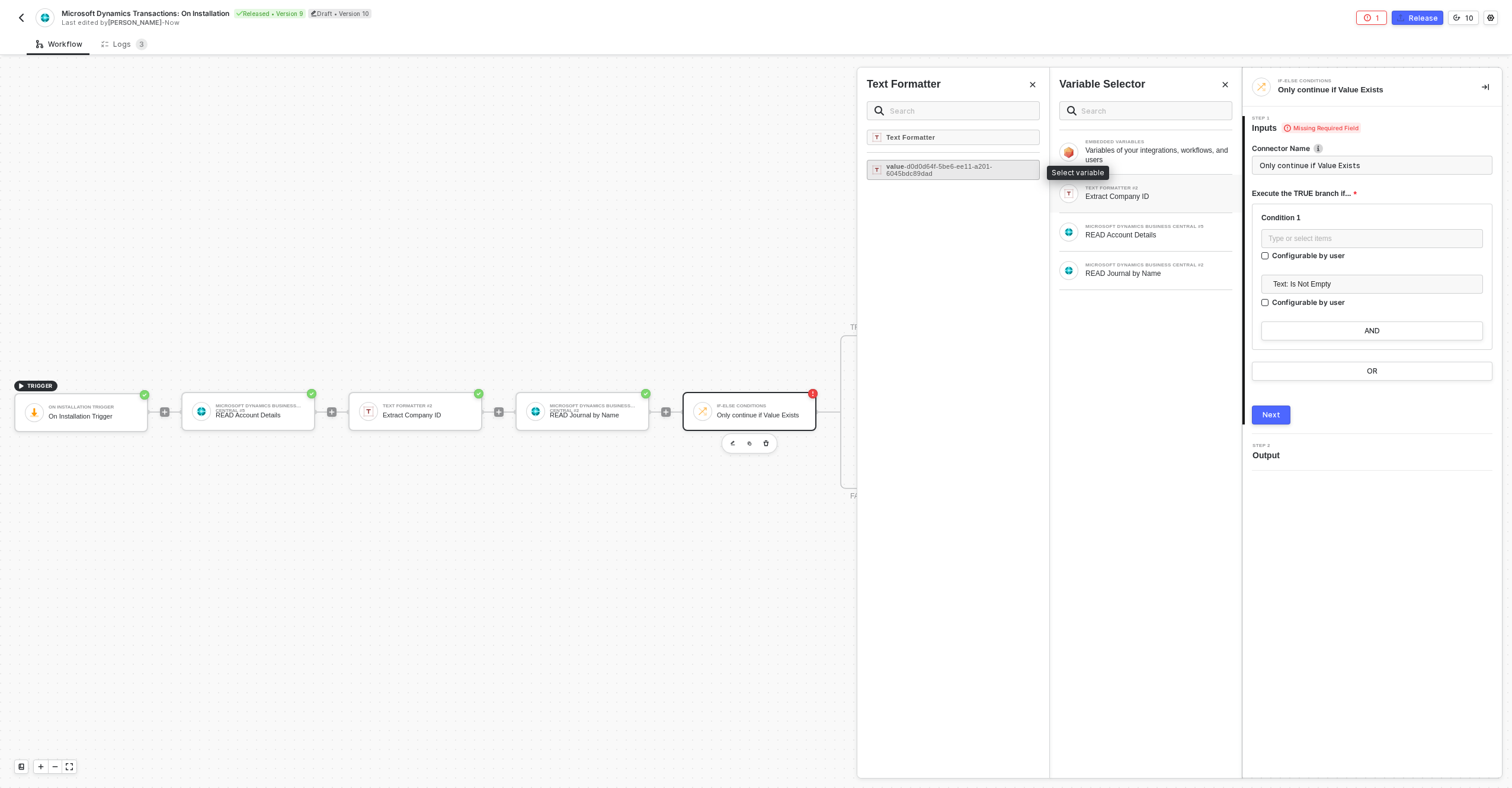
click at [935, 167] on span "- d0d0d64f-5be6-ee11-a201-6045bdc89dad" at bounding box center [939, 170] width 106 height 14
click at [1309, 168] on input "Only continue if Value Exists" at bounding box center [1373, 165] width 241 height 19
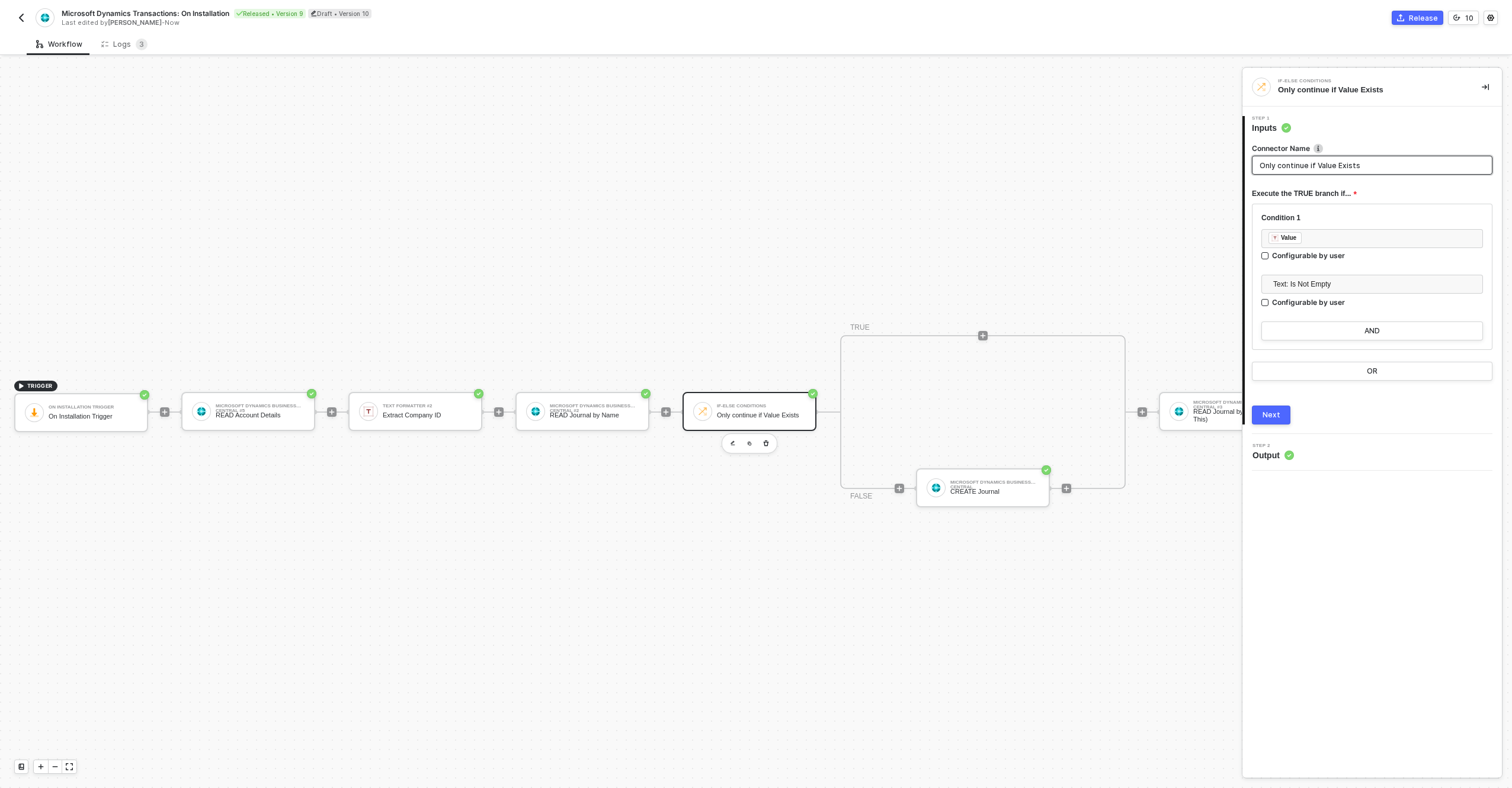
click at [1312, 167] on input "Only continue if Value Exists" at bounding box center [1373, 165] width 241 height 19
type input "If Company ID Exists"
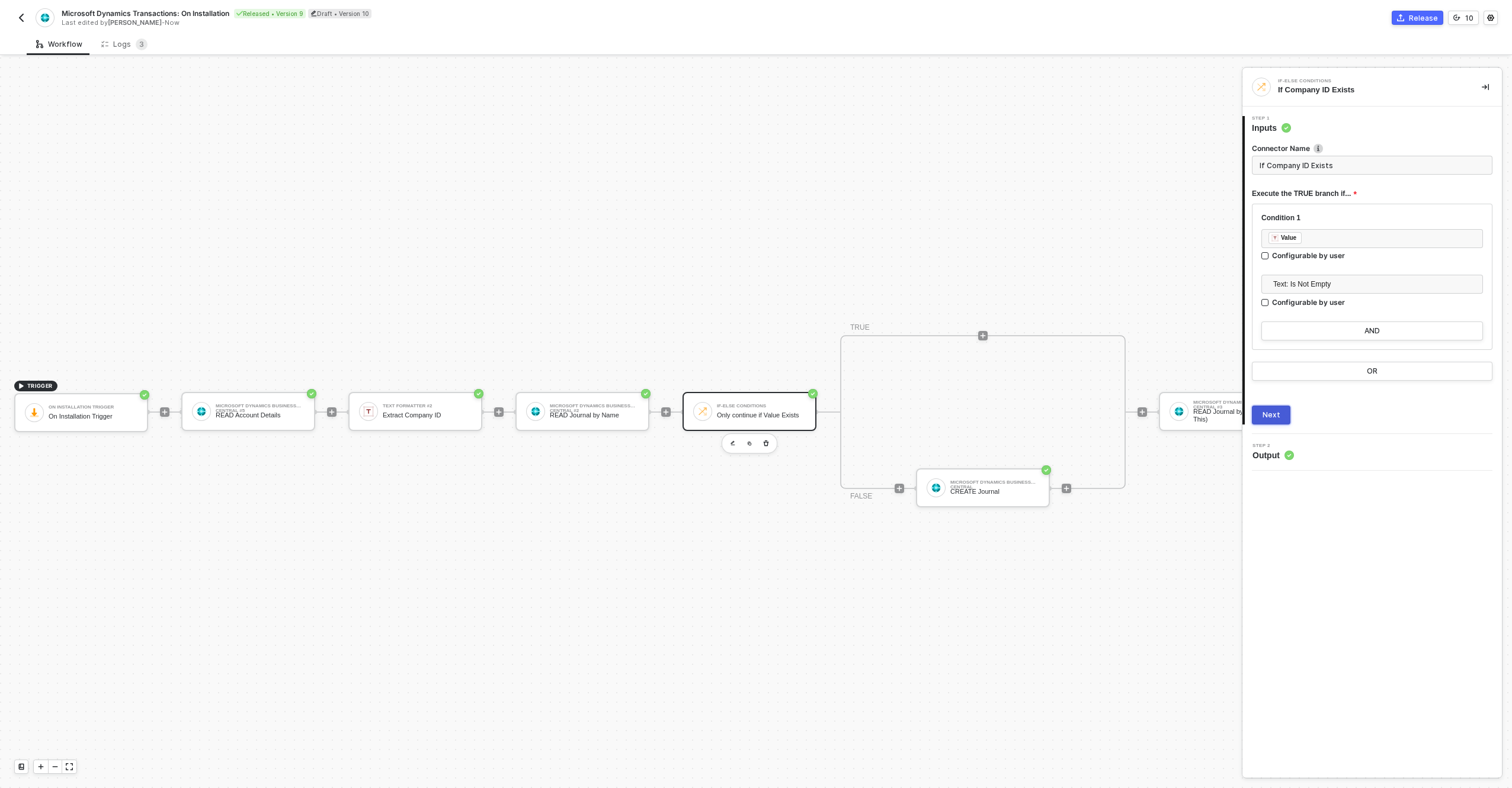
click at [1283, 412] on button "Next" at bounding box center [1271, 415] width 39 height 19
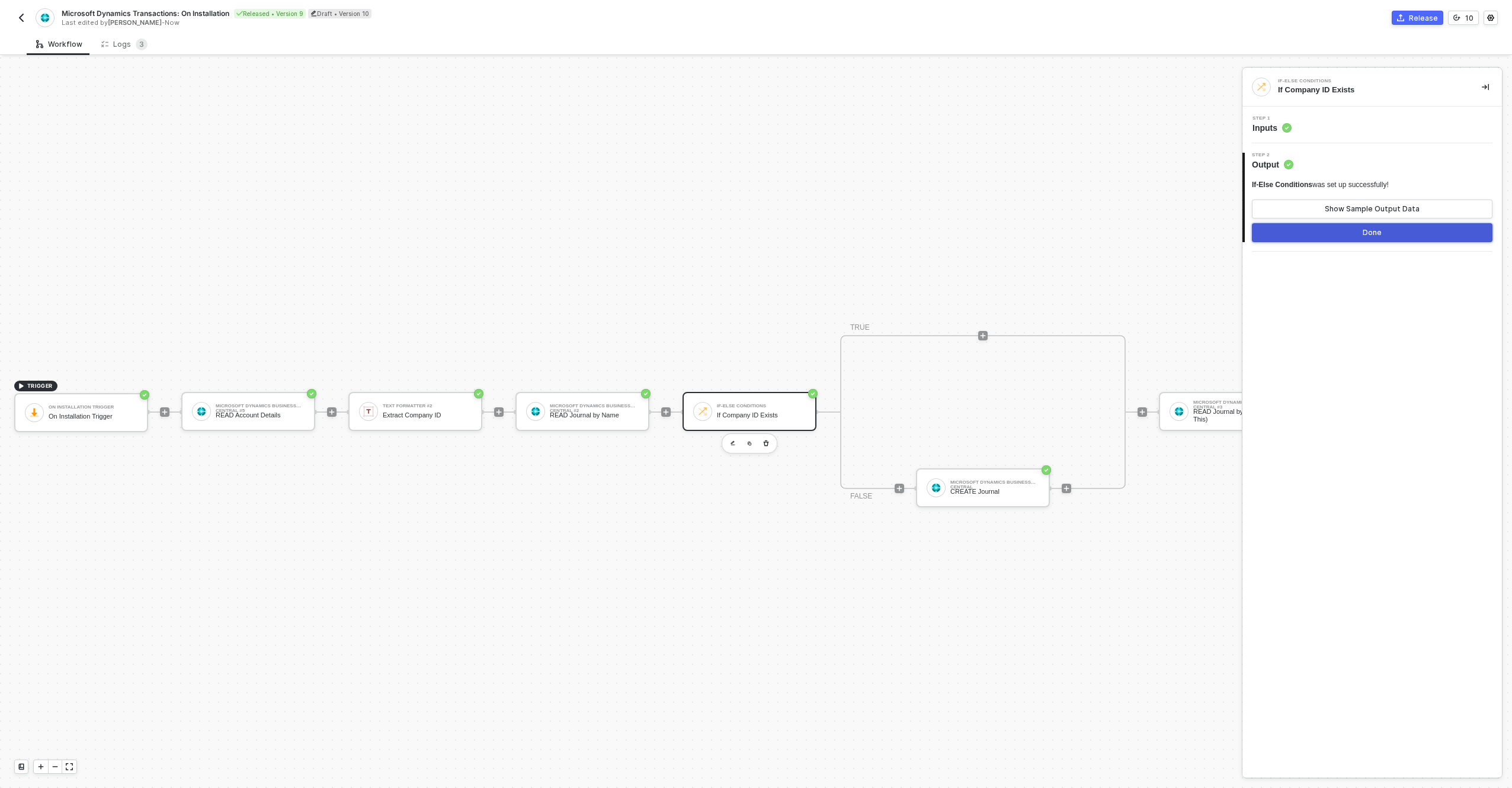
click at [1310, 225] on button "Done" at bounding box center [1373, 232] width 241 height 19
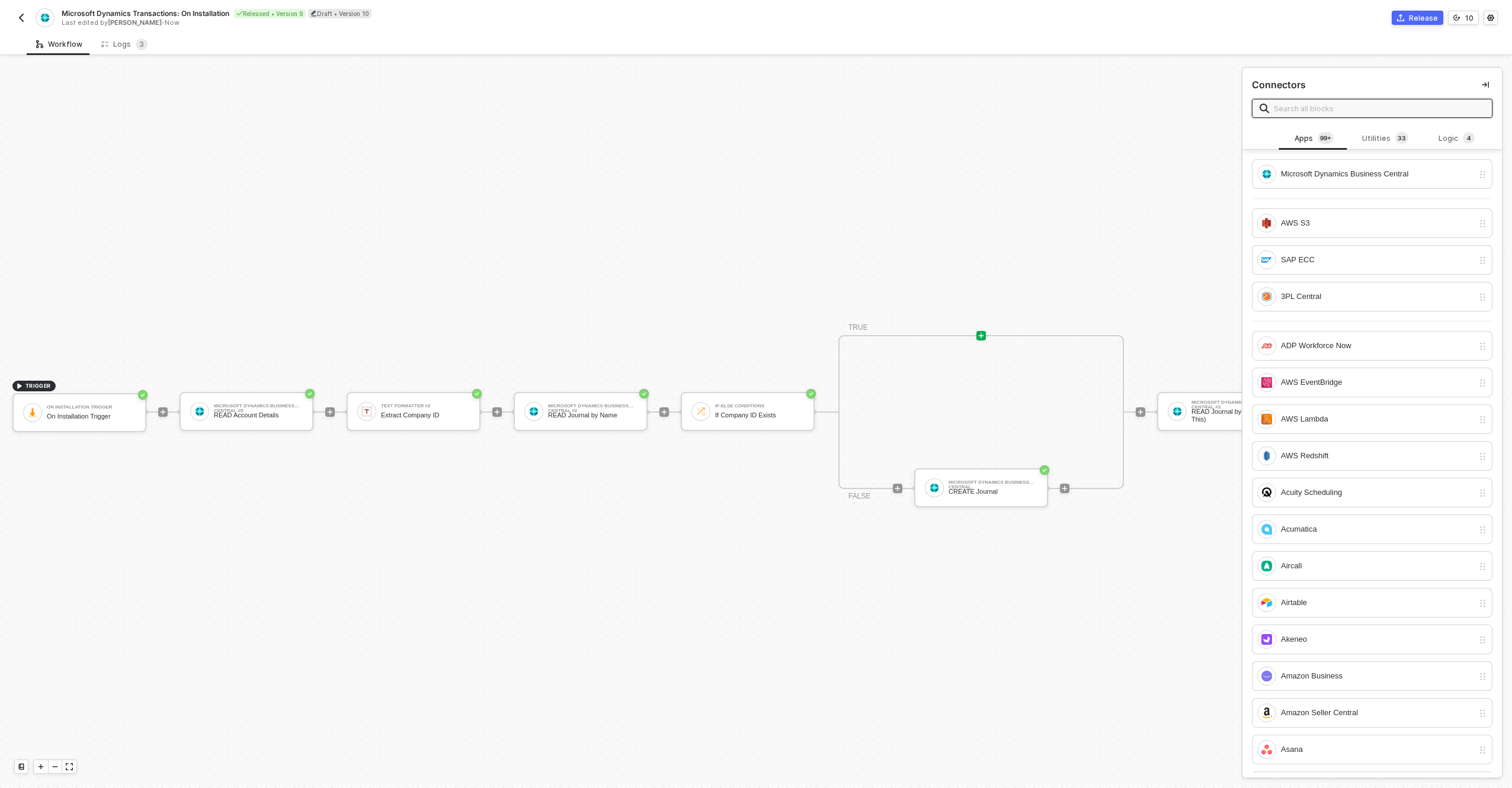
scroll to position [30, 0]
click at [280, 412] on div "READ Account Details" at bounding box center [260, 416] width 89 height 8
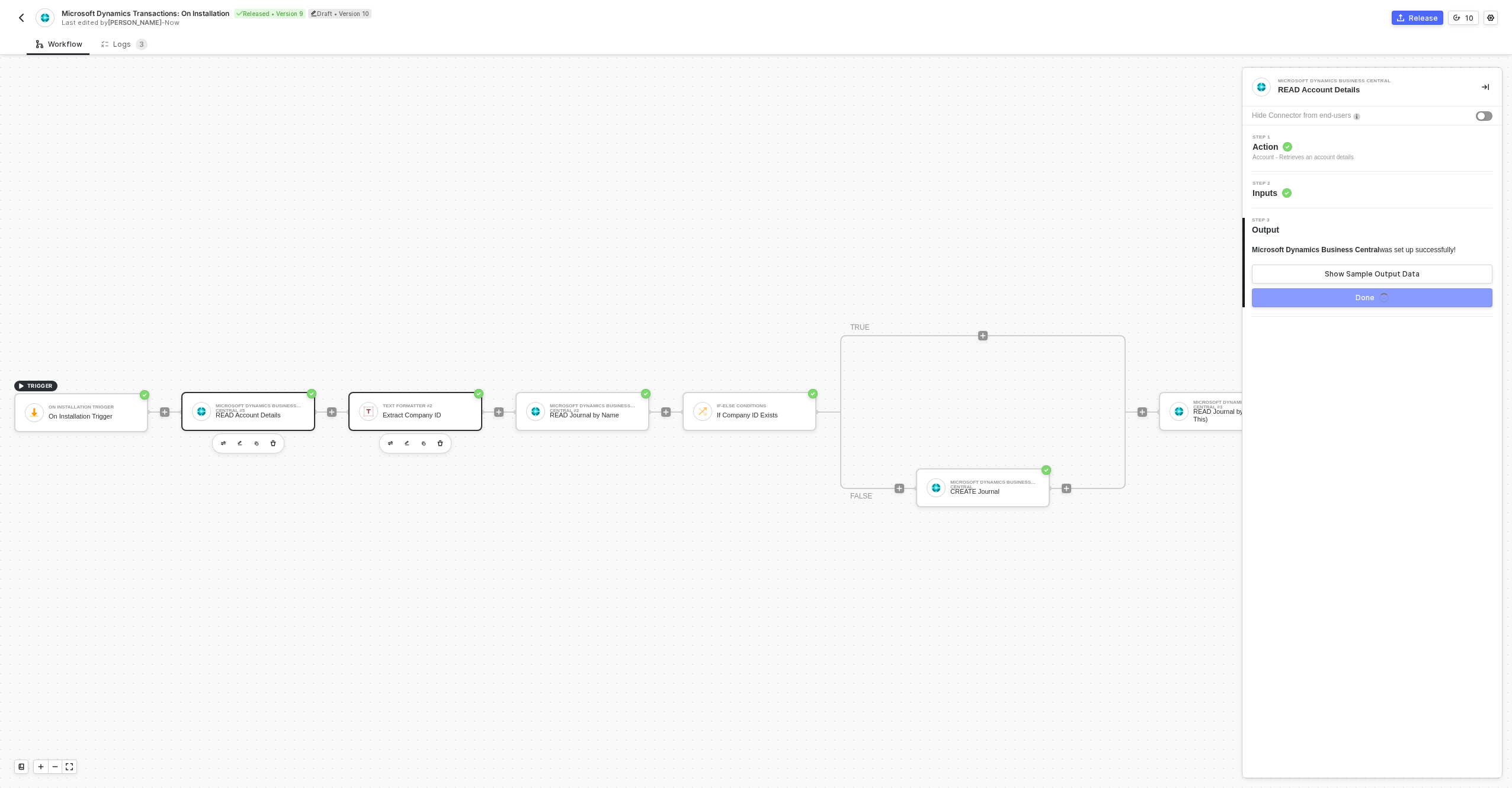
click at [417, 412] on div "Extract Company ID" at bounding box center [427, 416] width 89 height 8
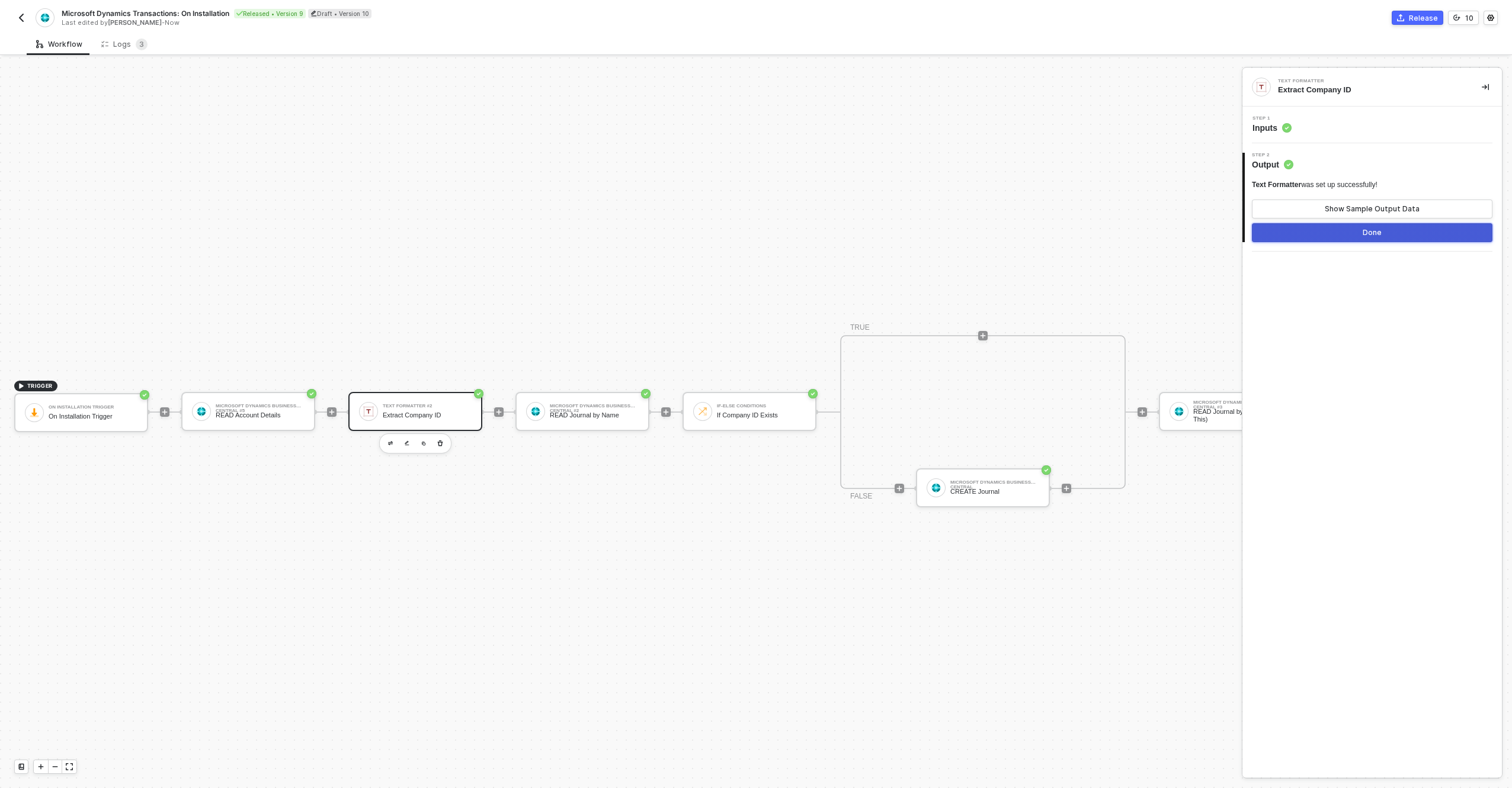
click at [1437, 234] on button "Done" at bounding box center [1373, 232] width 241 height 19
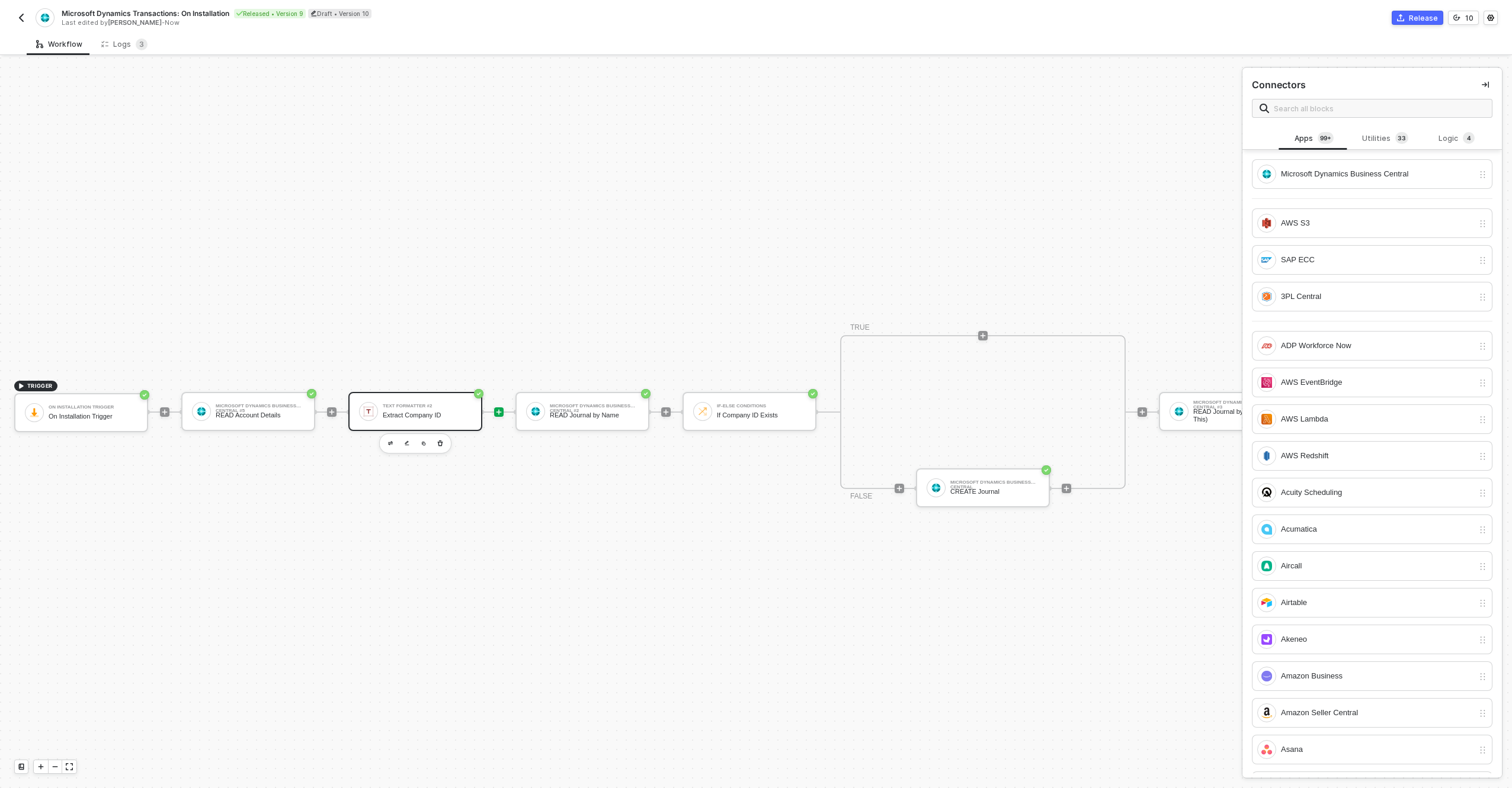
click at [436, 400] on div "Text Formatter #2 Extract Company ID" at bounding box center [427, 412] width 89 height 23
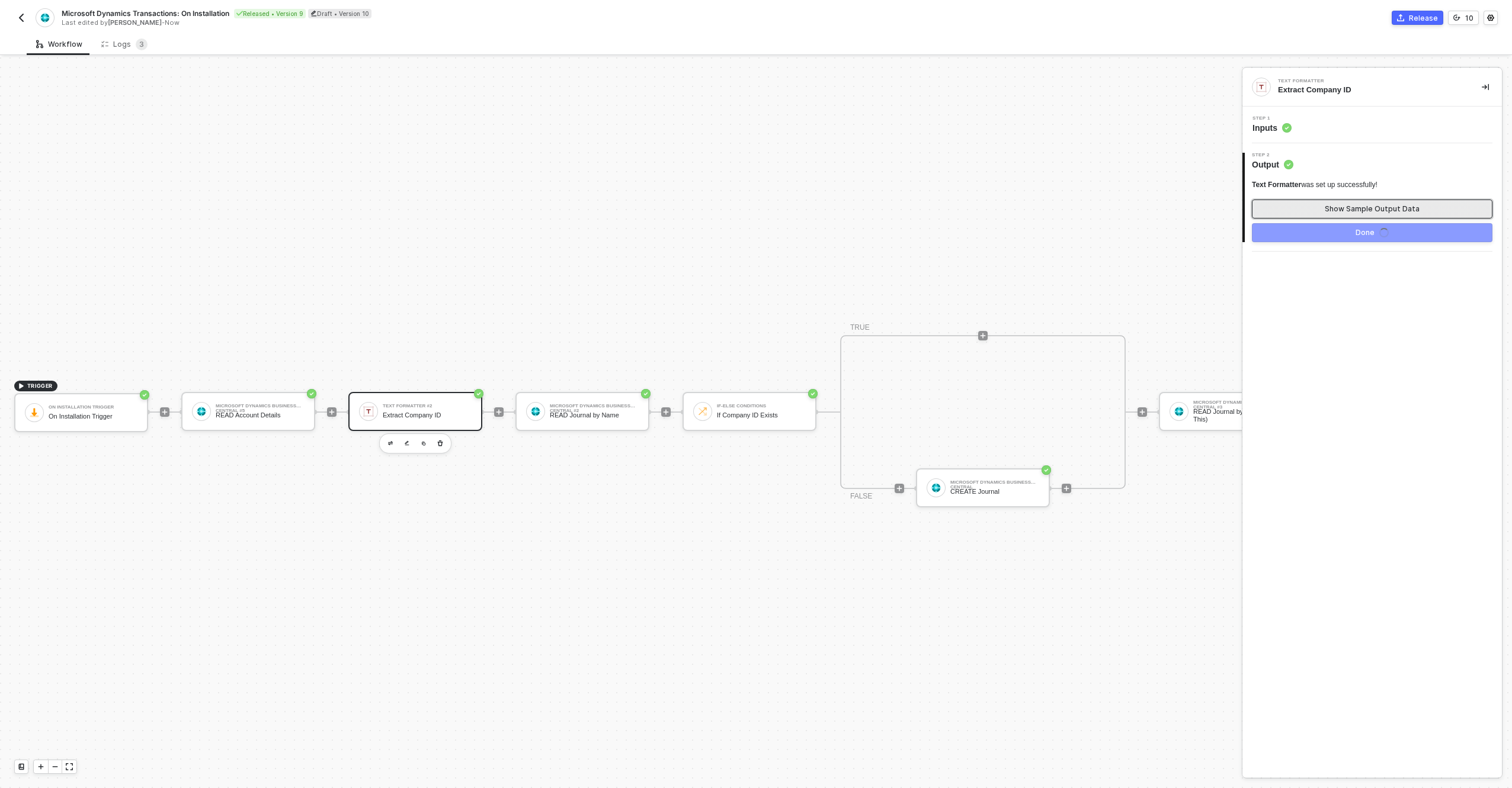
click at [1360, 204] on div "Show Sample Output Data" at bounding box center [1373, 209] width 94 height 9
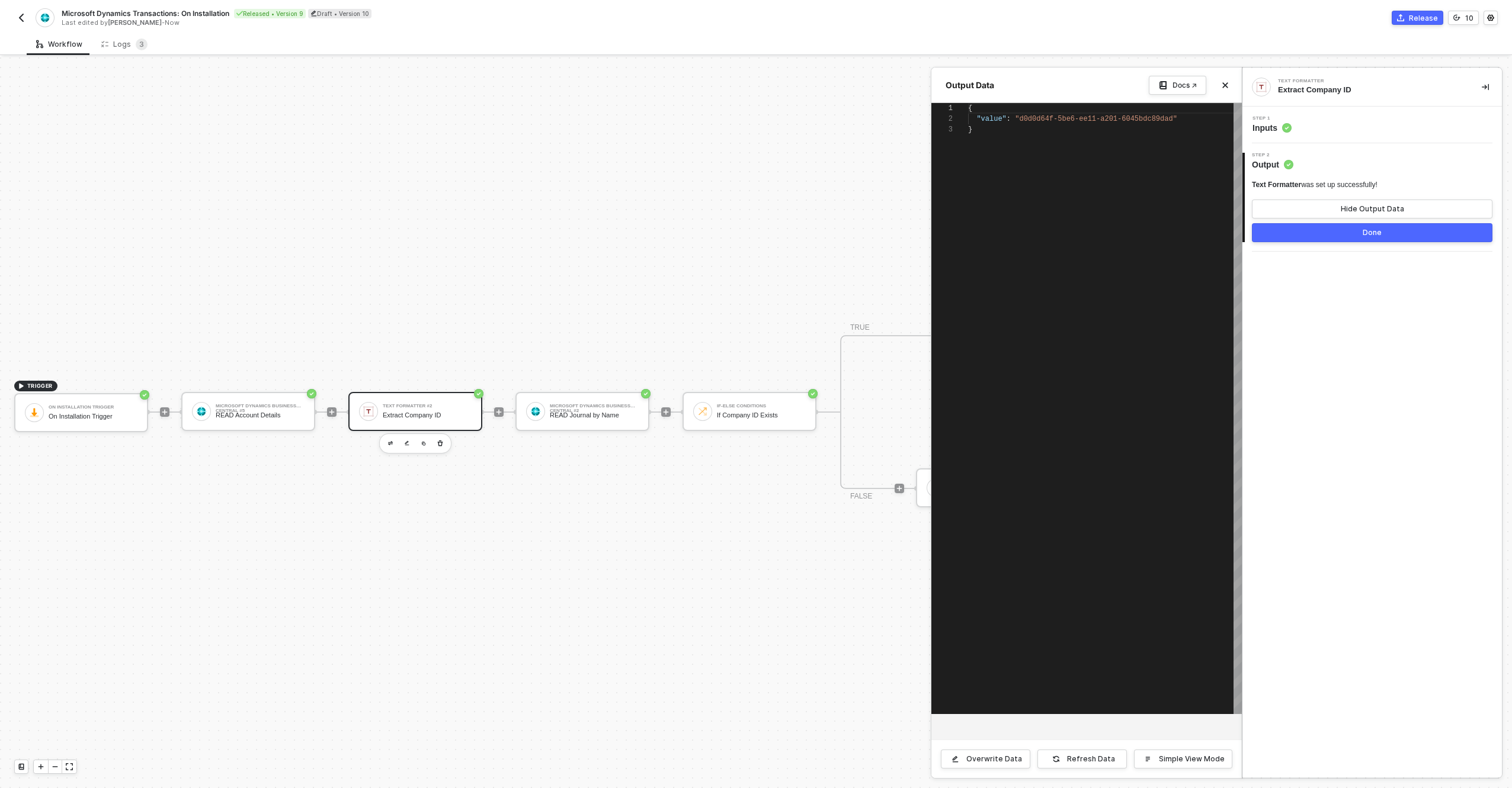
scroll to position [21, 0]
click at [603, 400] on div at bounding box center [756, 423] width 1512 height 731
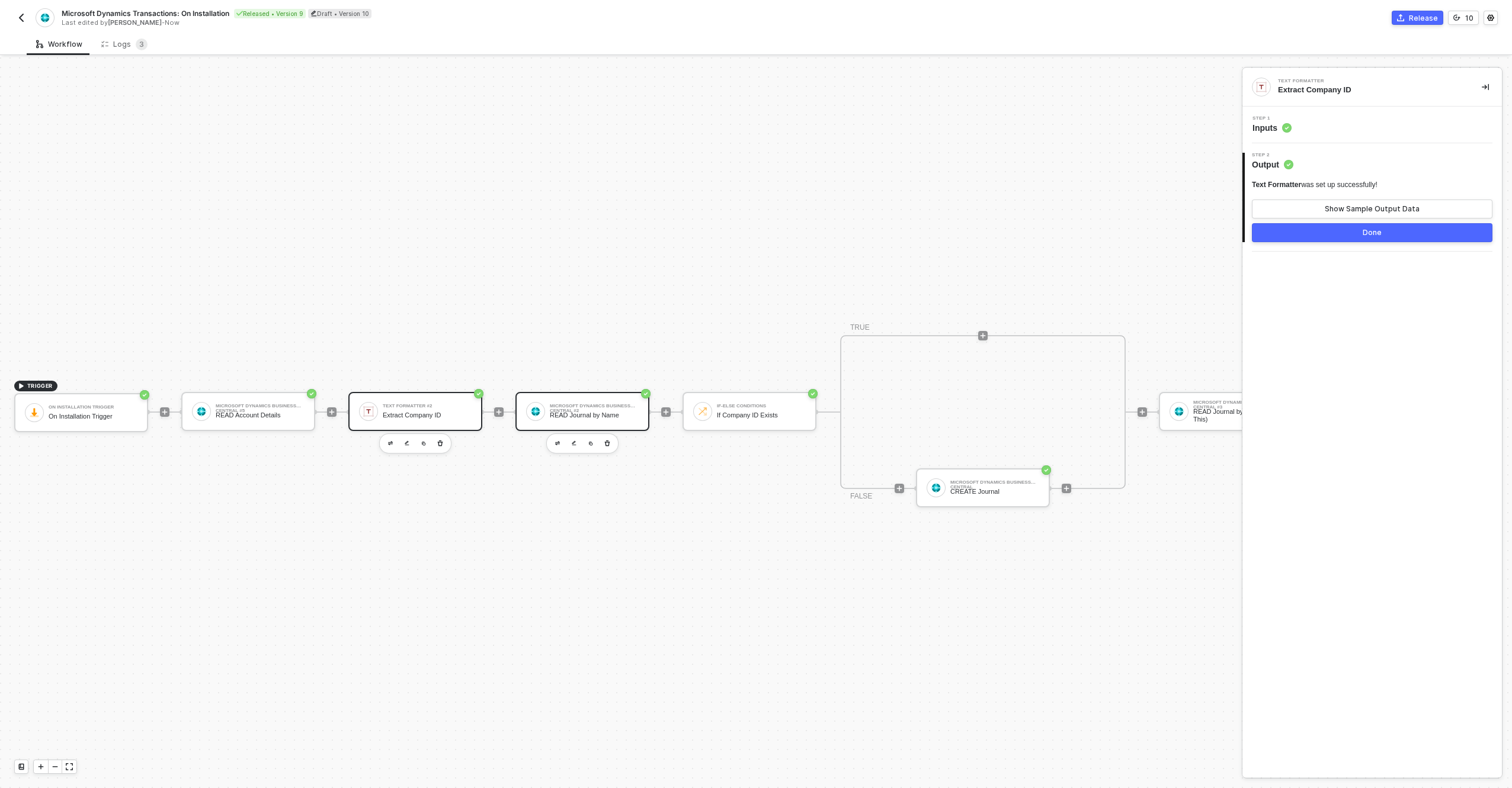
click at [612, 400] on div "Microsoft Dynamics Business Central #2 READ Journal by Name" at bounding box center [594, 412] width 89 height 23
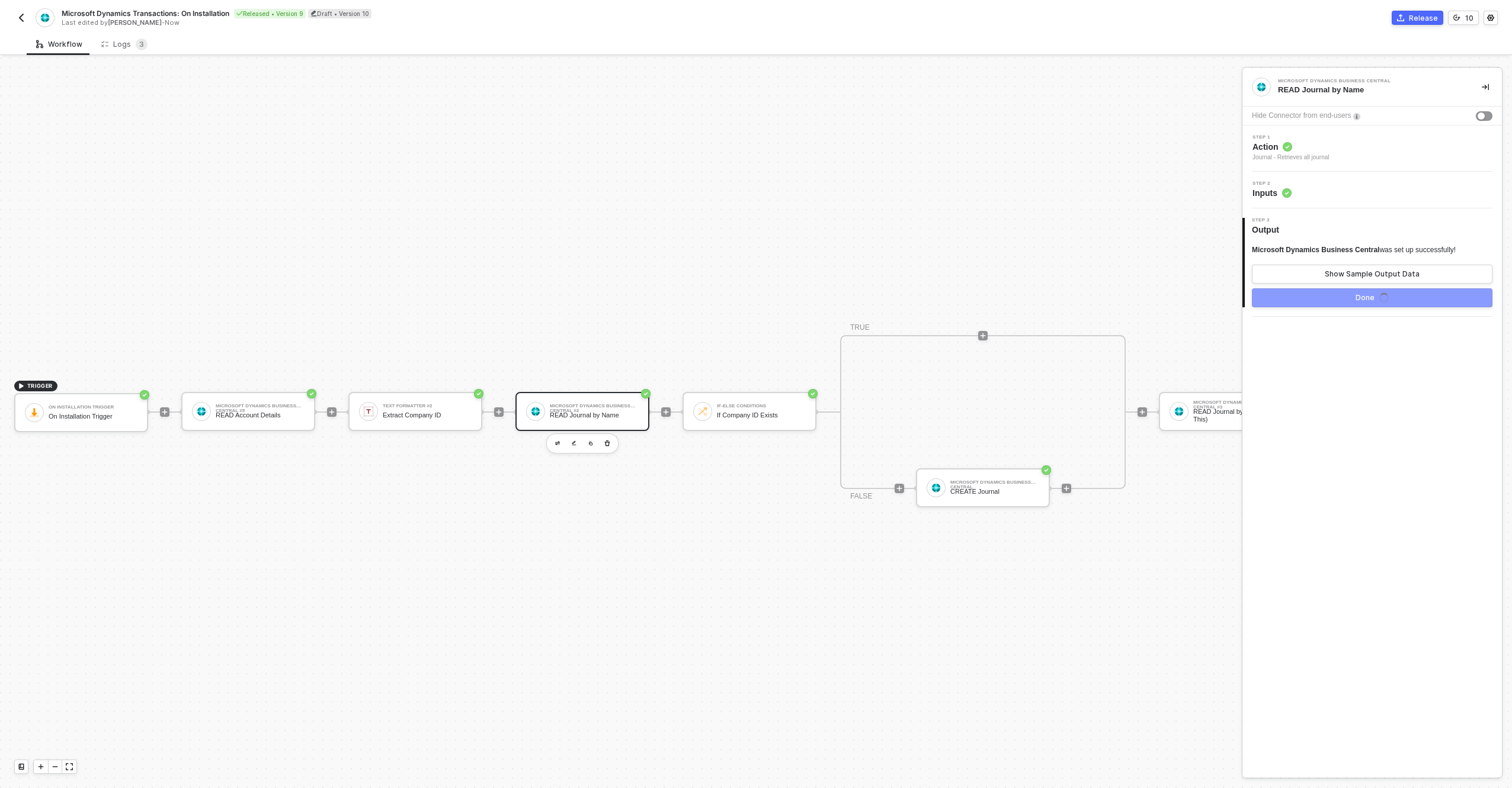
click at [1345, 187] on div "Step 2 Inputs" at bounding box center [1373, 190] width 257 height 18
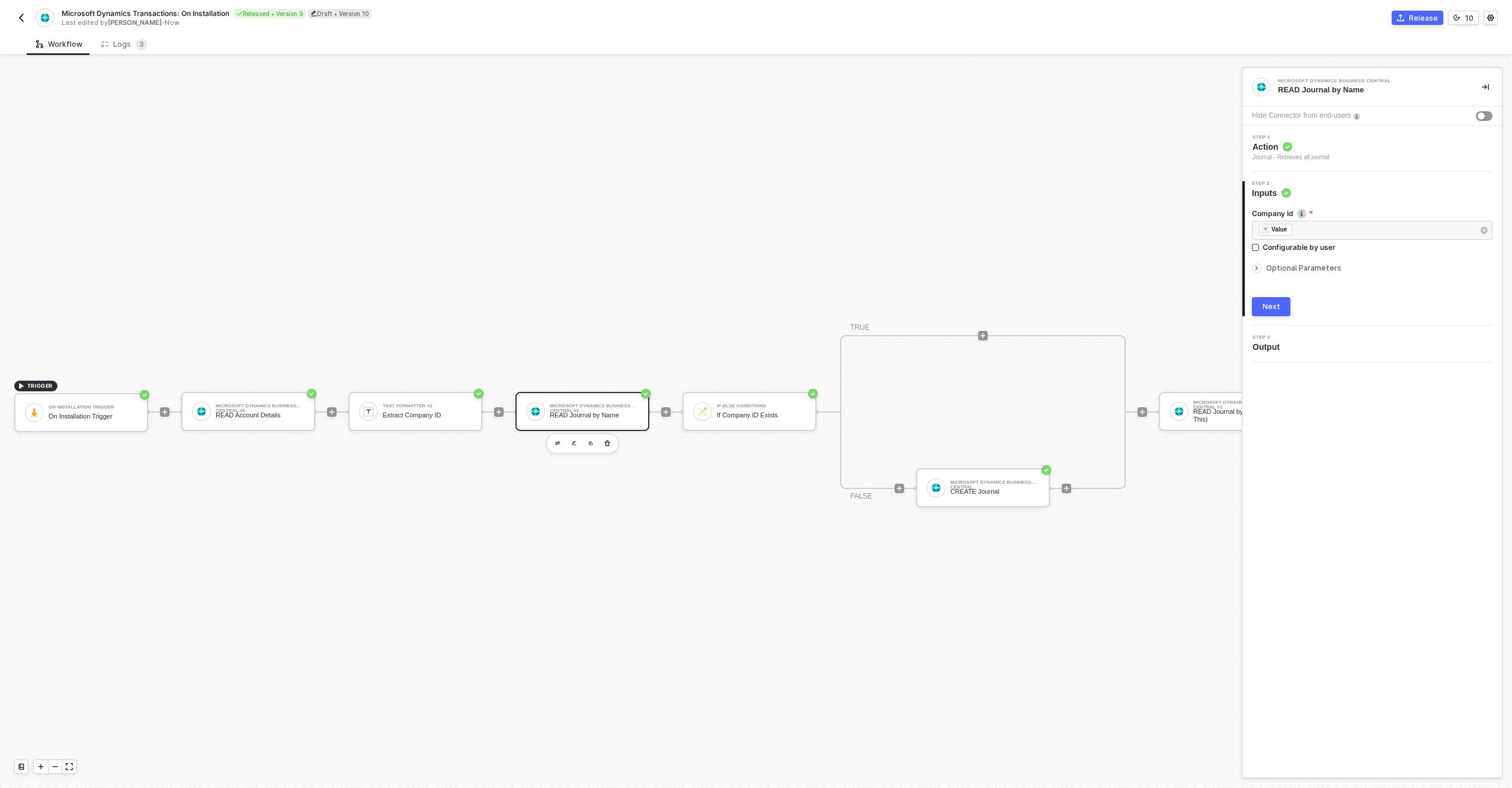
click at [1297, 266] on span "Optional Parameters" at bounding box center [1303, 268] width 75 height 9
click at [1302, 266] on span "Optional Parameters" at bounding box center [1303, 268] width 75 height 9
click at [760, 412] on div "If Company ID Exists" at bounding box center [761, 416] width 89 height 8
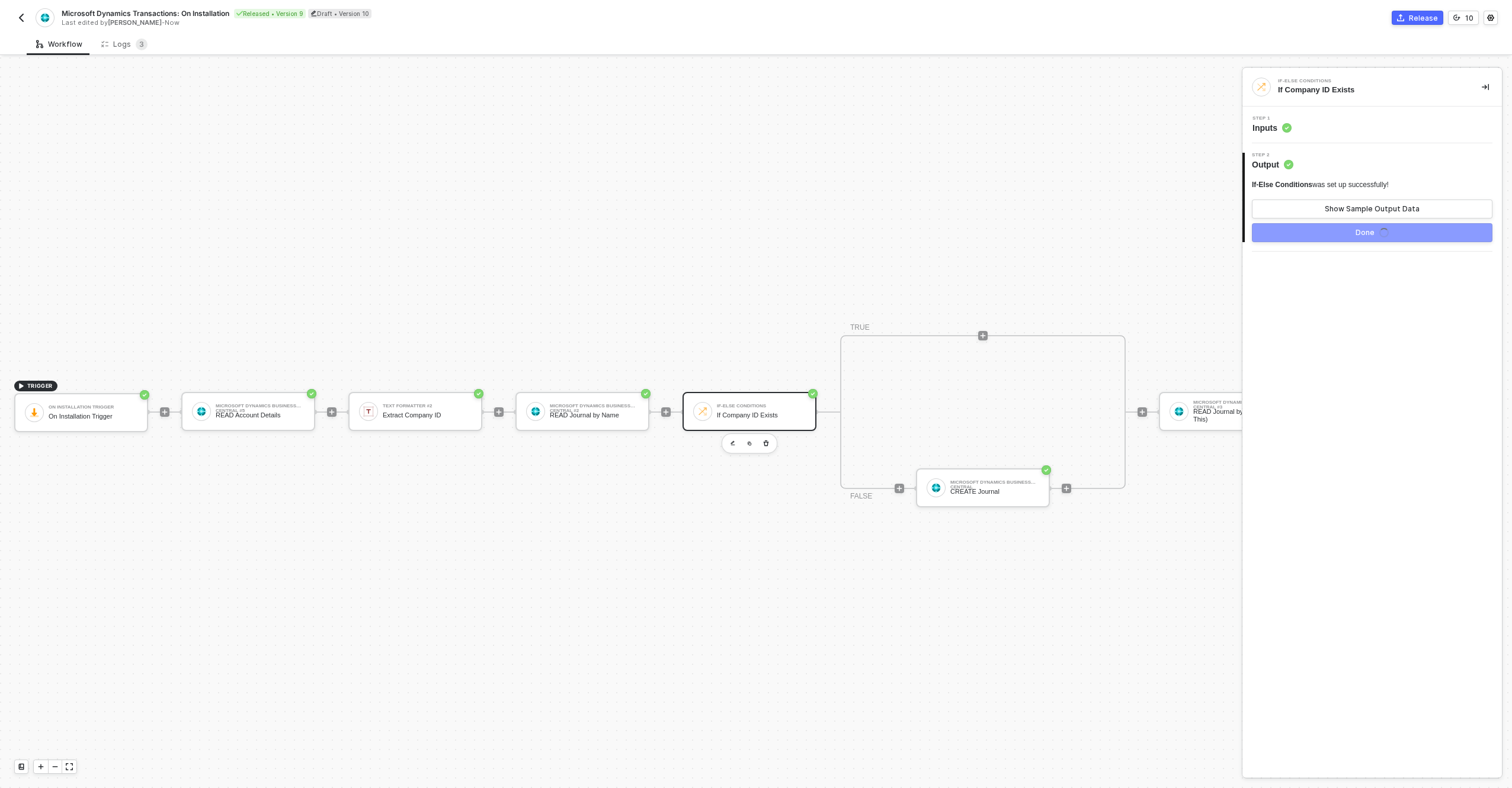
click at [1311, 126] on div "Step 1 Inputs" at bounding box center [1373, 124] width 257 height 18
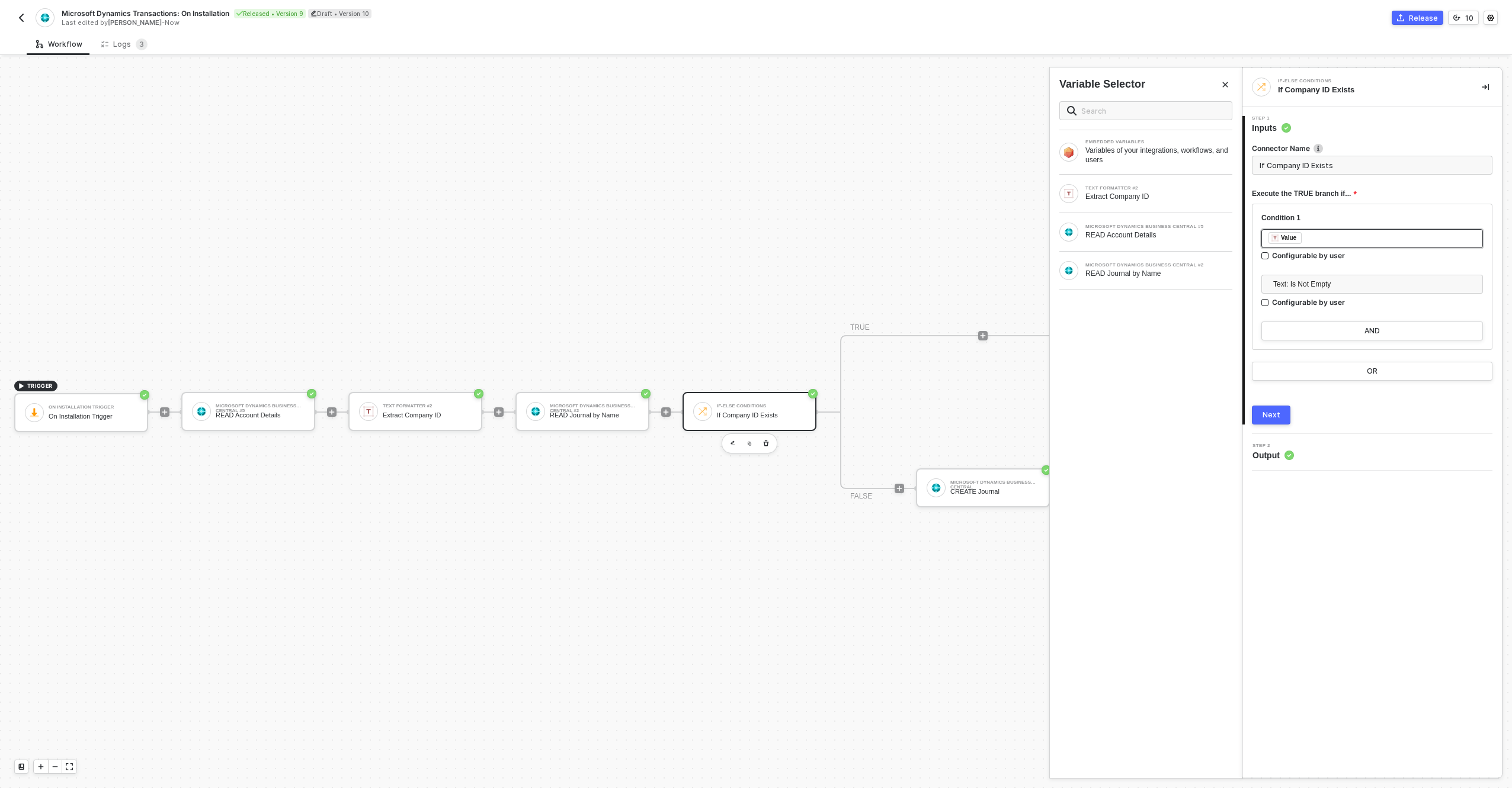
click at [1304, 244] on div "﻿ ﻿ Value ﻿" at bounding box center [1373, 238] width 207 height 13
click at [1153, 274] on div "READ Journal by Name" at bounding box center [1159, 273] width 147 height 9
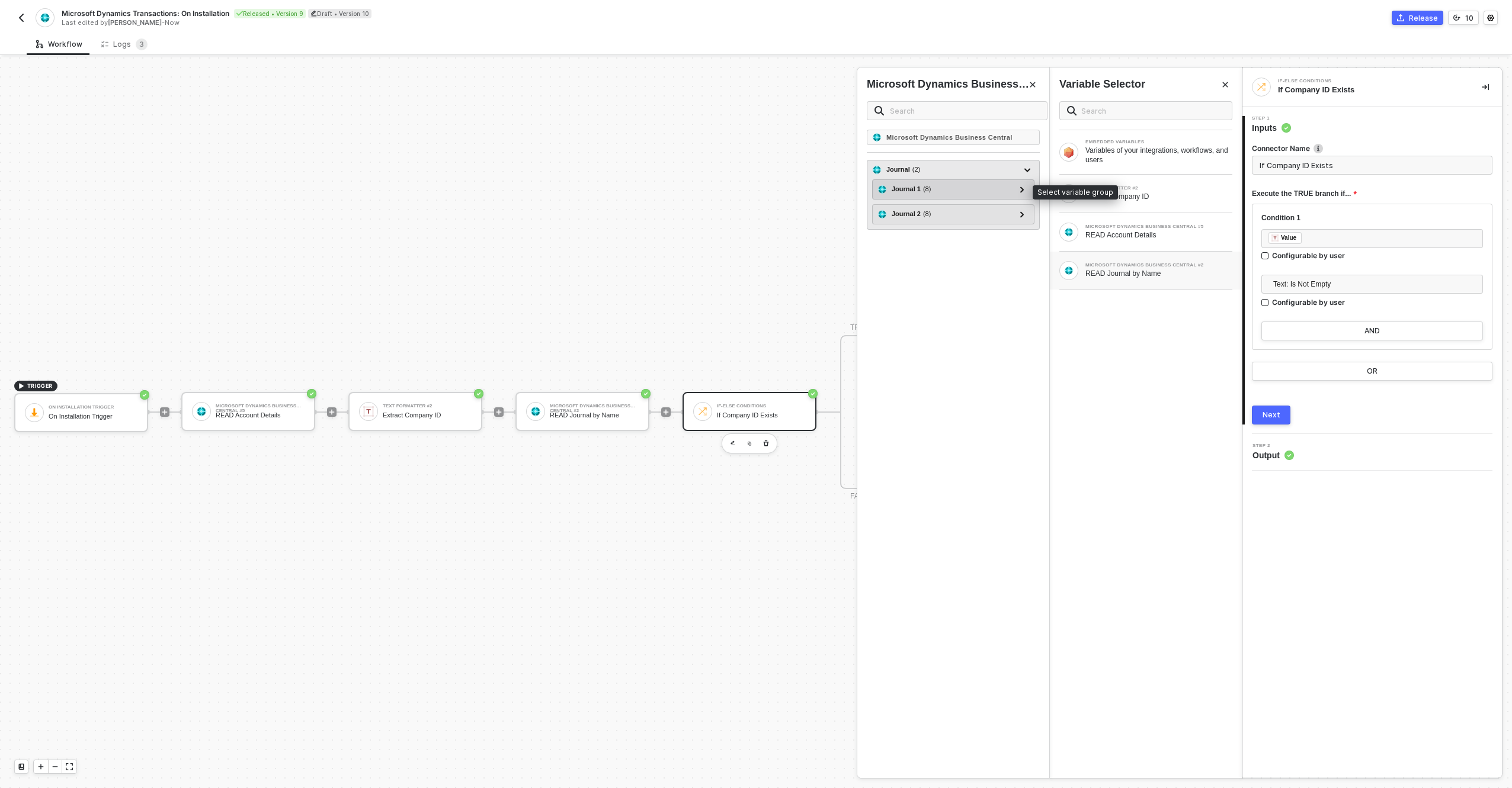
click at [982, 190] on div "Journal 1 ( 8 )" at bounding box center [946, 190] width 137 height 14
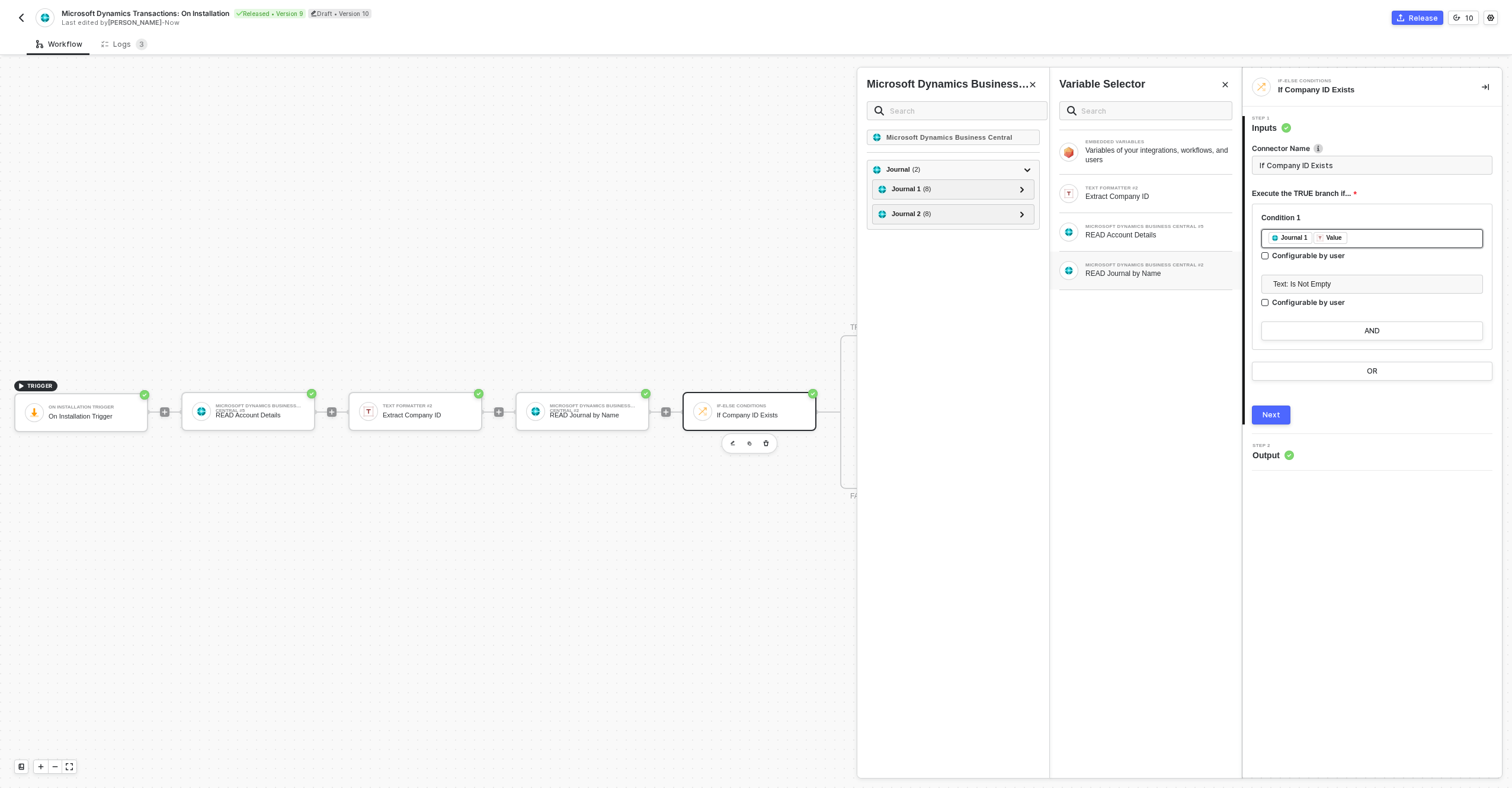
click at [1362, 230] on div "﻿ ﻿ Journal 1 ﻿ ﻿ Value ﻿" at bounding box center [1372, 238] width 222 height 19
click at [1363, 237] on div "﻿ ﻿ Journal 1 ﻿ ﻿ Value ﻿" at bounding box center [1373, 238] width 207 height 13
click at [1348, 279] on span "Text: Is Not Empty" at bounding box center [1375, 285] width 203 height 18
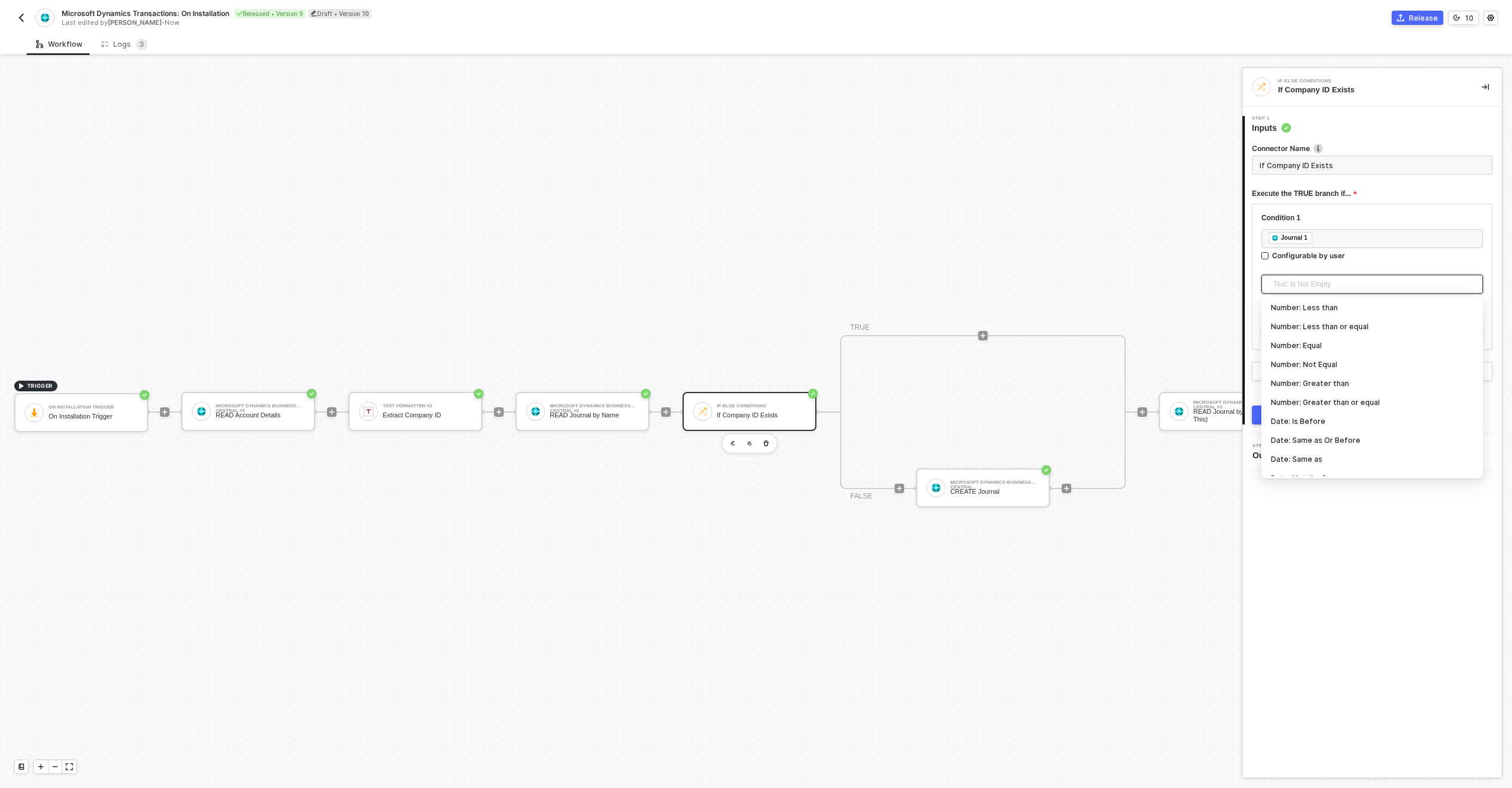
scroll to position [220, 0]
type input "ex"
click at [1317, 448] on div "Exists" at bounding box center [1373, 448] width 203 height 13
type input "Only continue if Journal 1 Exists"
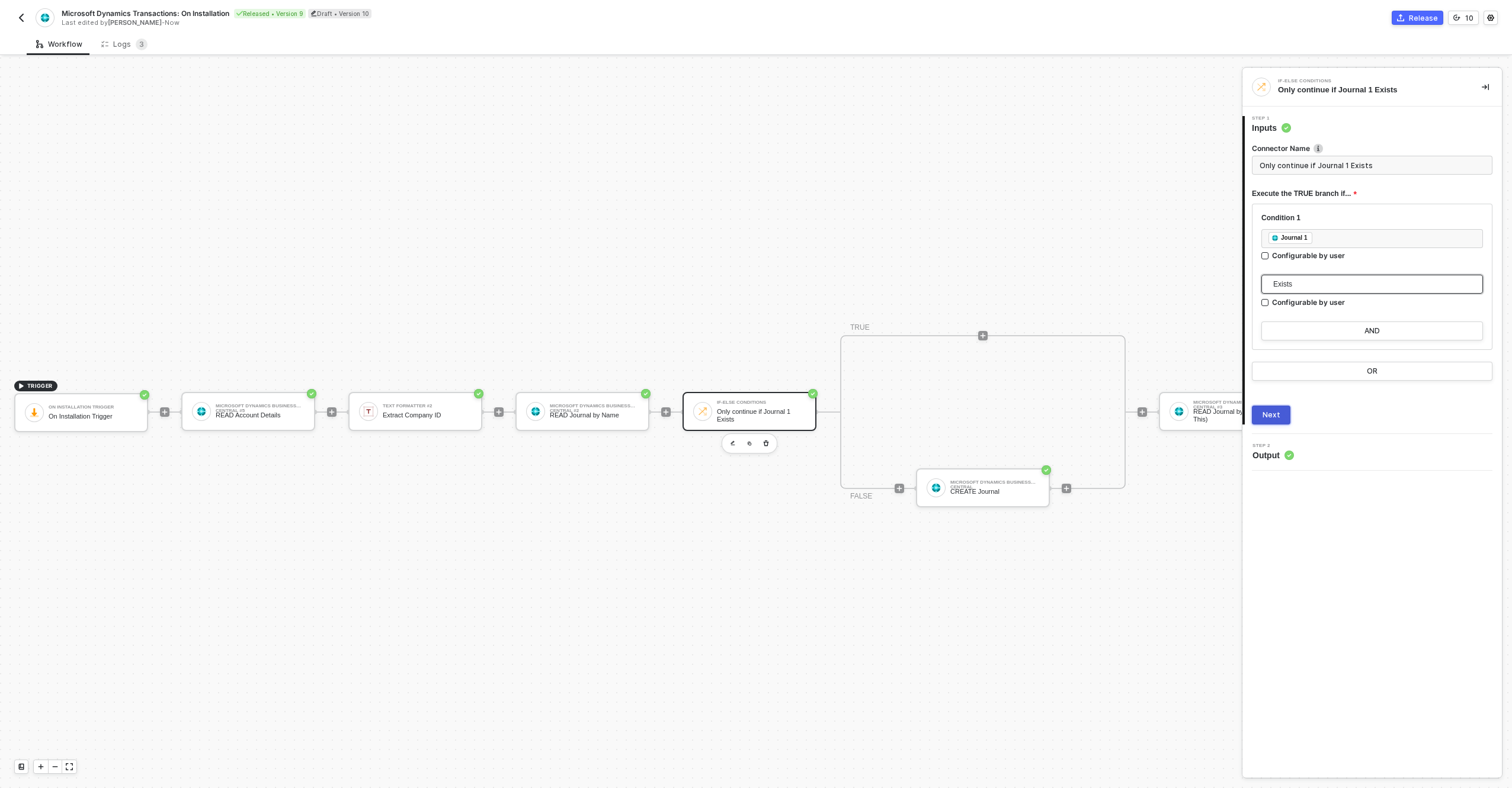
click at [1274, 411] on div "Next" at bounding box center [1271, 415] width 18 height 9
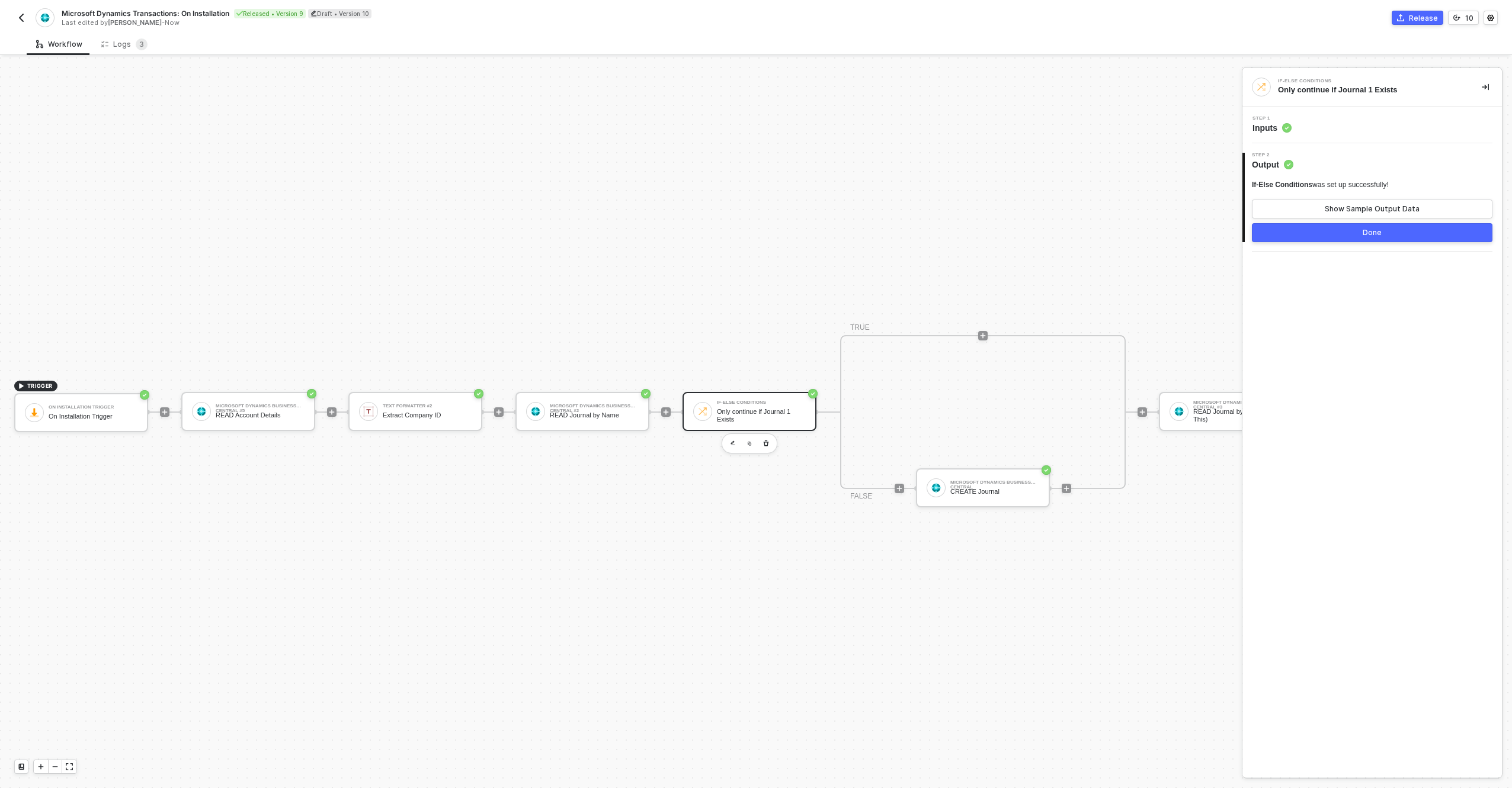
click at [1309, 121] on div "Step 1 Inputs" at bounding box center [1373, 124] width 257 height 18
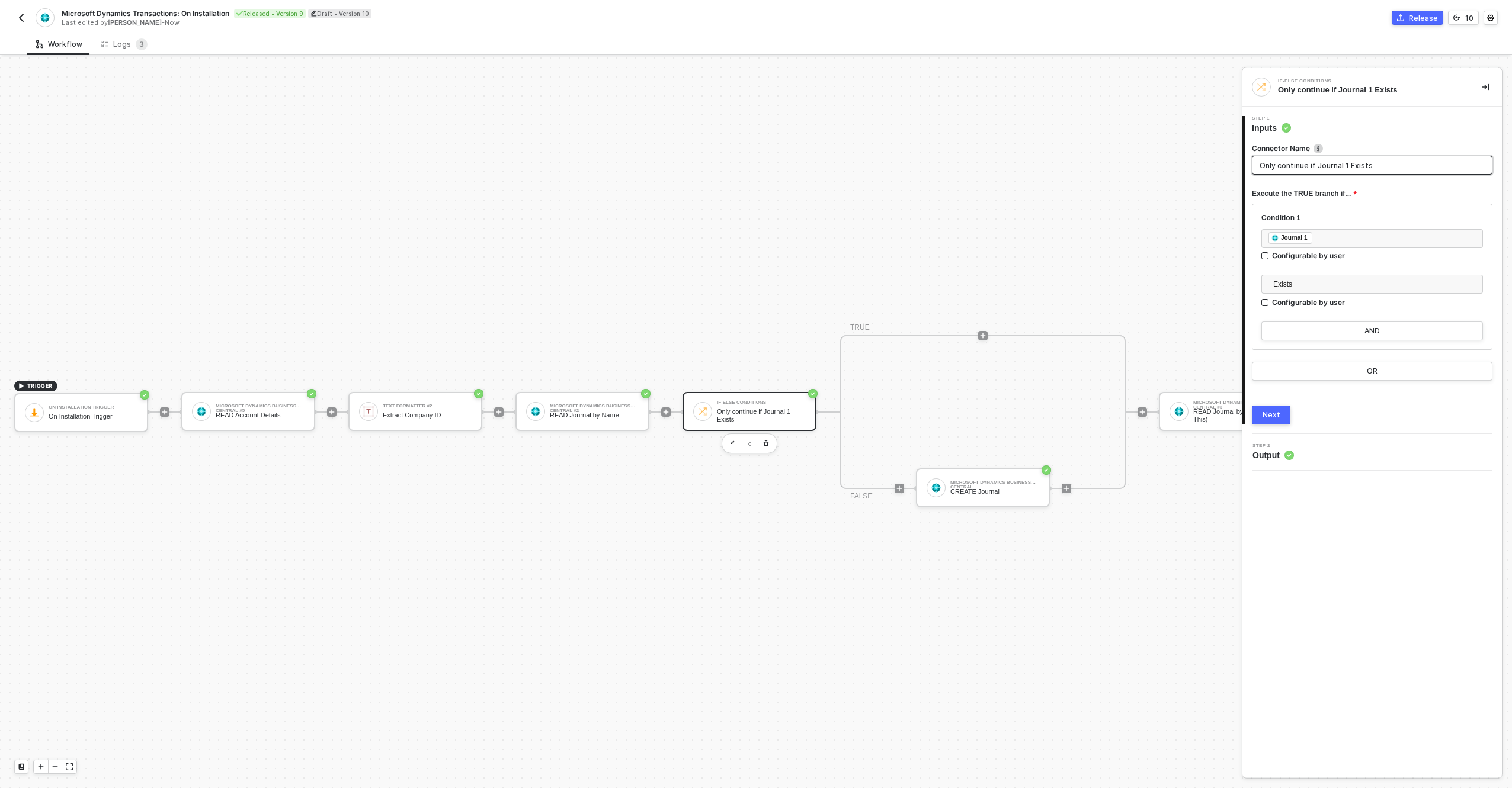
click at [1295, 169] on input "Only continue if Journal 1 Exists" at bounding box center [1373, 165] width 241 height 19
type input "If Journal Exists"
click at [1280, 415] on button "Next" at bounding box center [1271, 415] width 39 height 19
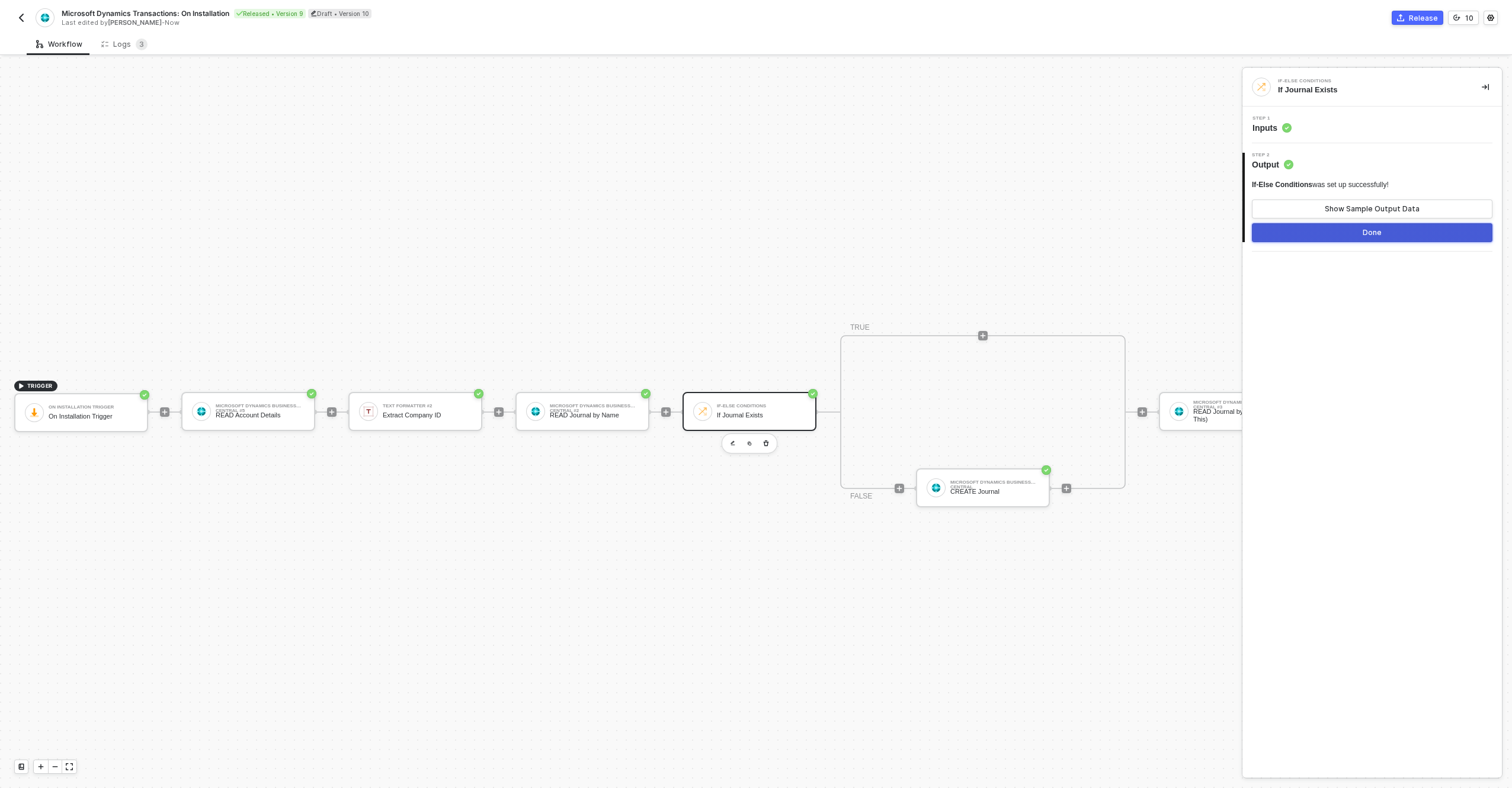
click at [1351, 236] on button "Done" at bounding box center [1373, 232] width 241 height 19
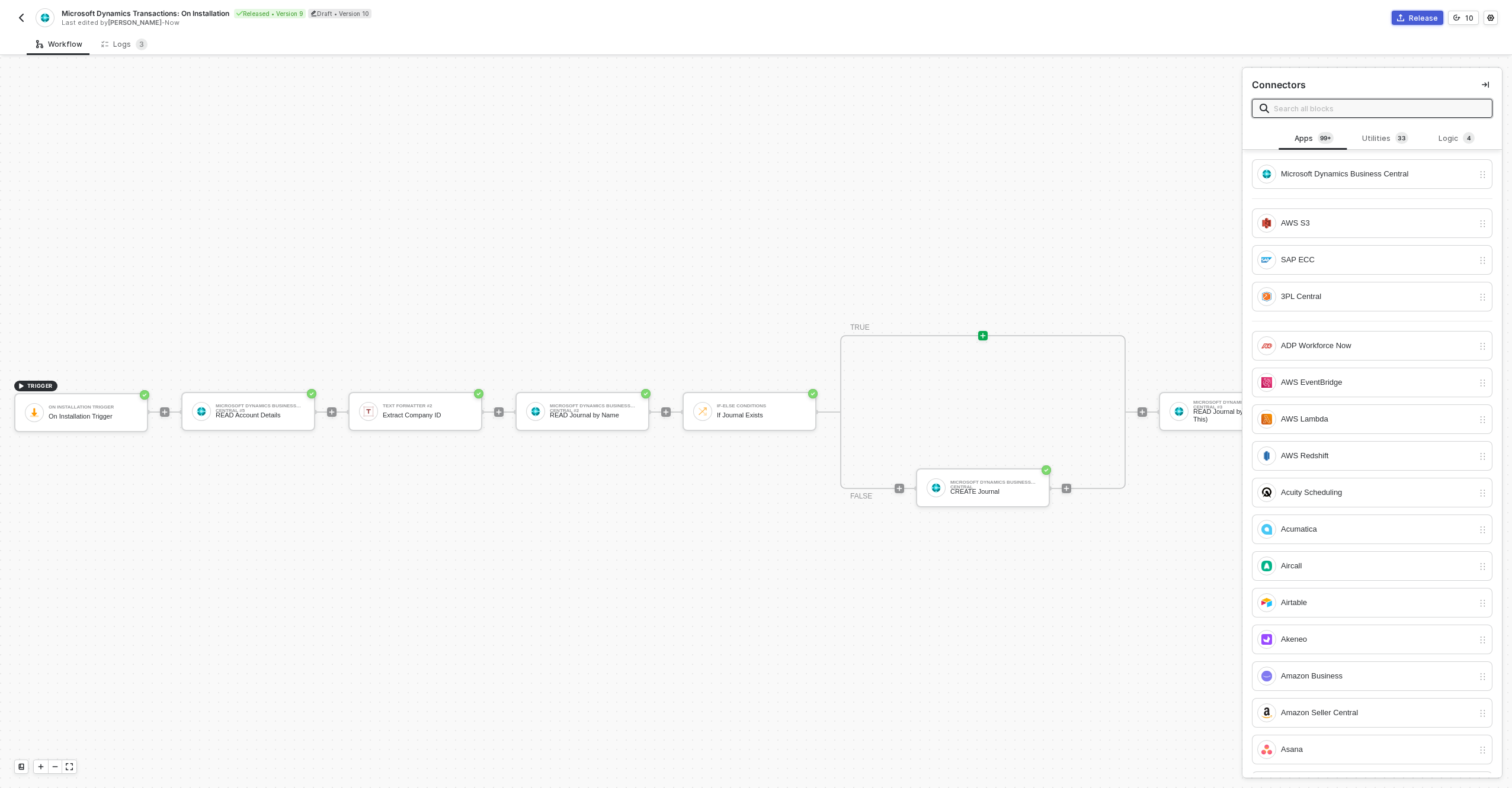
click at [1409, 12] on button "Release" at bounding box center [1418, 18] width 52 height 14
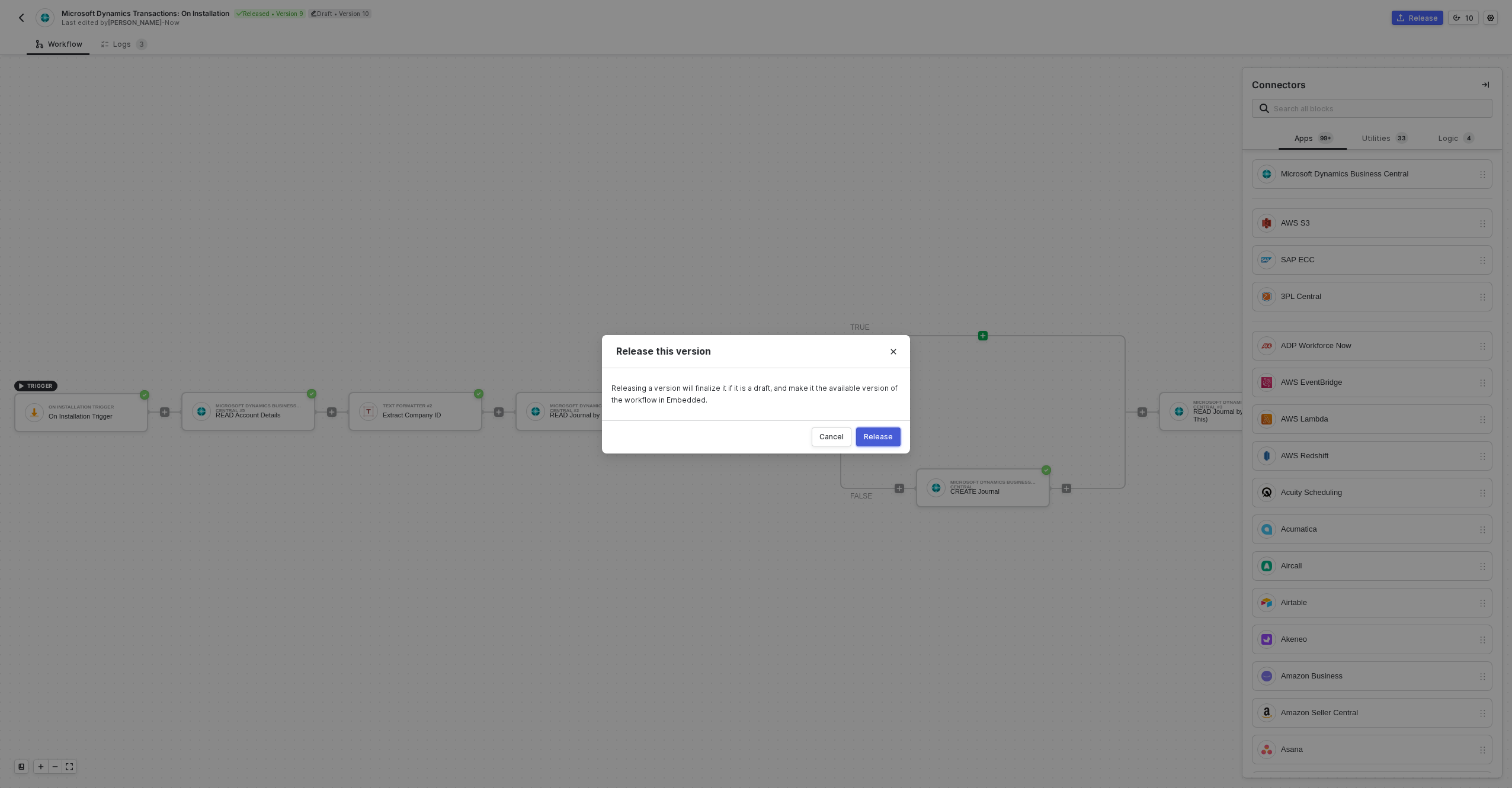
click at [893, 442] on button "Release" at bounding box center [878, 437] width 44 height 19
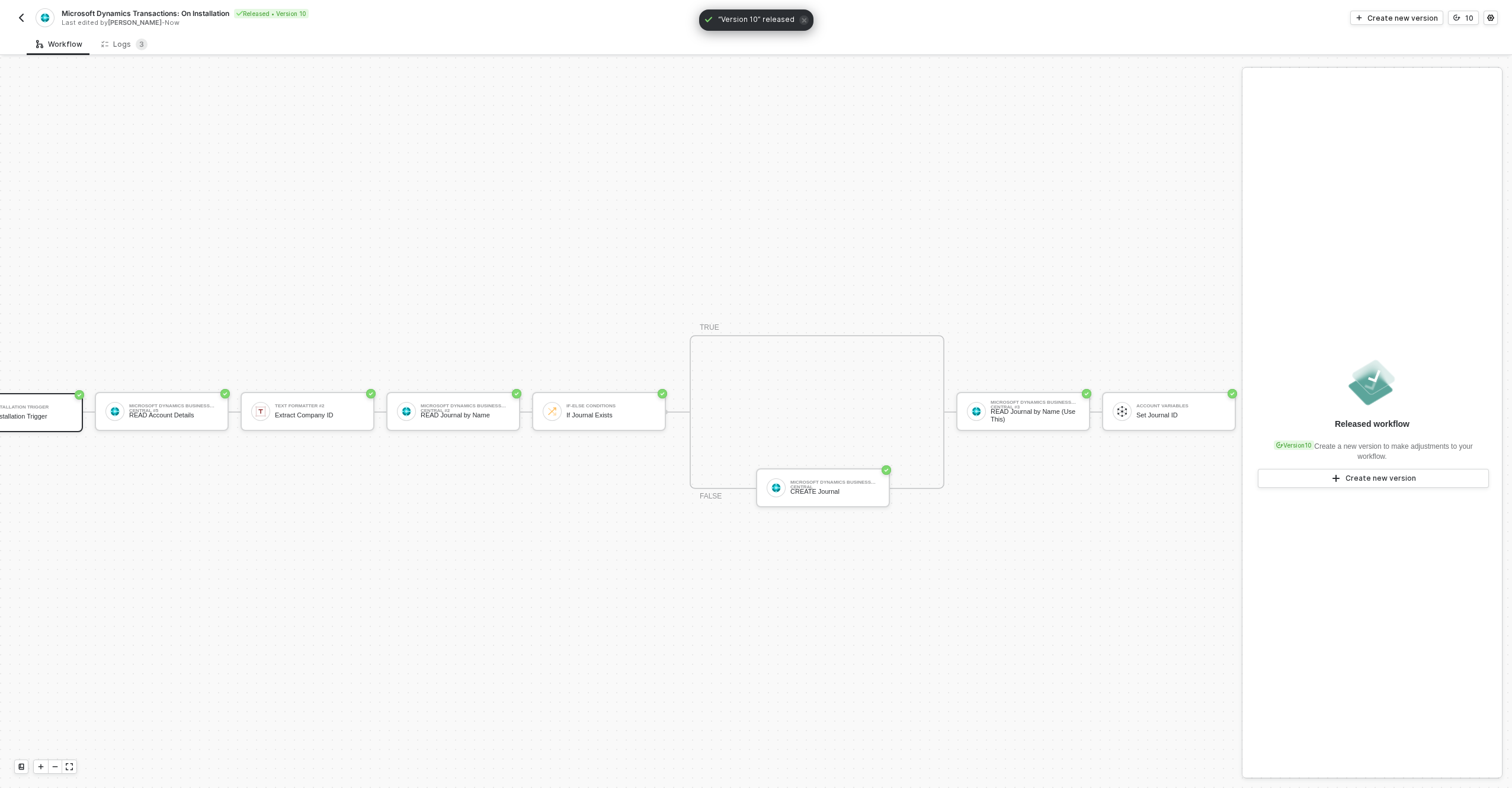
scroll to position [30, 74]
click at [1424, 21] on div "Create new version" at bounding box center [1403, 18] width 71 height 10
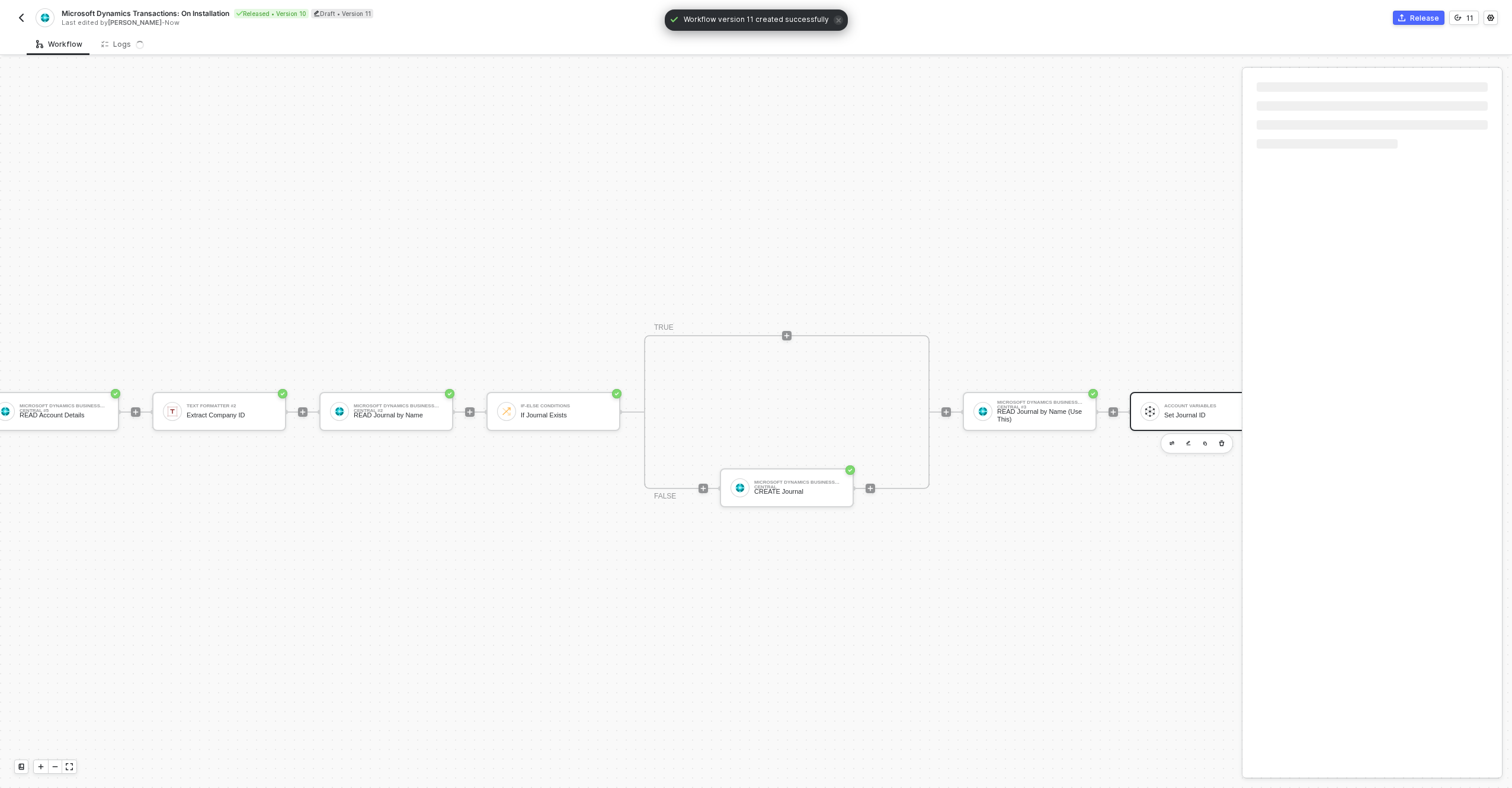
scroll to position [30, 322]
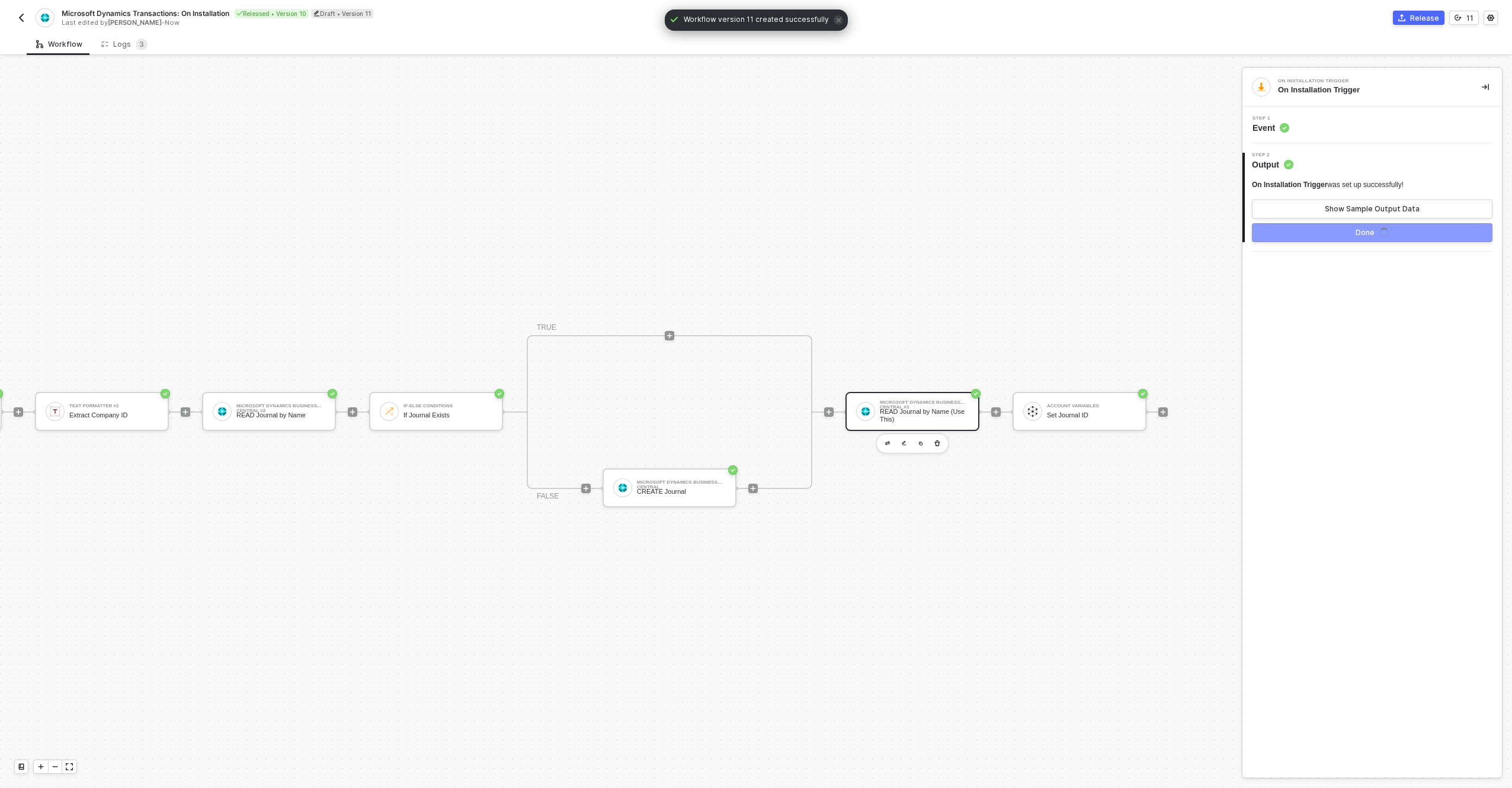
click at [924, 408] on div "READ Journal by Name (Use This)" at bounding box center [924, 415] width 89 height 14
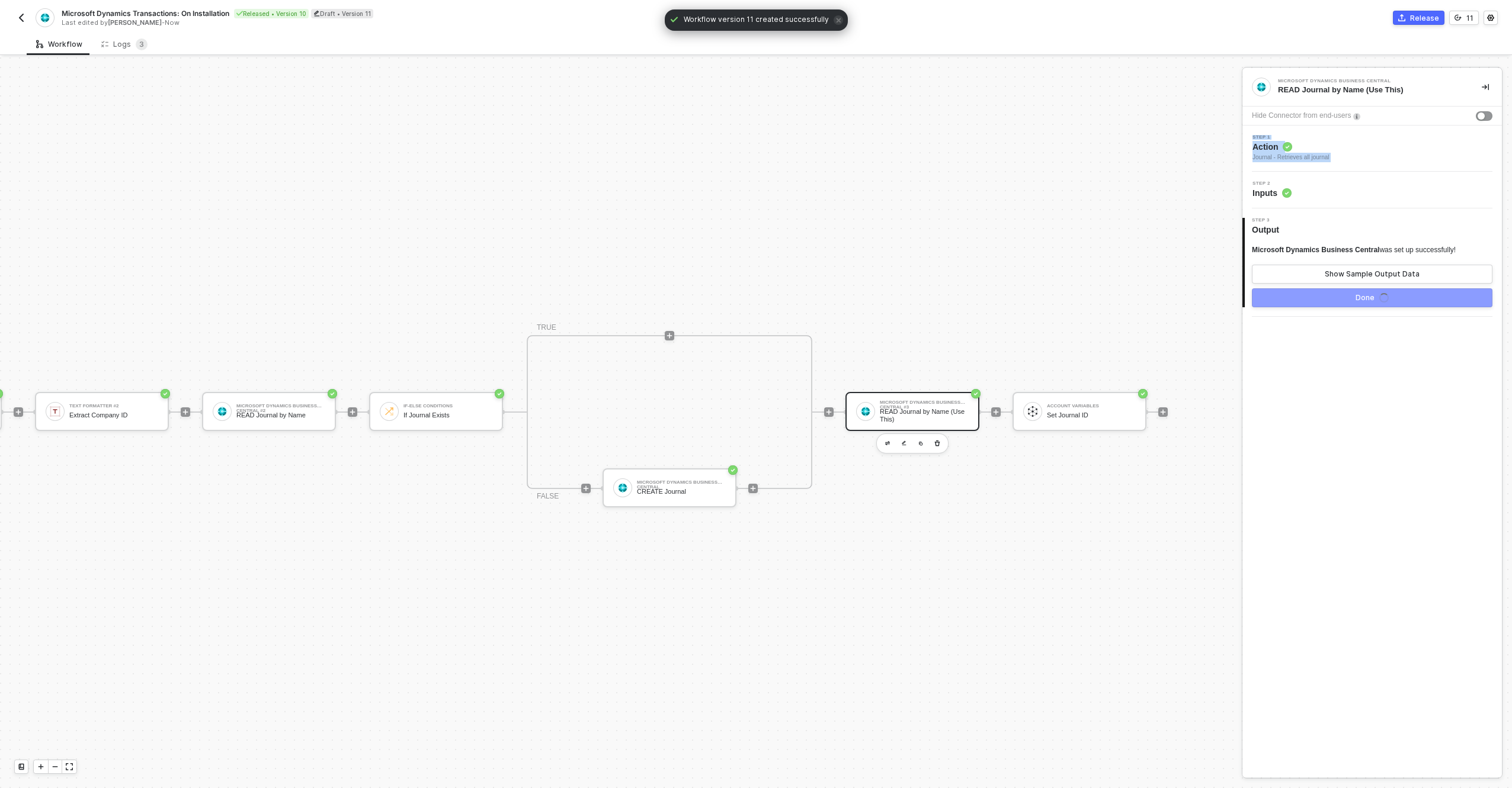
click at [1344, 172] on div "Step 1 Action Journal - Retrieves all journal Step 2 Inputs 3 Step 3 Output Mic…" at bounding box center [1372, 221] width 260 height 191
click at [1325, 193] on div "Step 2 Inputs" at bounding box center [1373, 190] width 257 height 18
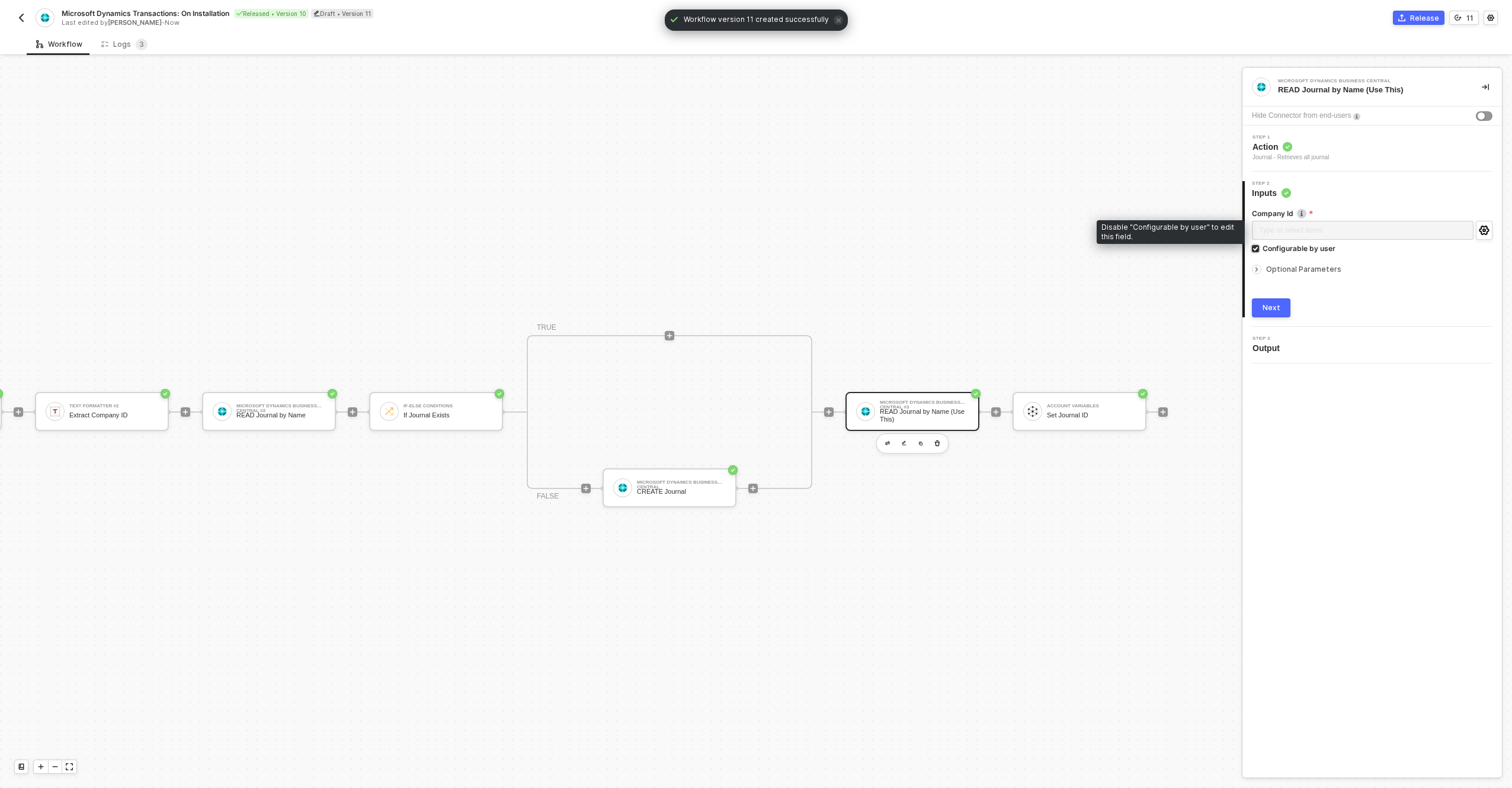
click at [1290, 250] on div "Configurable by user" at bounding box center [1299, 248] width 73 height 10
click at [1261, 250] on input "Configurable by user" at bounding box center [1256, 249] width 8 height 8
checkbox input "false"
click at [1312, 220] on div "Company Id Type or select items ﻿ Configurable by user" at bounding box center [1373, 235] width 241 height 53
click at [1285, 221] on div "Type or select items ﻿" at bounding box center [1373, 230] width 241 height 19
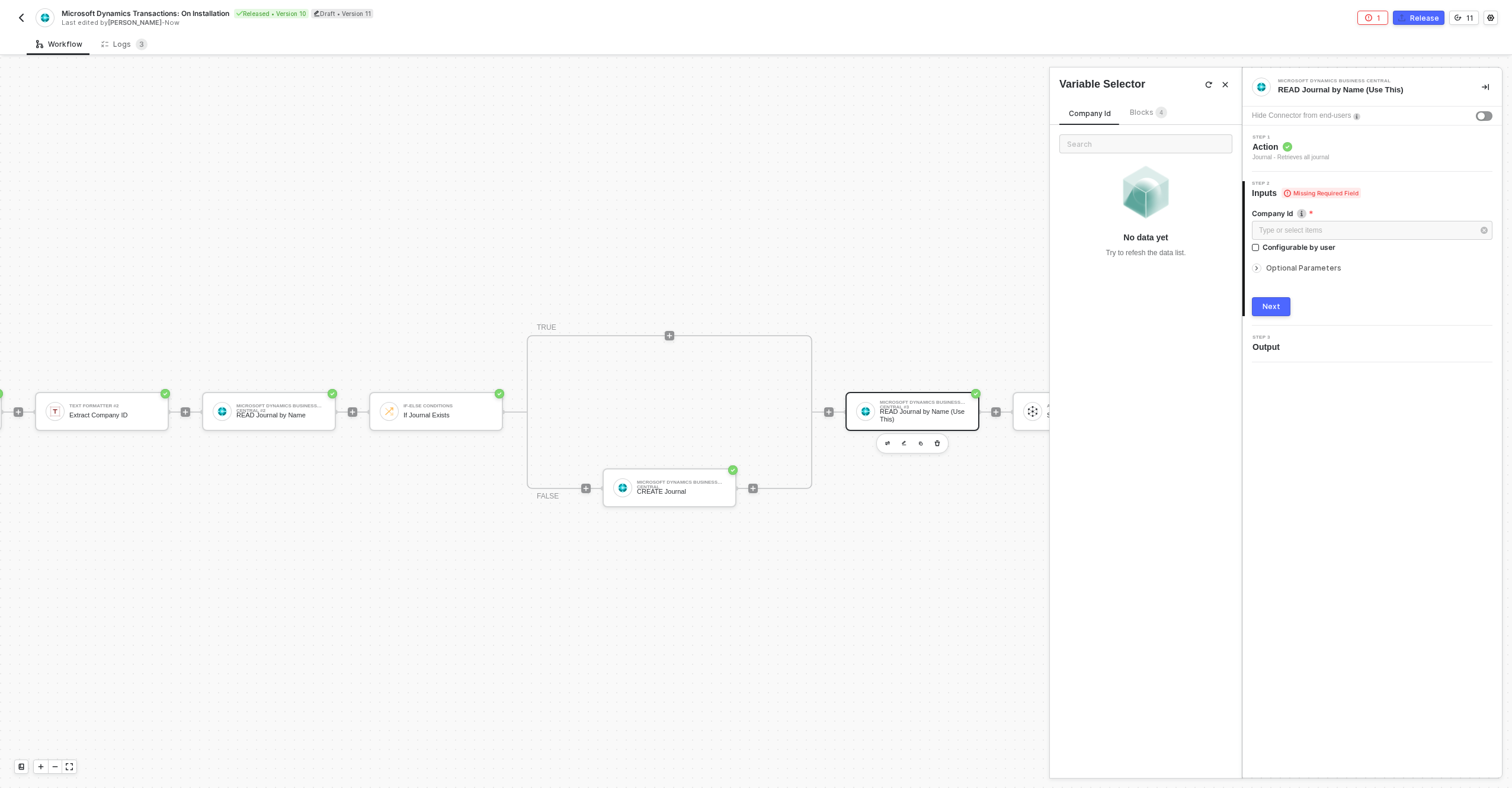
click at [1148, 116] on span "Blocks 4" at bounding box center [1149, 113] width 37 height 9
click at [1111, 228] on div "Extract Company ID" at bounding box center [1159, 230] width 147 height 9
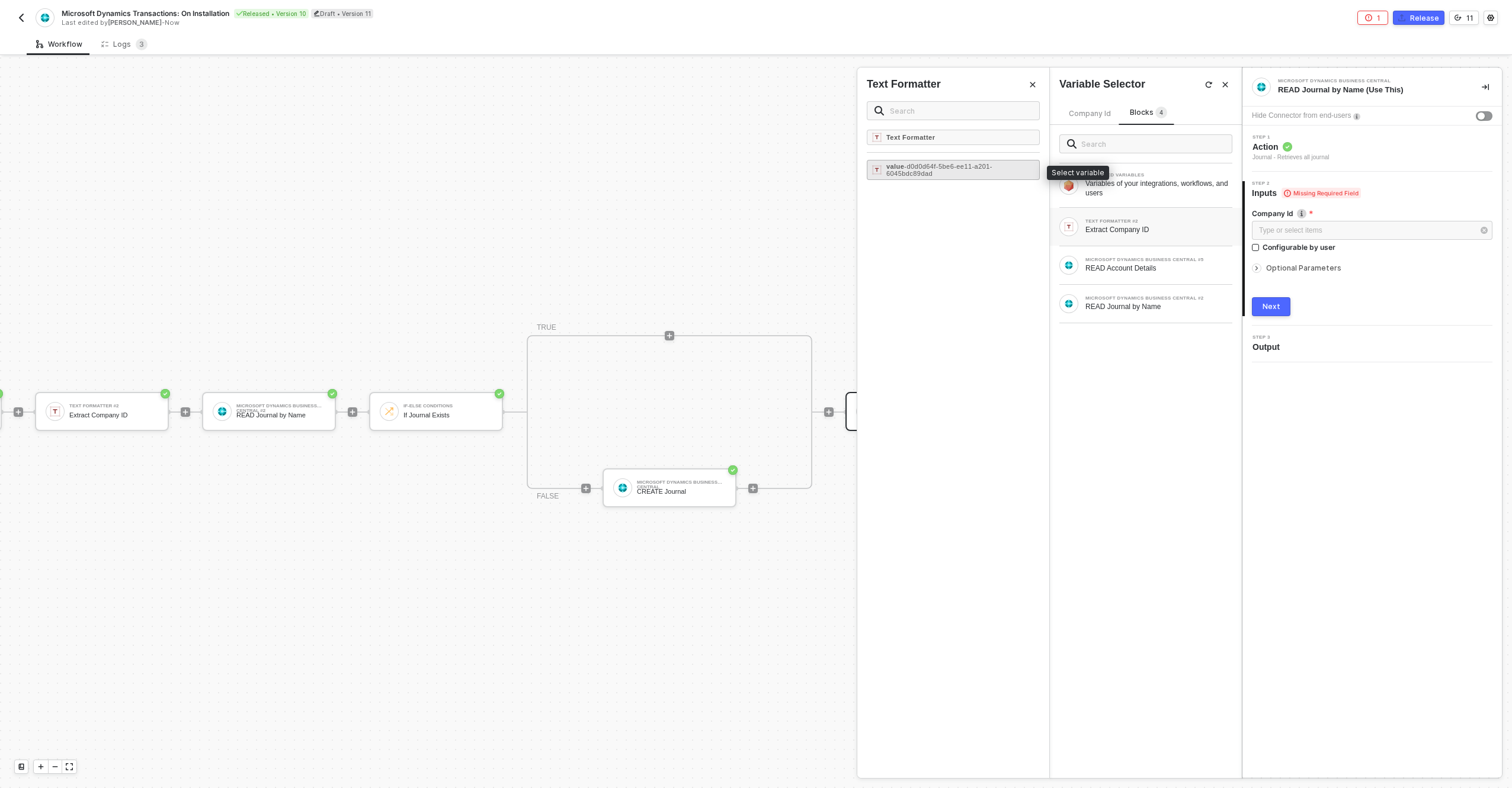
click at [889, 177] on span "- d0d0d64f-5be6-ee11-a201-6045bdc89dad" at bounding box center [939, 170] width 106 height 14
click at [1277, 303] on div "Next" at bounding box center [1271, 307] width 18 height 9
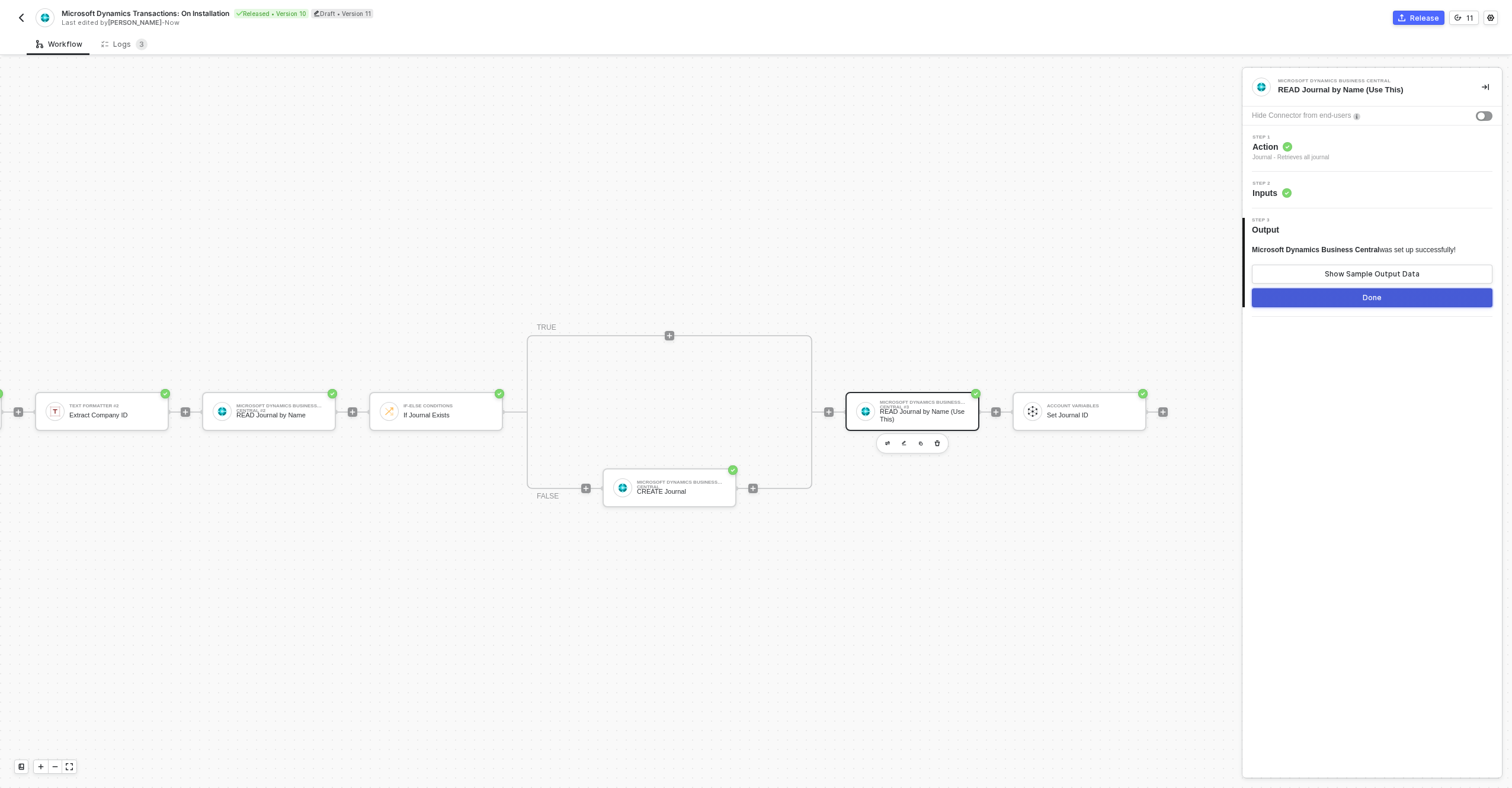
click at [1392, 301] on button "Done" at bounding box center [1373, 298] width 241 height 19
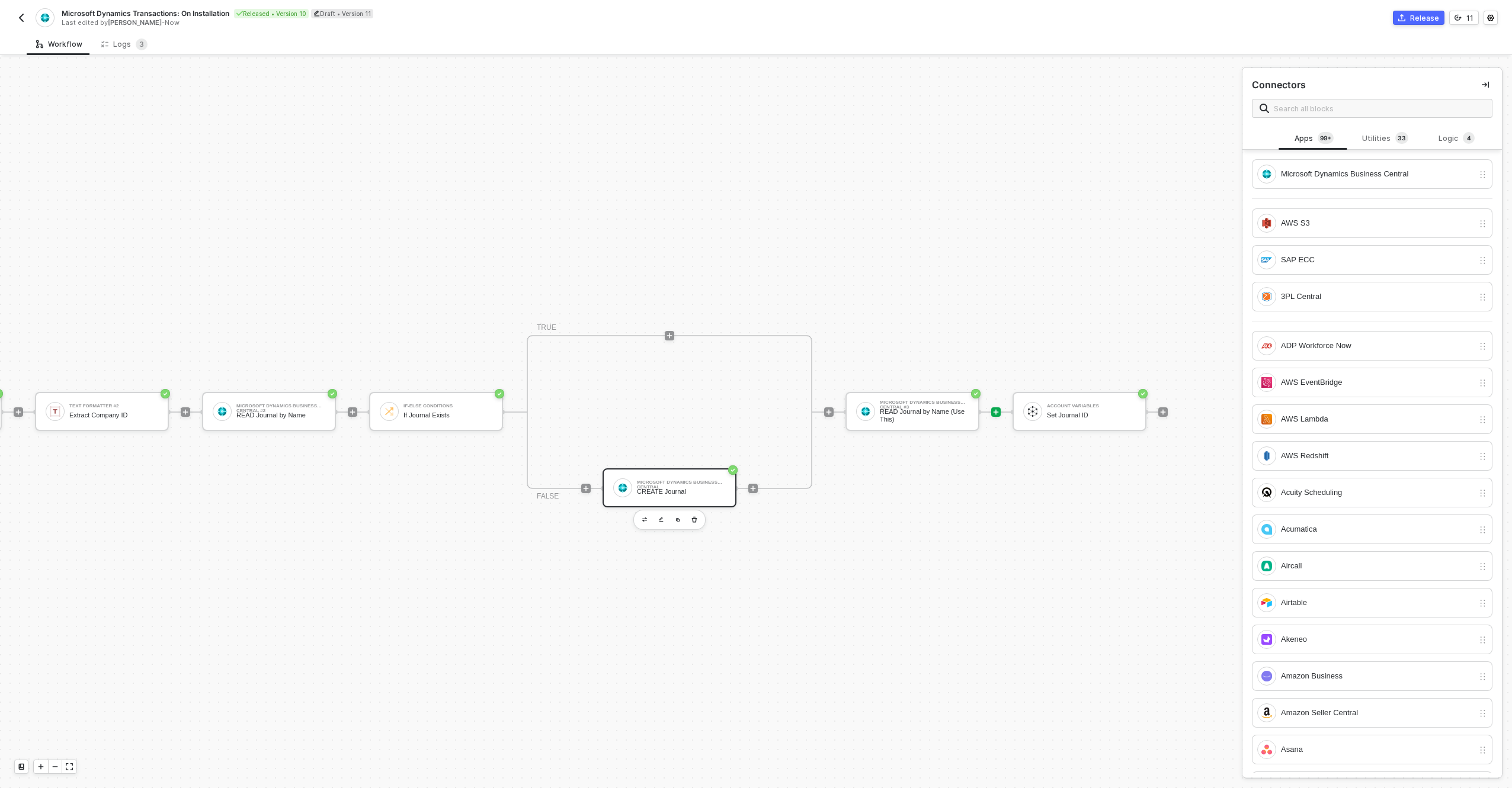
click at [692, 468] on div "Microsoft Dynamics Business Central CREATE Journal" at bounding box center [670, 487] width 134 height 39
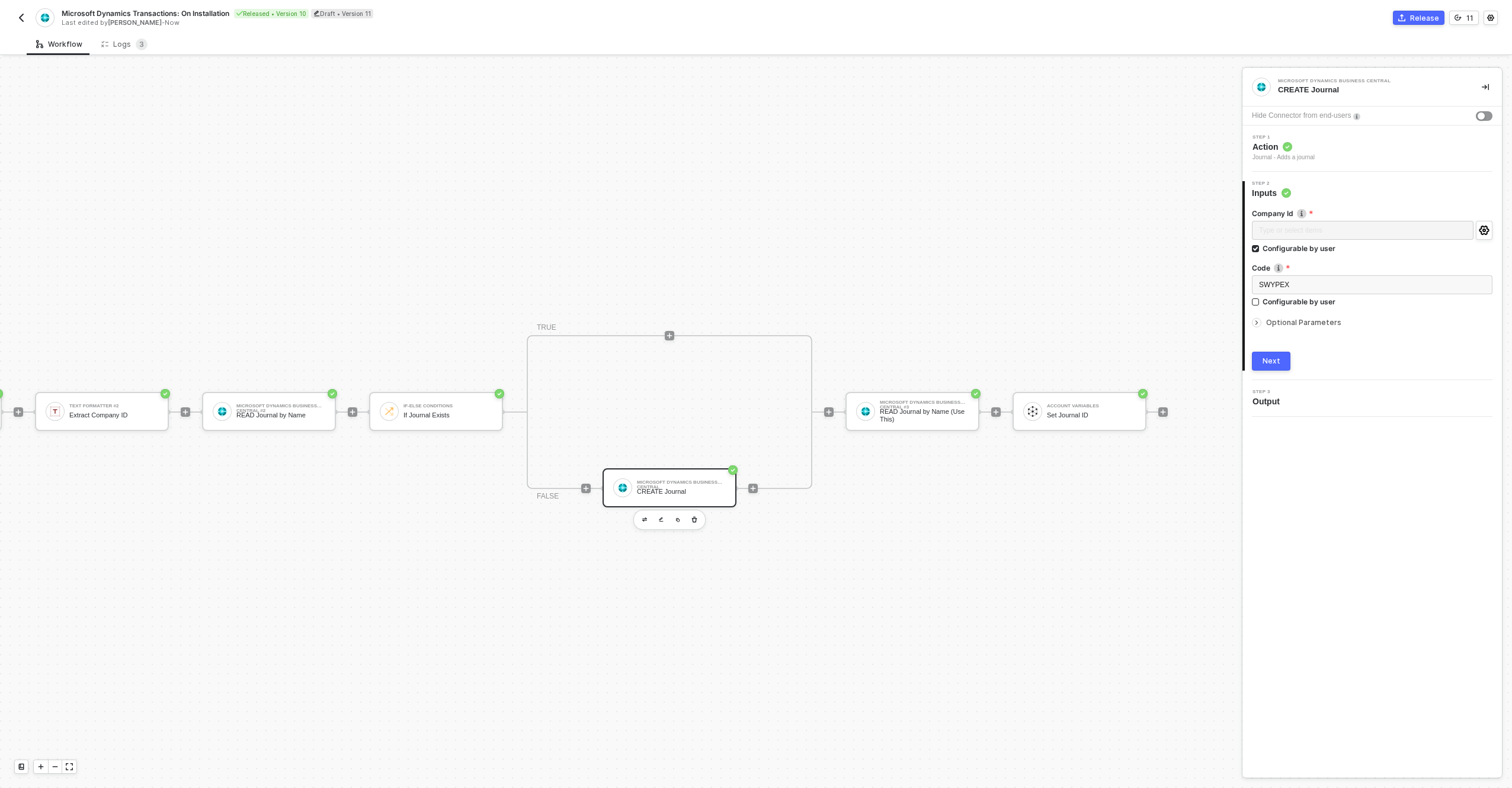
click at [660, 488] on div "CREATE Journal" at bounding box center [681, 492] width 89 height 8
click at [1309, 250] on div "Configurable by user" at bounding box center [1299, 248] width 73 height 10
click at [1261, 250] on input "Configurable by user" at bounding box center [1256, 249] width 8 height 8
checkbox input "false"
click at [1304, 234] on div "Type or select items ﻿" at bounding box center [1367, 231] width 215 height 11
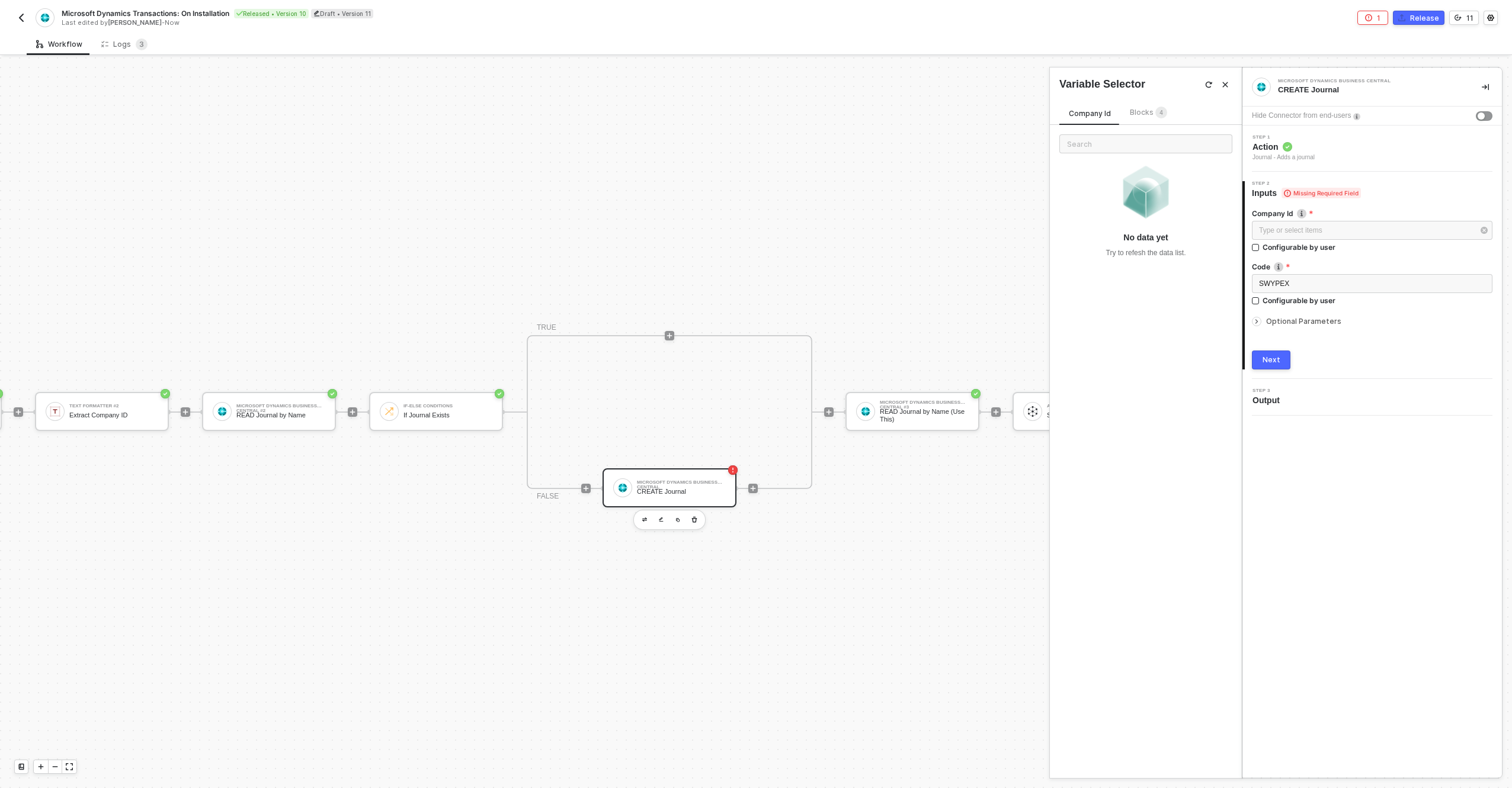
click at [1159, 112] on span "4" at bounding box center [1161, 113] width 4 height 7
click at [1137, 225] on div "Extract Company ID" at bounding box center [1159, 230] width 147 height 9
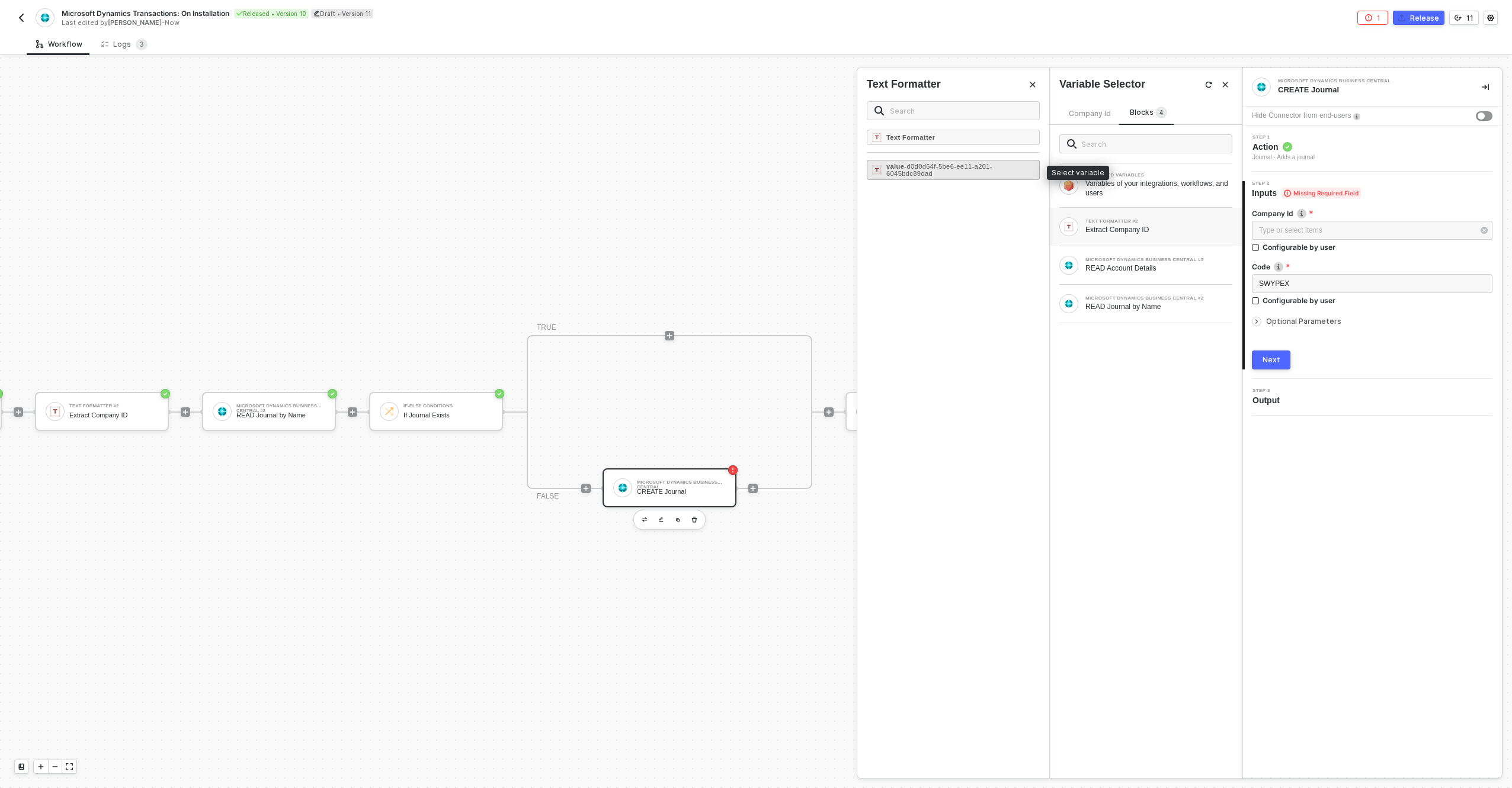
click at [954, 172] on div "value - d0d0d64f-5be6-ee11-a201-6045bdc89dad" at bounding box center [961, 170] width 148 height 14
click at [1278, 356] on div "Next" at bounding box center [1271, 360] width 18 height 9
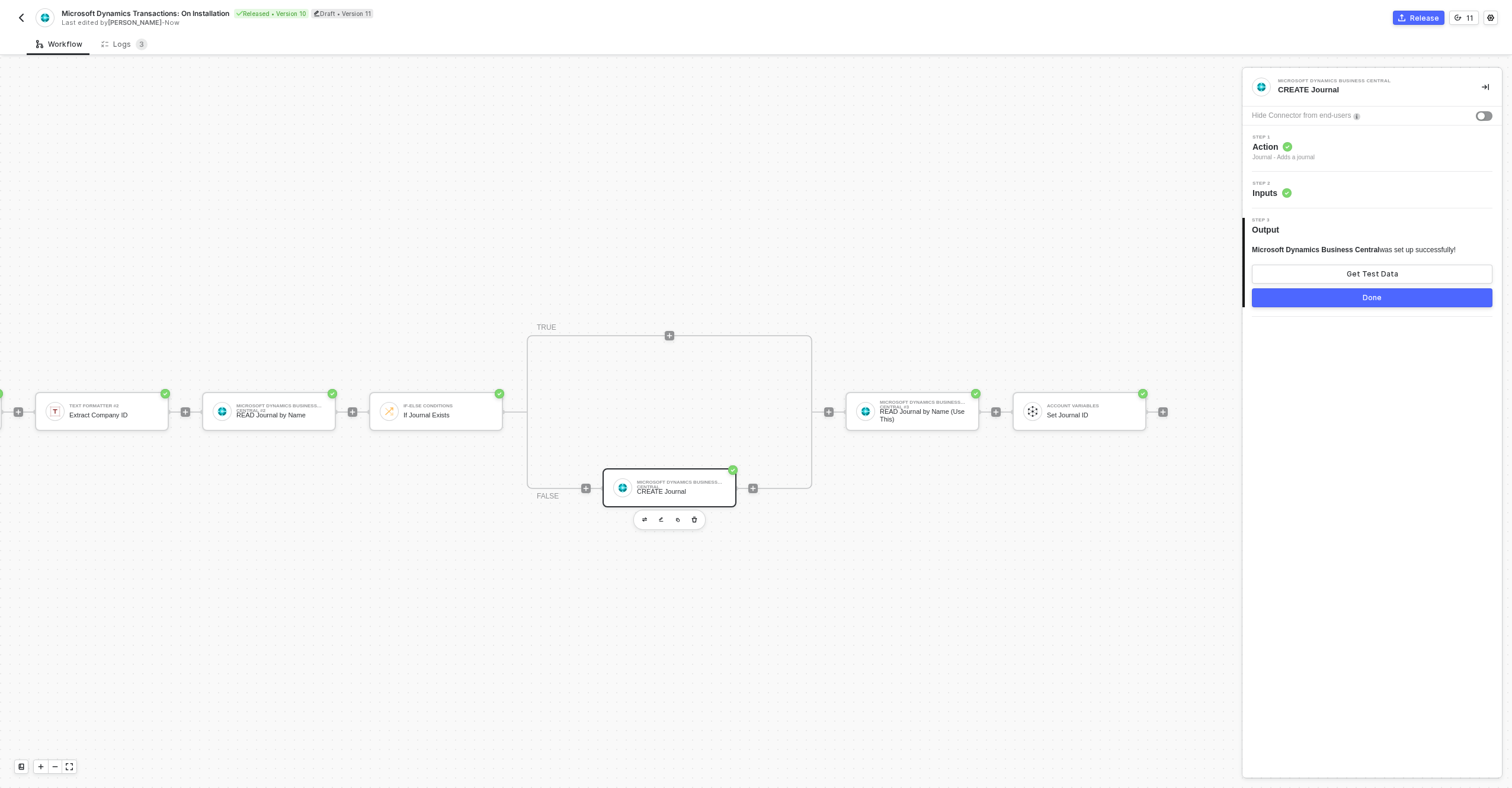
click at [1325, 308] on div "3 Step 3 Output Microsoft Dynamics Business Central was set up successfully! Ge…" at bounding box center [1372, 263] width 260 height 108
click at [1336, 273] on button "Get Test Data" at bounding box center [1373, 274] width 241 height 19
click at [1347, 295] on button "Done" at bounding box center [1373, 298] width 241 height 19
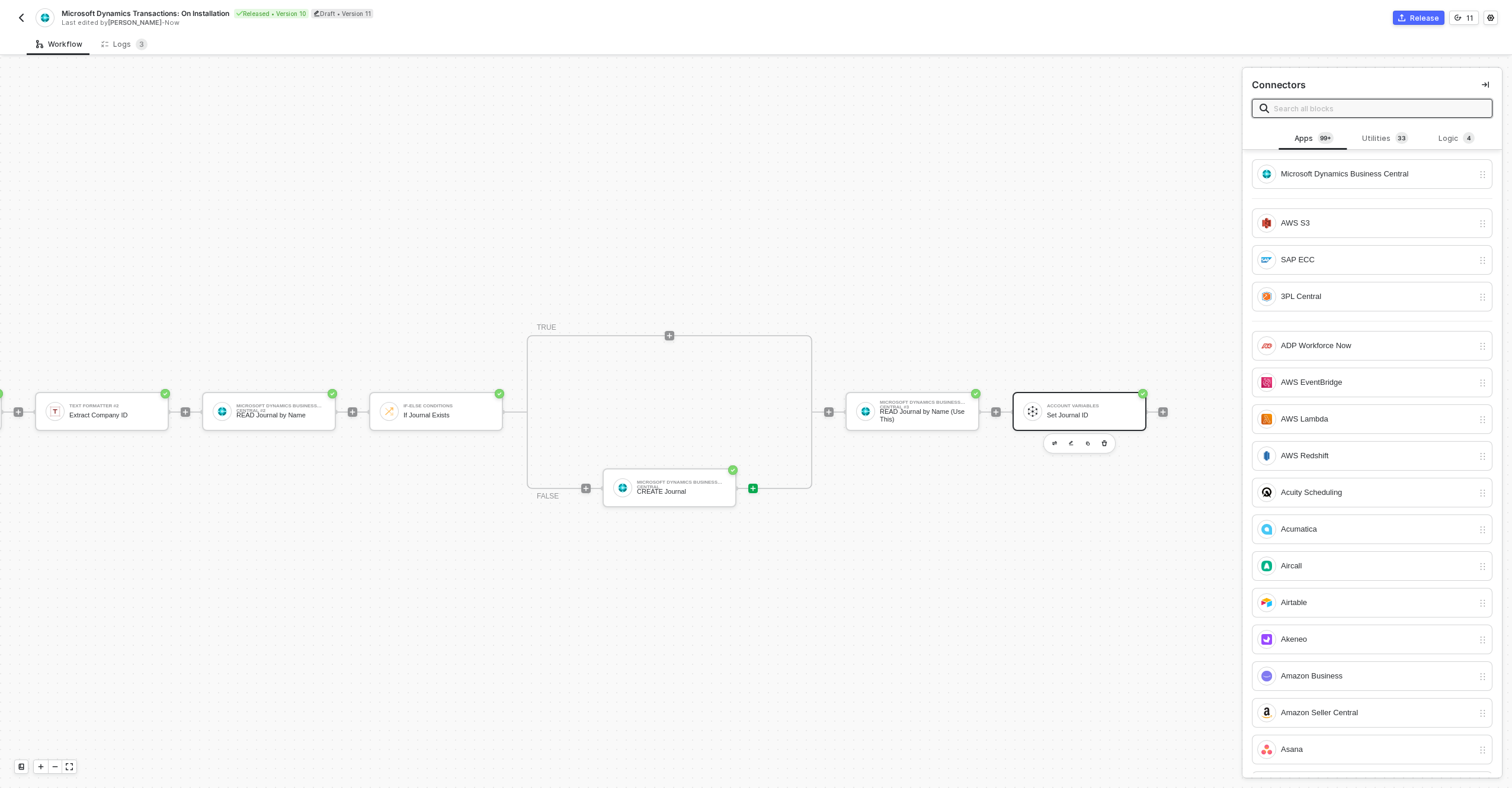
click at [1105, 404] on div "Account Variables" at bounding box center [1092, 407] width 89 height 5
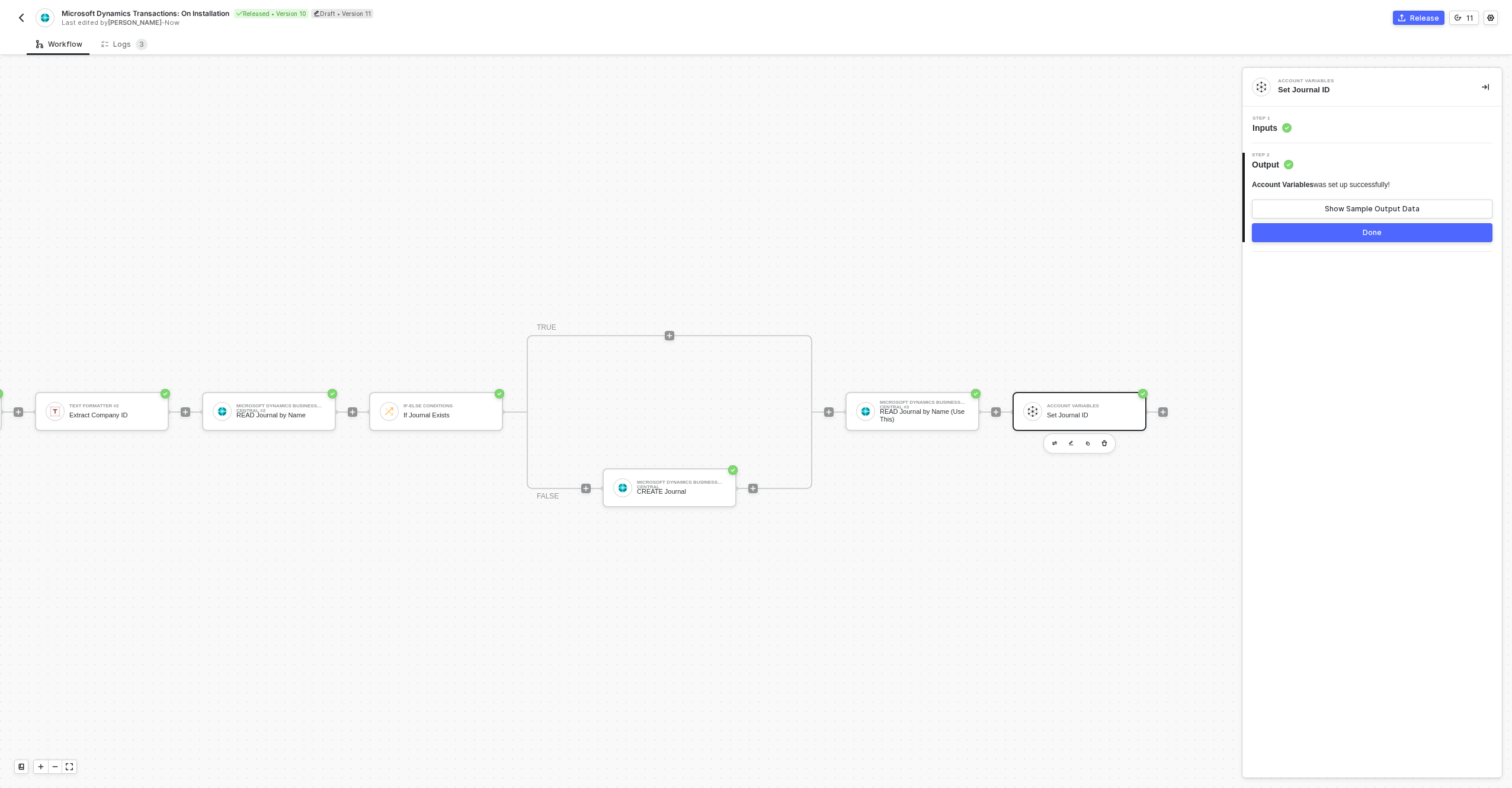
click at [1316, 128] on div "Step 1 Inputs" at bounding box center [1373, 124] width 257 height 18
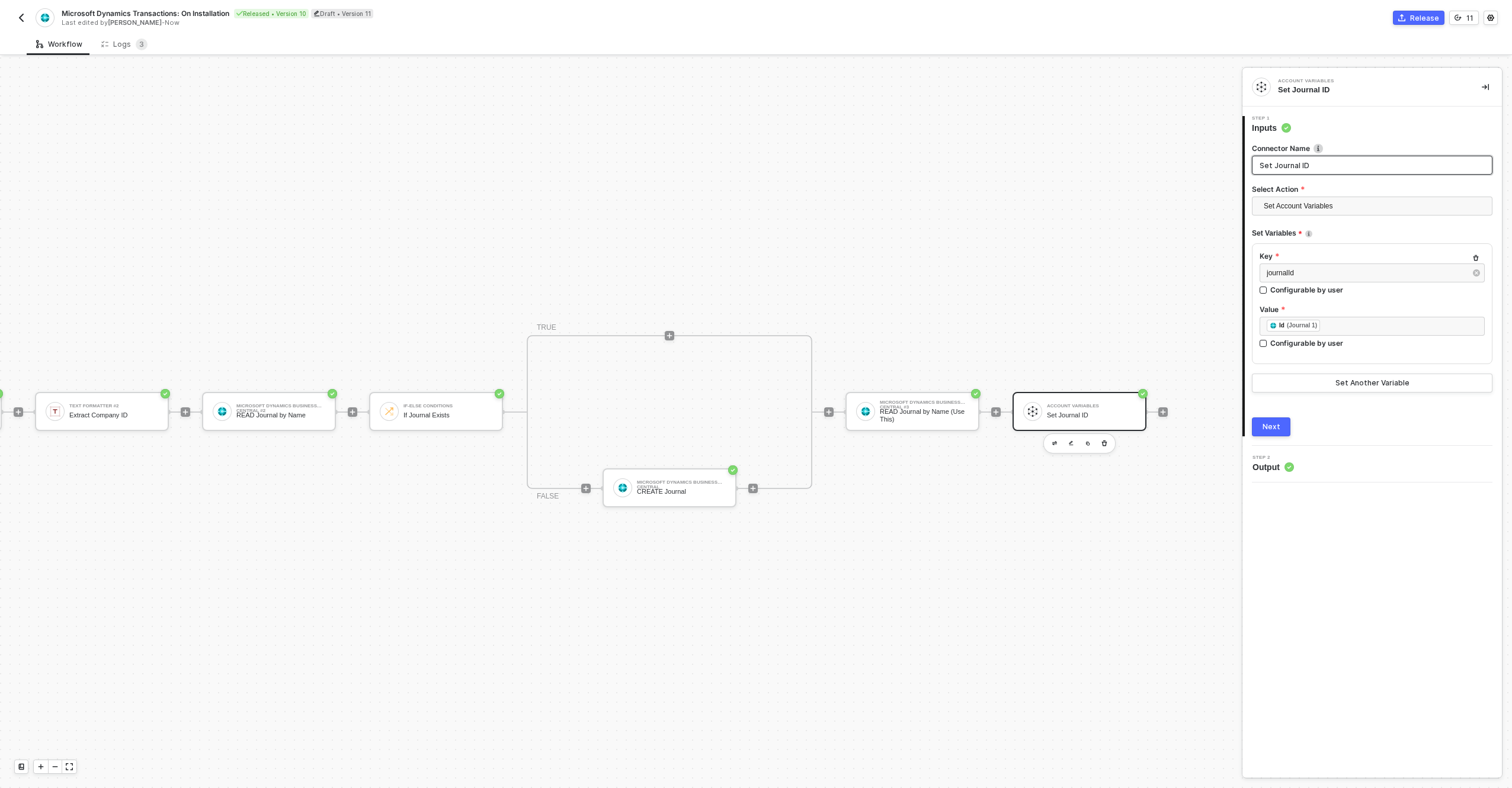
click at [1283, 167] on input "Set Journal ID" at bounding box center [1373, 165] width 241 height 19
click at [1284, 167] on input "Set Journal ID" at bounding box center [1373, 165] width 241 height 19
click at [1314, 166] on input "Set Journal ID" at bounding box center [1373, 165] width 241 height 19
click at [1283, 198] on span "Set Account Variables" at bounding box center [1374, 206] width 222 height 18
type input "Set Company ID & Journal ID"
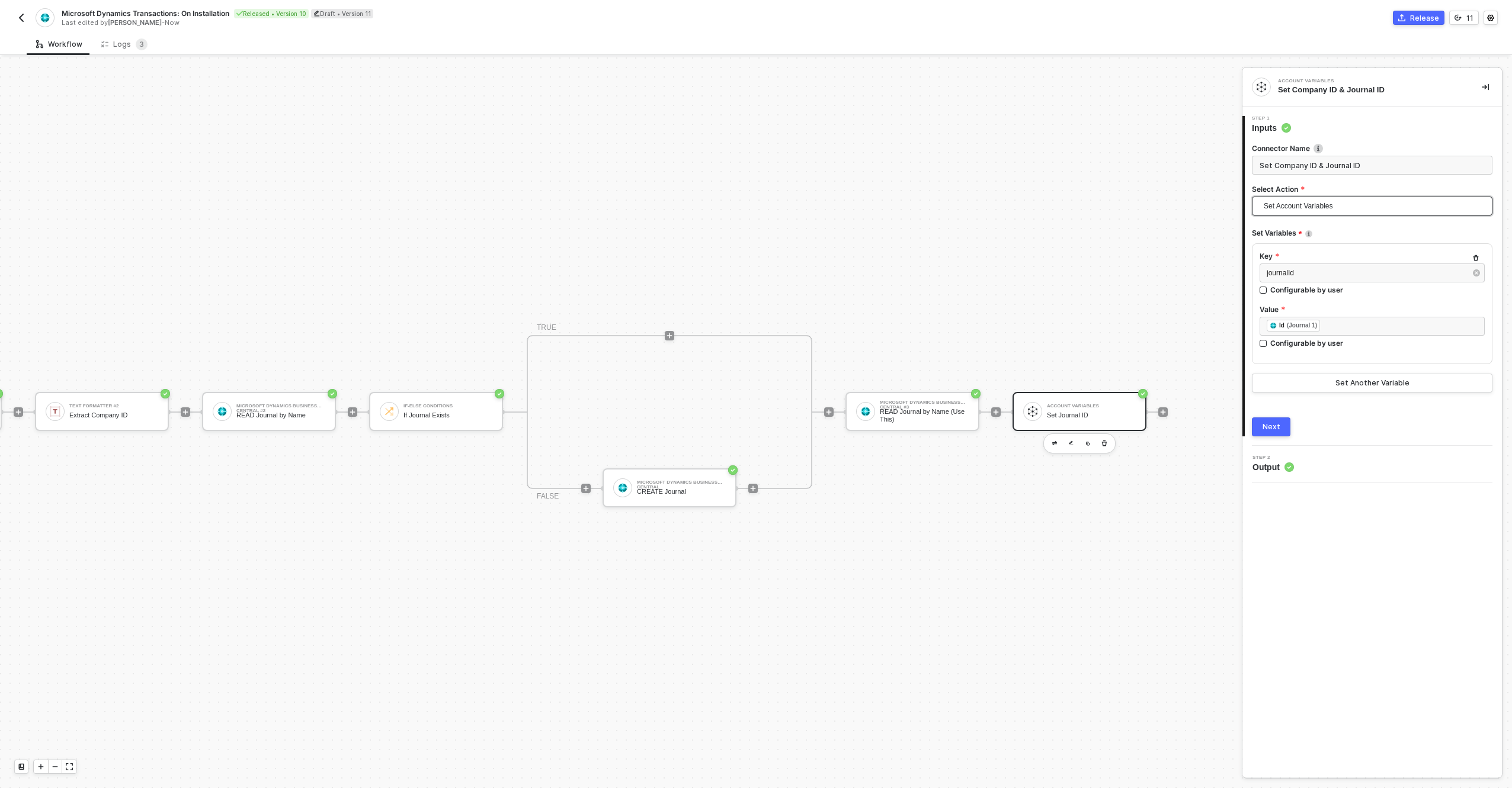
click at [1288, 219] on div "Set Account Variables Set Account Variables Get Account Variables" at bounding box center [1373, 208] width 241 height 23
click at [1331, 384] on button "Set Another Variable" at bounding box center [1373, 383] width 241 height 19
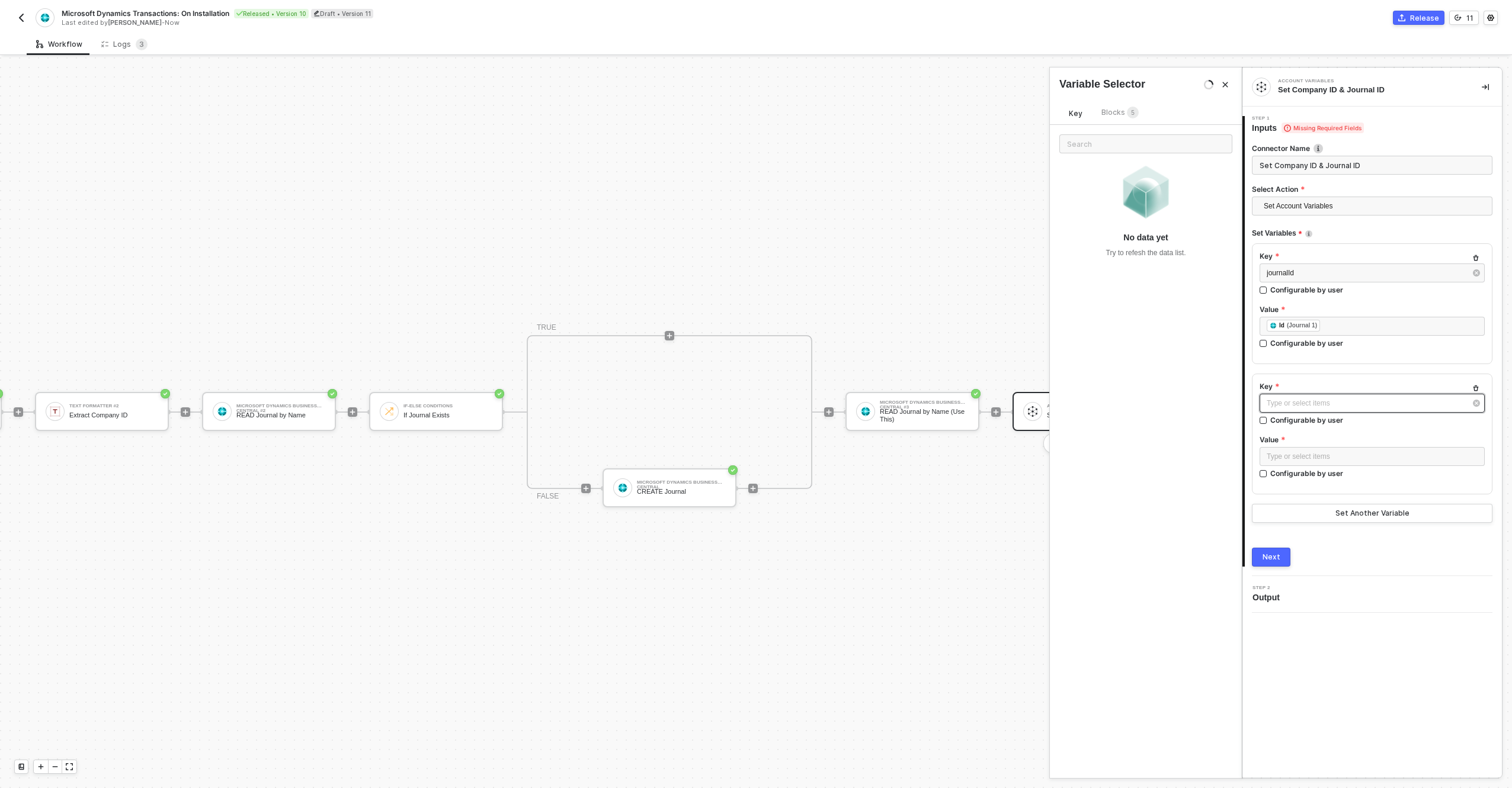
click at [1328, 404] on div "Type or select items ﻿" at bounding box center [1366, 404] width 199 height 11
click at [1322, 463] on div "Type or select items ﻿" at bounding box center [1373, 456] width 225 height 19
click at [1138, 183] on div "TEXT FORMATTER #2 Extract Company ID" at bounding box center [1146, 193] width 192 height 38
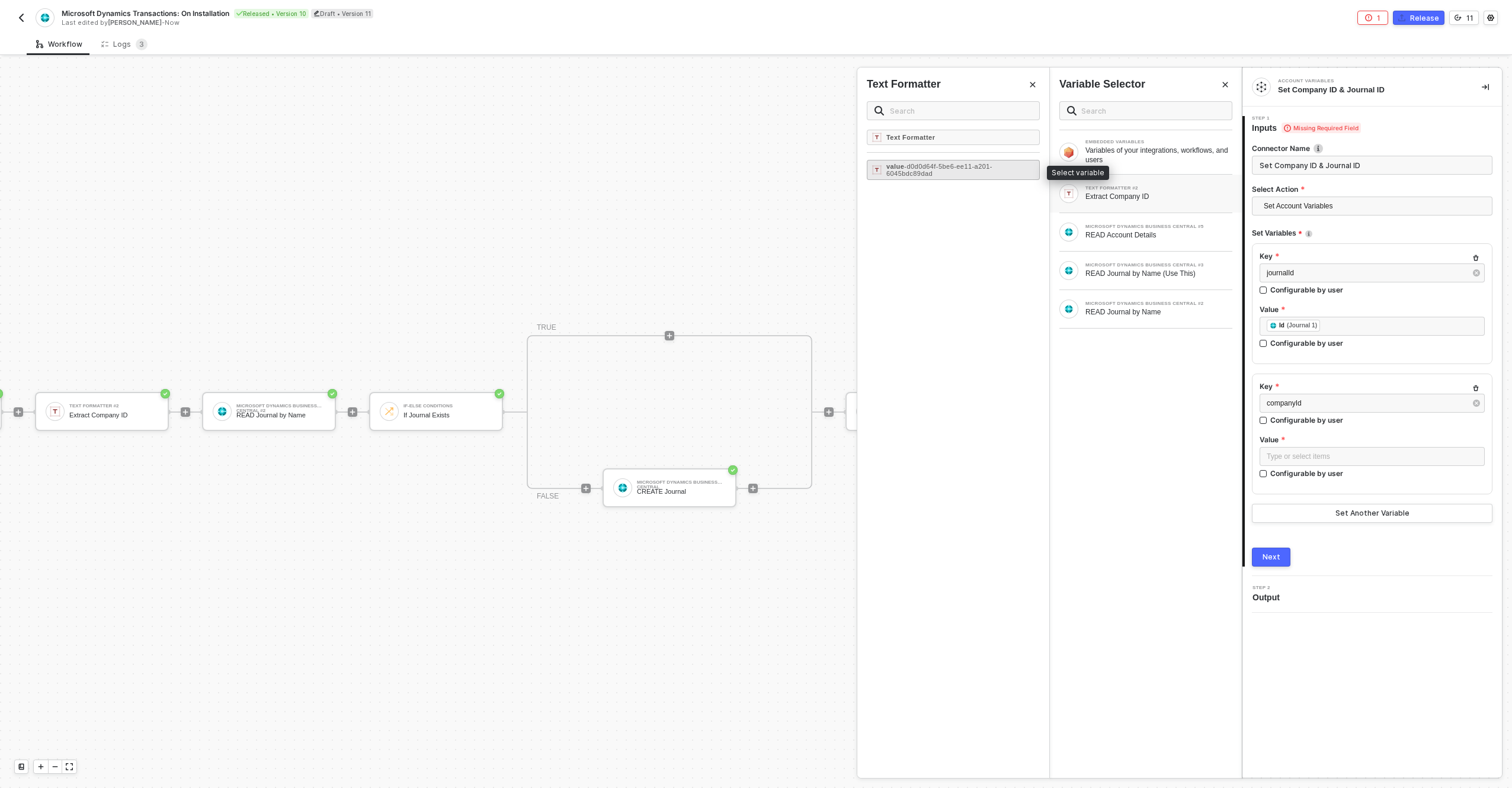
click at [949, 167] on span "- d0d0d64f-5be6-ee11-a201-6045bdc89dad" at bounding box center [939, 170] width 106 height 14
click at [1269, 557] on div "Next" at bounding box center [1271, 557] width 18 height 9
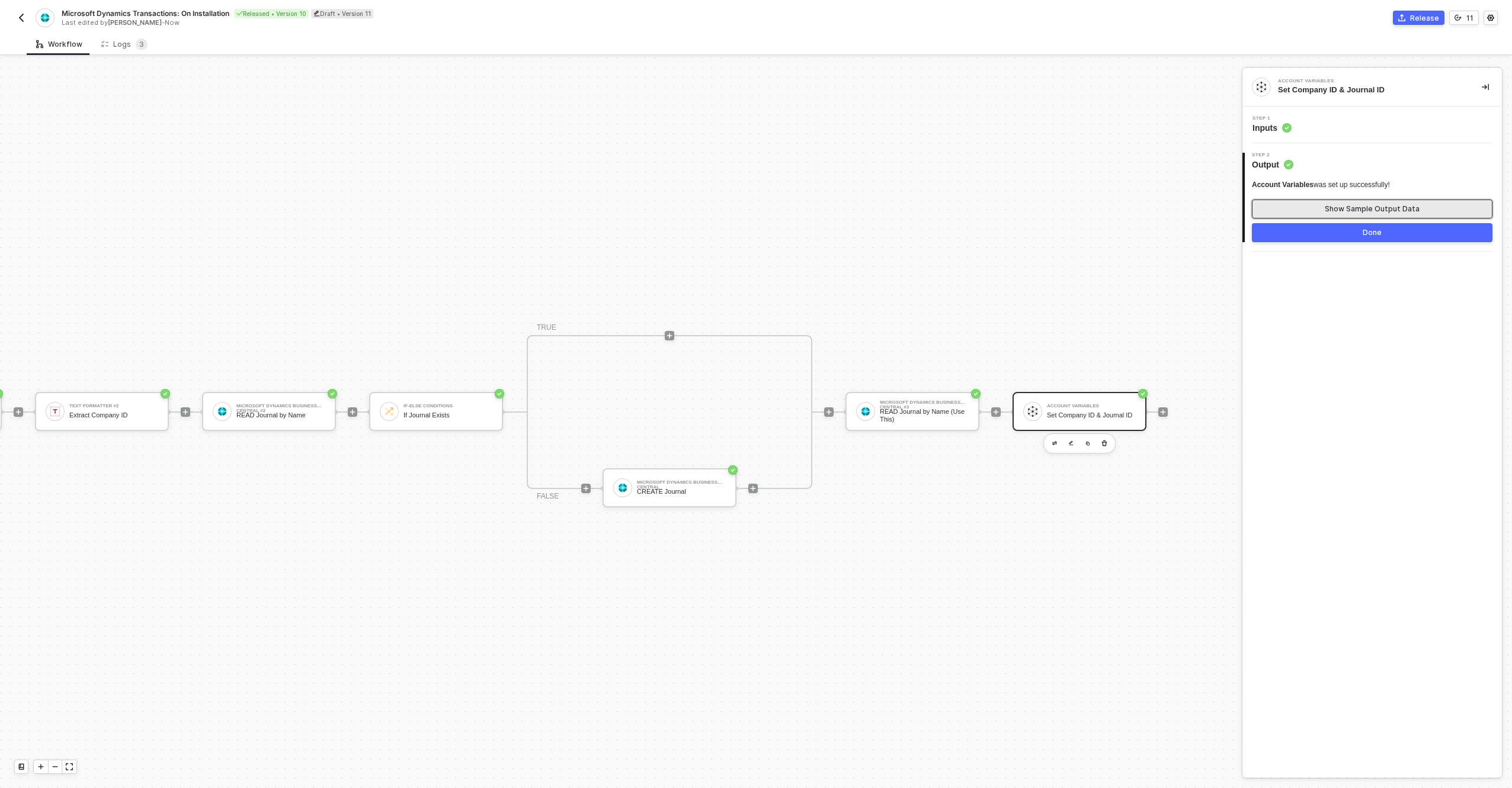
click at [1409, 206] on div "Show Sample Output Data" at bounding box center [1373, 209] width 94 height 9
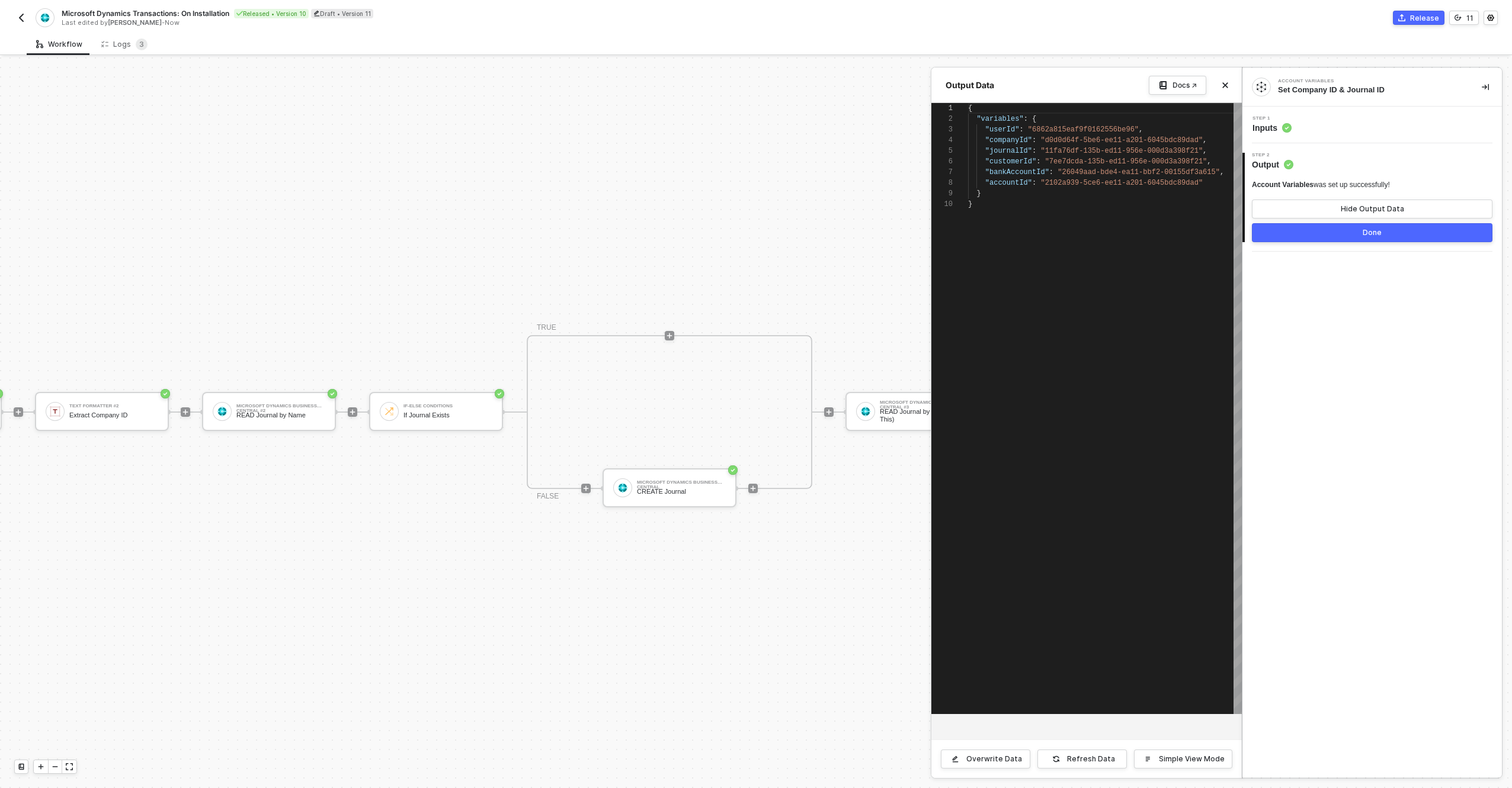
scroll to position [96, 0]
click at [1402, 229] on button "Done" at bounding box center [1373, 232] width 241 height 19
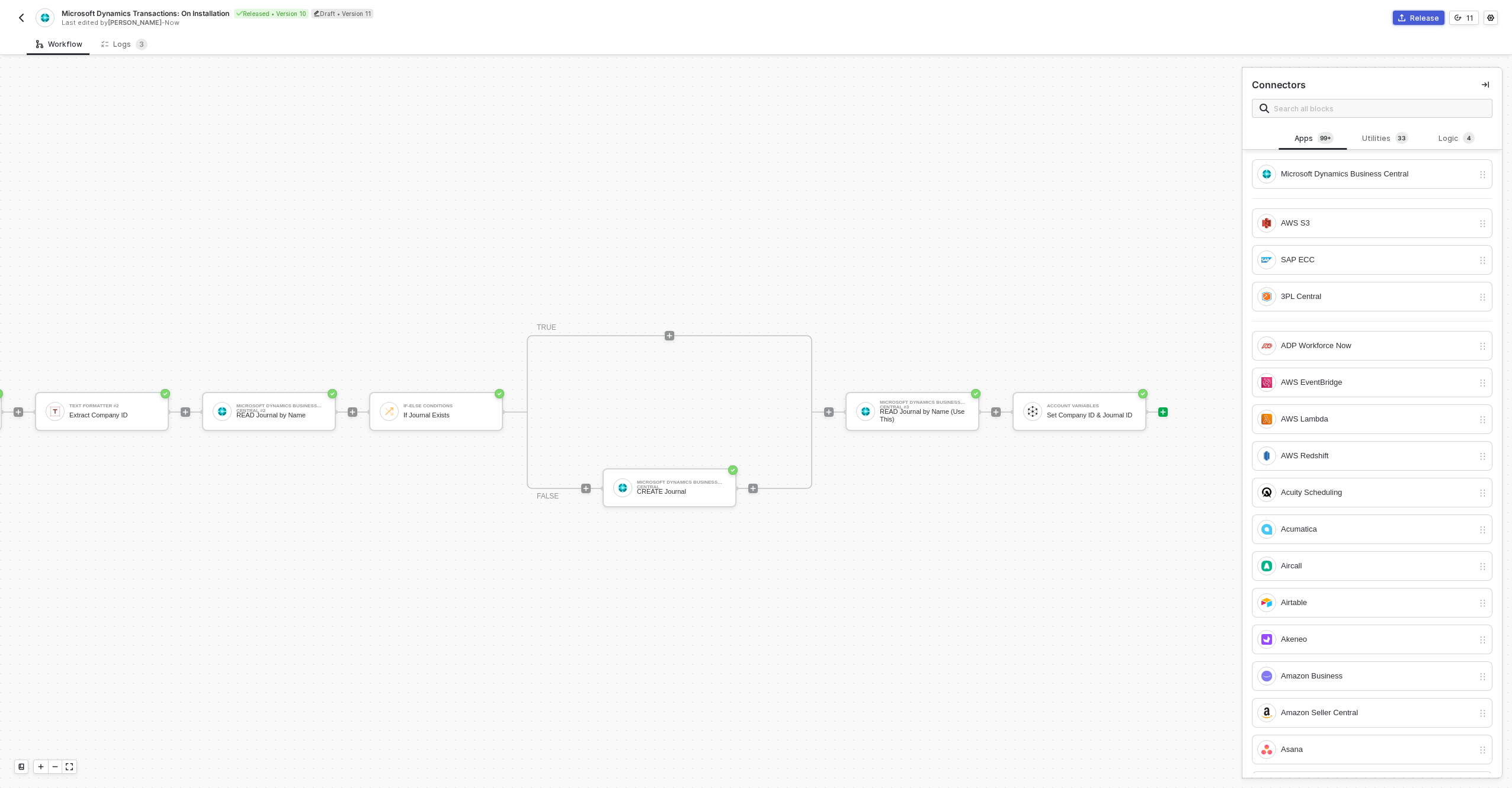
click at [1413, 17] on div "Release" at bounding box center [1425, 18] width 29 height 10
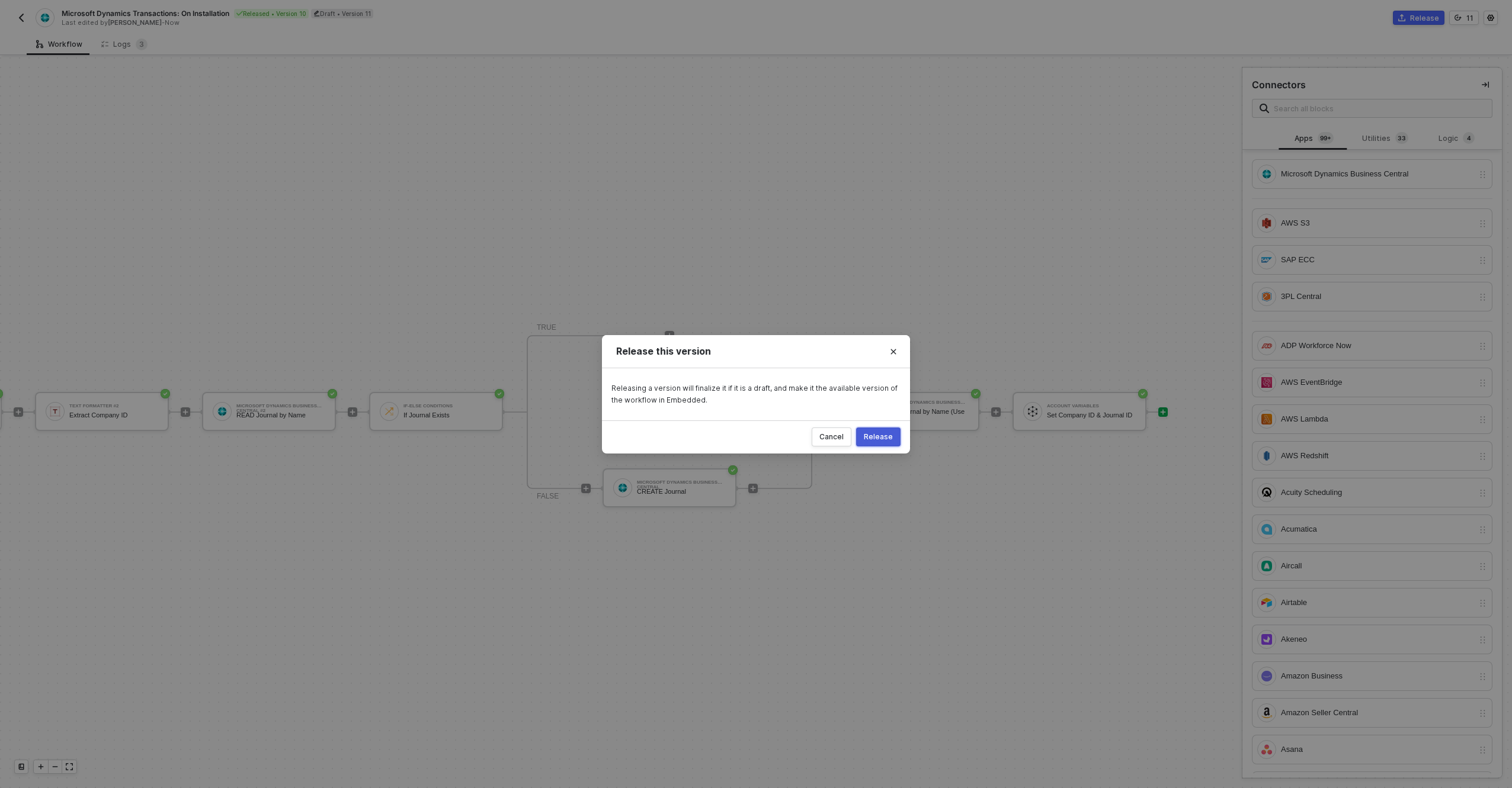
click at [872, 444] on button "Release" at bounding box center [878, 437] width 44 height 19
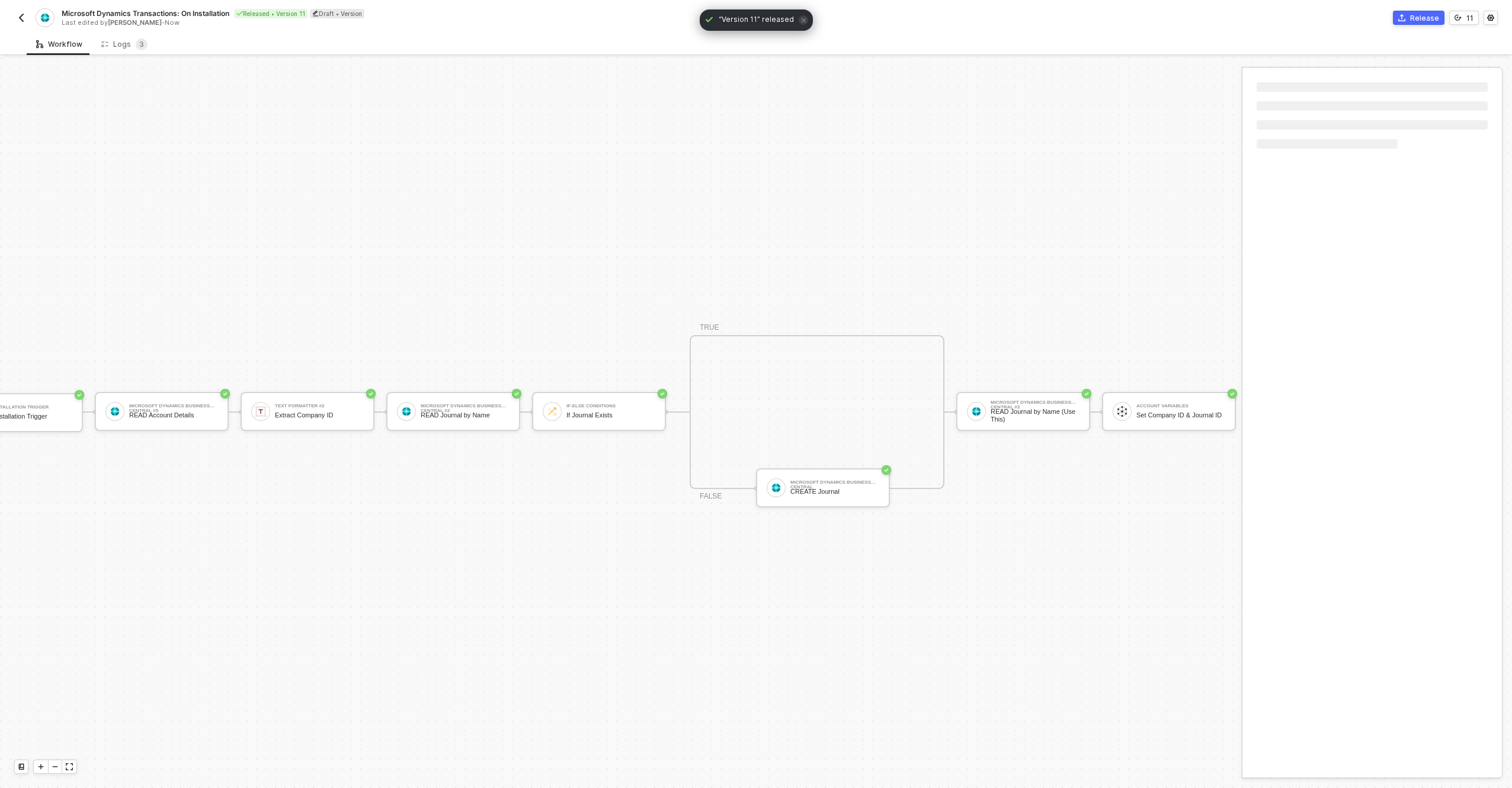
scroll to position [30, 74]
click at [23, 18] on img "button" at bounding box center [21, 18] width 9 height 9
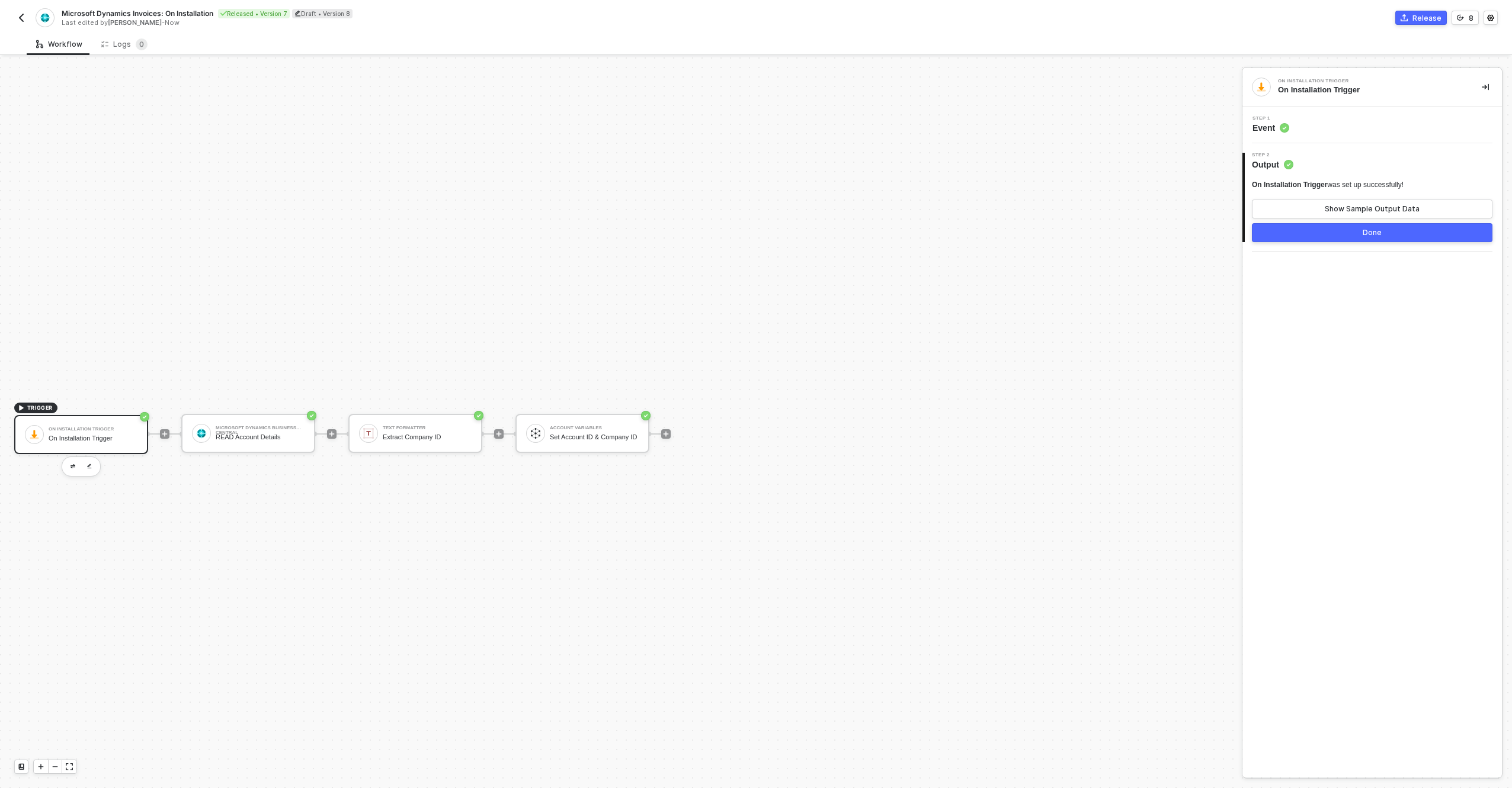
scroll to position [22, 0]
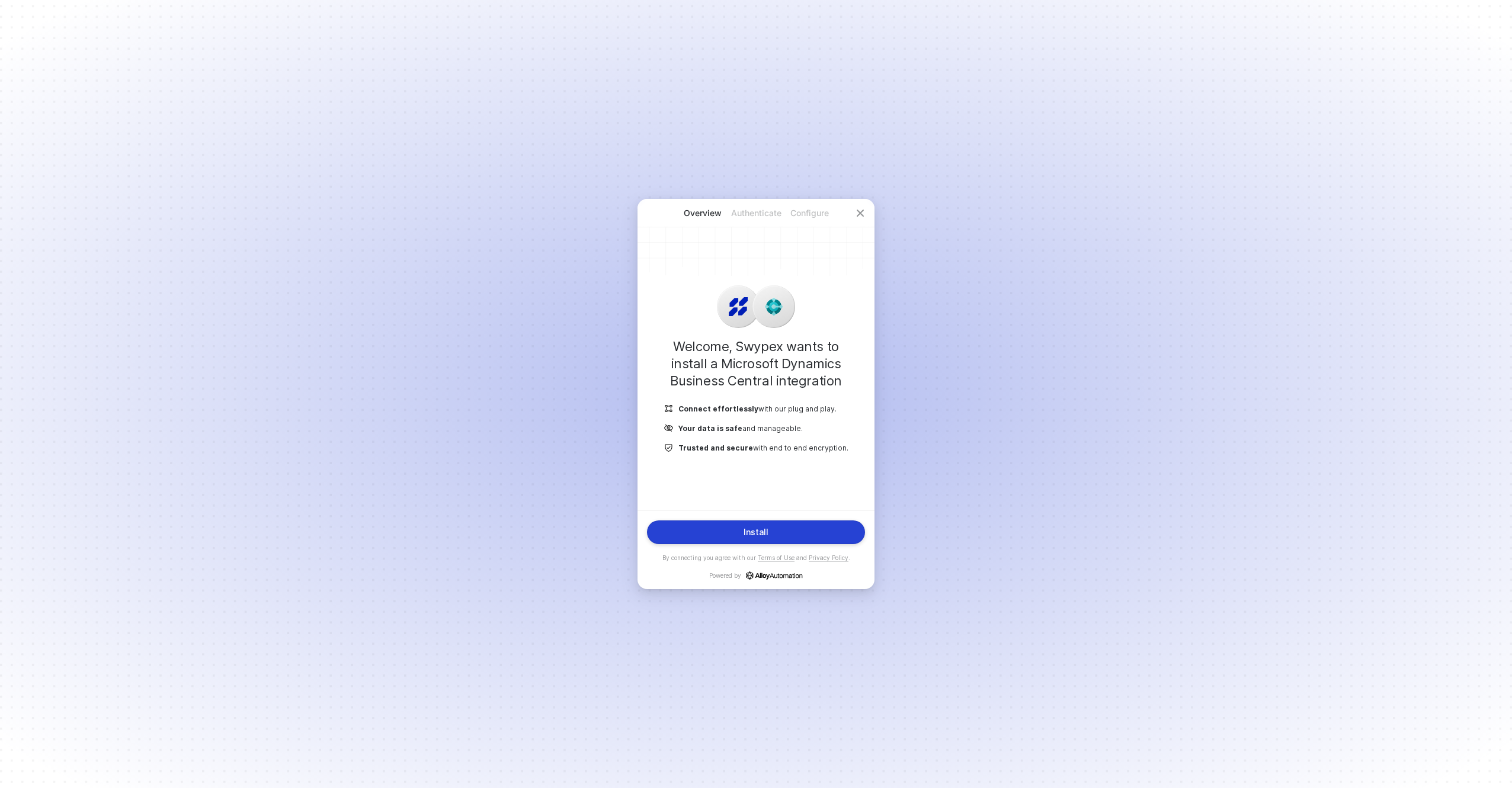
click at [772, 527] on button "Install" at bounding box center [756, 532] width 218 height 24
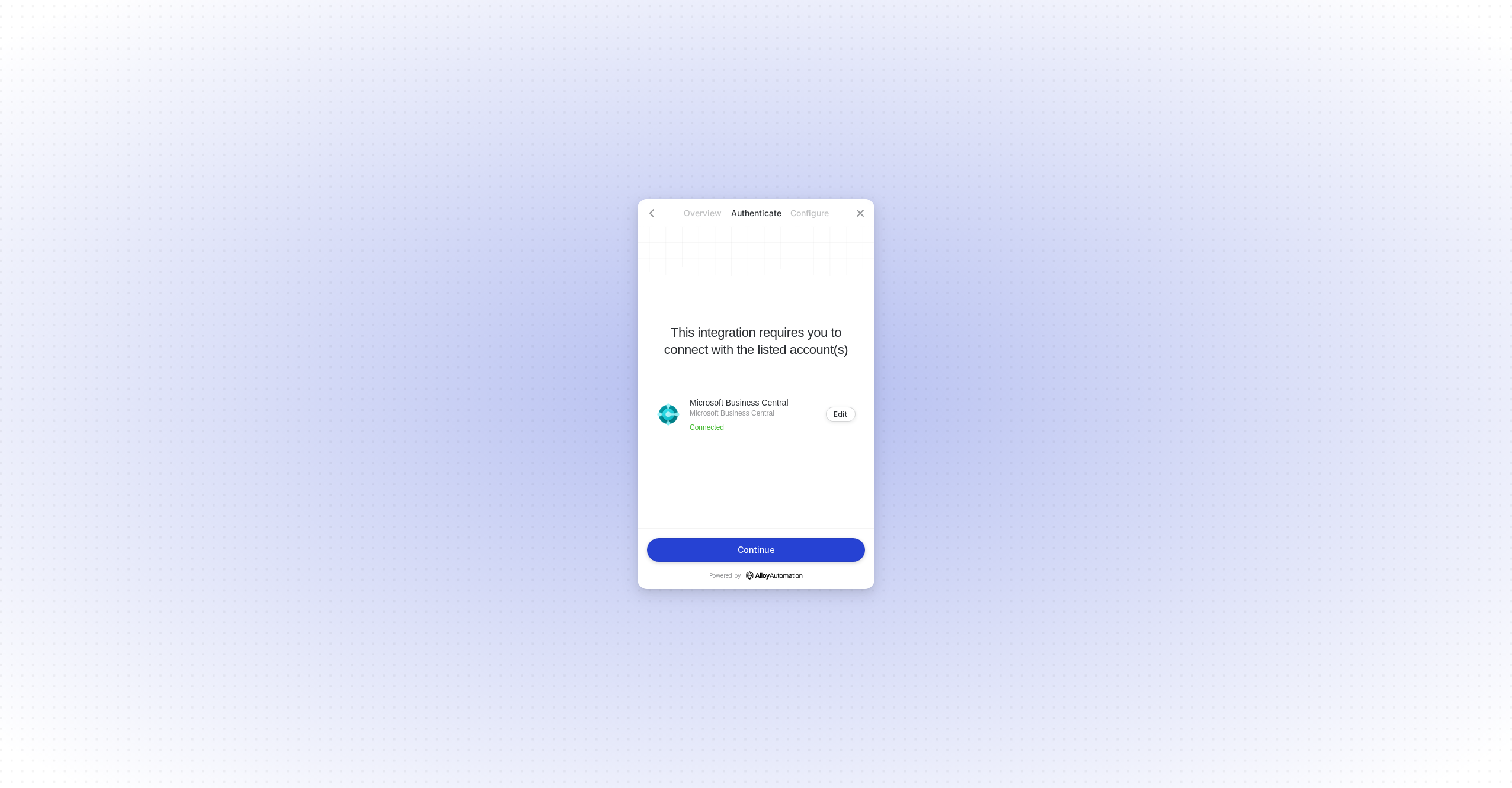
click at [804, 544] on button "Continue" at bounding box center [756, 550] width 218 height 24
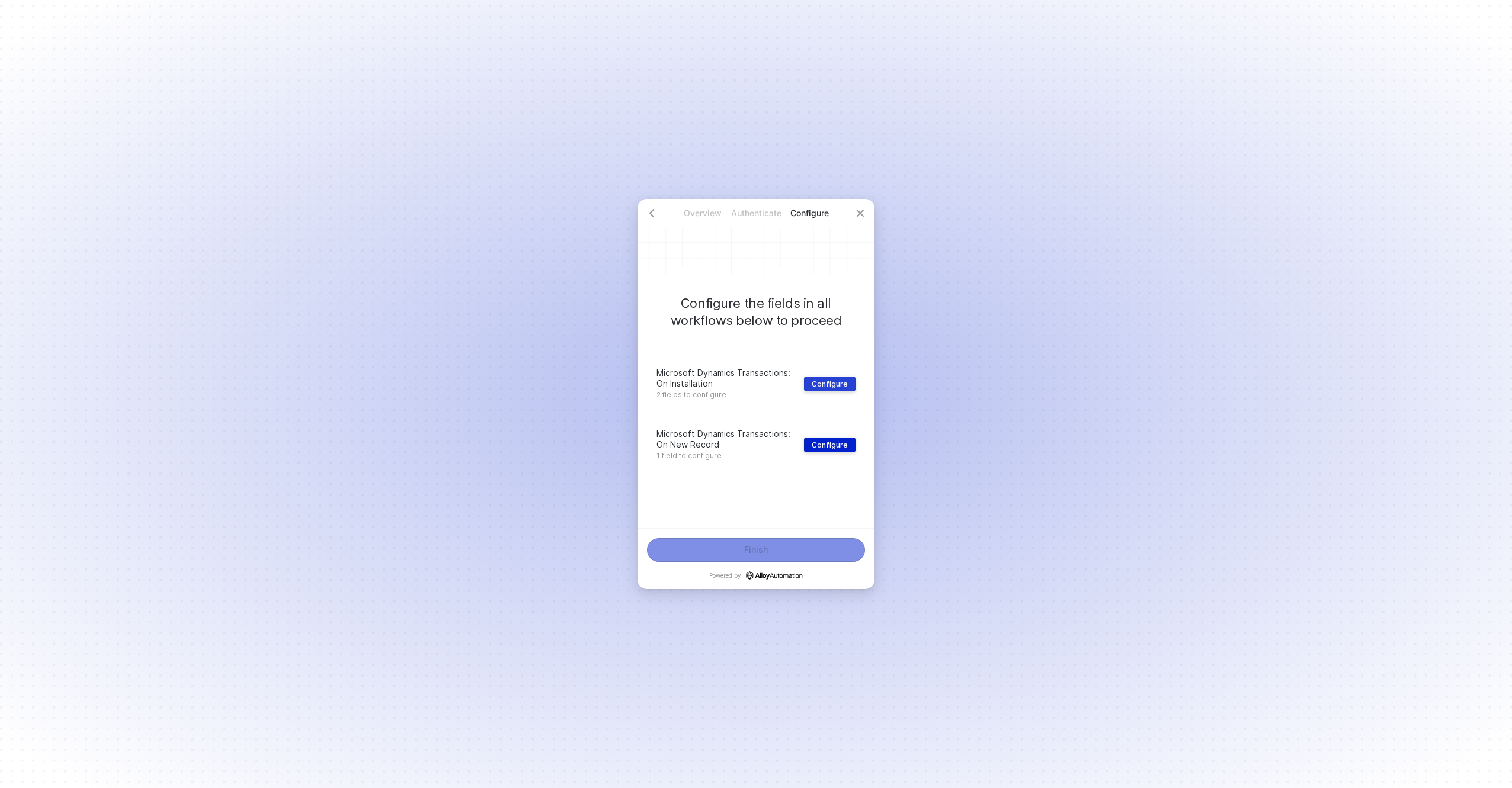
click at [839, 381] on div "Configure" at bounding box center [830, 384] width 36 height 9
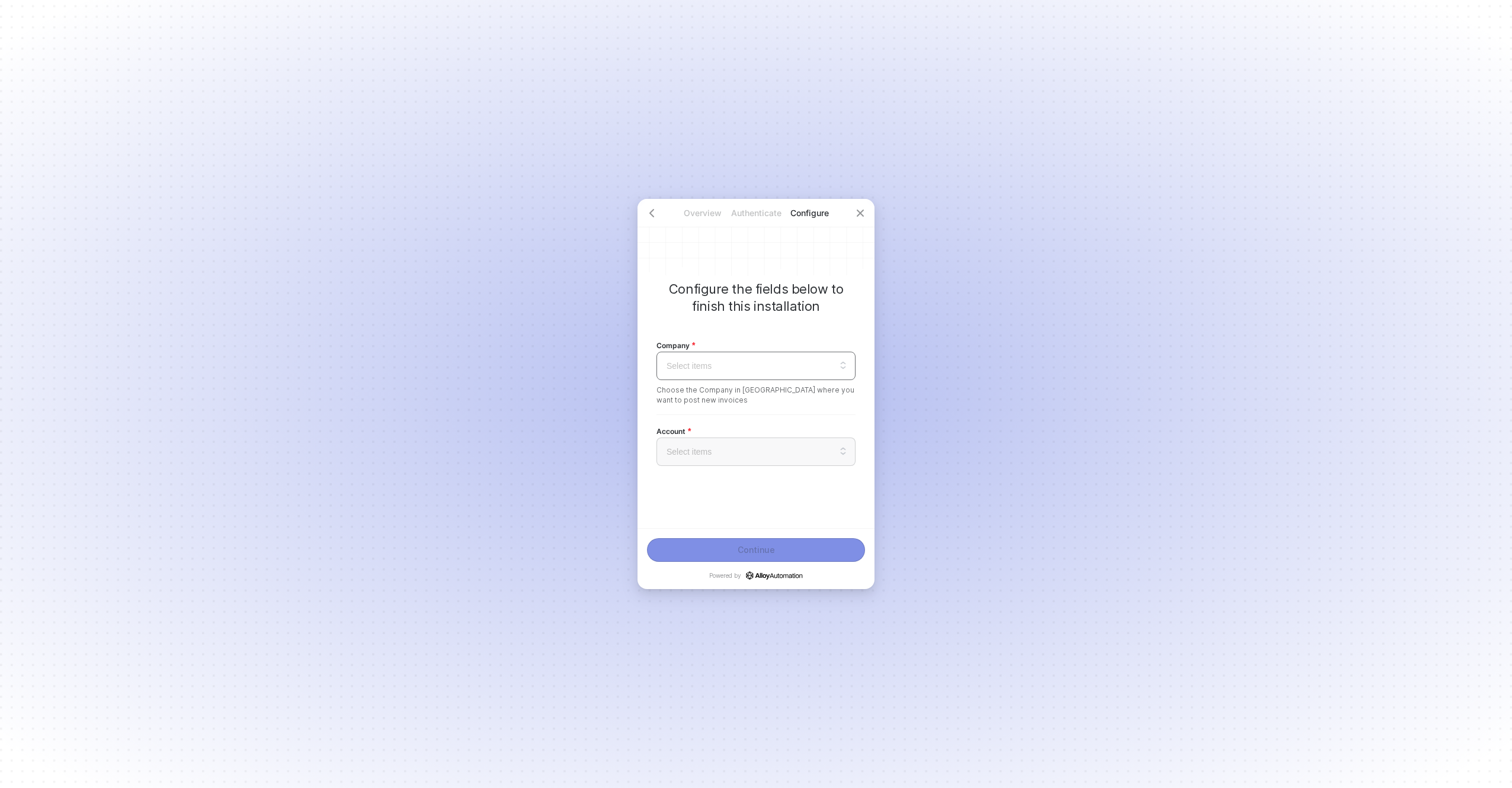
click at [766, 364] on input "search" at bounding box center [756, 366] width 185 height 27
click at [719, 428] on div "CRONUS USA, Inc." at bounding box center [756, 425] width 184 height 13
click at [733, 452] on input "search" at bounding box center [756, 452] width 185 height 27
click at [724, 510] on div "Balance Sheet" at bounding box center [756, 511] width 184 height 13
click at [747, 458] on span "Balance Sheet" at bounding box center [756, 451] width 179 height 18
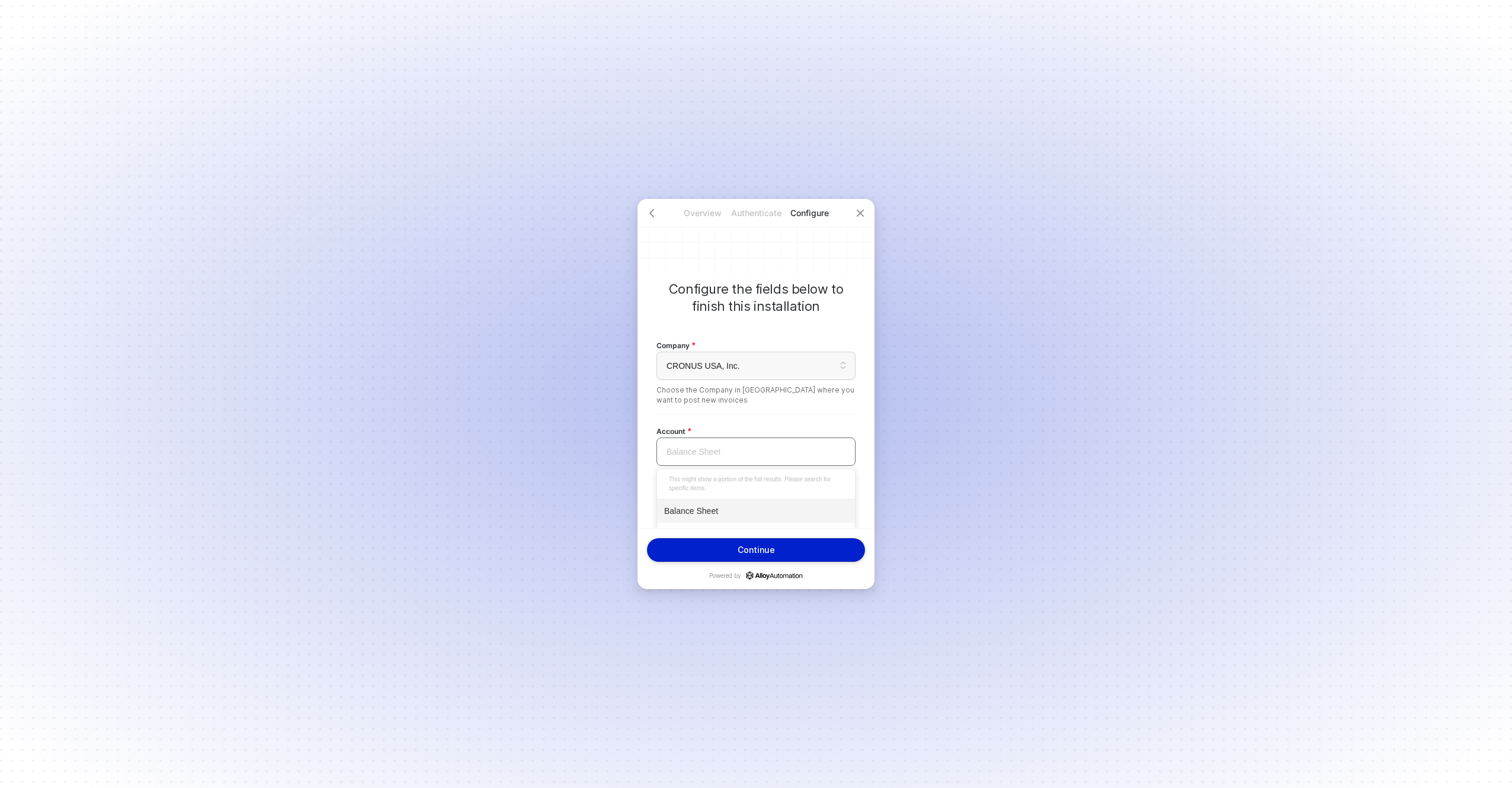
click at [703, 506] on div "Balance Sheet" at bounding box center [756, 511] width 184 height 13
click at [752, 551] on div "Continue" at bounding box center [756, 550] width 37 height 9
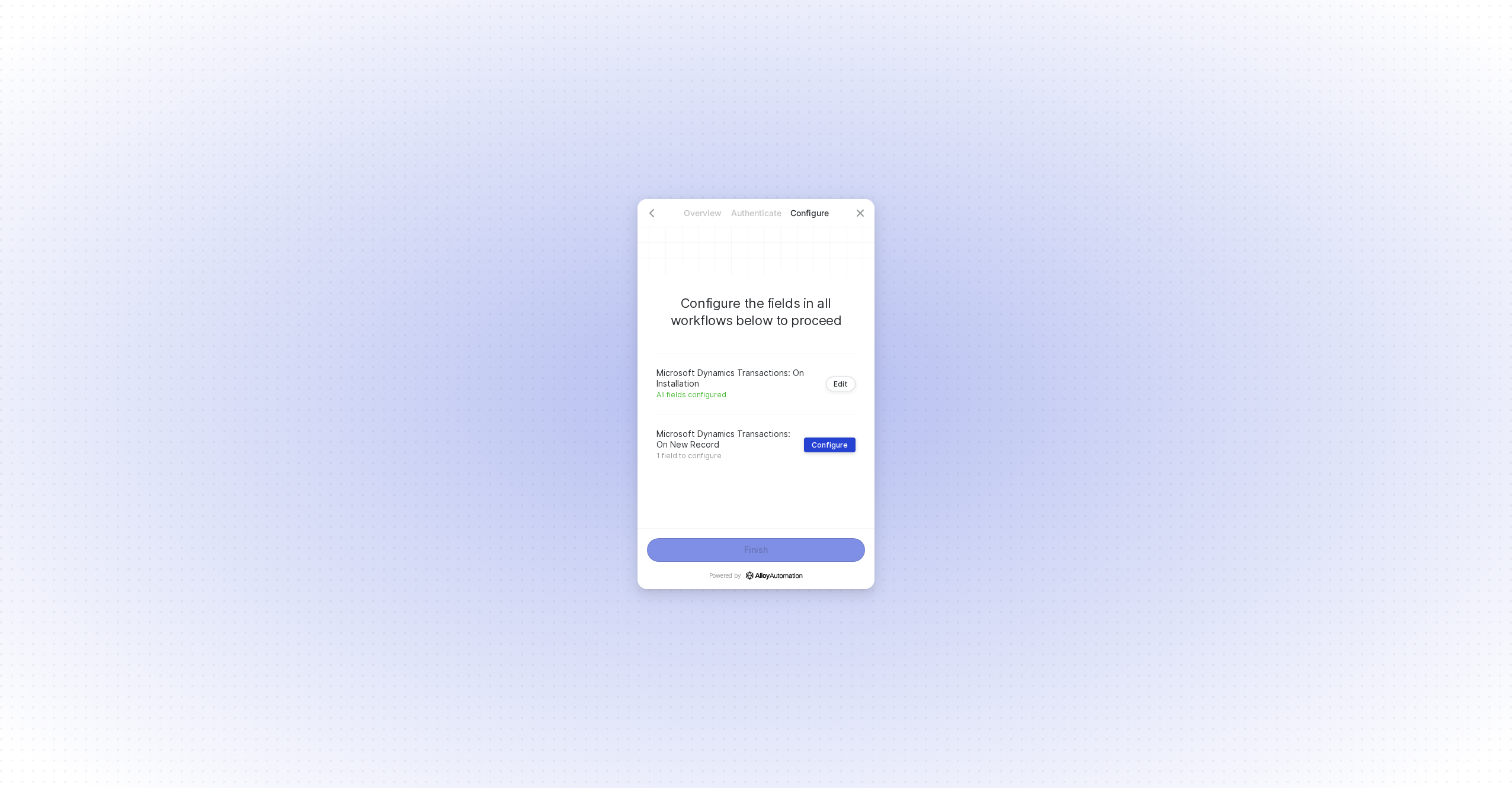
click at [839, 450] on button "Configure" at bounding box center [830, 445] width 52 height 14
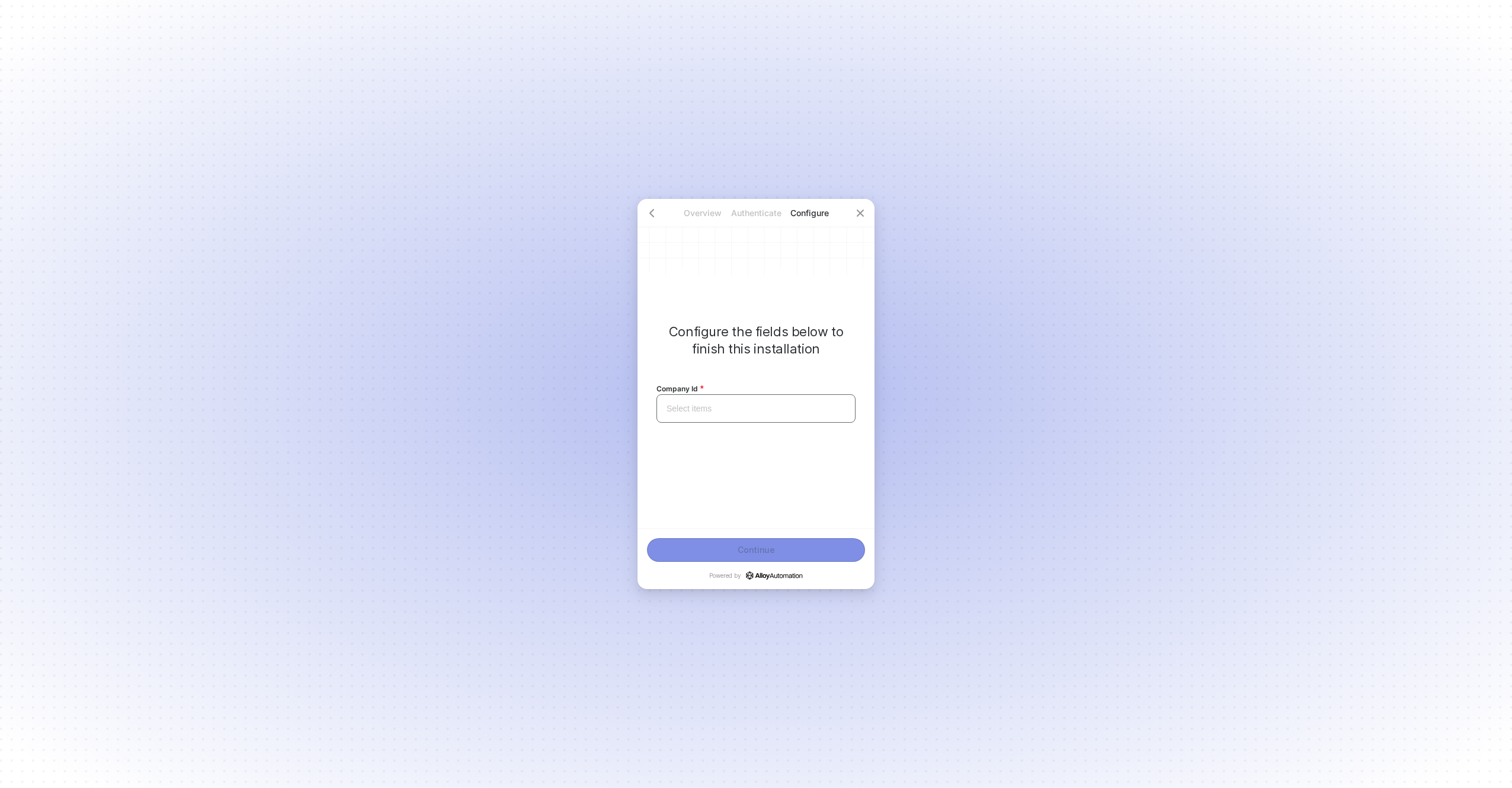
click at [703, 400] on input "search" at bounding box center [756, 409] width 185 height 27
click at [695, 466] on div "CRONUS USA, Inc." at bounding box center [756, 467] width 184 height 13
click at [739, 557] on button "Continue" at bounding box center [756, 550] width 218 height 24
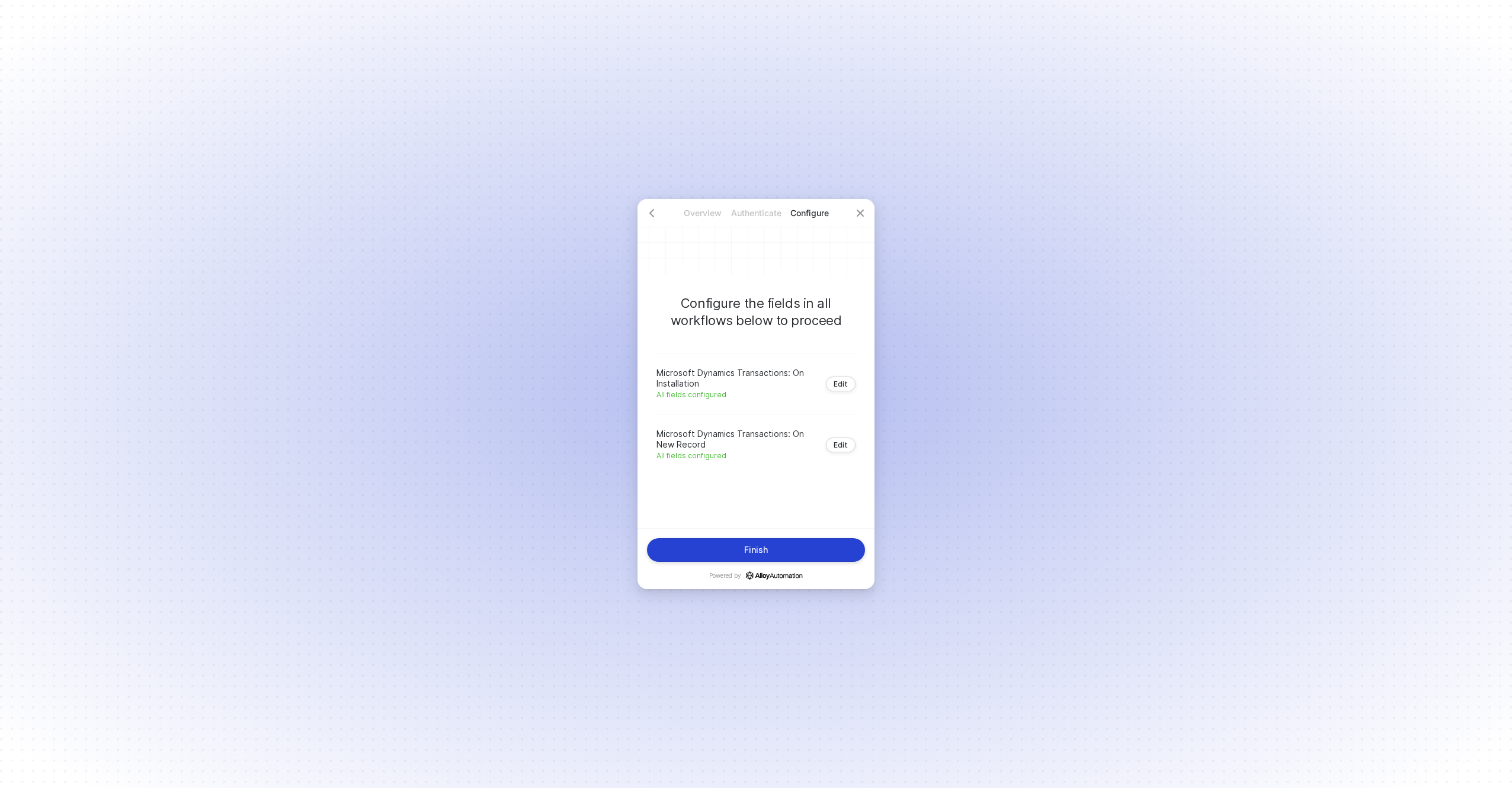
click at [764, 551] on div "Finish" at bounding box center [756, 550] width 24 height 9
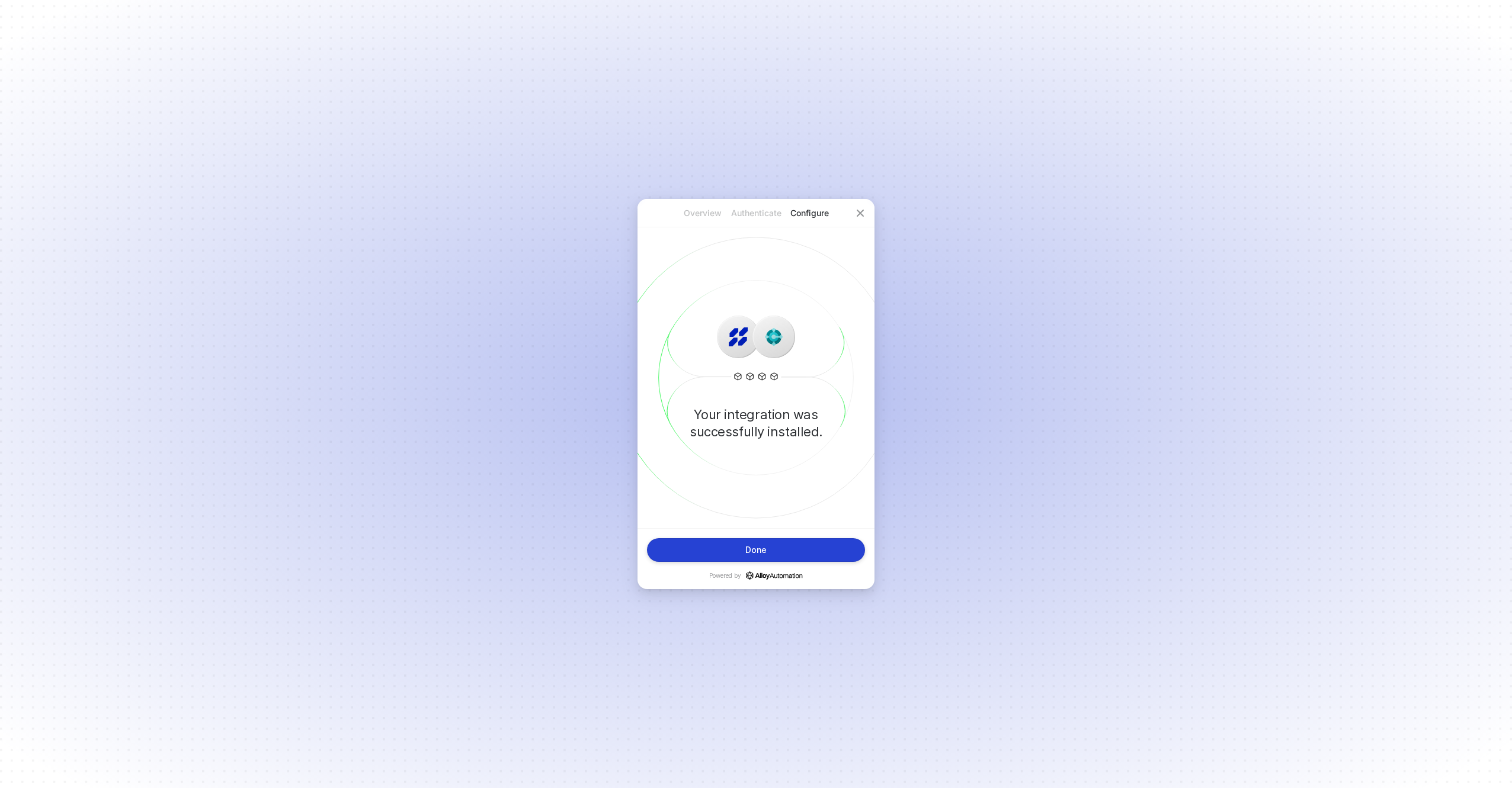
click at [769, 551] on button "Done" at bounding box center [756, 550] width 218 height 24
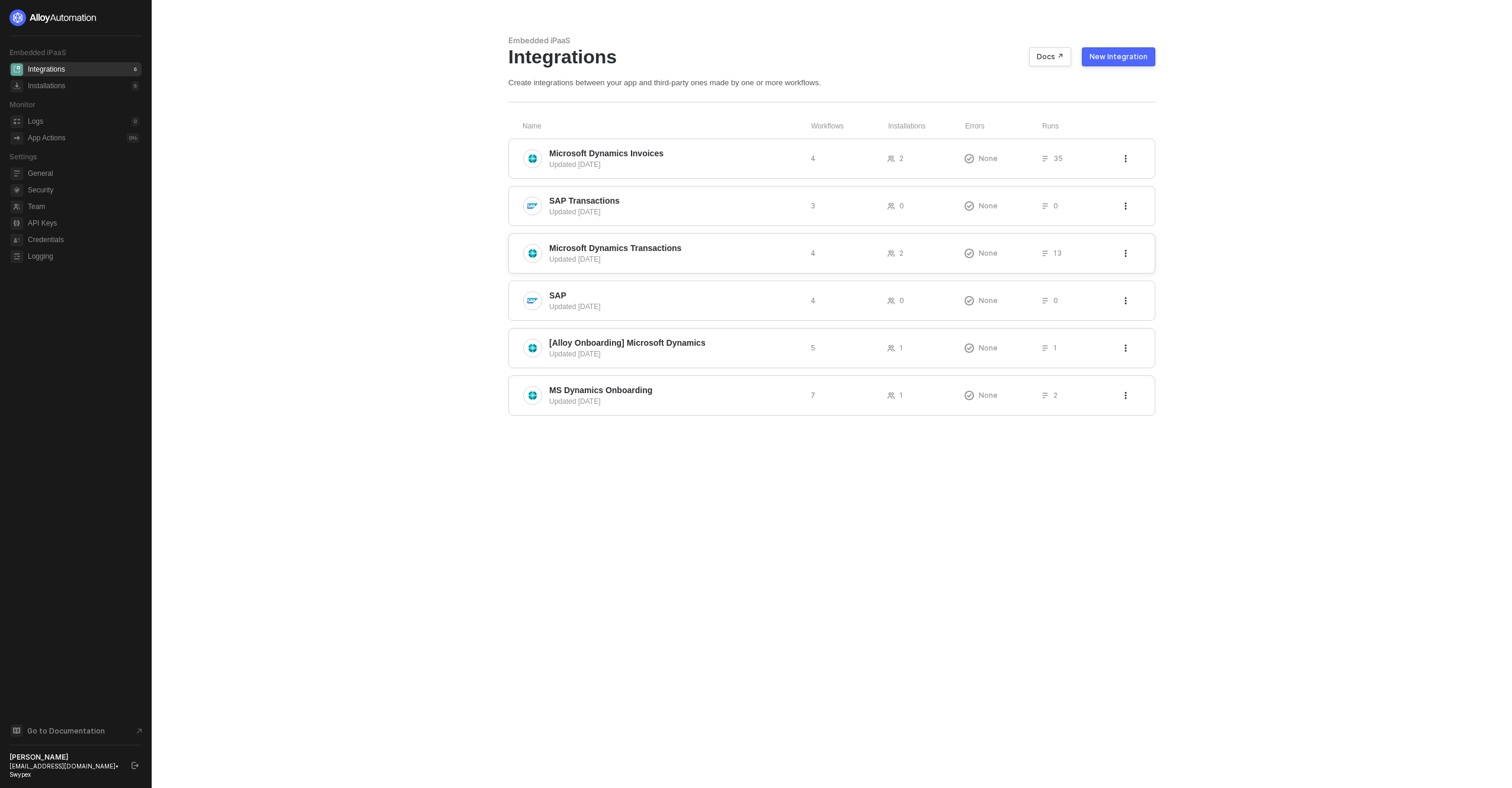
click at [710, 253] on span "Microsoft Dynamics Transactions" at bounding box center [675, 248] width 252 height 12
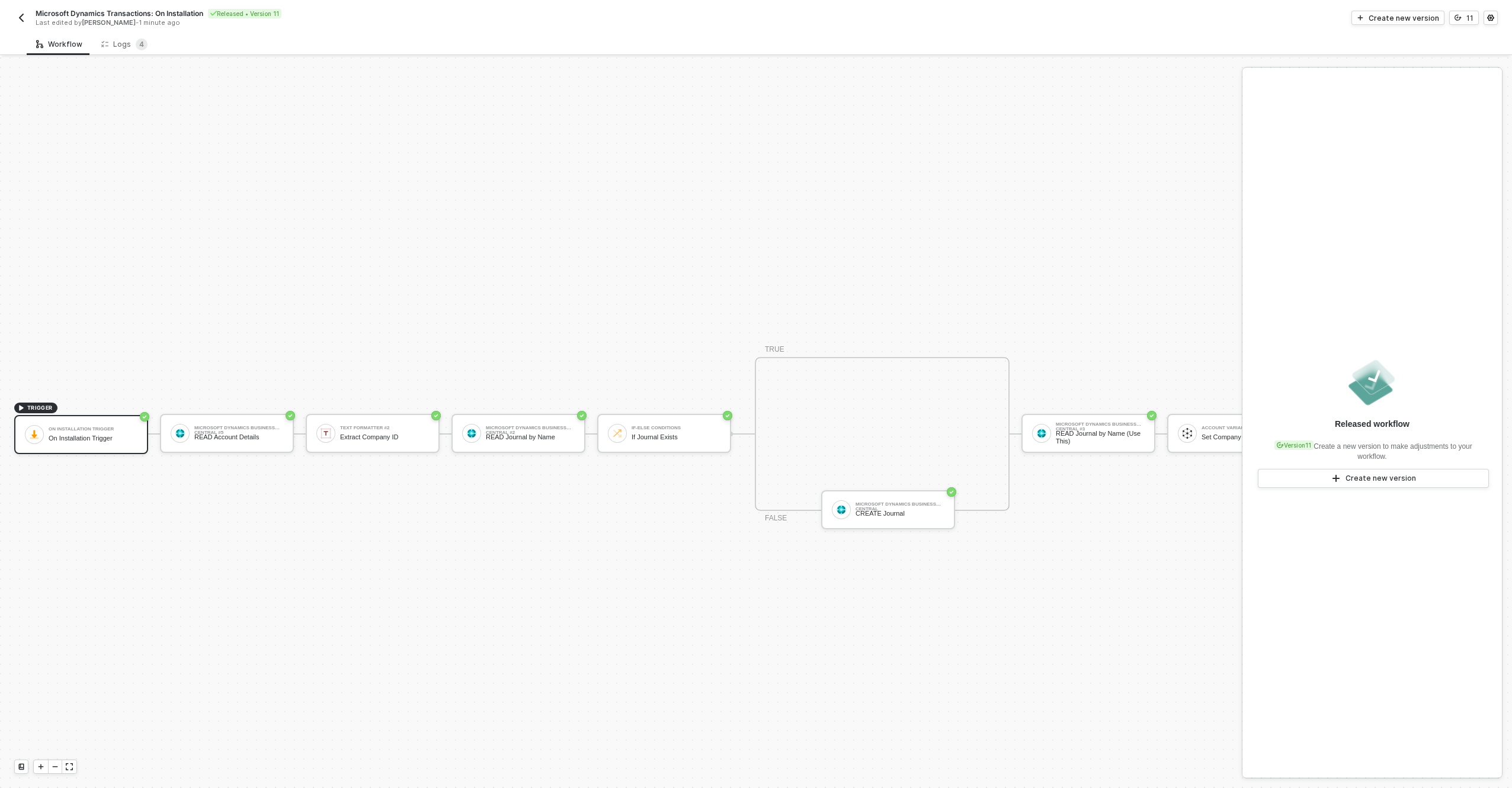
scroll to position [30, 0]
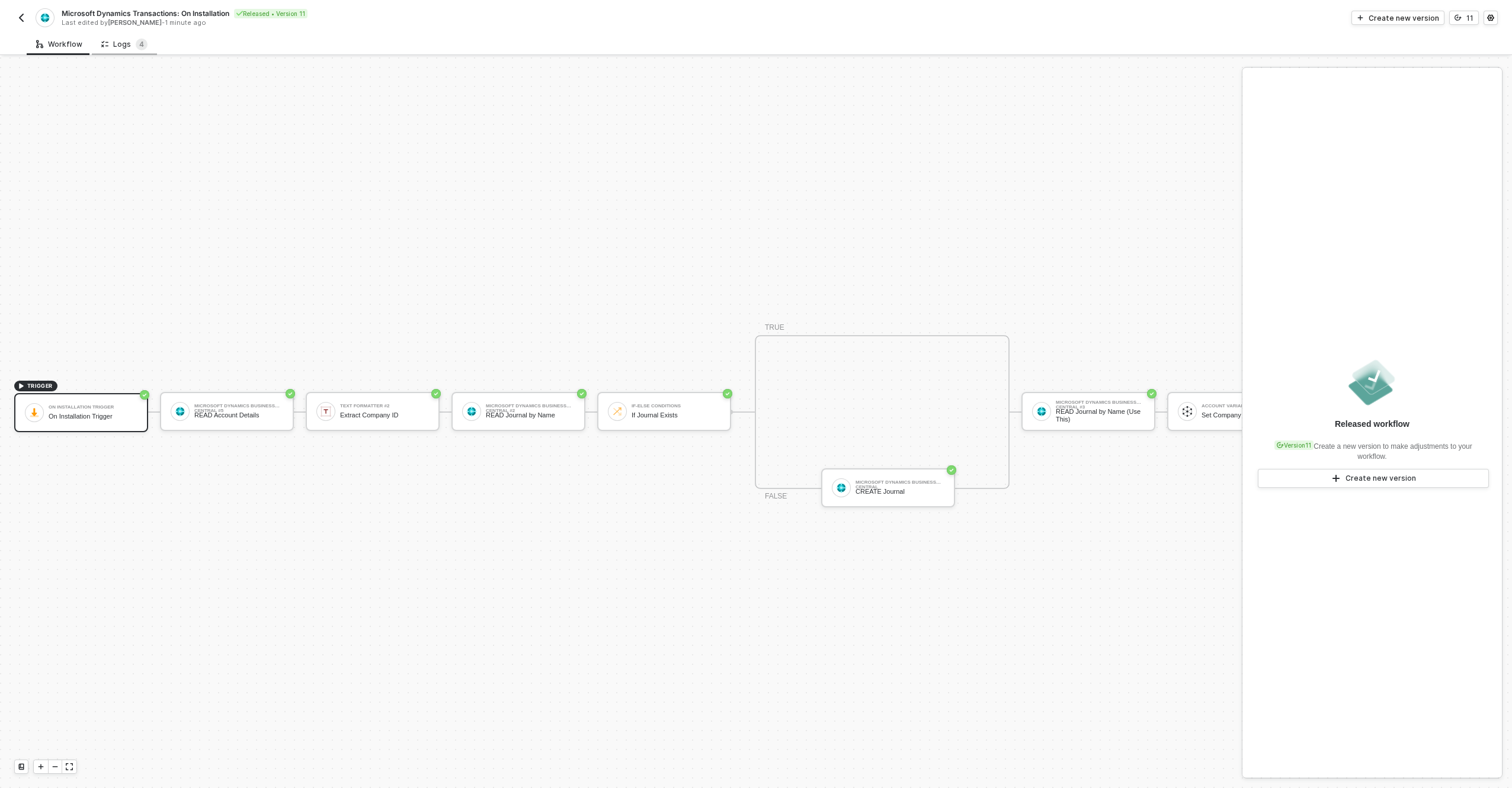
click at [124, 50] on div "Logs 4" at bounding box center [125, 44] width 66 height 22
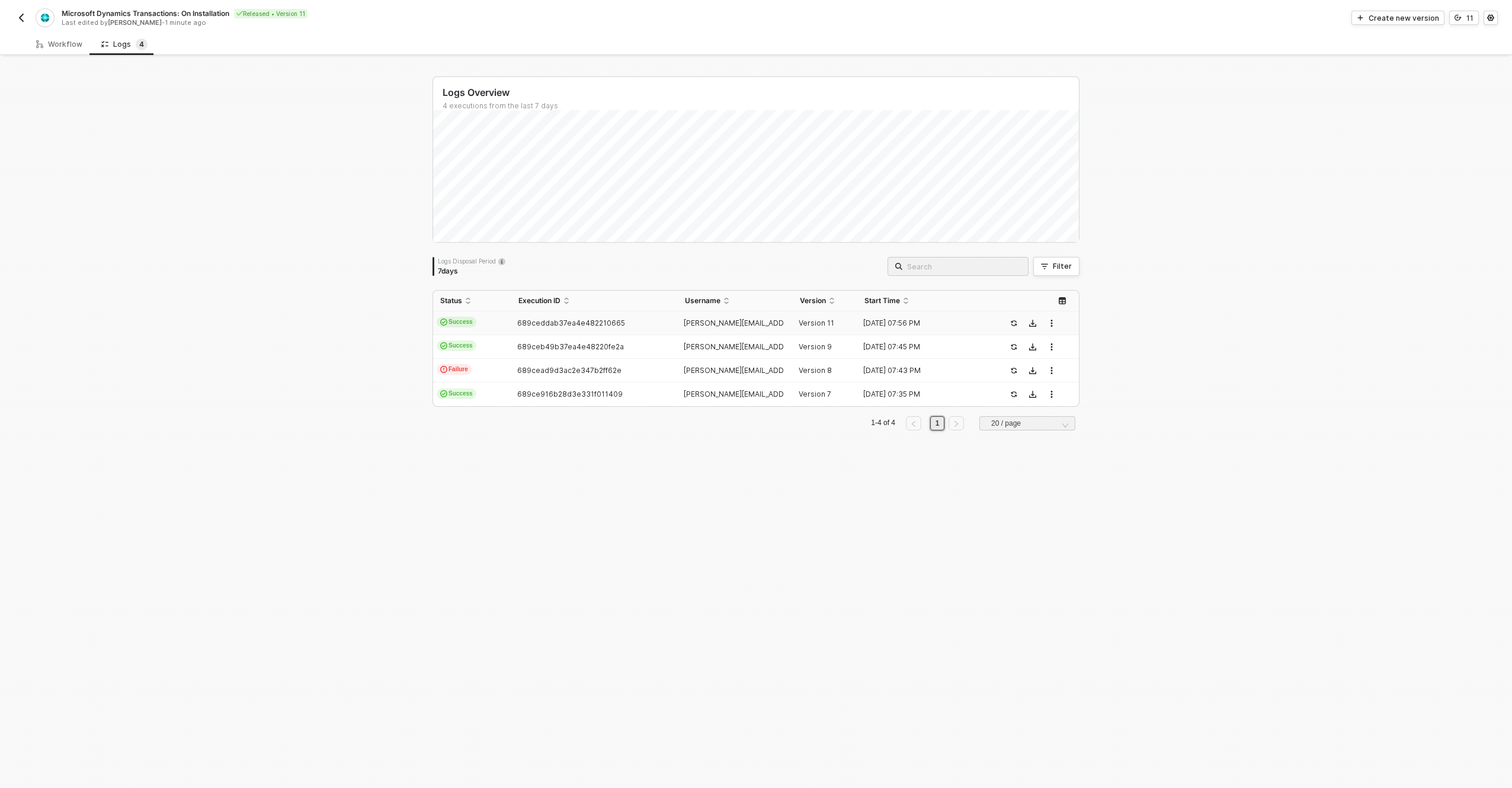
click at [496, 324] on td "Success" at bounding box center [472, 323] width 78 height 24
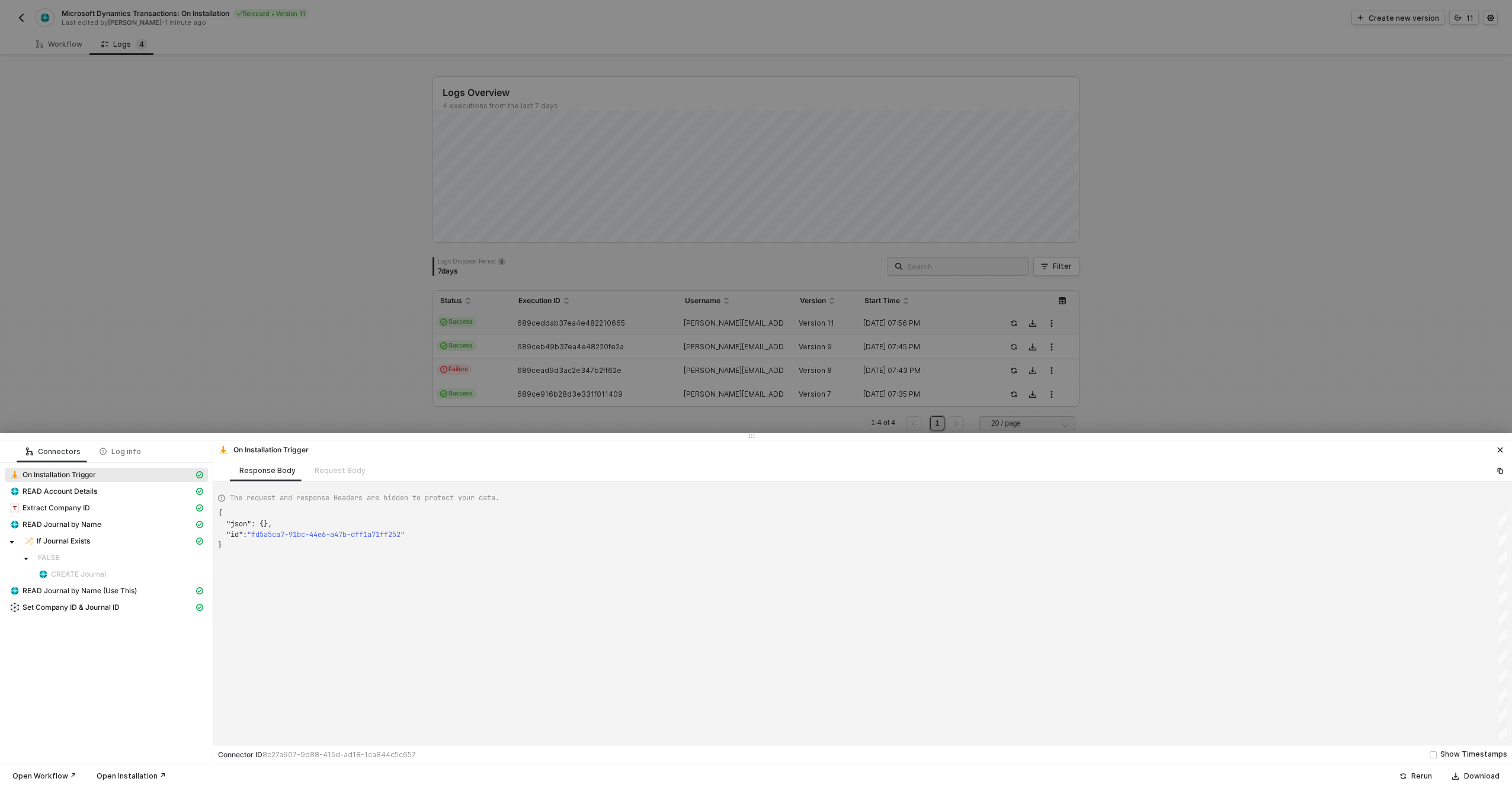
scroll to position [32, 0]
click at [67, 524] on span "READ Journal by Name" at bounding box center [62, 525] width 78 height 9
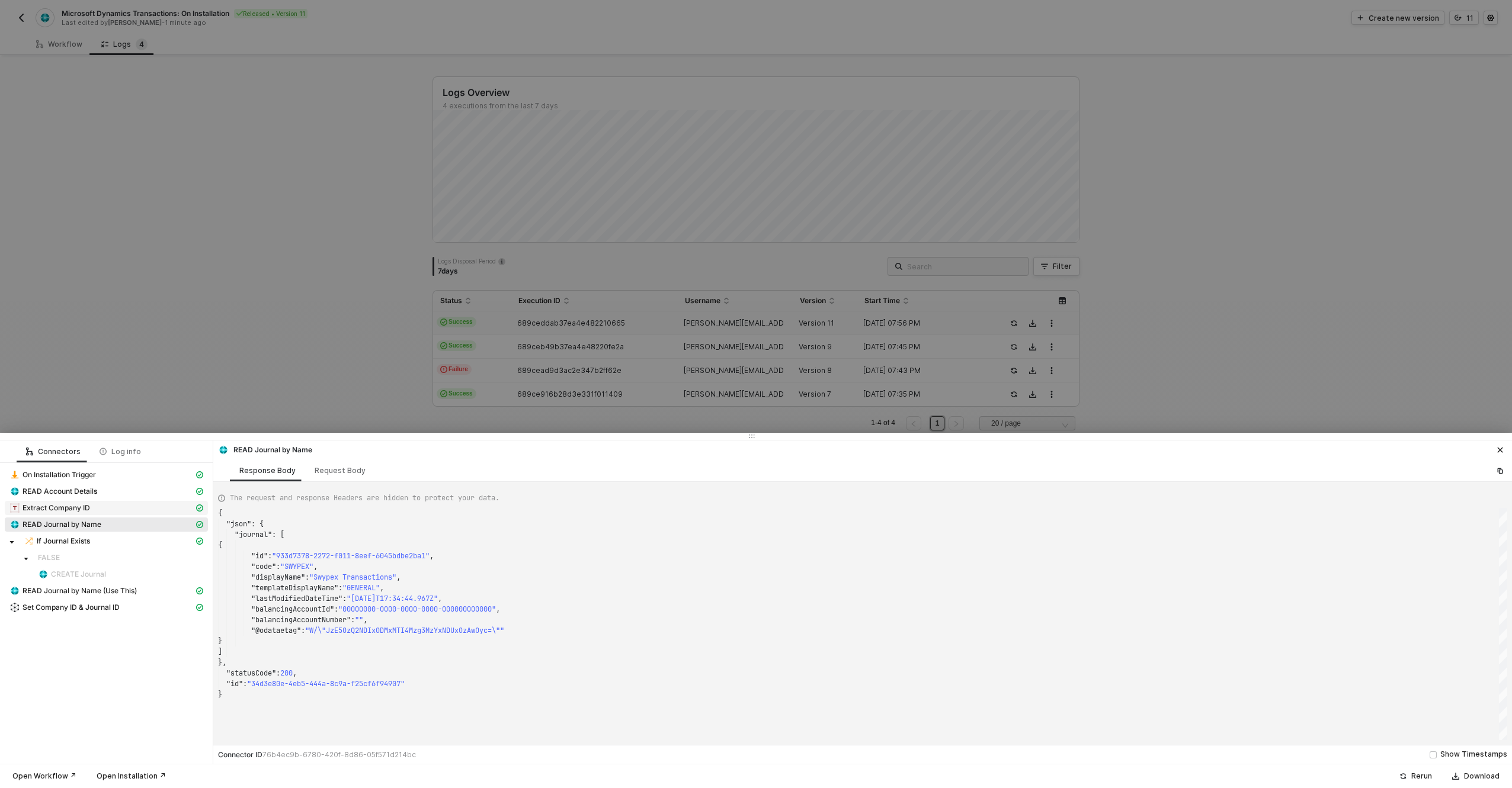
click at [60, 508] on span "Extract Company ID" at bounding box center [56, 508] width 68 height 9
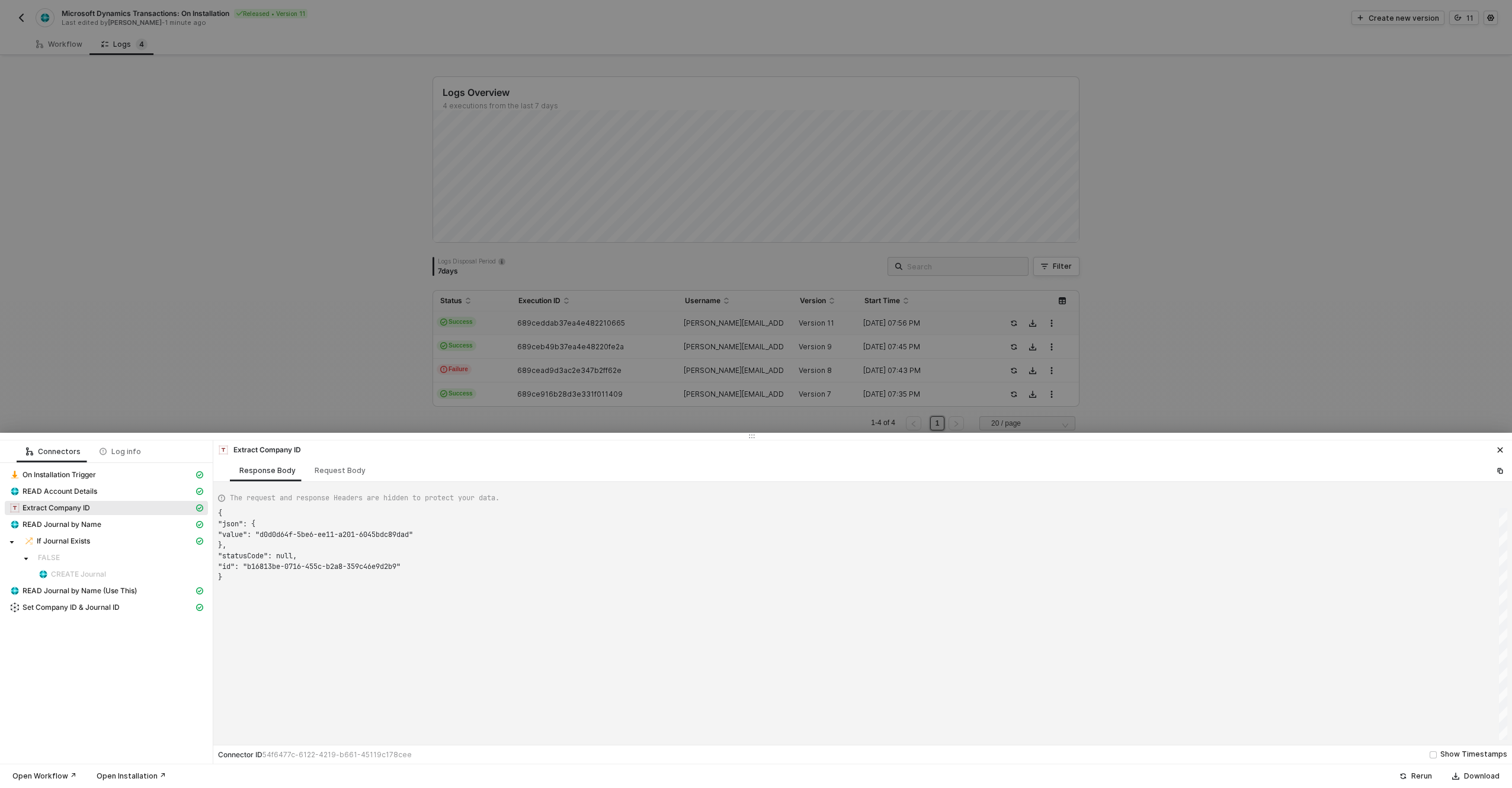
scroll to position [64, 0]
click at [72, 608] on span "Set Company ID & Journal ID" at bounding box center [72, 608] width 97 height 9
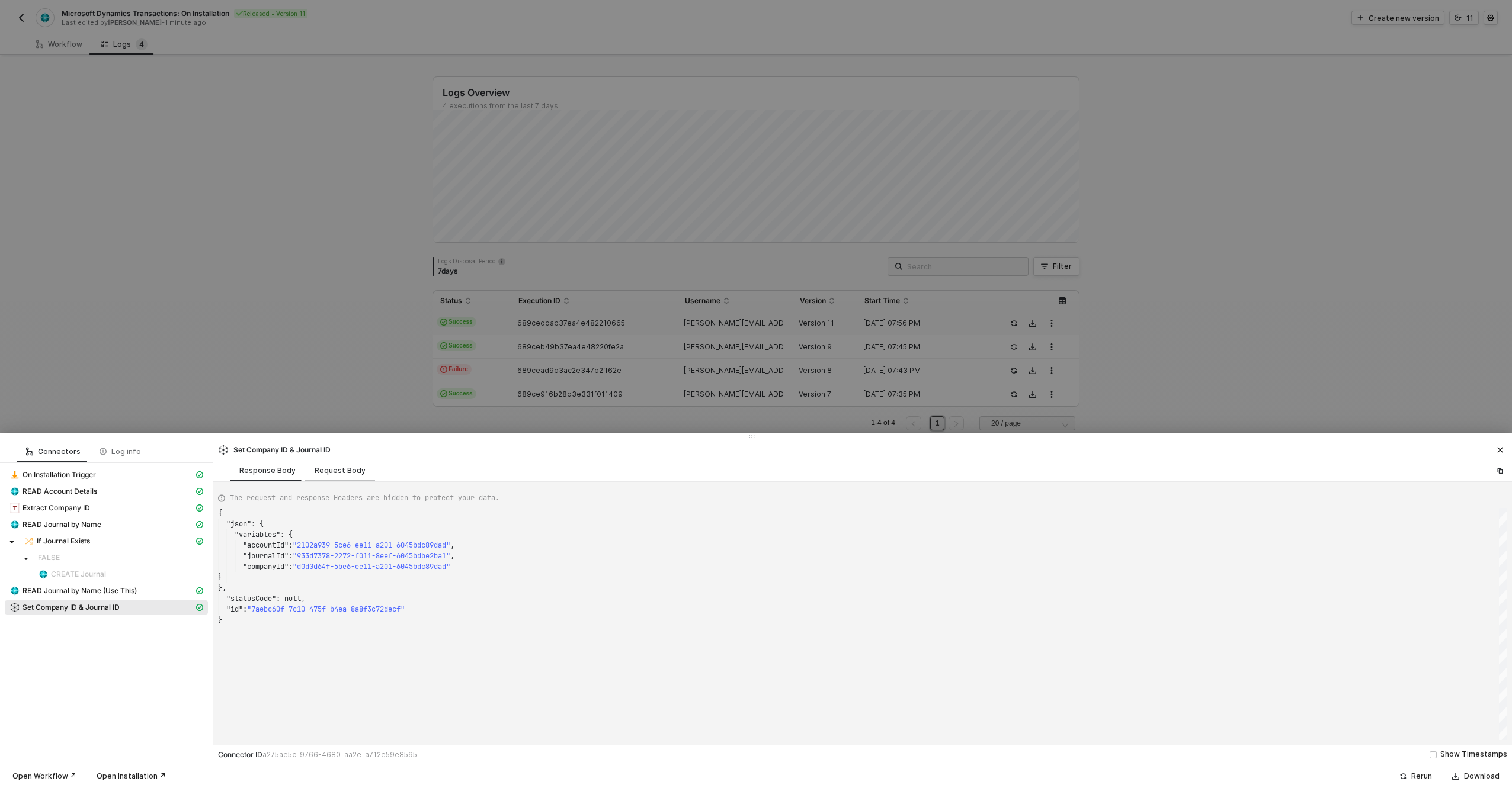
click at [315, 467] on div "Request Body" at bounding box center [340, 471] width 51 height 9
type textarea "{ "action": "set", "variables": [ { "uuid": "23f07d71-ccc2-4980-de7c-afc952d00a…"
click at [104, 263] on div at bounding box center [756, 394] width 1512 height 788
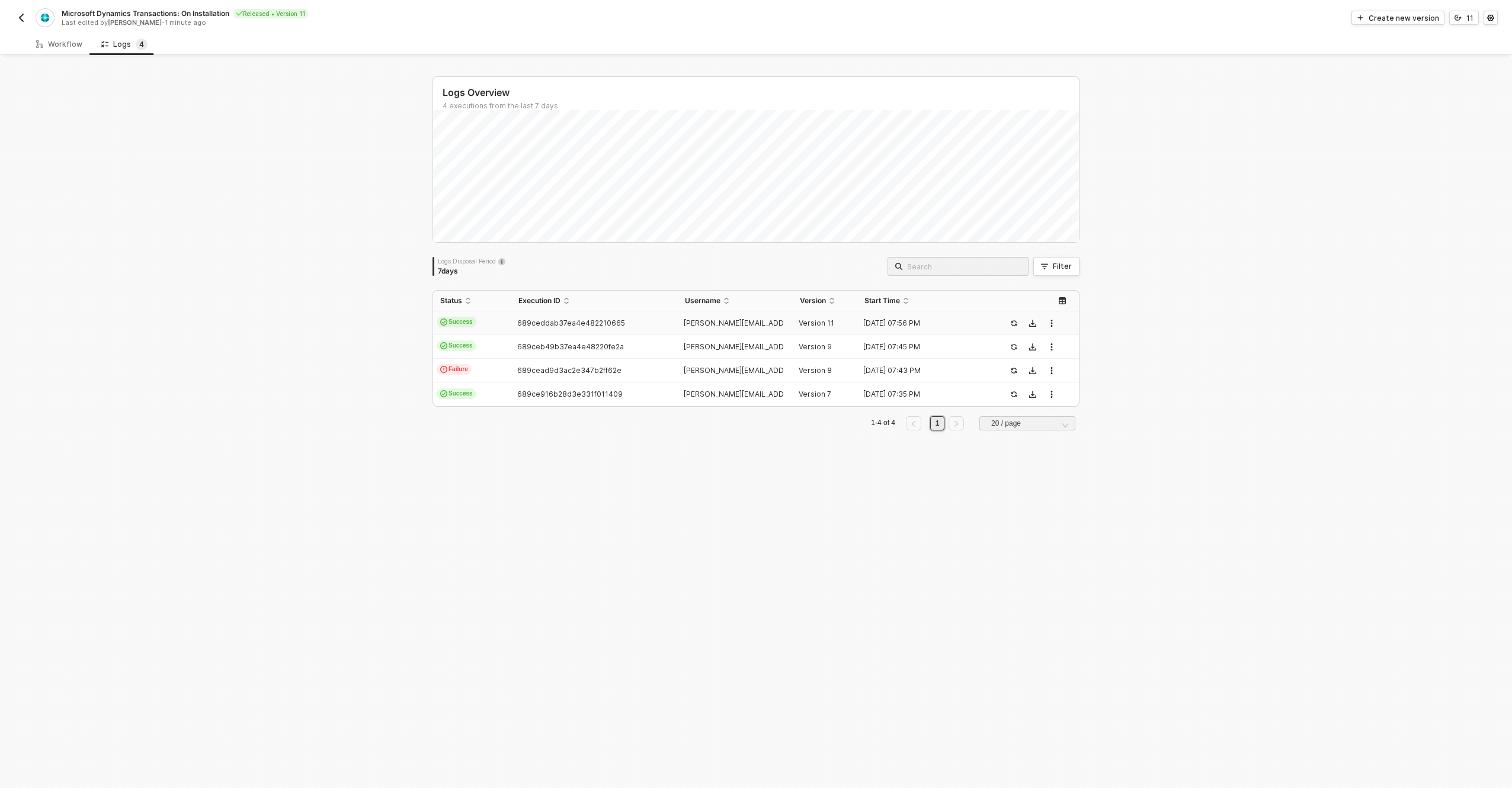
click at [21, 25] on div "Microsoft Dynamics Transactions: On Installation Released • Version 11 Last edi…" at bounding box center [385, 18] width 742 height 19
click at [21, 19] on img "button" at bounding box center [21, 18] width 9 height 9
